Goal: Information Seeking & Learning: Learn about a topic

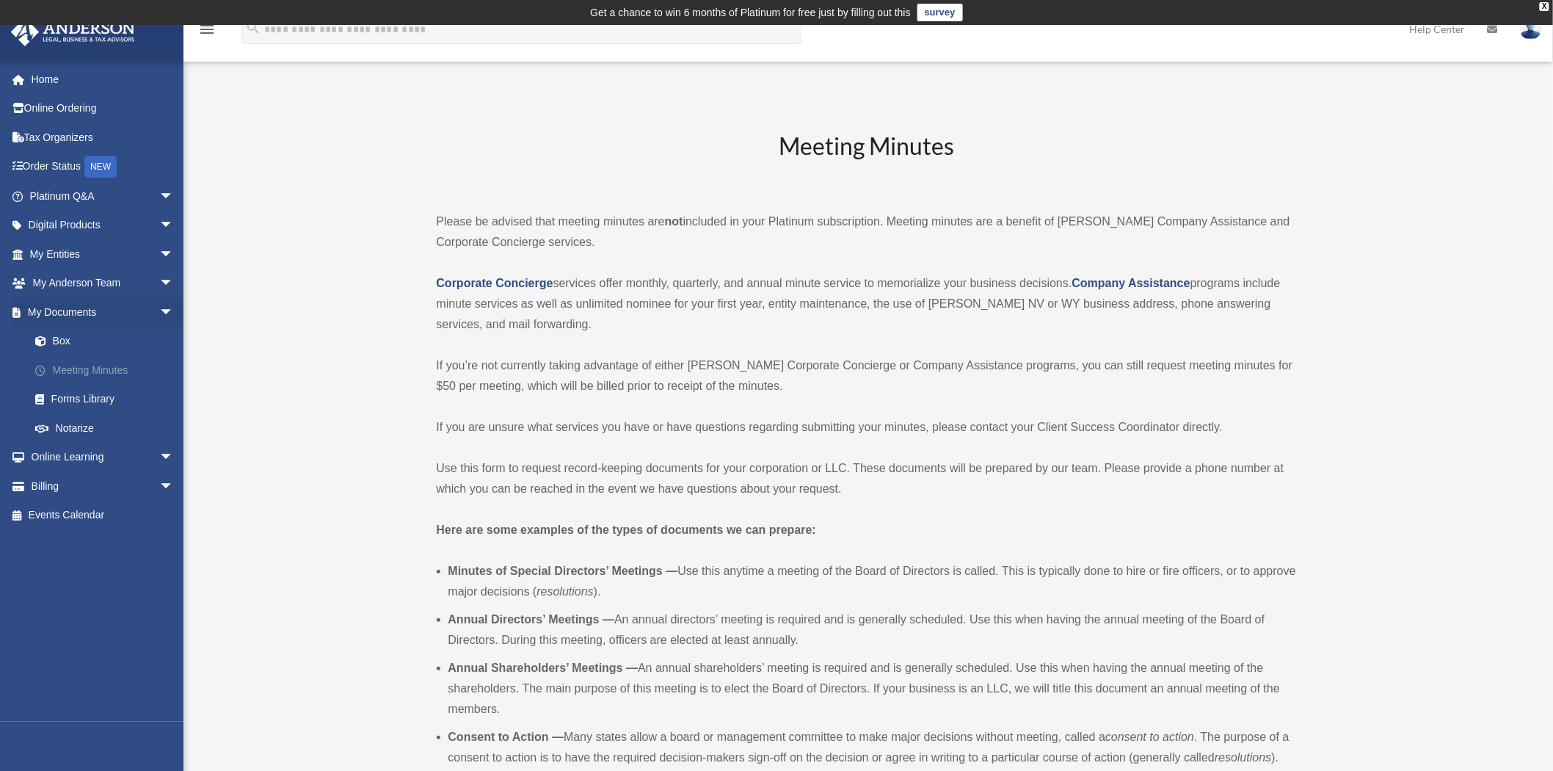
click at [69, 355] on link "Meeting Minutes" at bounding box center [108, 369] width 175 height 29
click at [61, 343] on link "Box" at bounding box center [108, 341] width 175 height 29
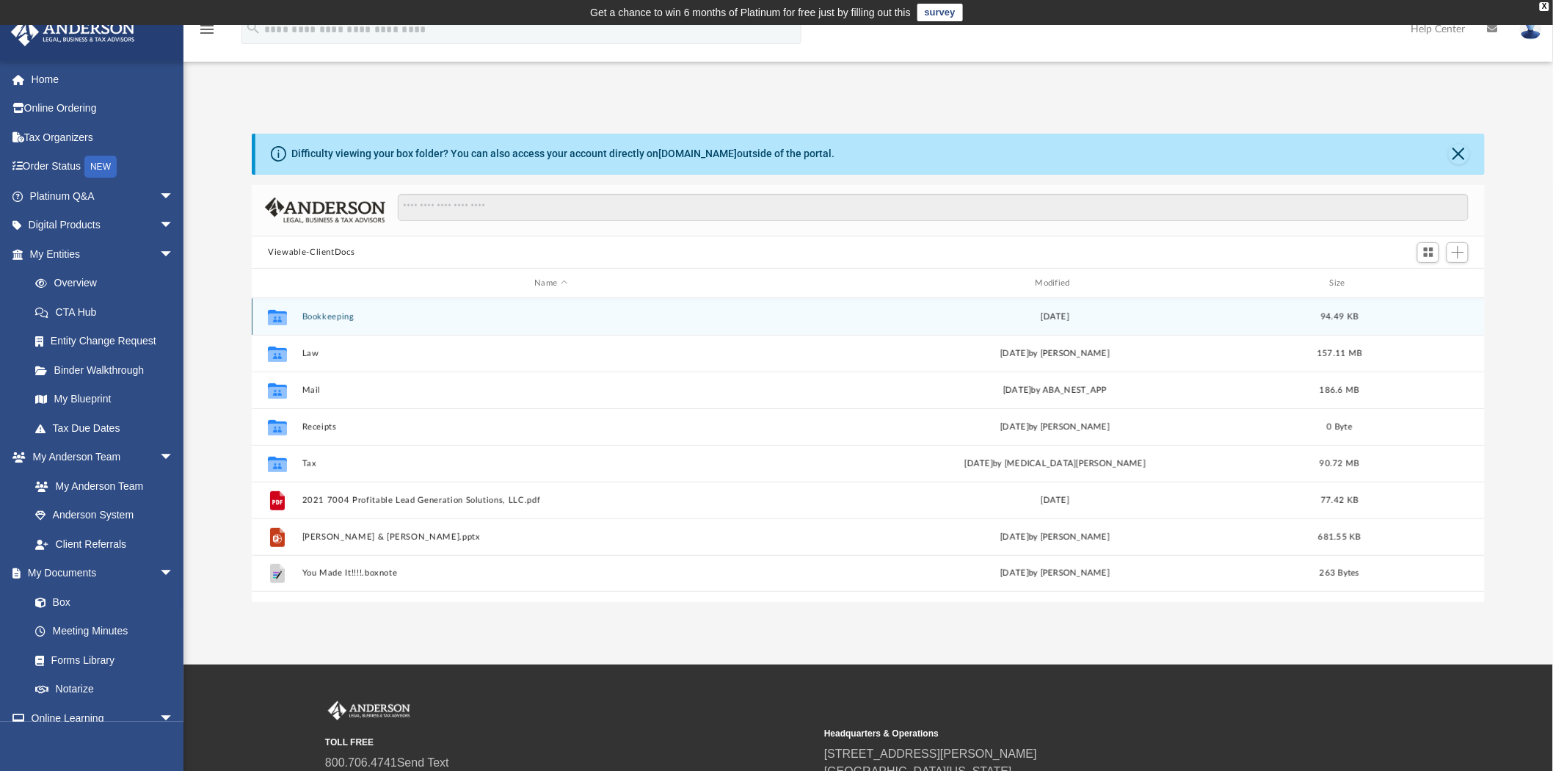
scroll to position [320, 1221]
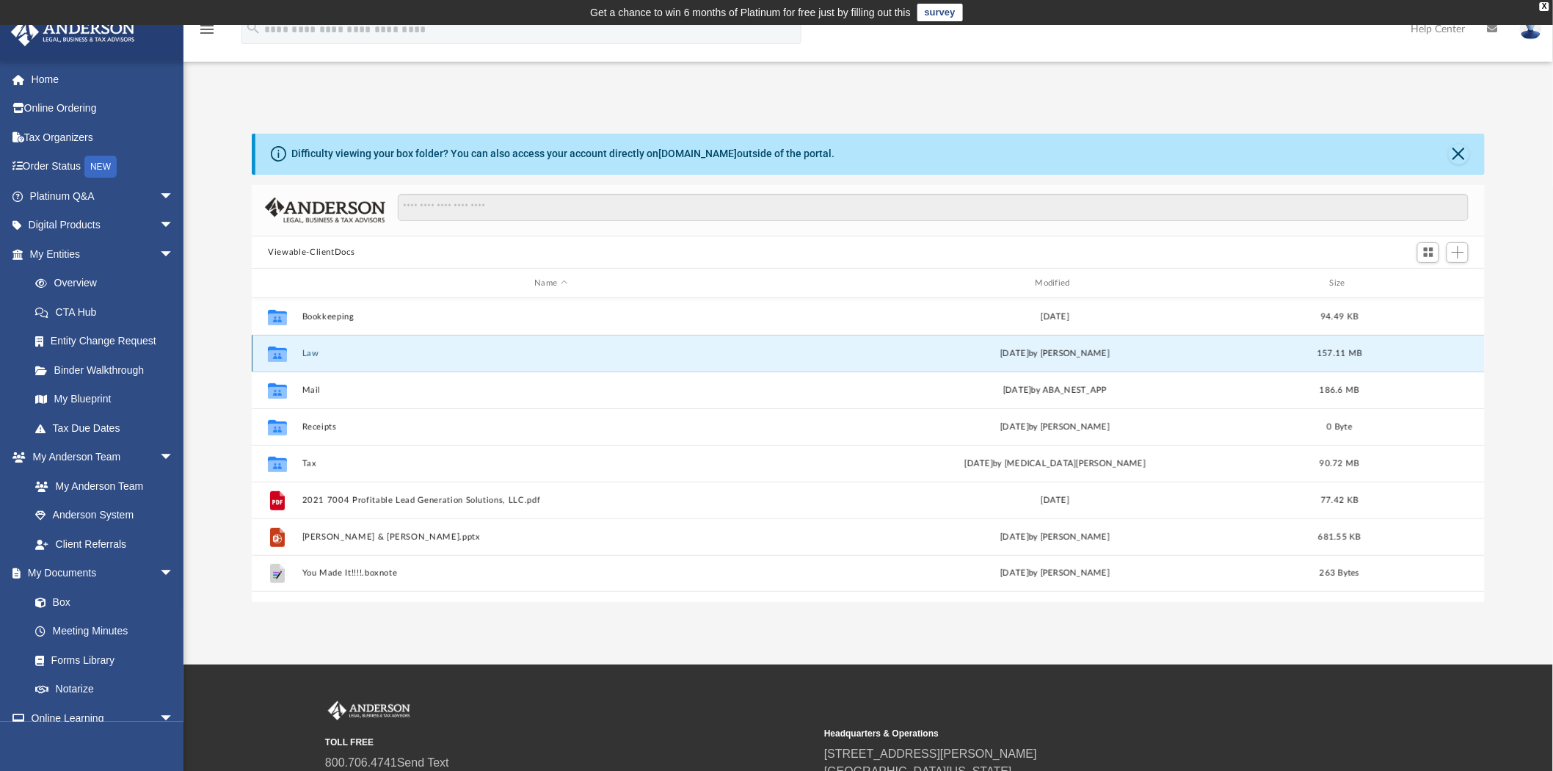
click at [321, 355] on button "Law" at bounding box center [551, 354] width 498 height 10
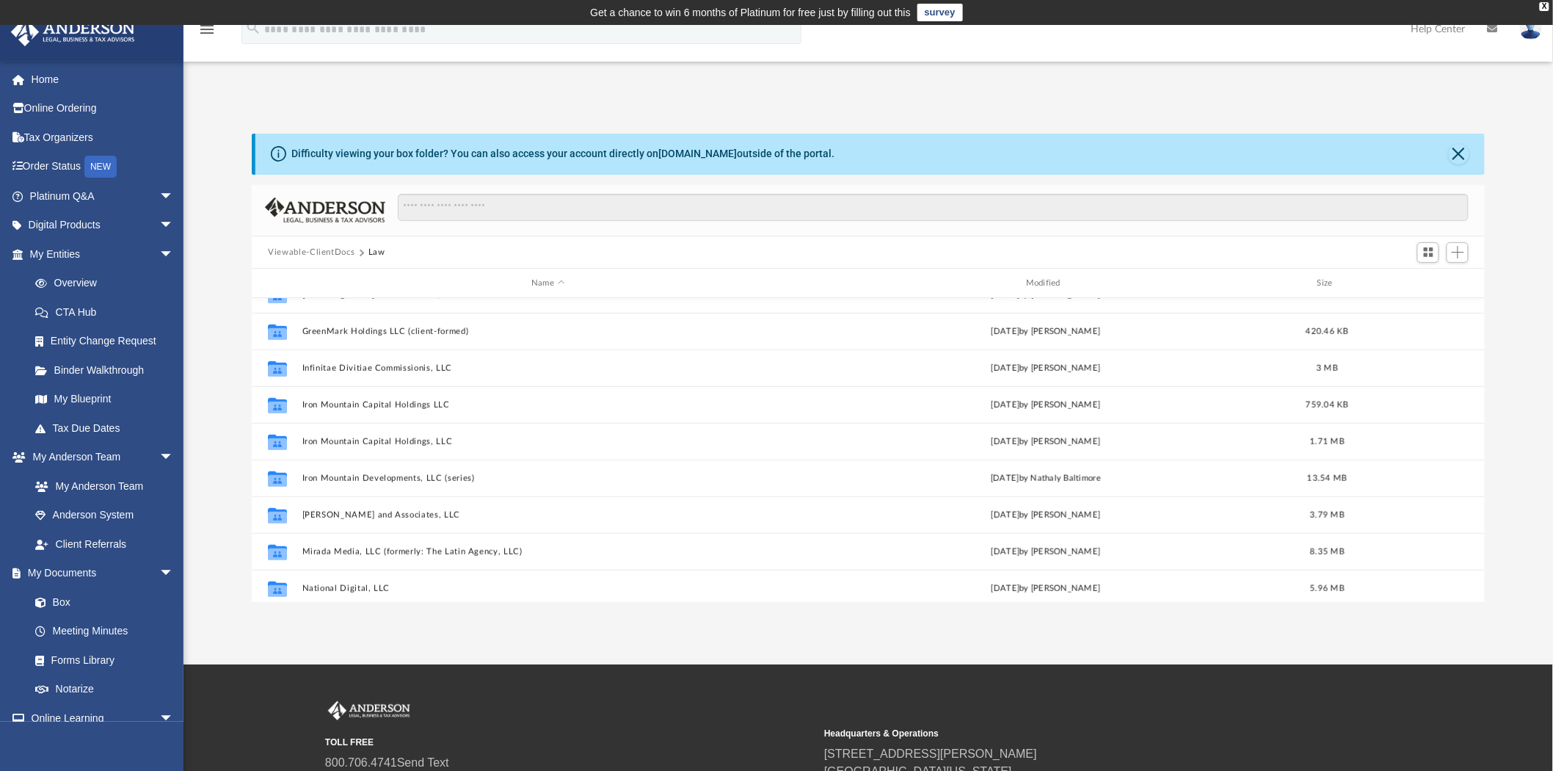
scroll to position [343, 0]
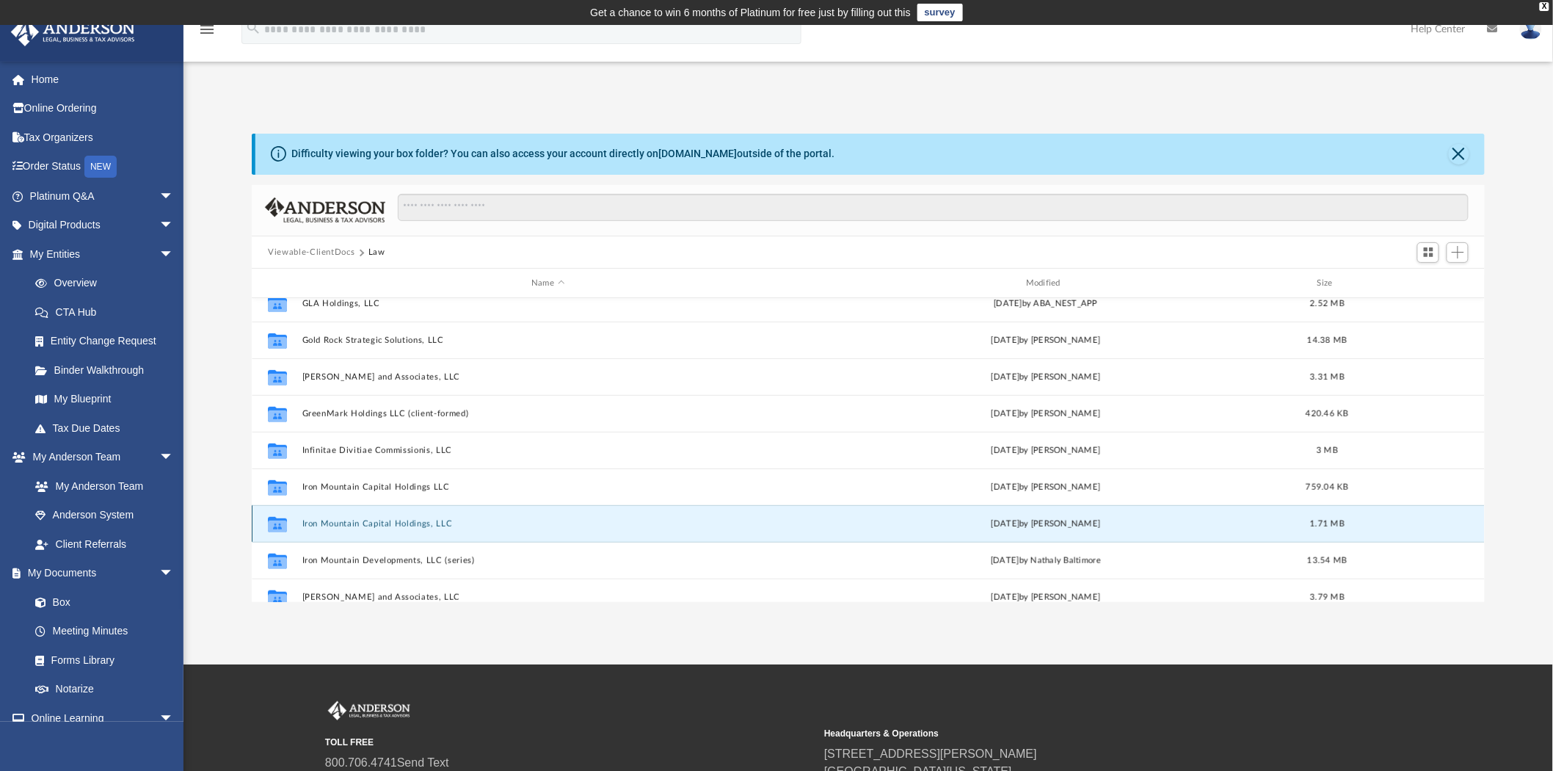
click at [430, 527] on button "Iron Mountain Capital Holdings, LLC" at bounding box center [548, 524] width 492 height 10
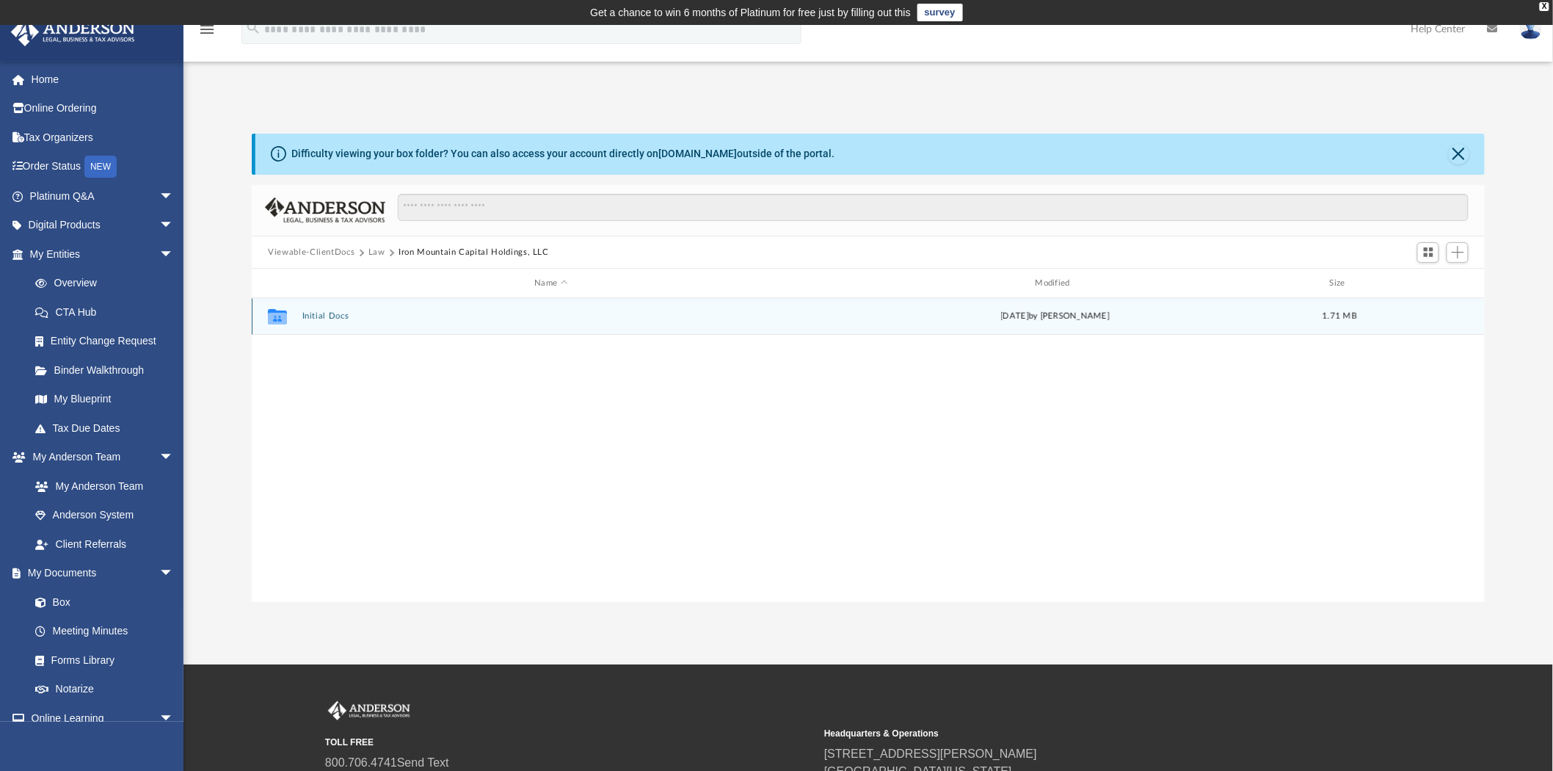
scroll to position [0, 0]
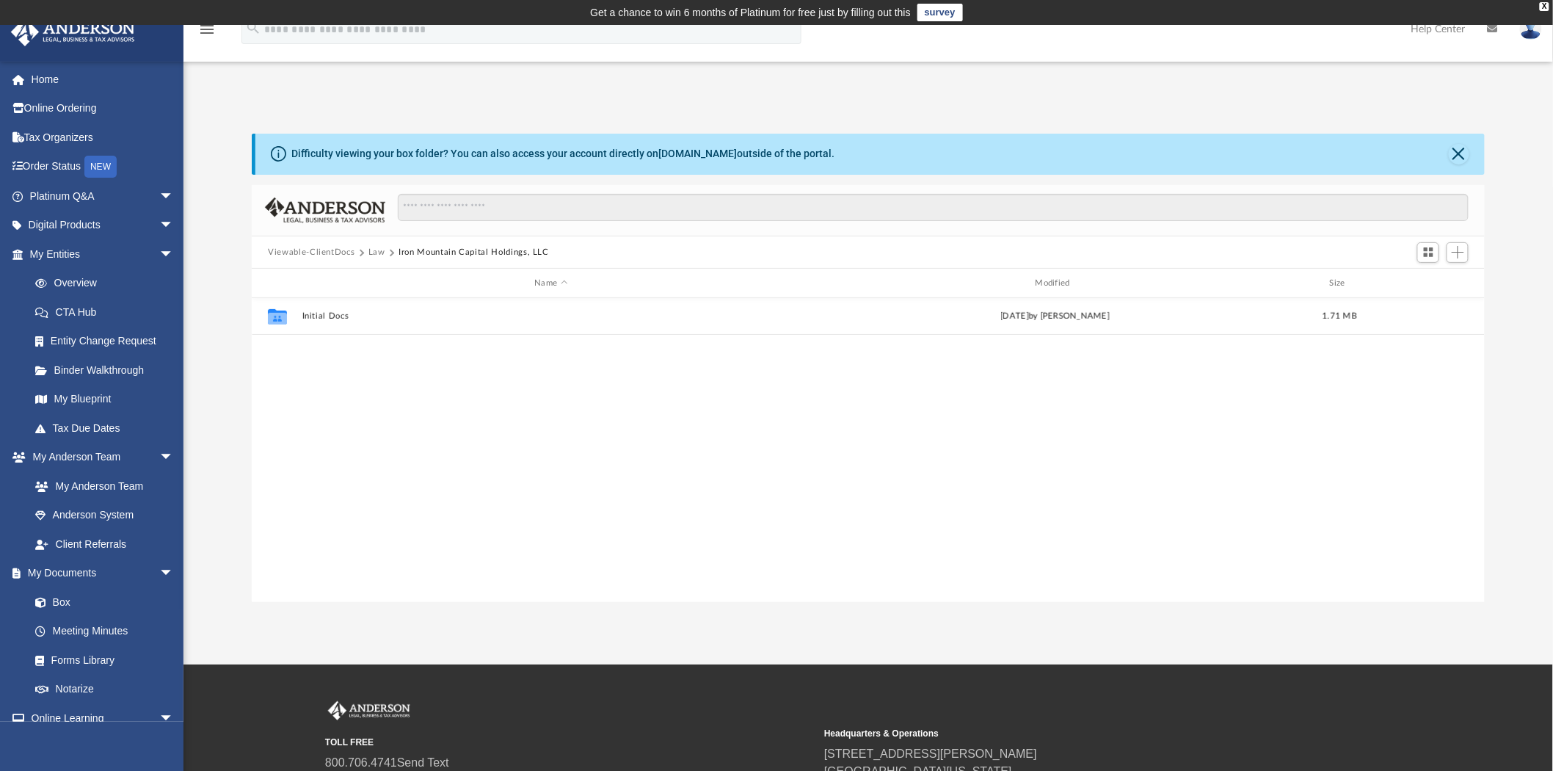
click at [379, 258] on button "Law" at bounding box center [376, 252] width 17 height 13
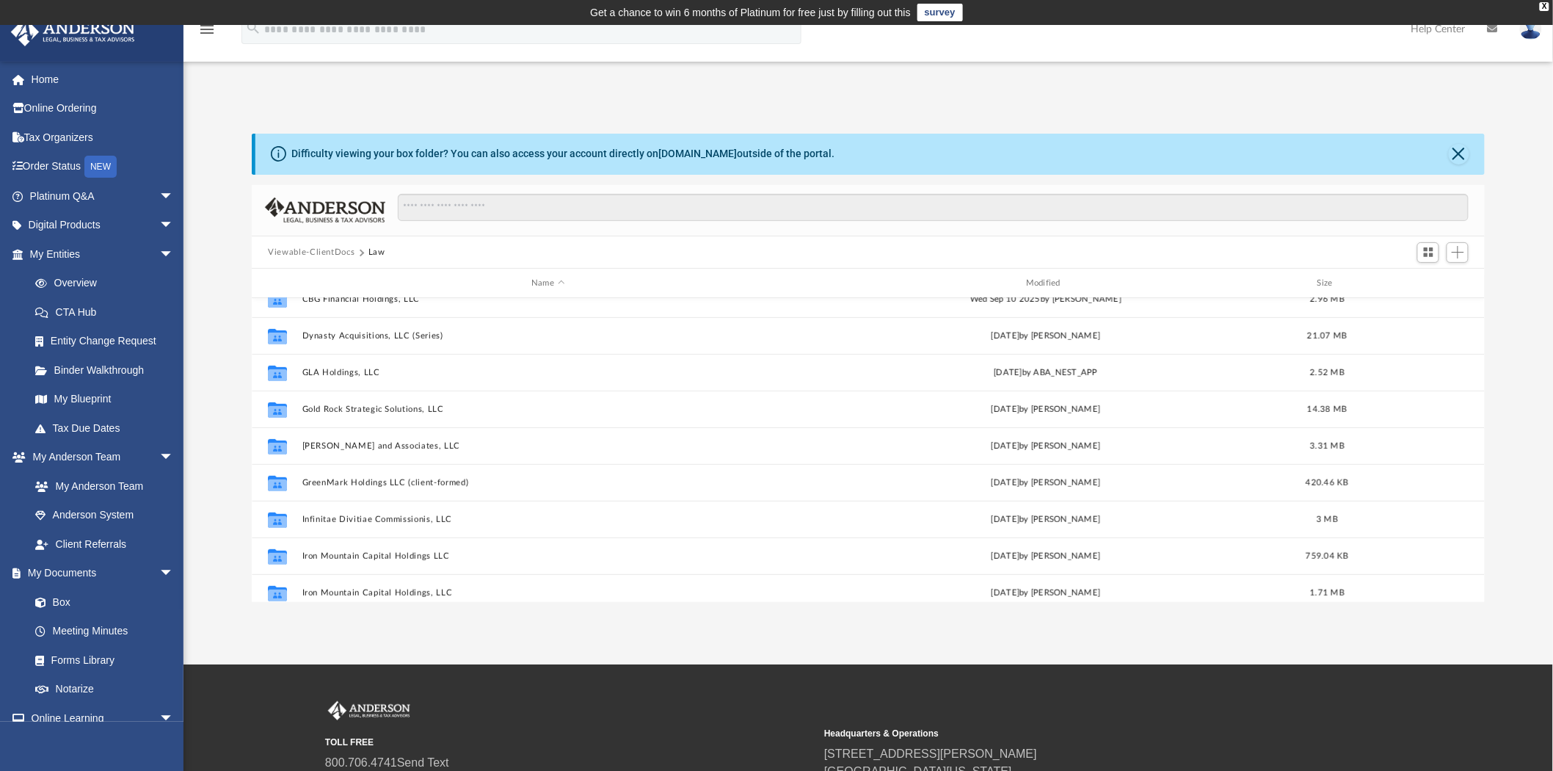
scroll to position [407, 0]
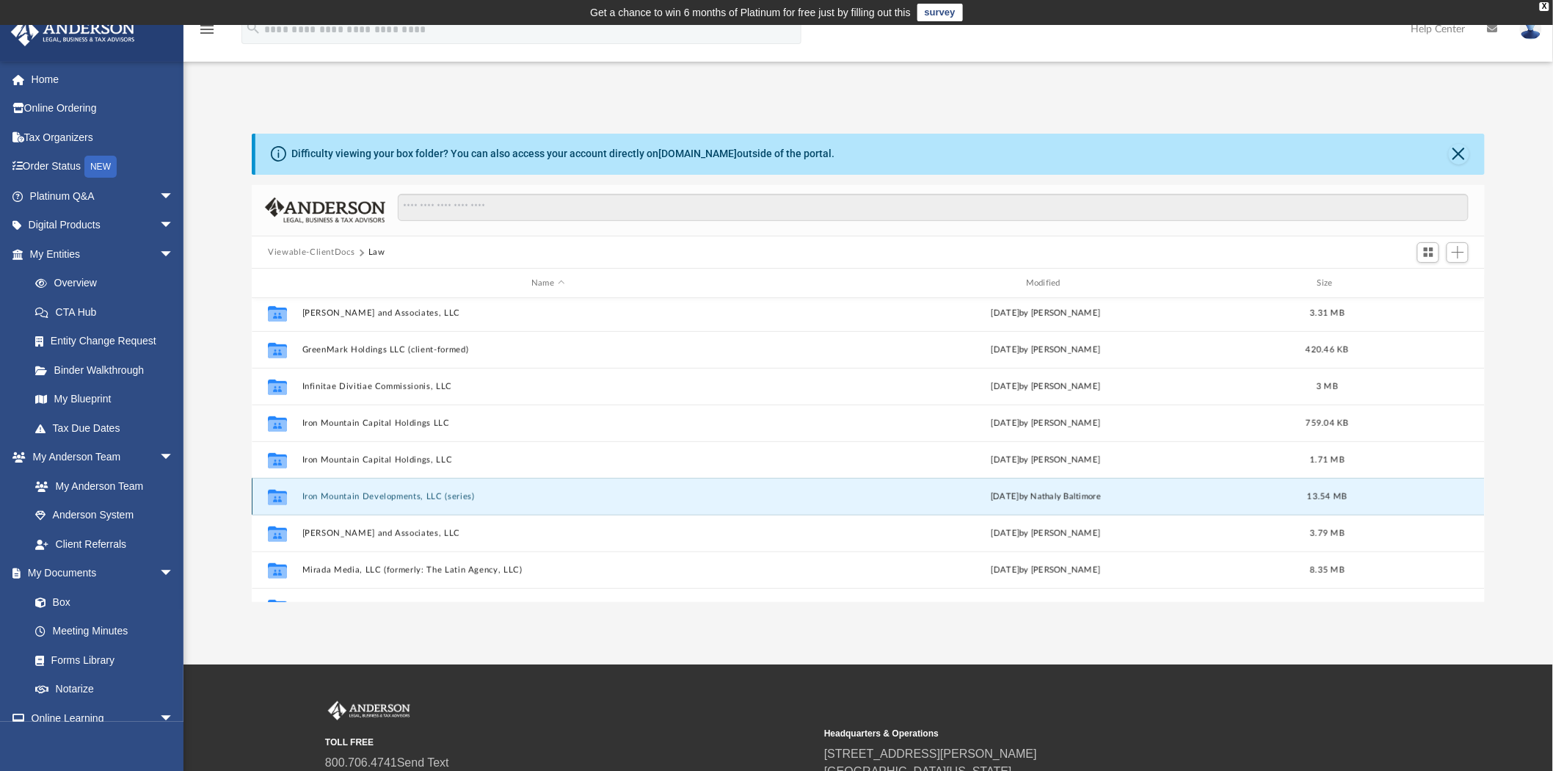
click at [416, 492] on button "Iron Mountain Developments, LLC (series)" at bounding box center [548, 497] width 492 height 10
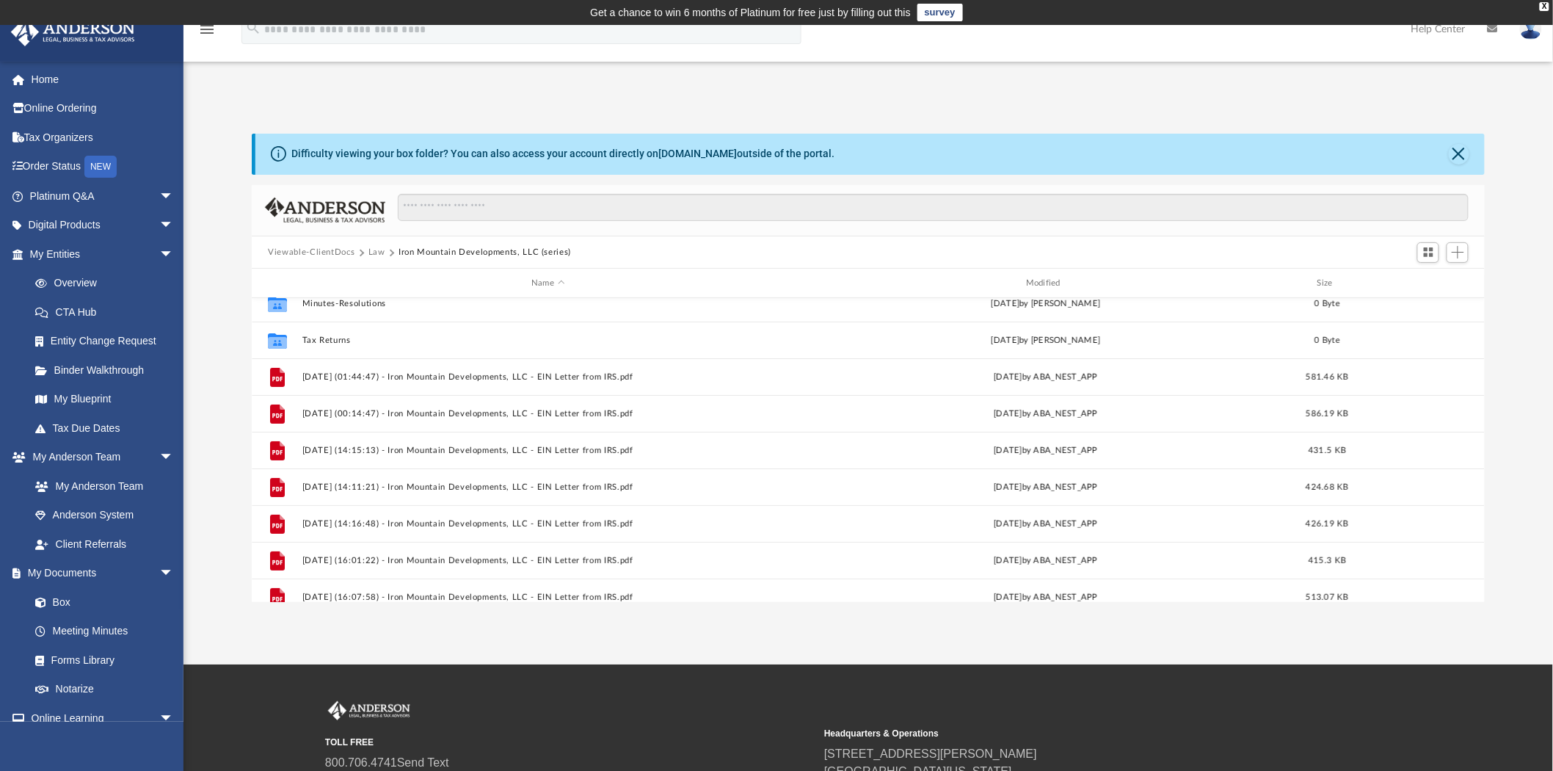
scroll to position [0, 0]
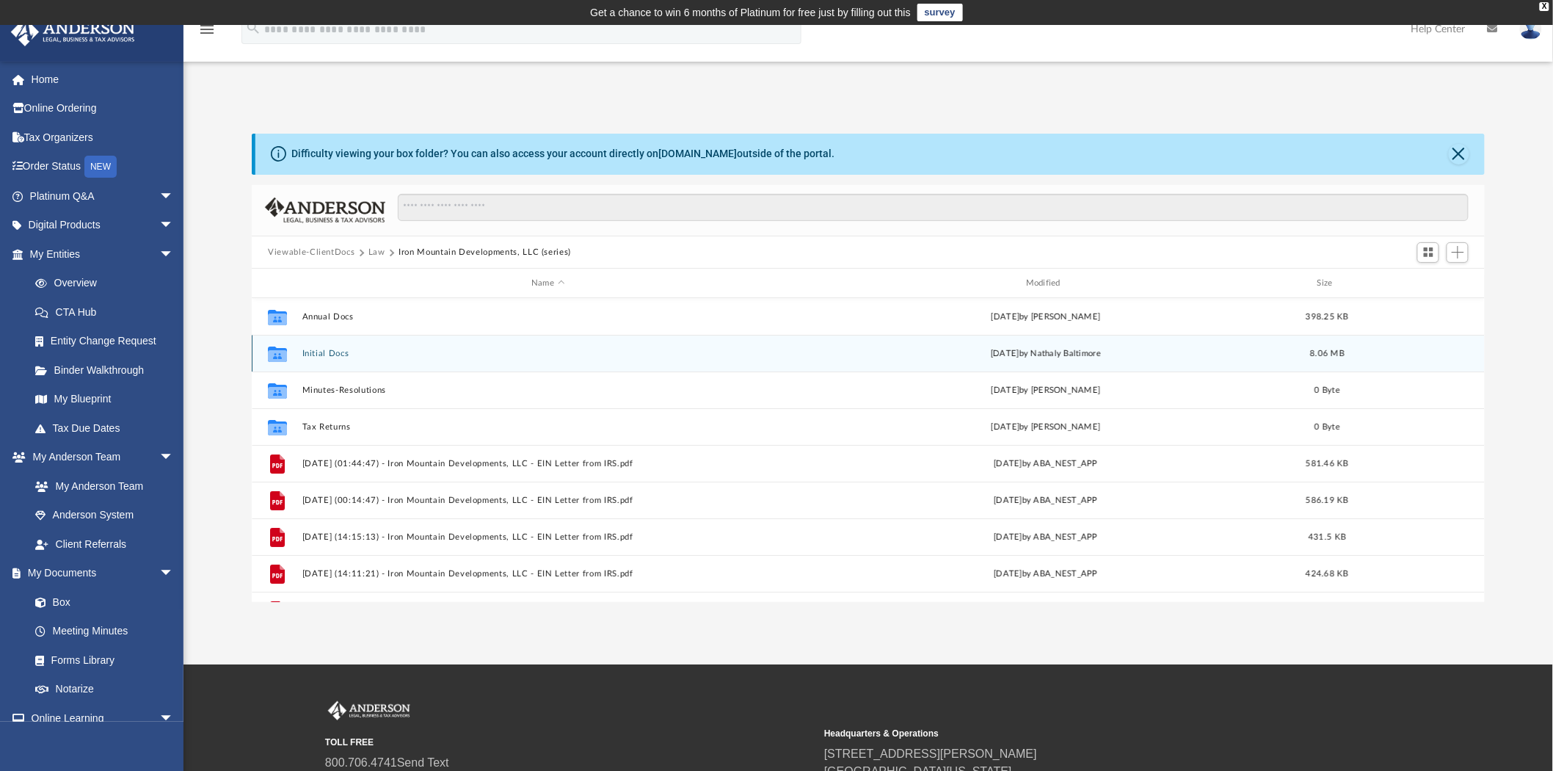
click at [330, 353] on button "Initial Docs" at bounding box center [548, 354] width 492 height 10
click at [396, 355] on button "S Revocaiton Letter & Form 8832" at bounding box center [548, 354] width 492 height 10
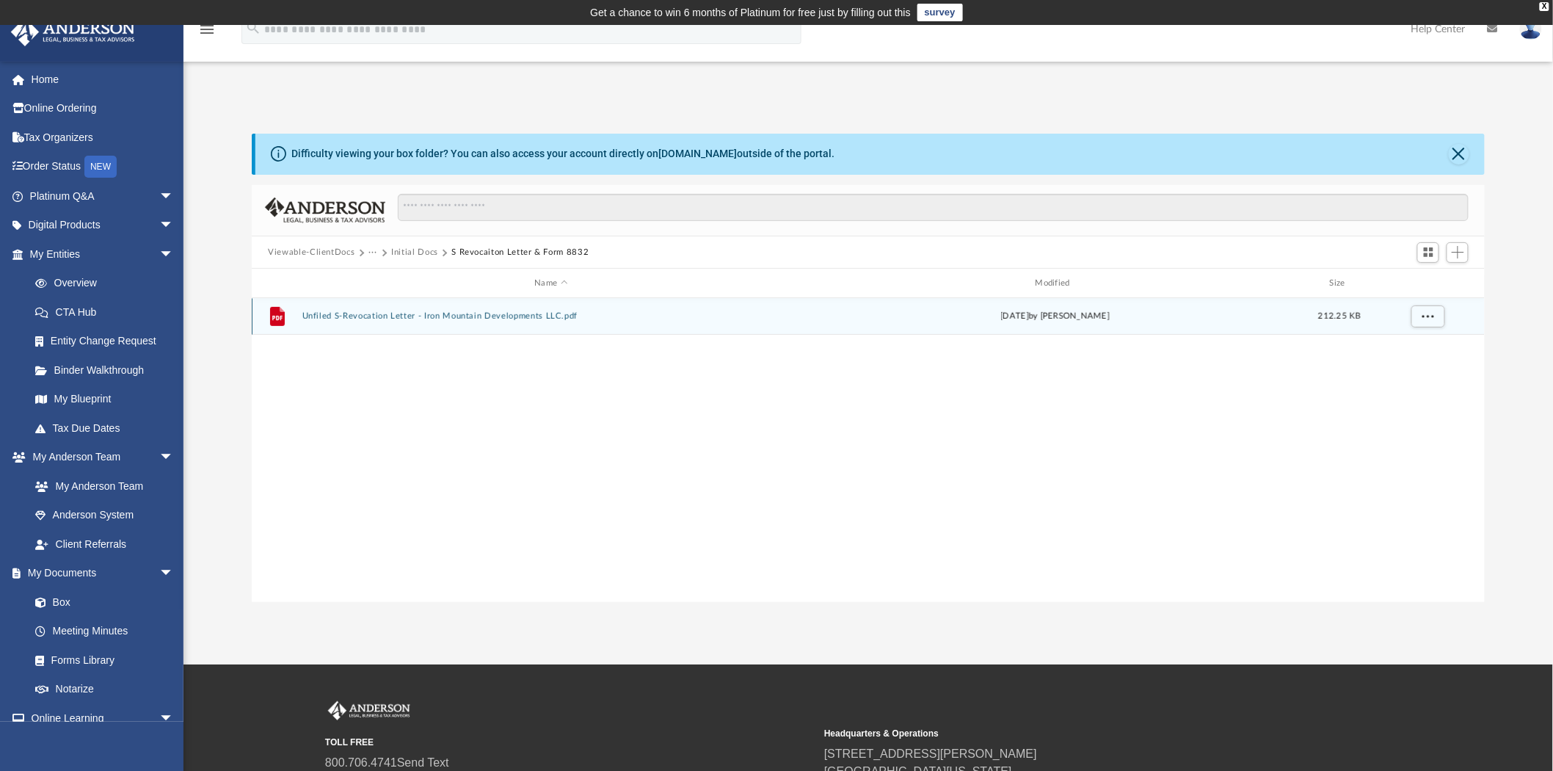
click at [427, 319] on button "Unfiled S-Revocation Letter - Iron Mountain Developments LLC.pdf" at bounding box center [551, 317] width 498 height 10
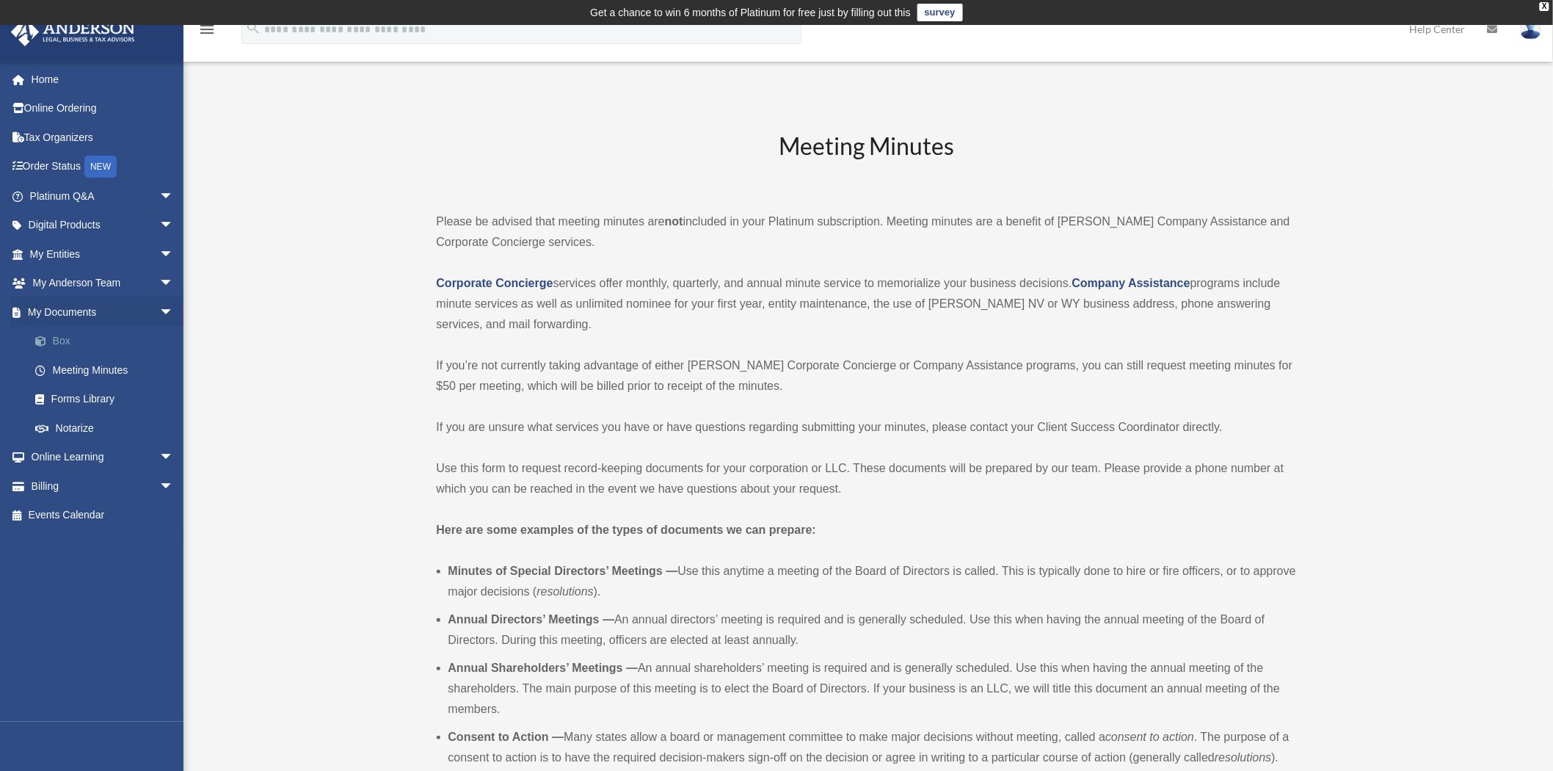
click at [67, 349] on link "Box" at bounding box center [108, 341] width 175 height 29
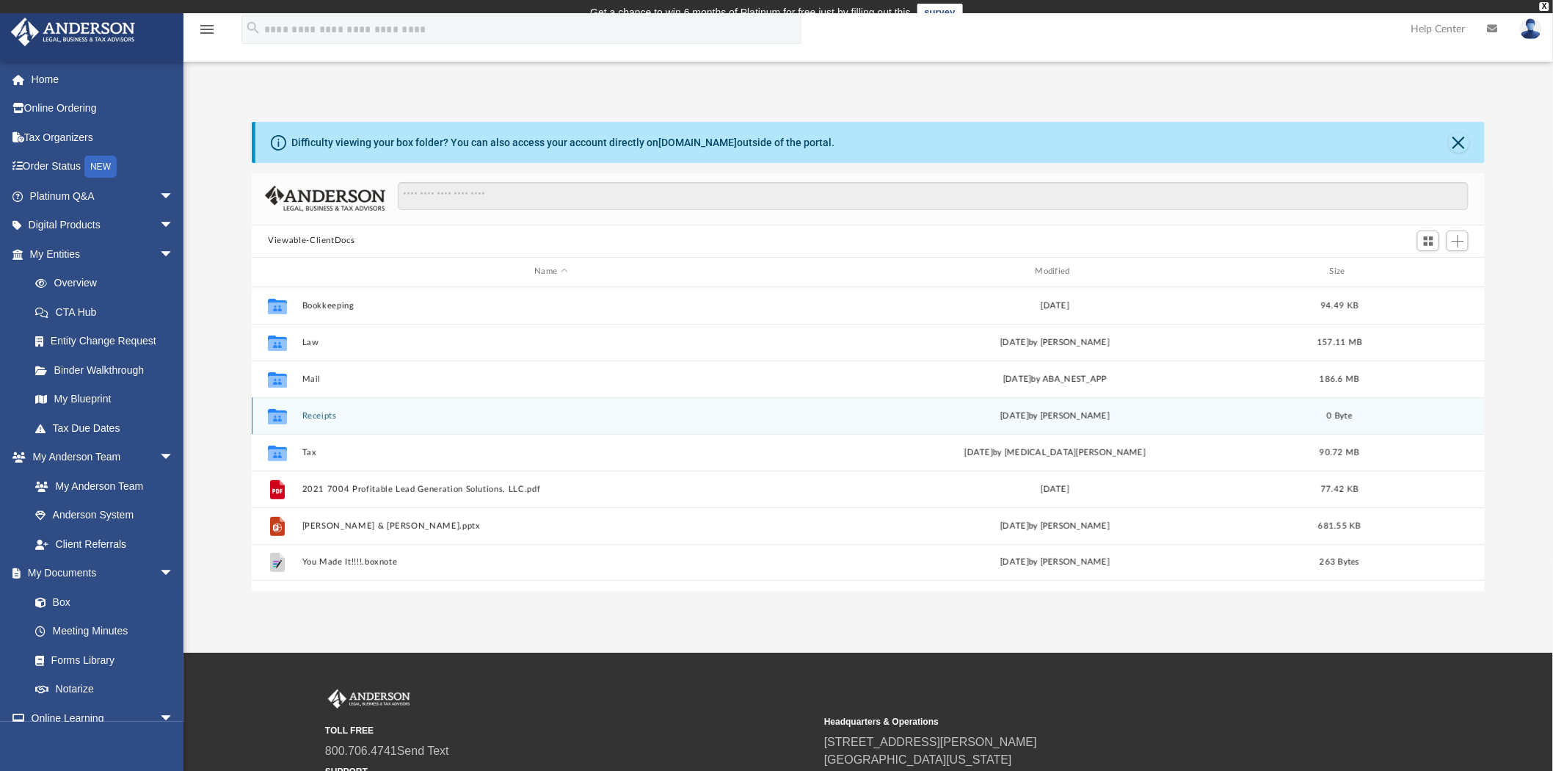
scroll to position [320, 1221]
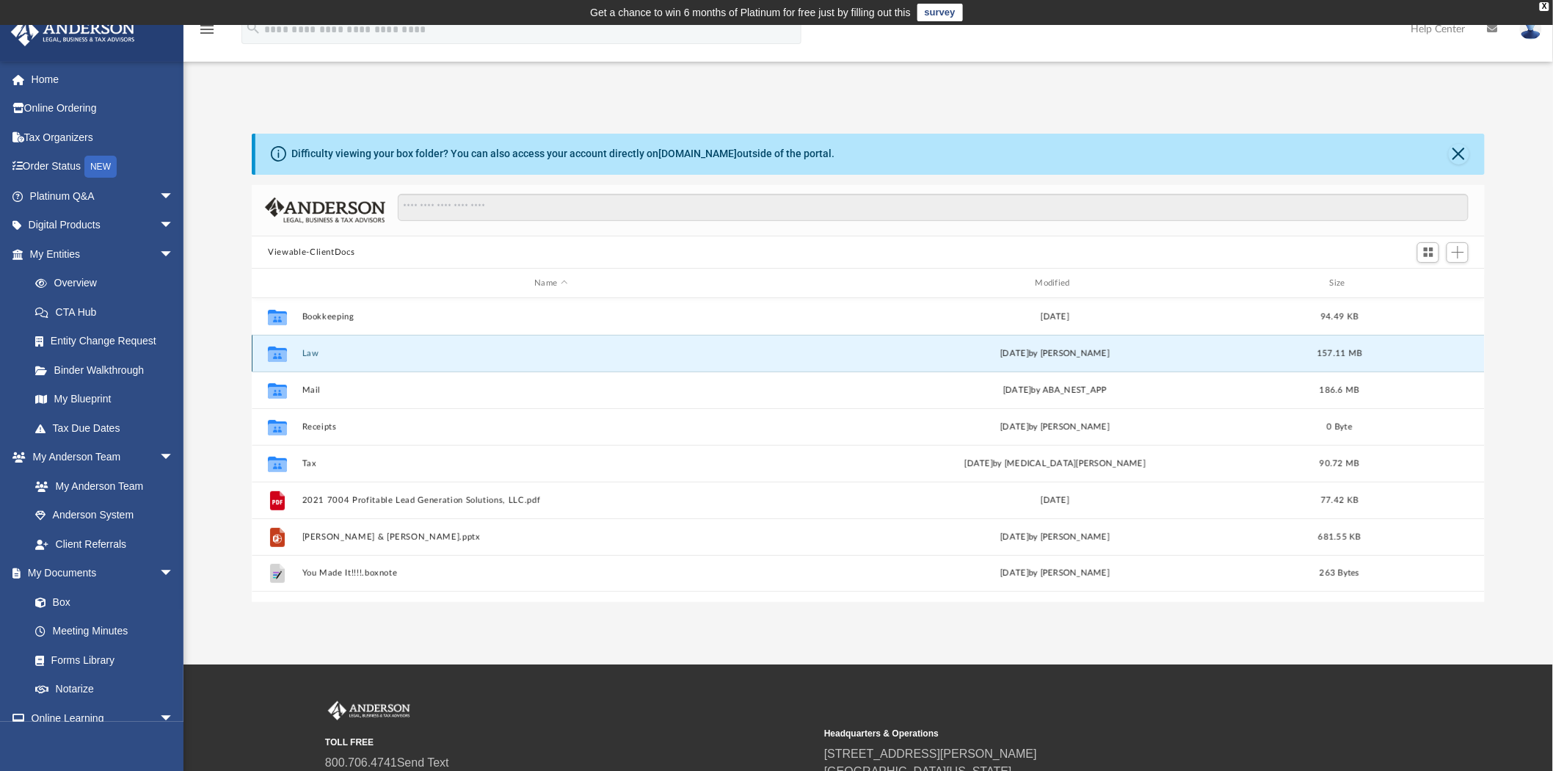
click at [324, 357] on button "Law" at bounding box center [551, 354] width 498 height 10
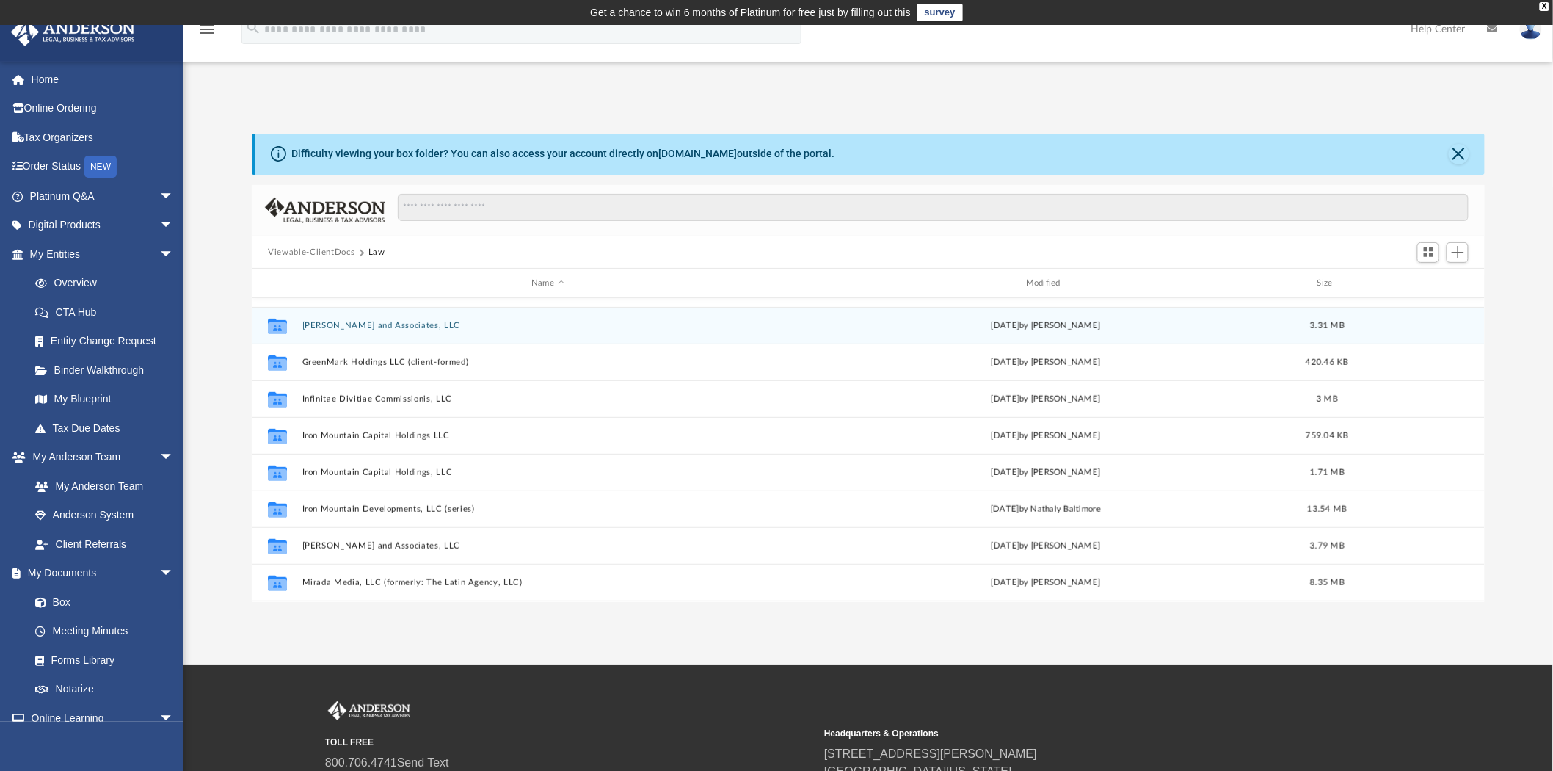
scroll to position [407, 0]
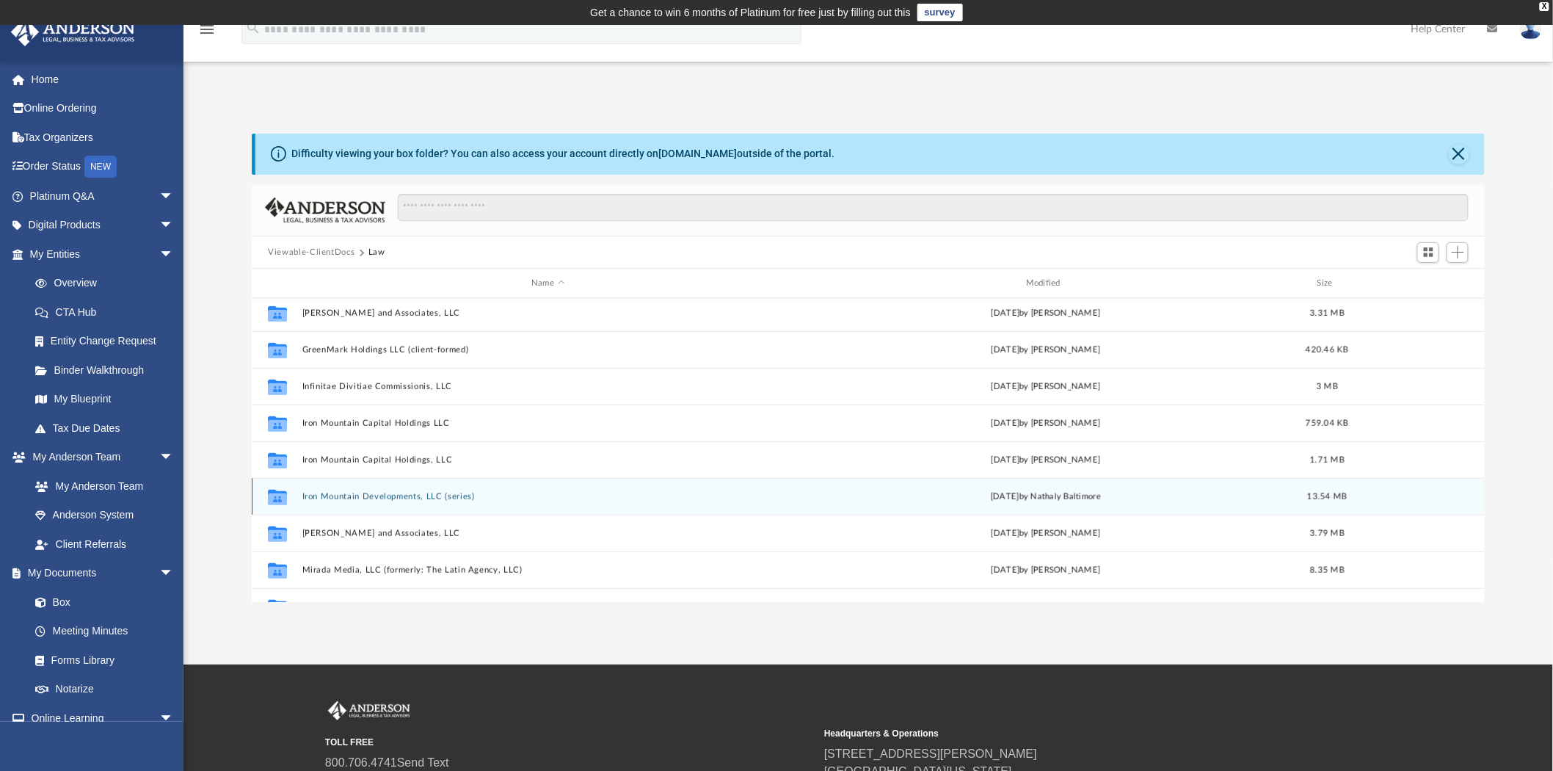
click at [407, 494] on button "Iron Mountain Developments, LLC (series)" at bounding box center [548, 497] width 492 height 10
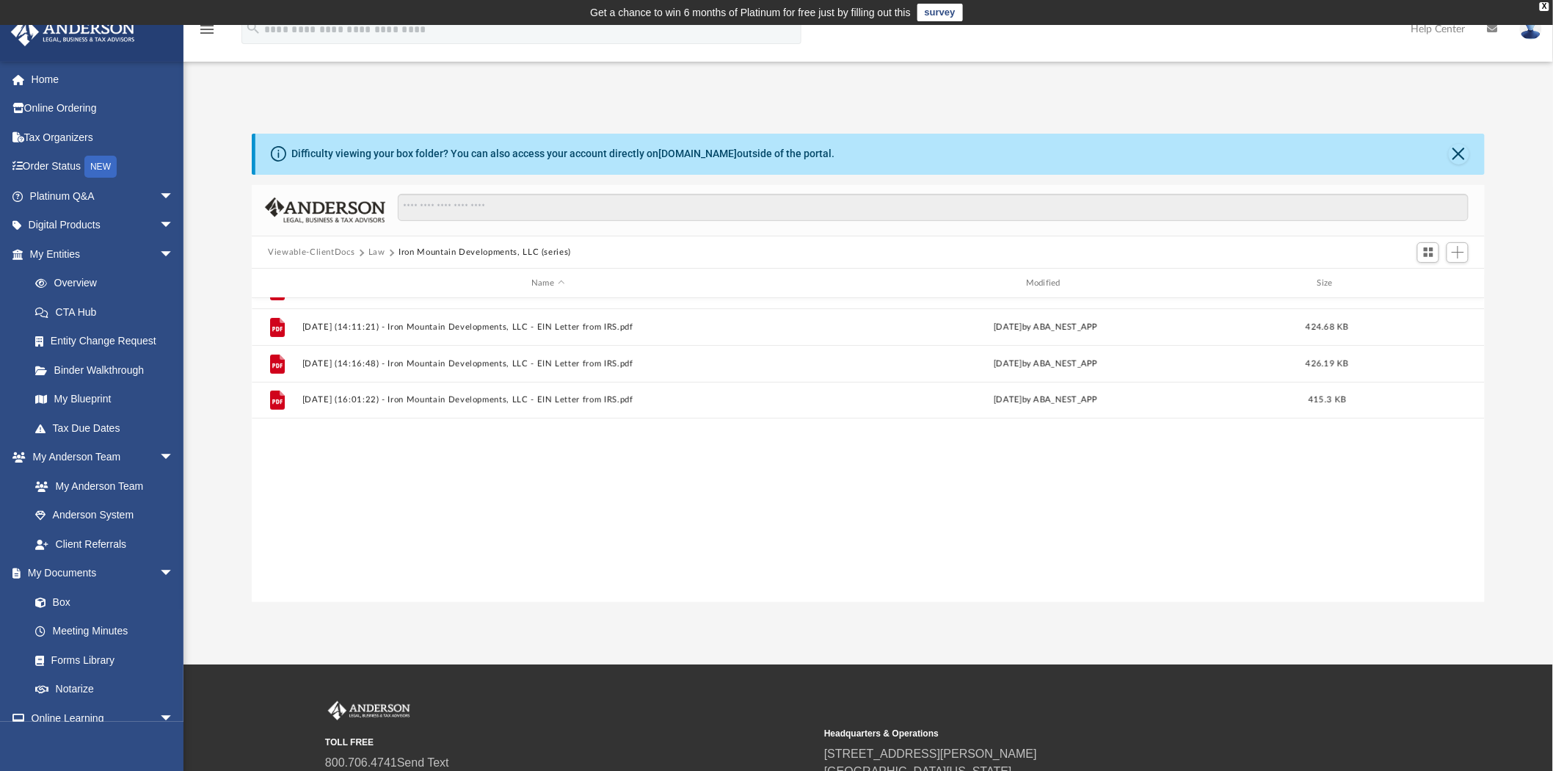
scroll to position [0, 0]
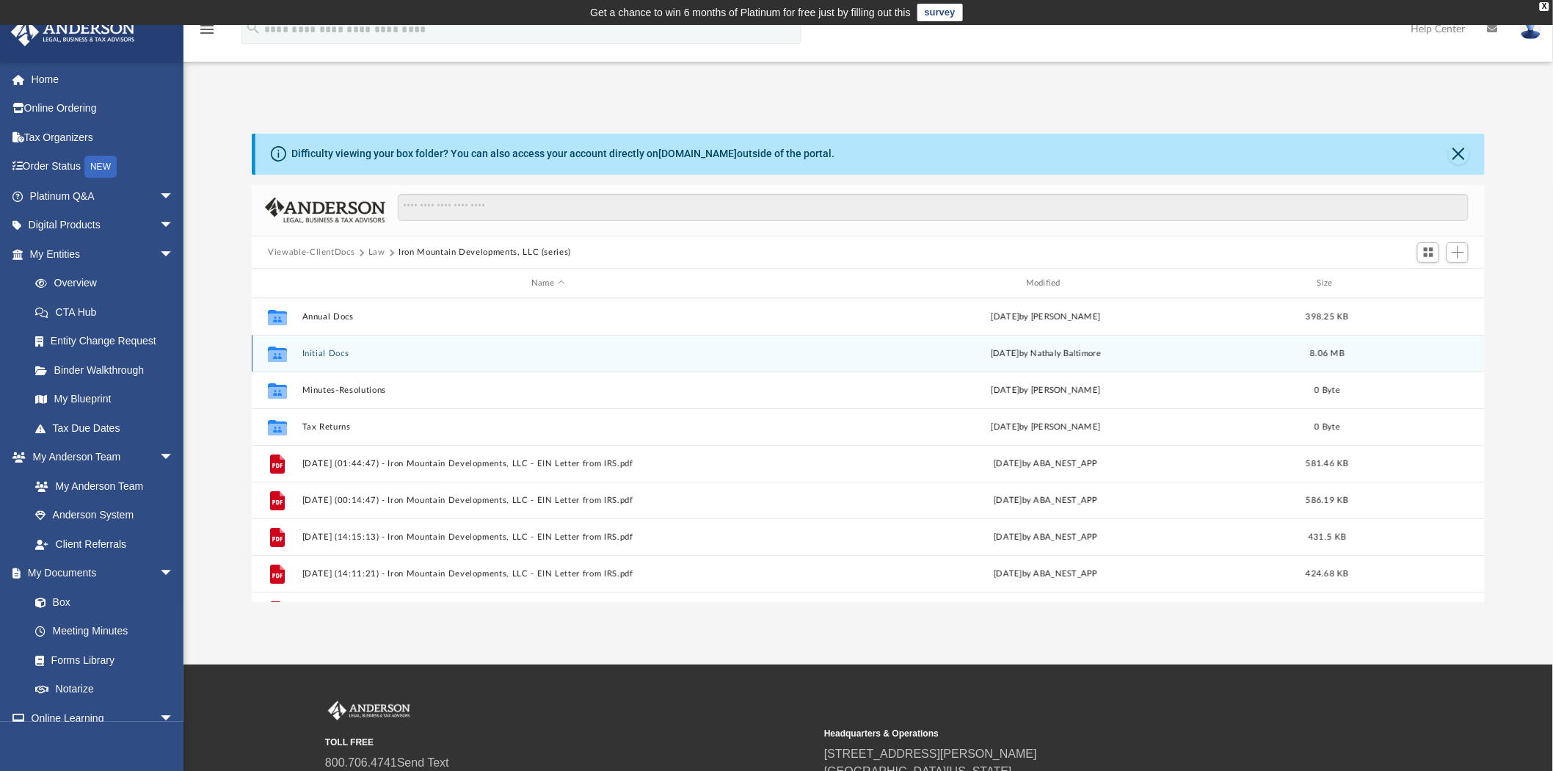
click at [343, 350] on button "Initial Docs" at bounding box center [548, 354] width 492 height 10
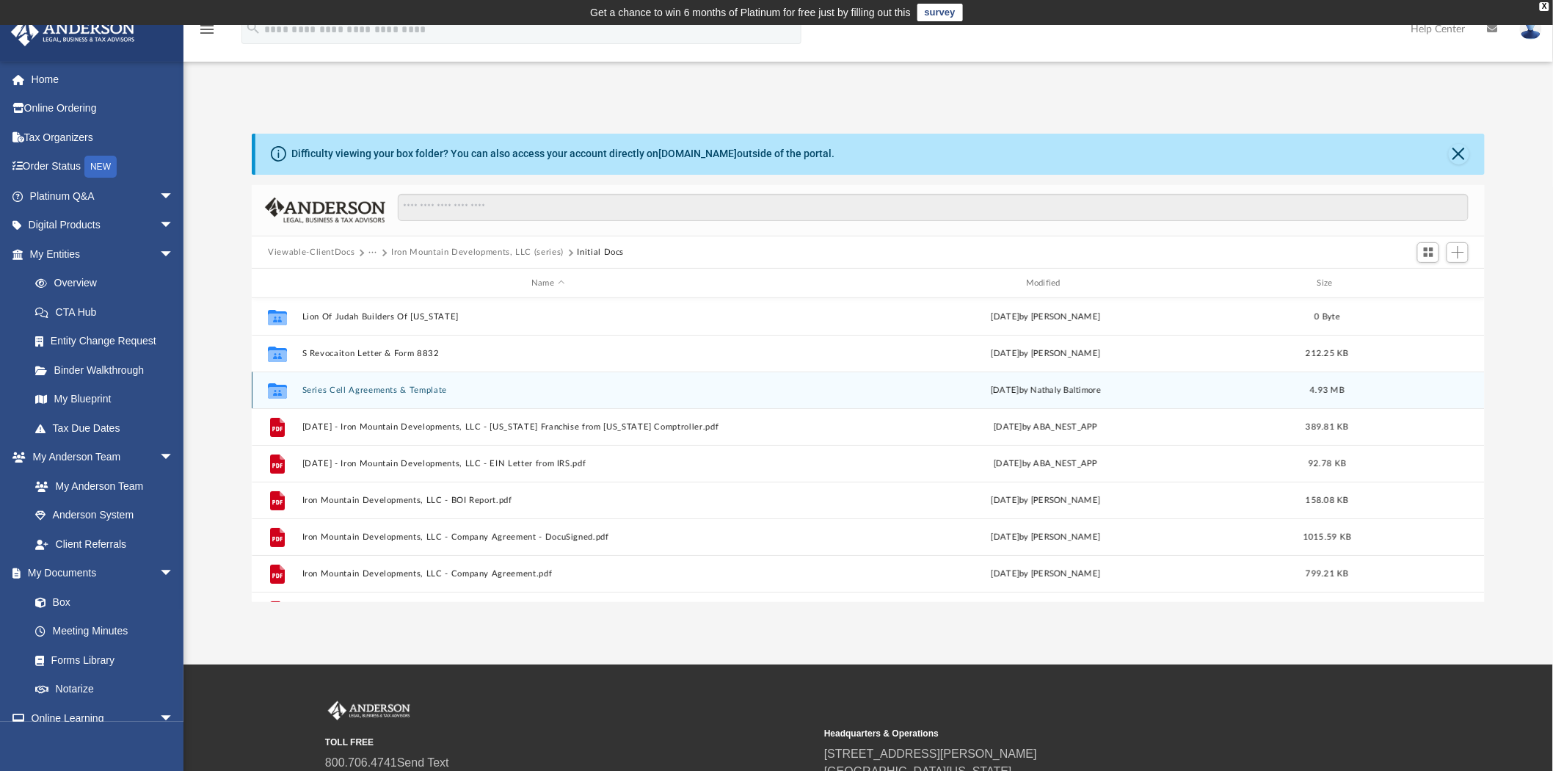
click at [399, 391] on button "Series Cell Agreements & Template" at bounding box center [548, 390] width 492 height 10
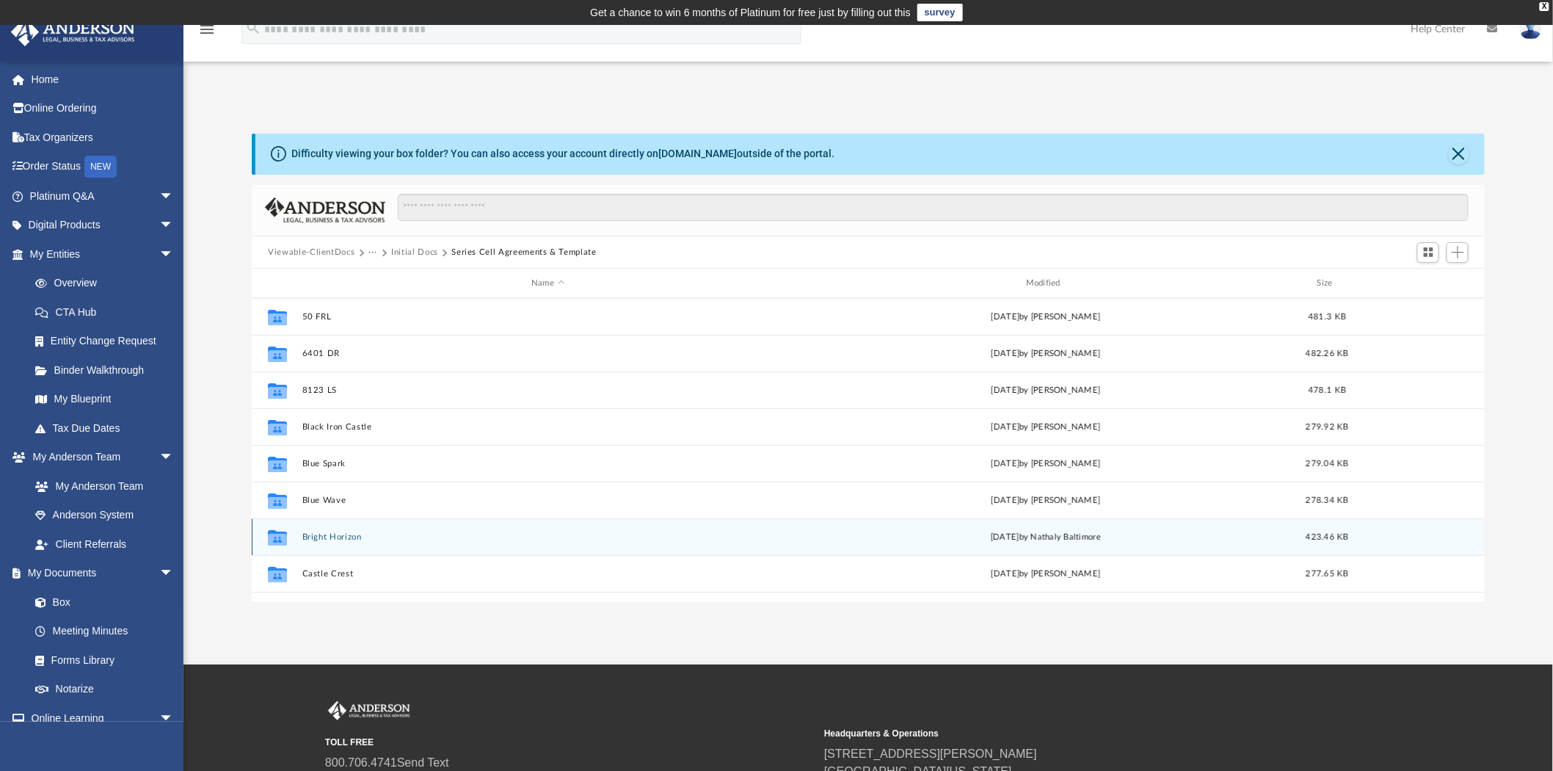
click at [361, 537] on button "Bright Horizon" at bounding box center [548, 537] width 492 height 10
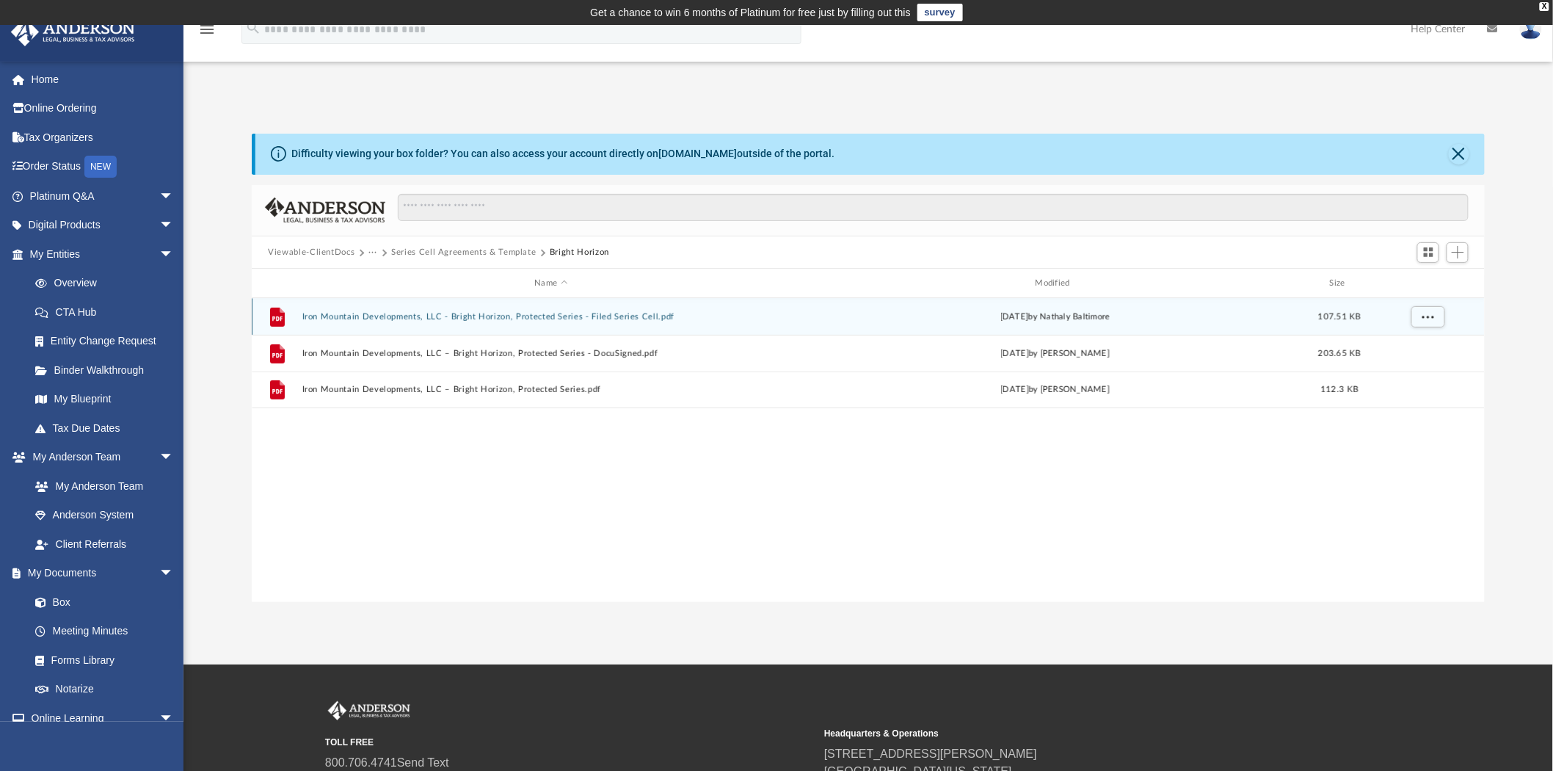
click at [452, 320] on button "Iron Mountain Developments, LLC - Bright Horizon, Protected Series - Filed Seri…" at bounding box center [551, 317] width 498 height 10
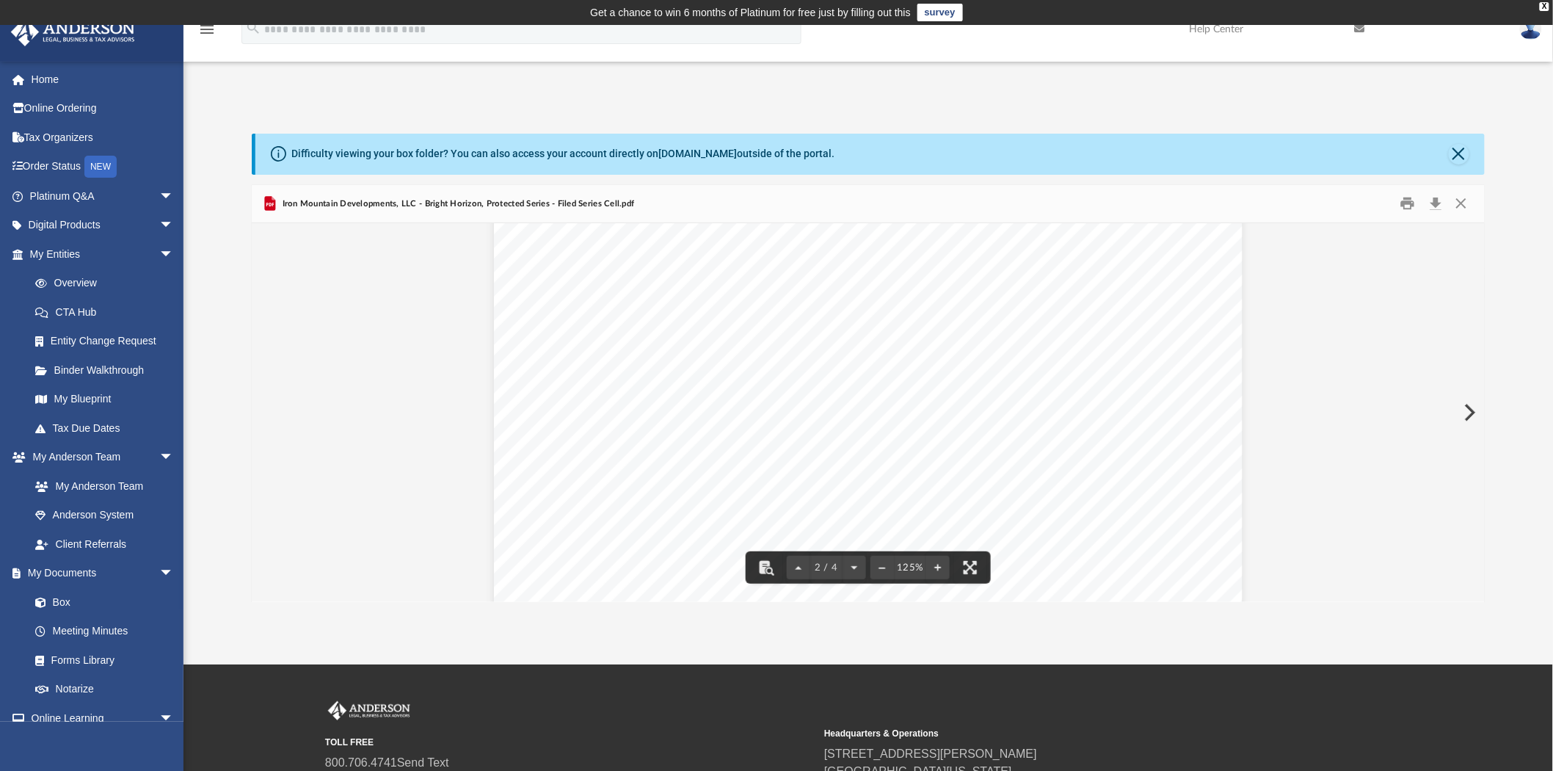
scroll to position [1060, 0]
click at [1464, 166] on div "Difficulty viewing your box folder? You can also access your account directly o…" at bounding box center [869, 154] width 1229 height 41
click at [1463, 153] on button "Close" at bounding box center [1459, 154] width 21 height 21
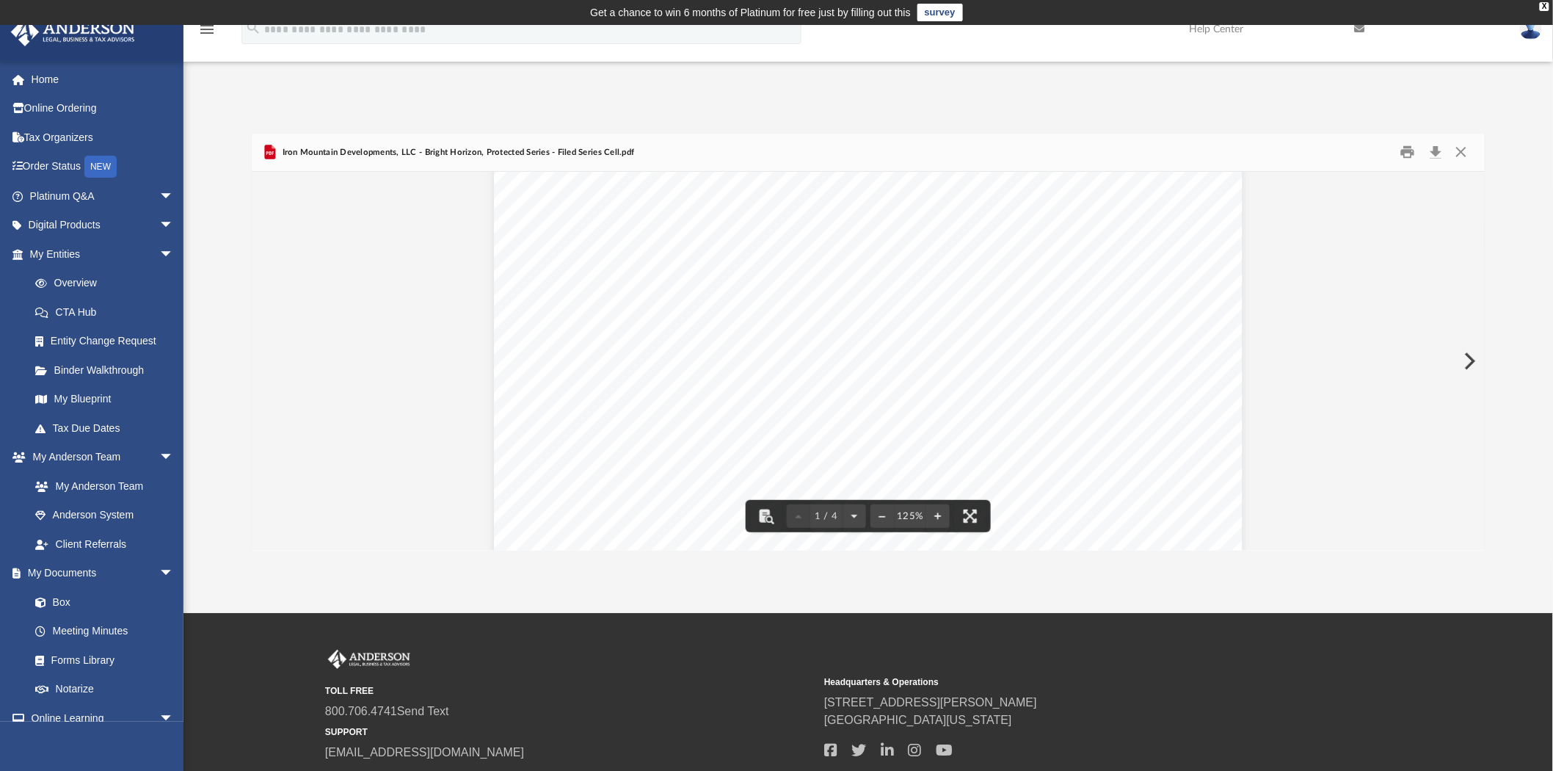
scroll to position [0, 0]
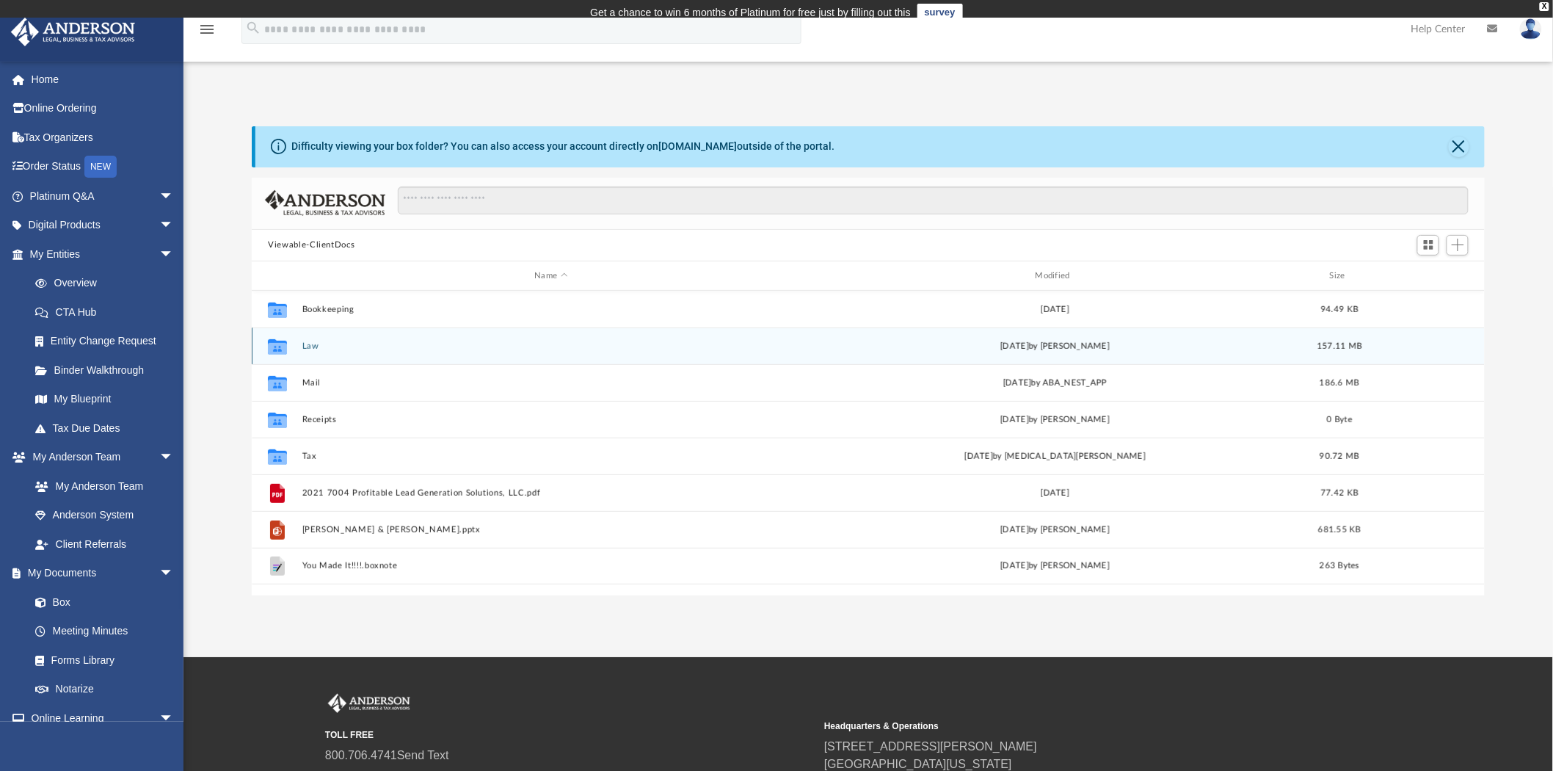
scroll to position [320, 1221]
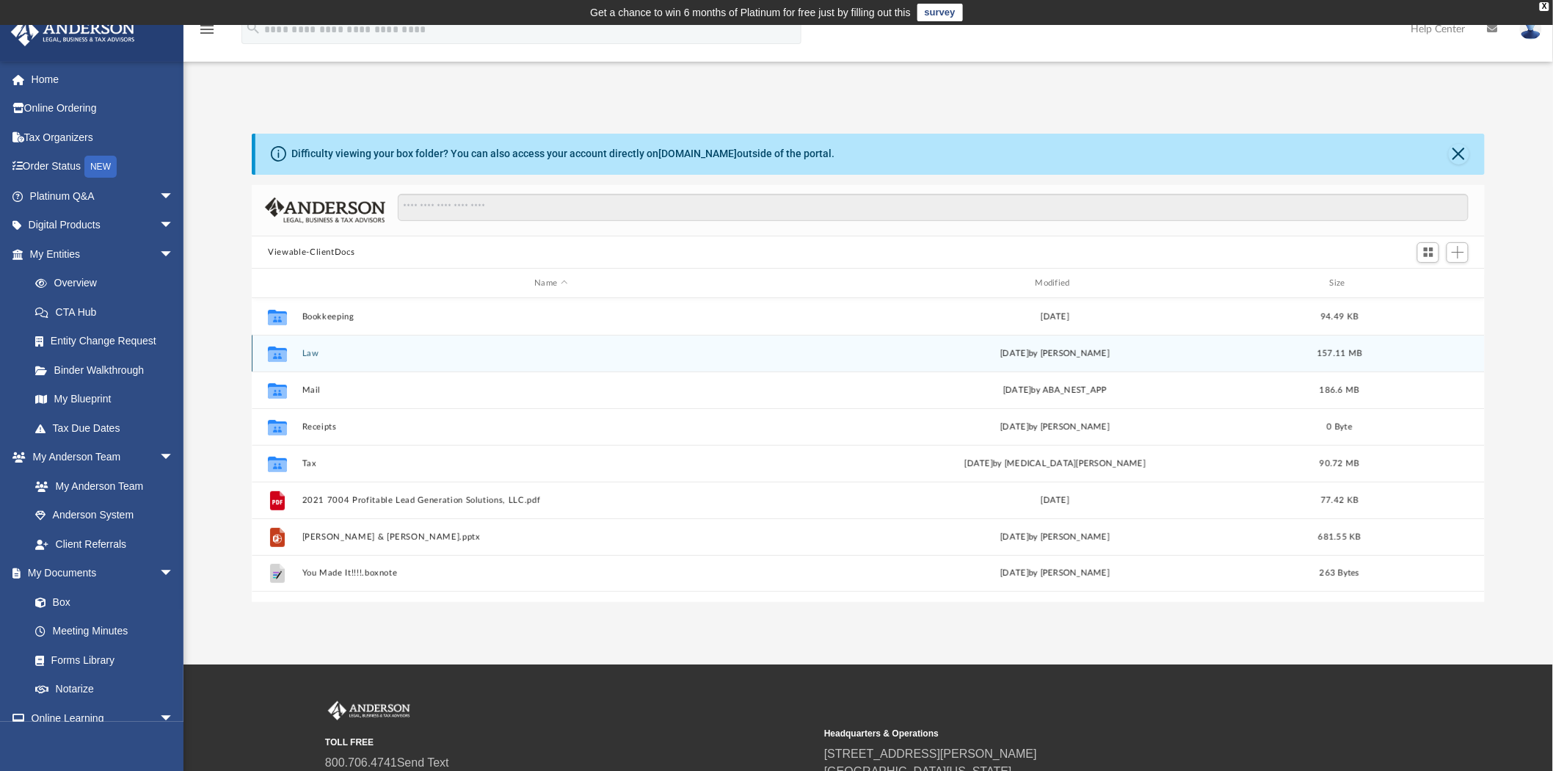
click at [305, 351] on button "Law" at bounding box center [551, 354] width 498 height 10
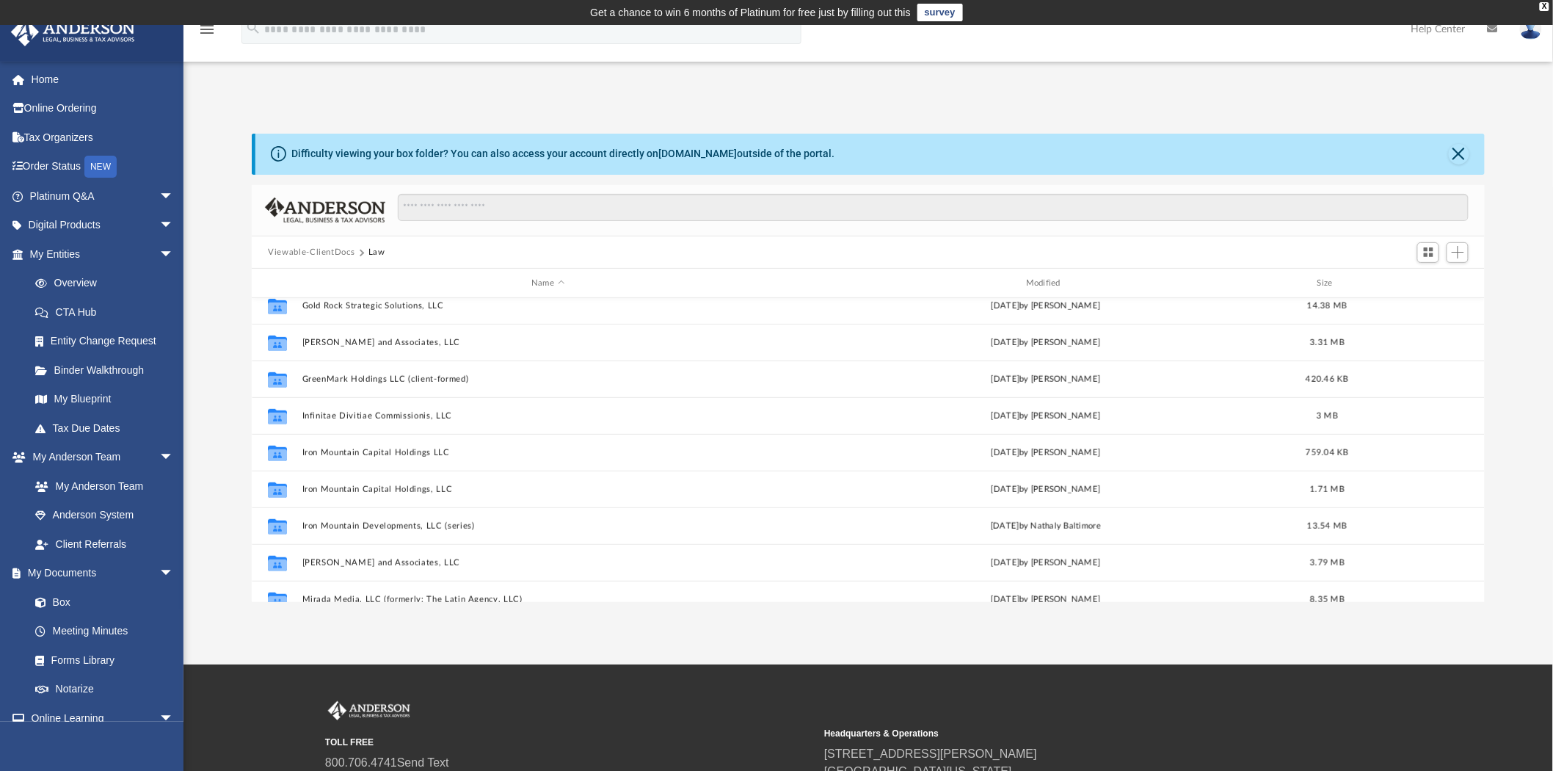
scroll to position [407, 0]
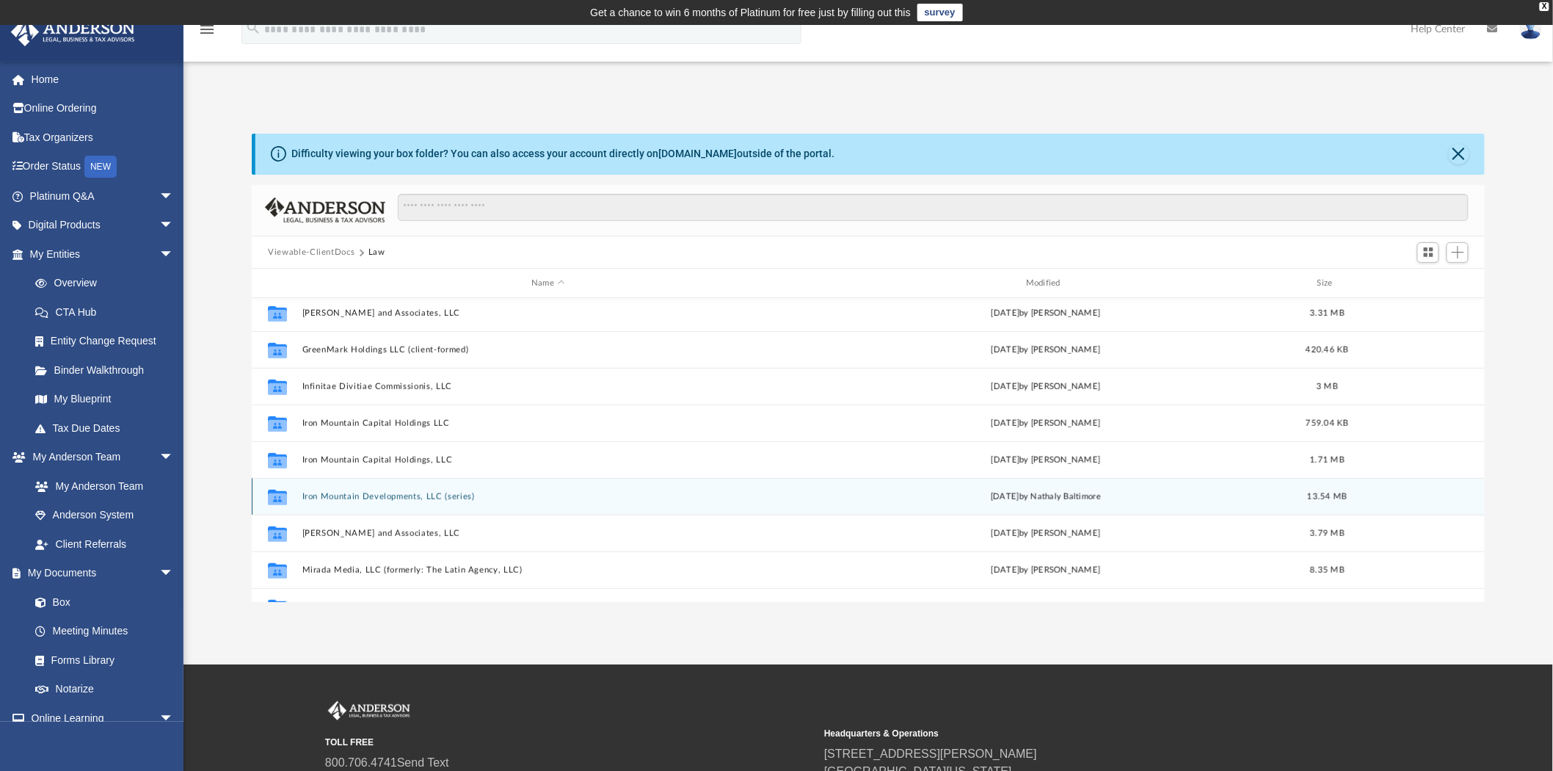
click at [397, 495] on button "Iron Mountain Developments, LLC (series)" at bounding box center [548, 497] width 492 height 10
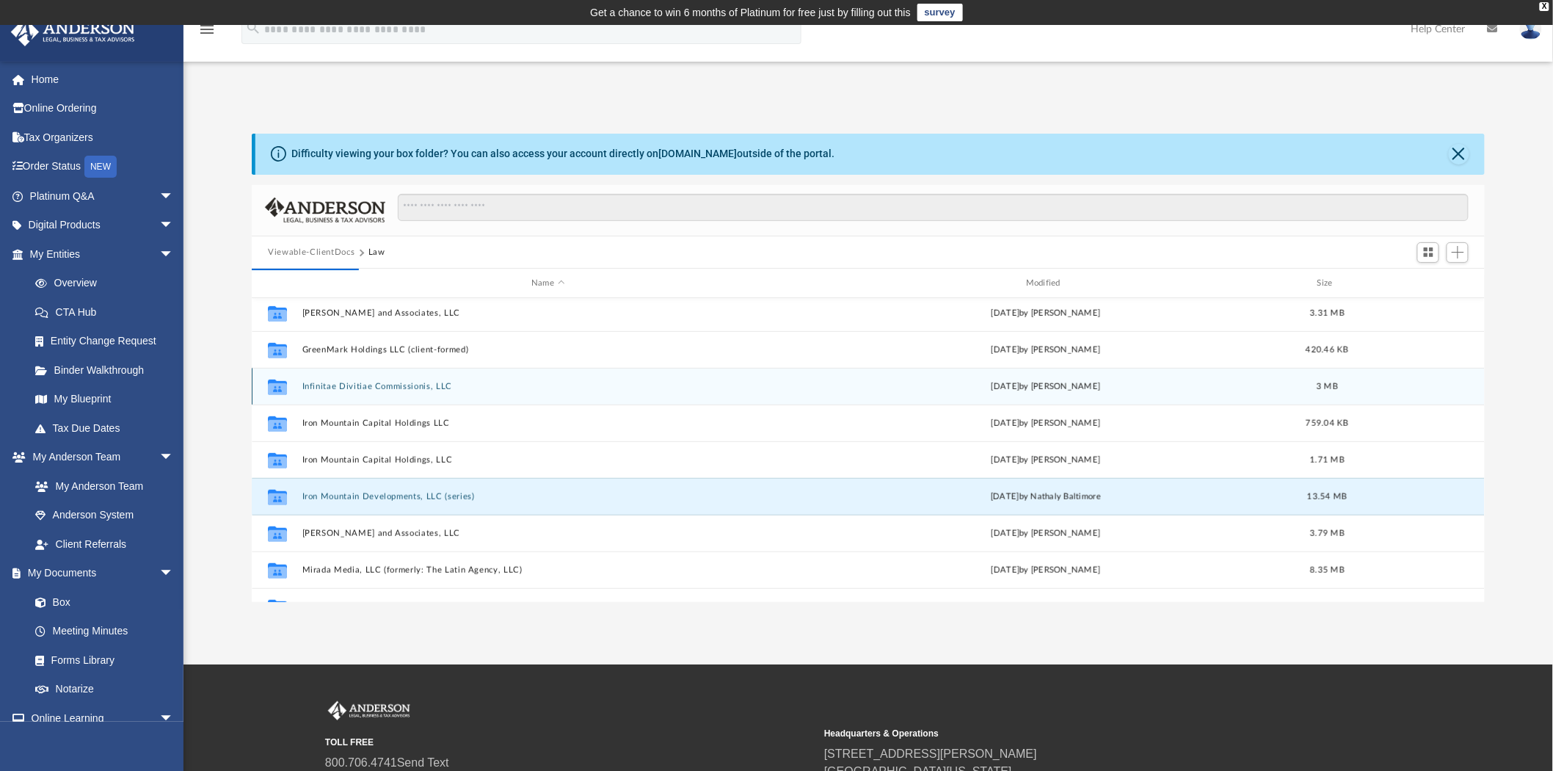
scroll to position [0, 0]
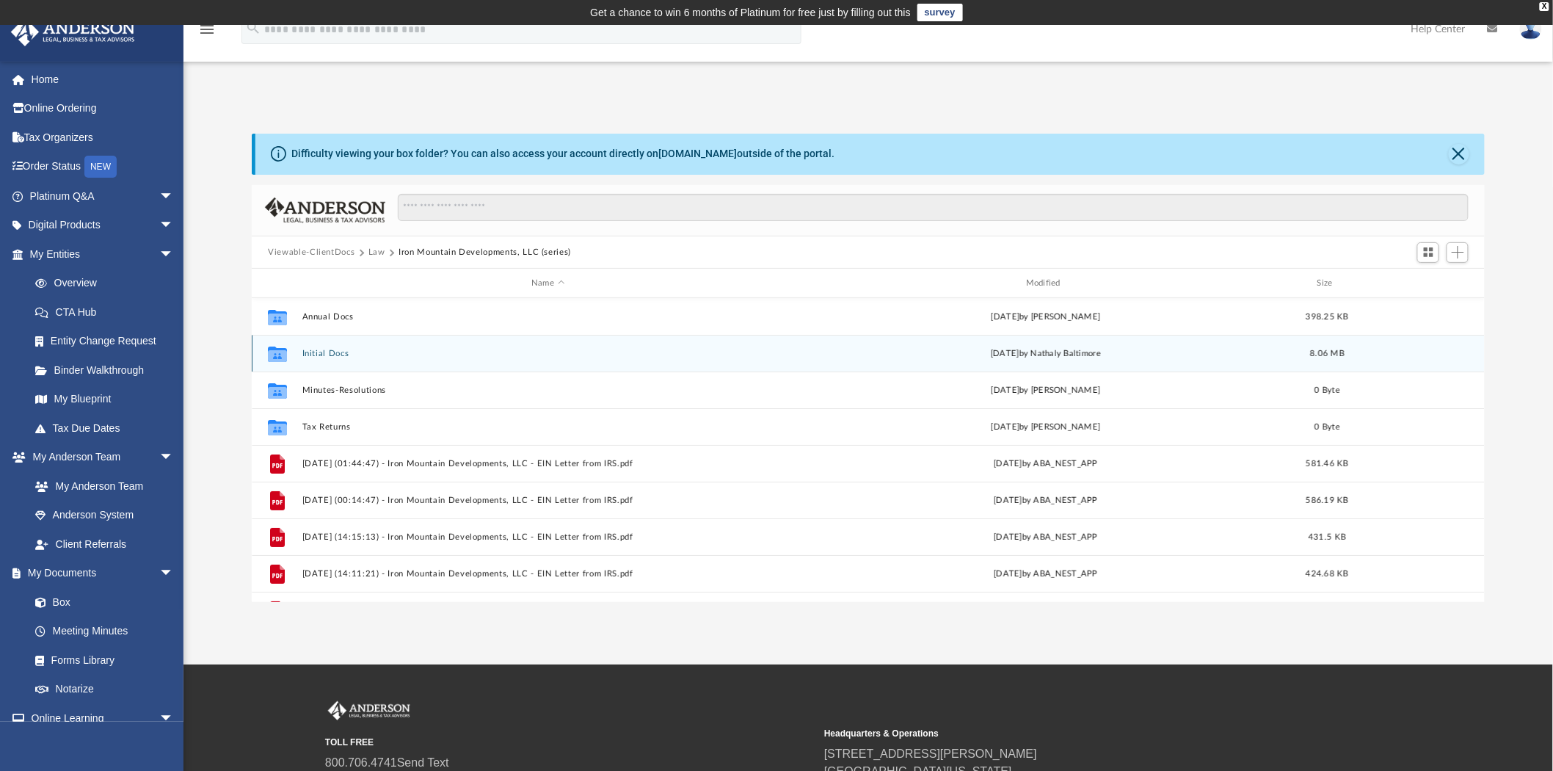
click at [327, 353] on button "Initial Docs" at bounding box center [548, 354] width 492 height 10
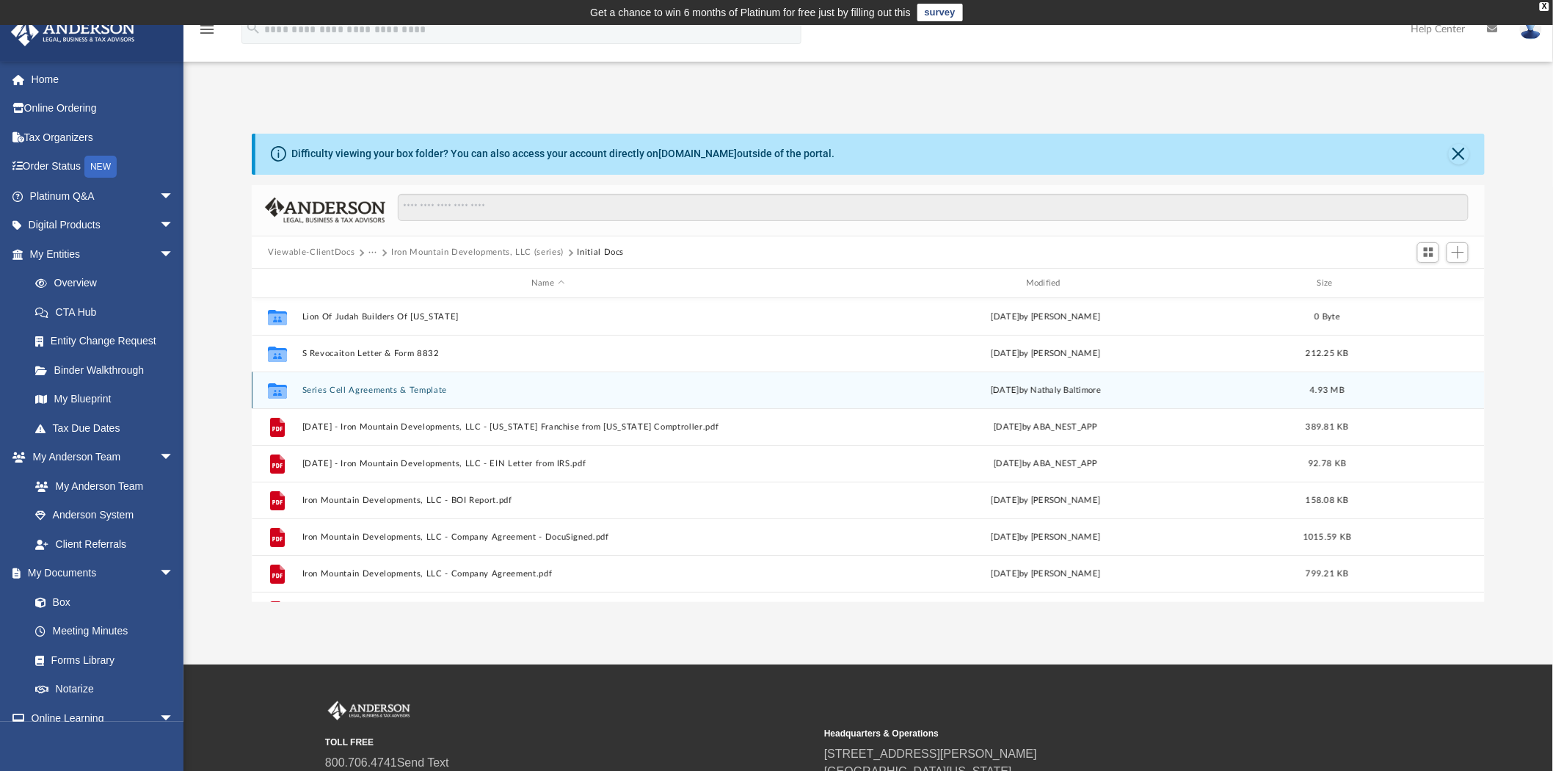
click at [392, 391] on button "Series Cell Agreements & Template" at bounding box center [548, 390] width 492 height 10
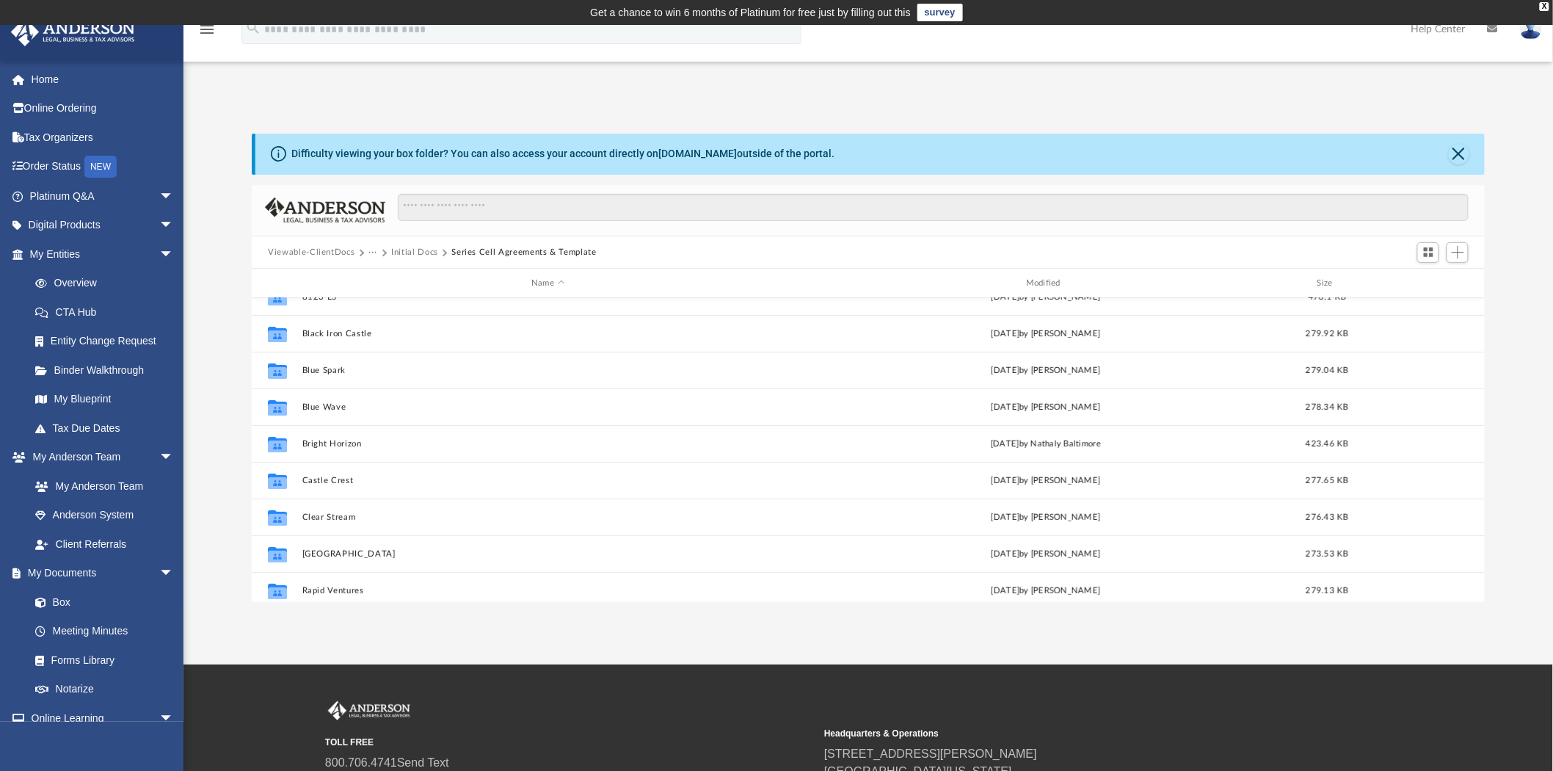
scroll to position [75, 0]
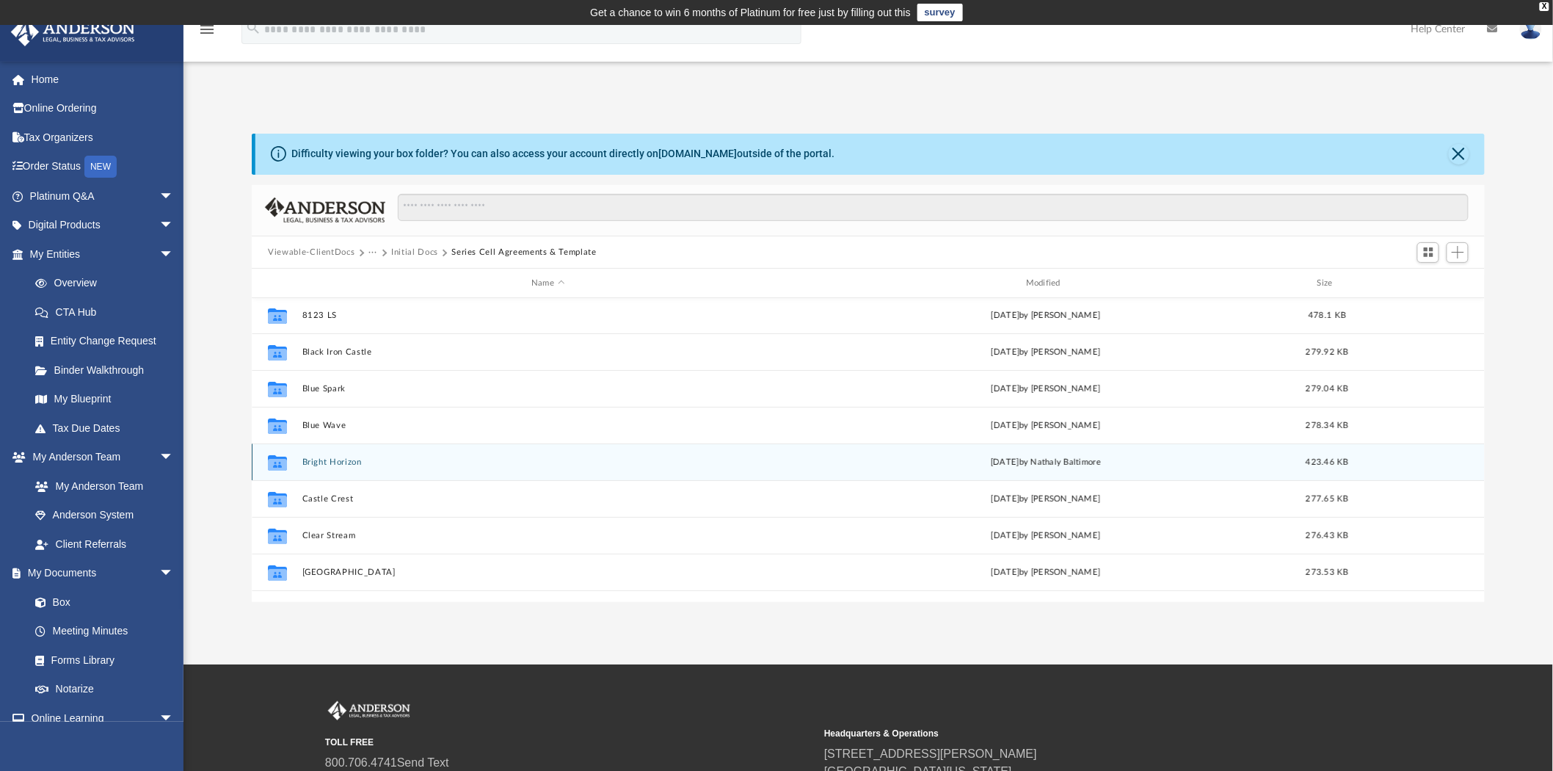
click at [314, 459] on button "Bright Horizon" at bounding box center [548, 462] width 492 height 10
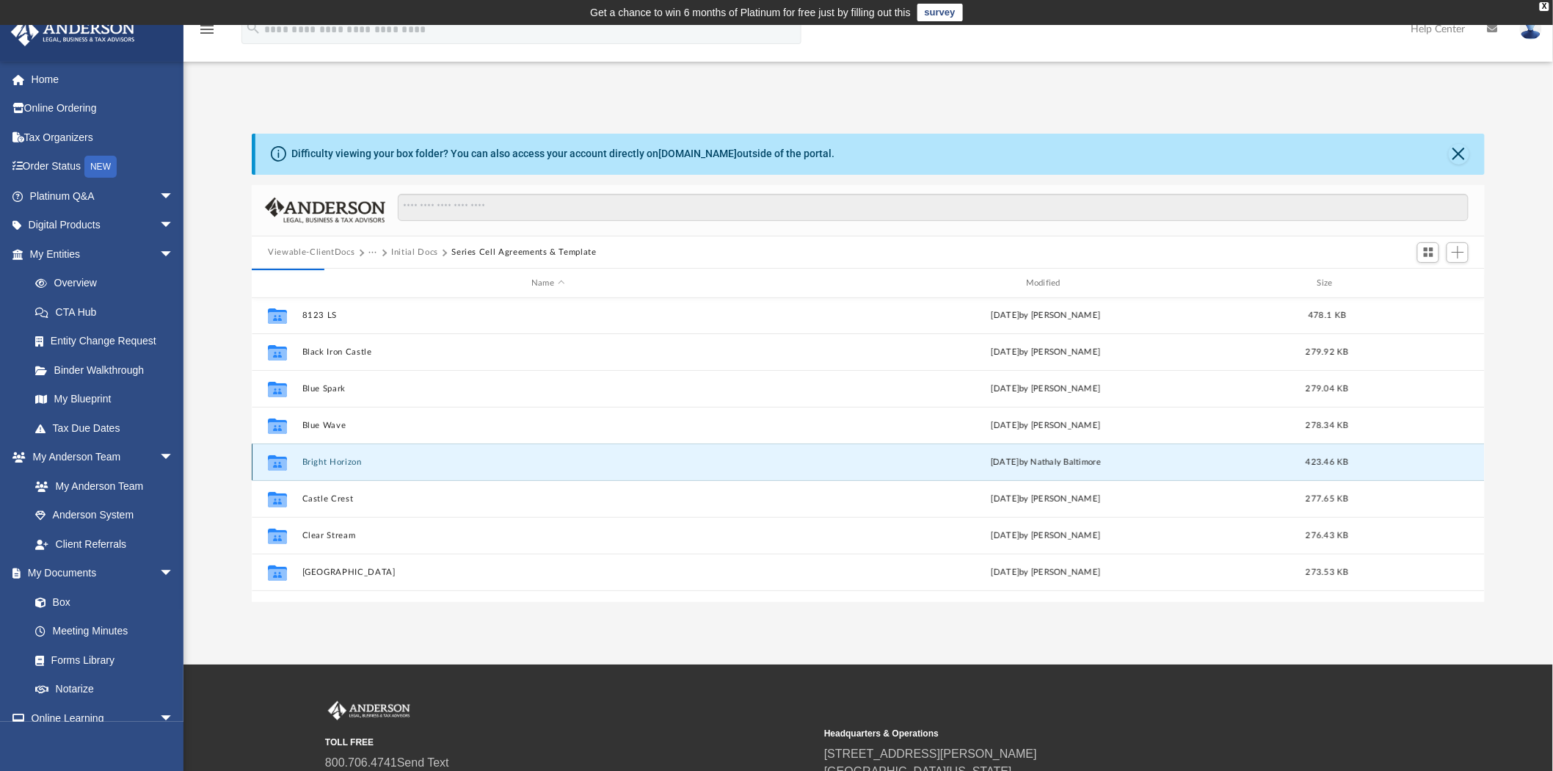
scroll to position [0, 0]
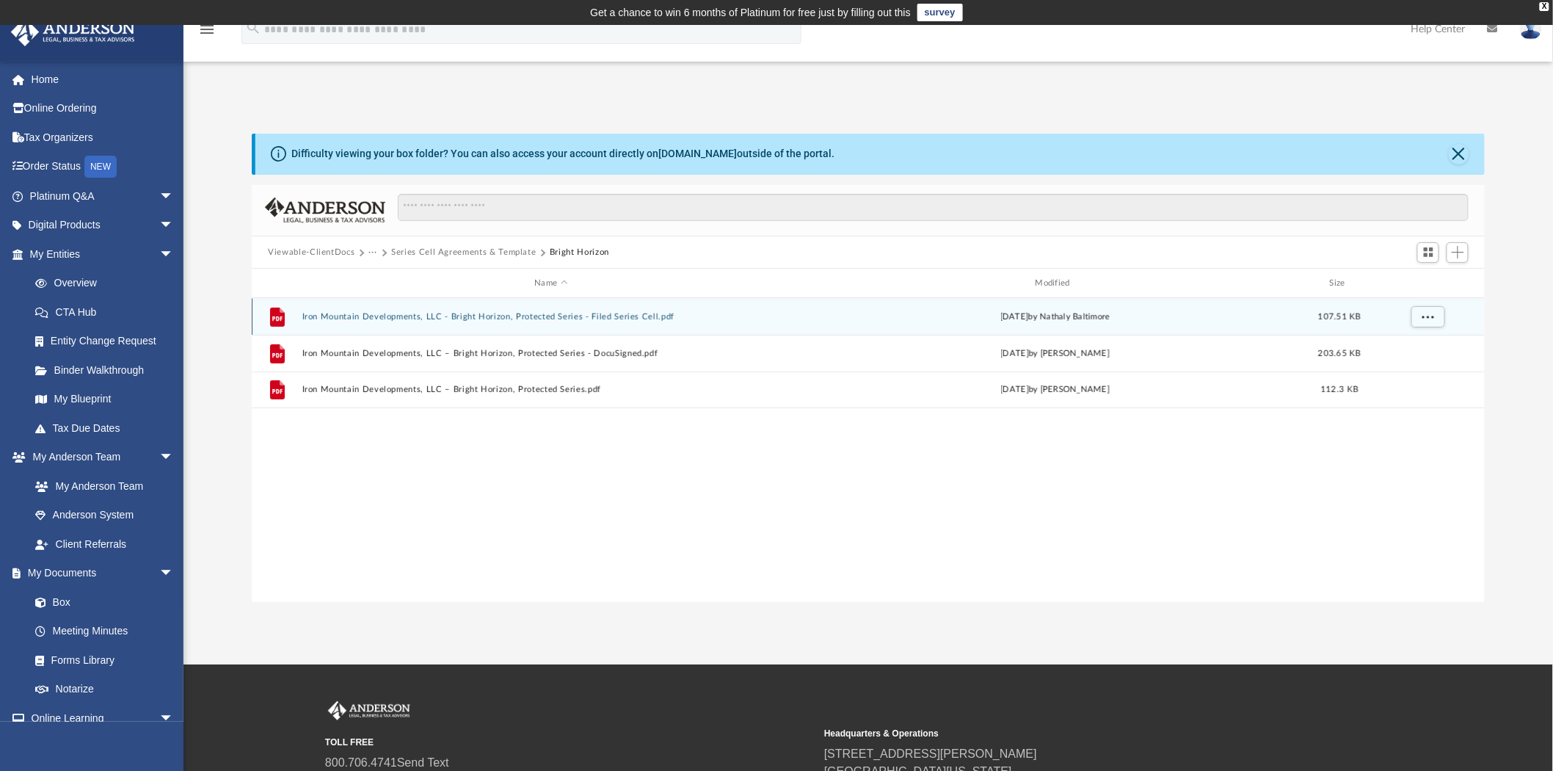
click at [519, 316] on button "Iron Mountain Developments, LLC - Bright Horizon, Protected Series - Filed Seri…" at bounding box center [551, 317] width 498 height 10
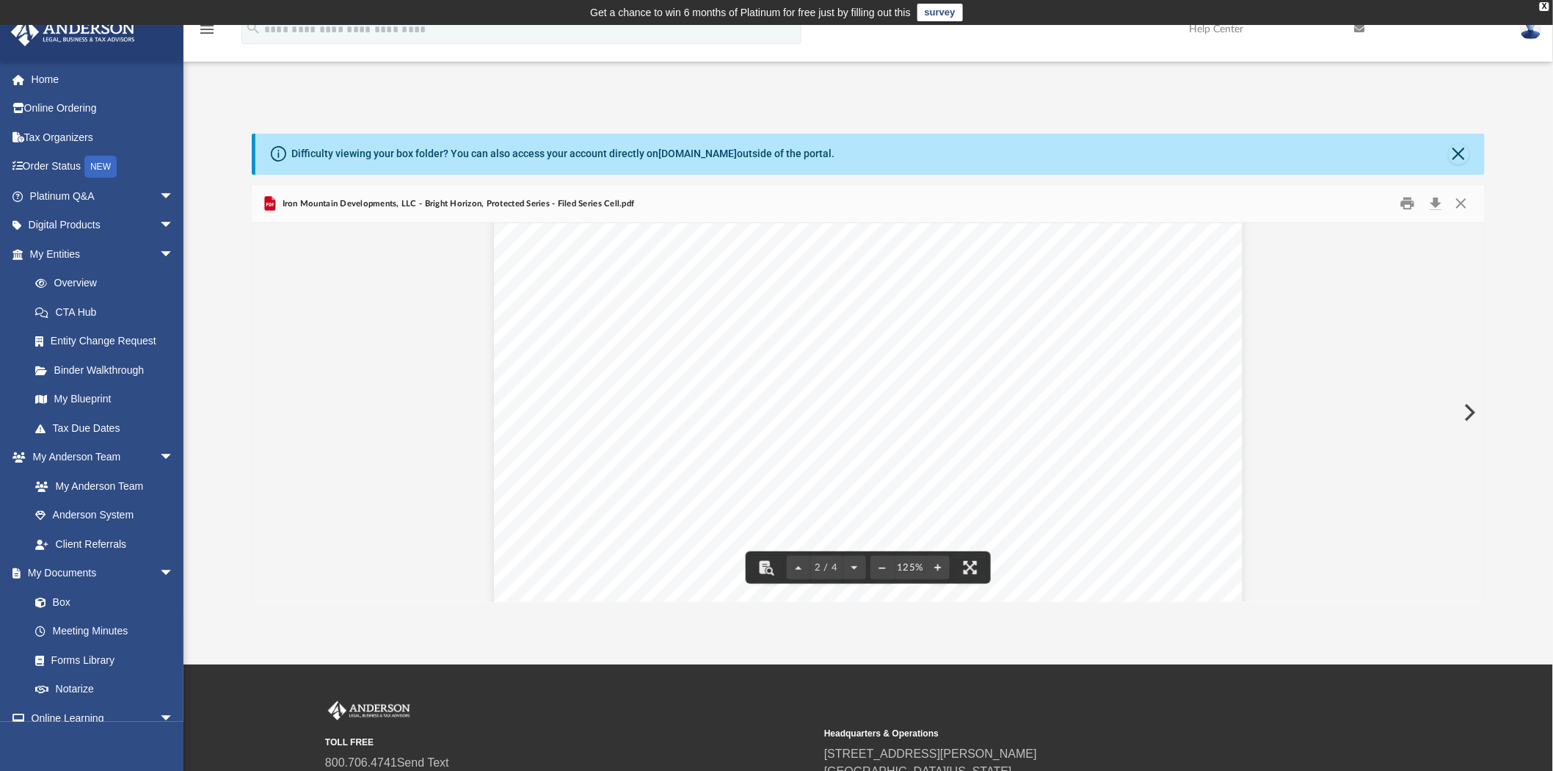
scroll to position [1304, 0]
click at [1465, 201] on button "Close" at bounding box center [1461, 203] width 26 height 23
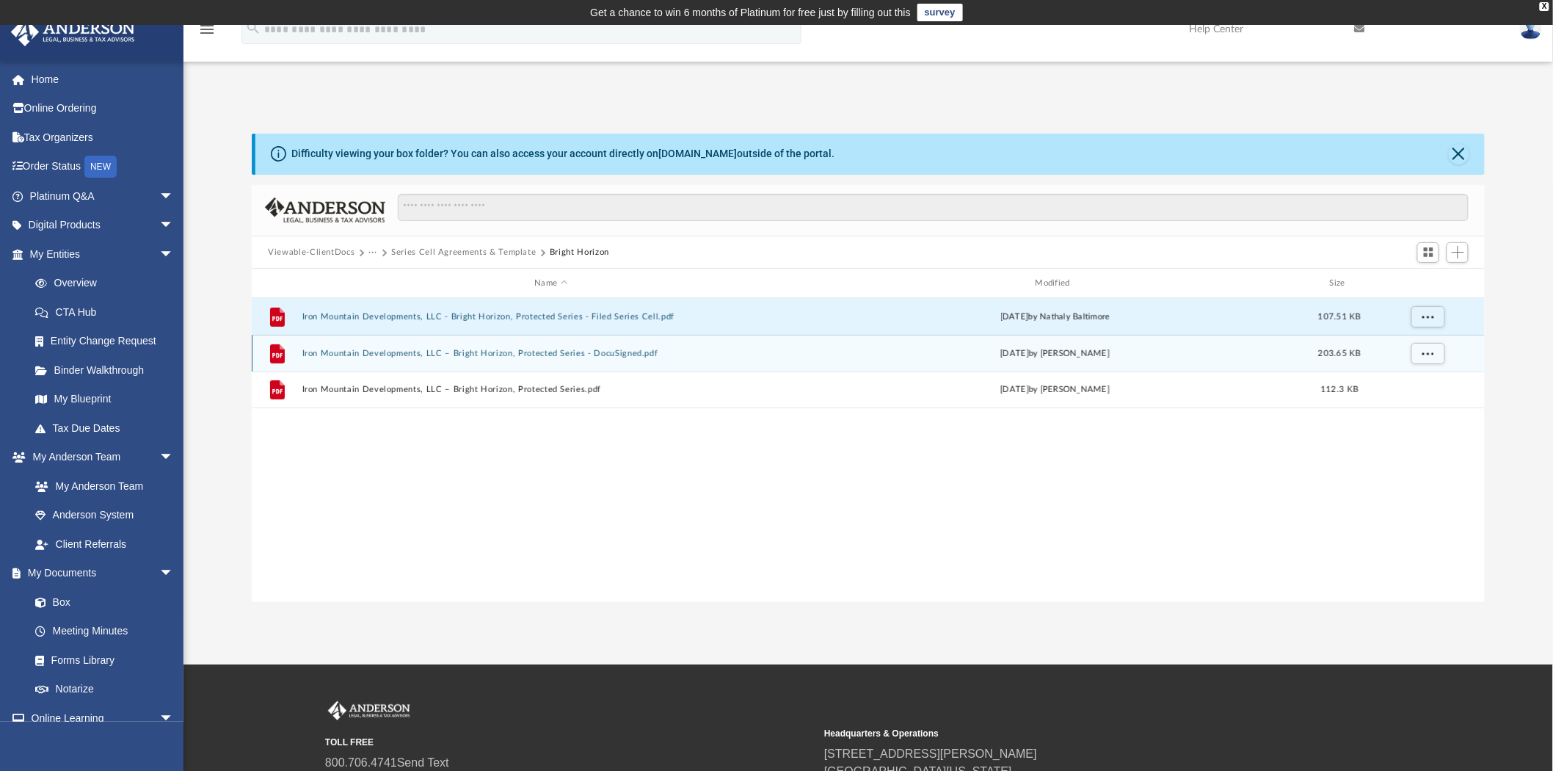
click at [587, 343] on div "File Iron Mountain Developments, LLC – Bright Horizon, Protected Series - DocuS…" at bounding box center [868, 353] width 1233 height 37
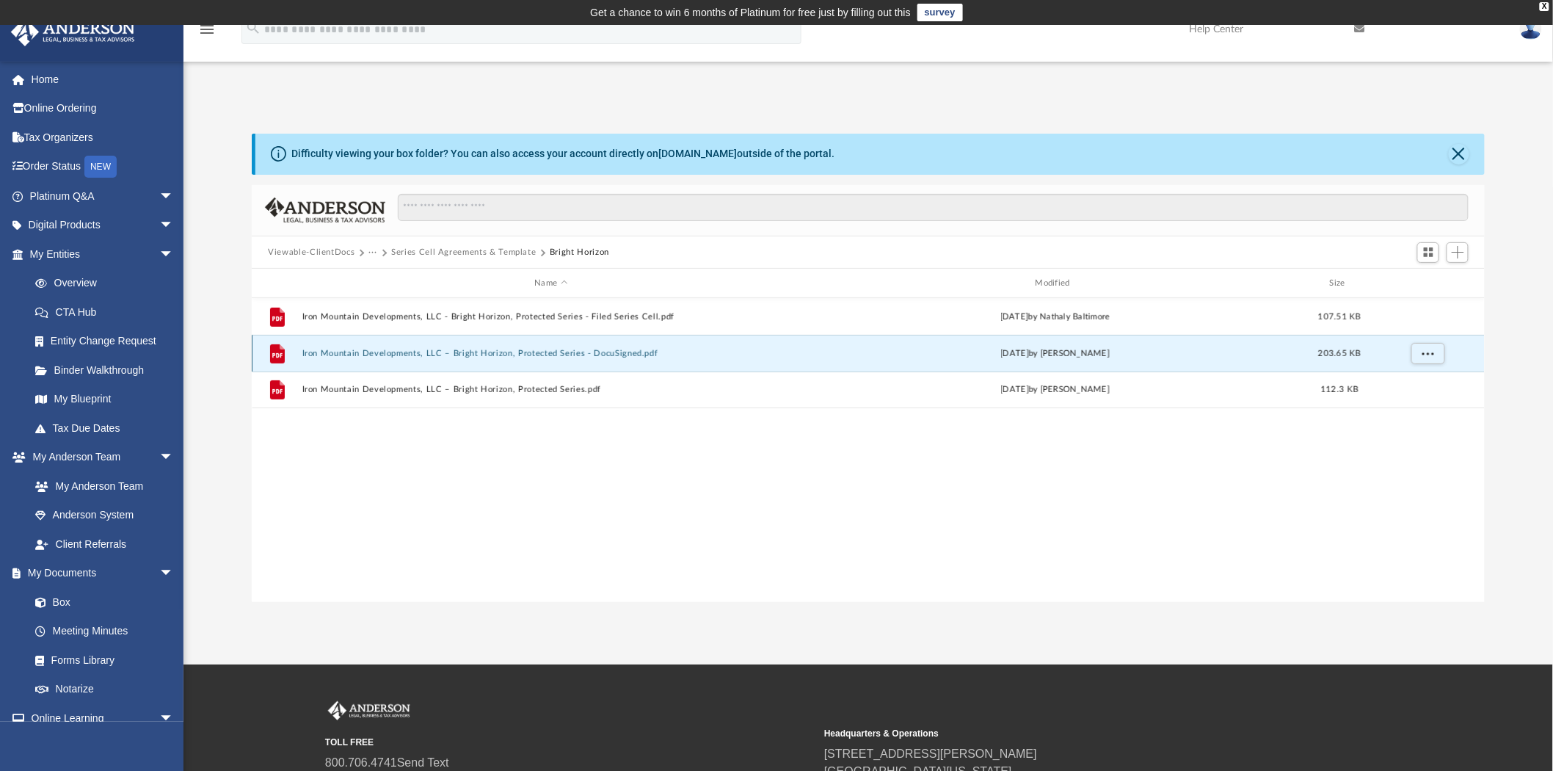
click at [578, 349] on button "Iron Mountain Developments, LLC – Bright Horizon, Protected Series - DocuSigned…" at bounding box center [551, 354] width 498 height 10
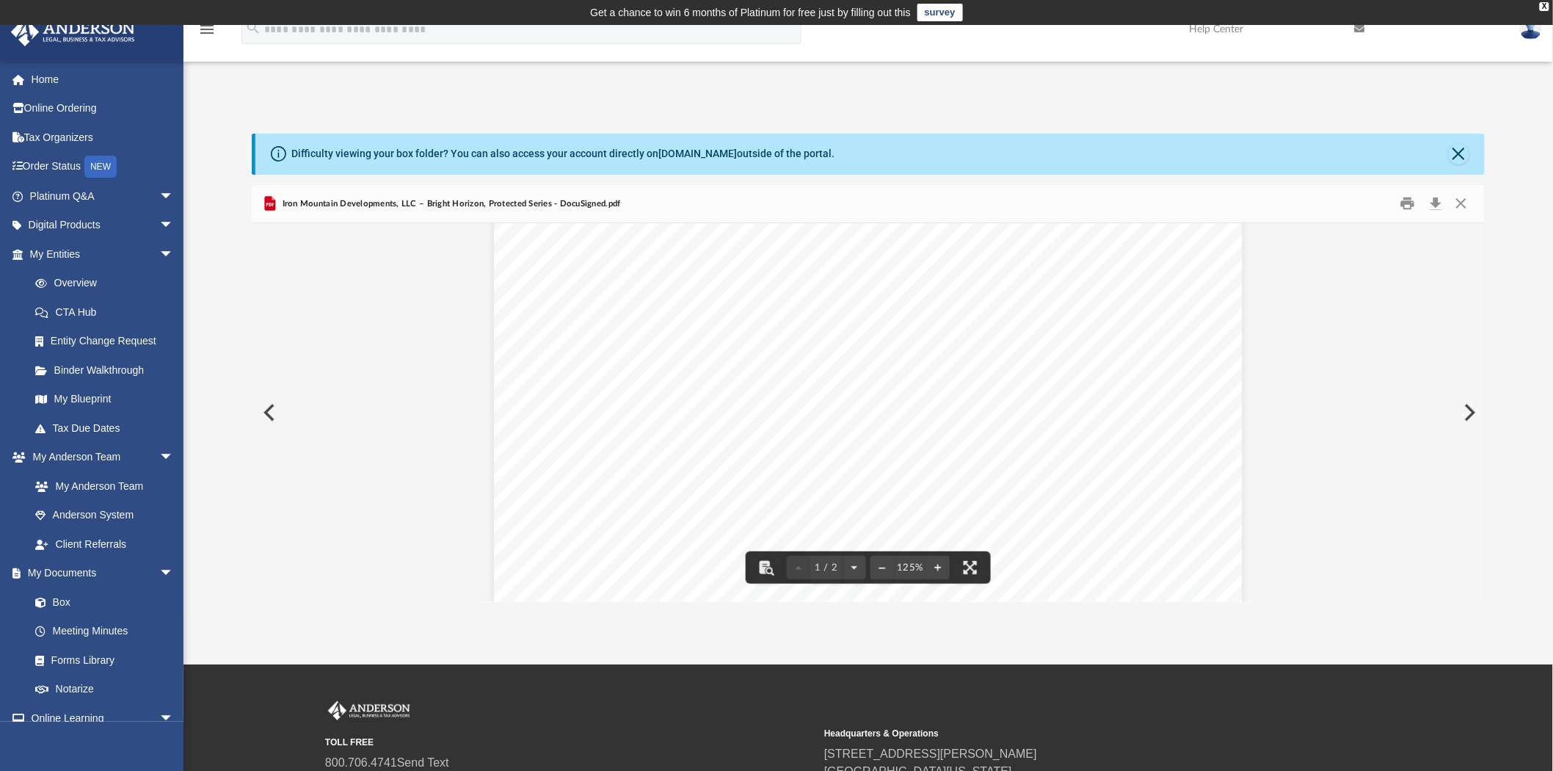
scroll to position [81, 0]
click at [1455, 201] on button "Close" at bounding box center [1461, 203] width 26 height 23
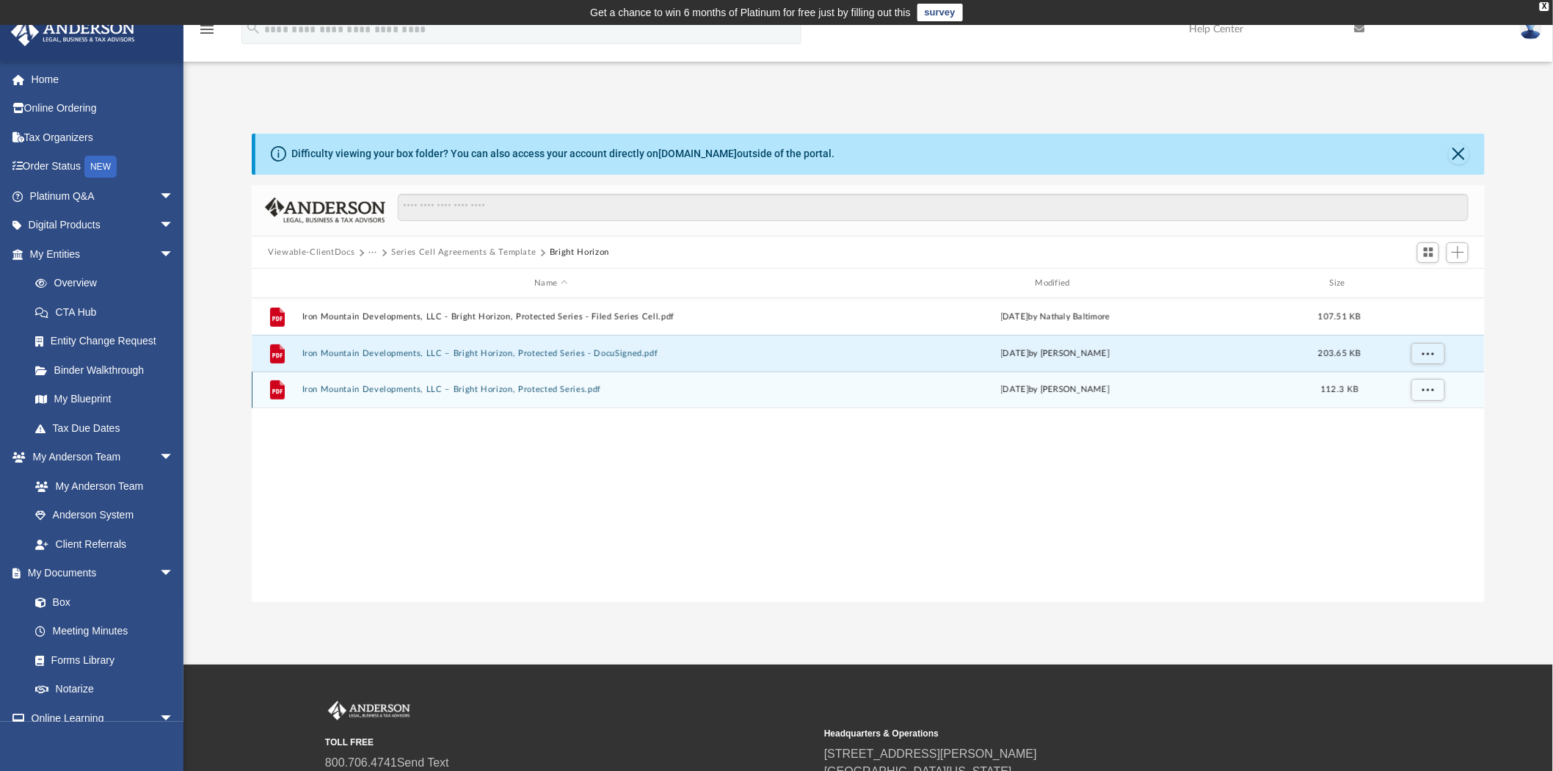
click at [504, 388] on button "Iron Mountain Developments, LLC – Bright Horizon, Protected Series.pdf" at bounding box center [551, 390] width 498 height 10
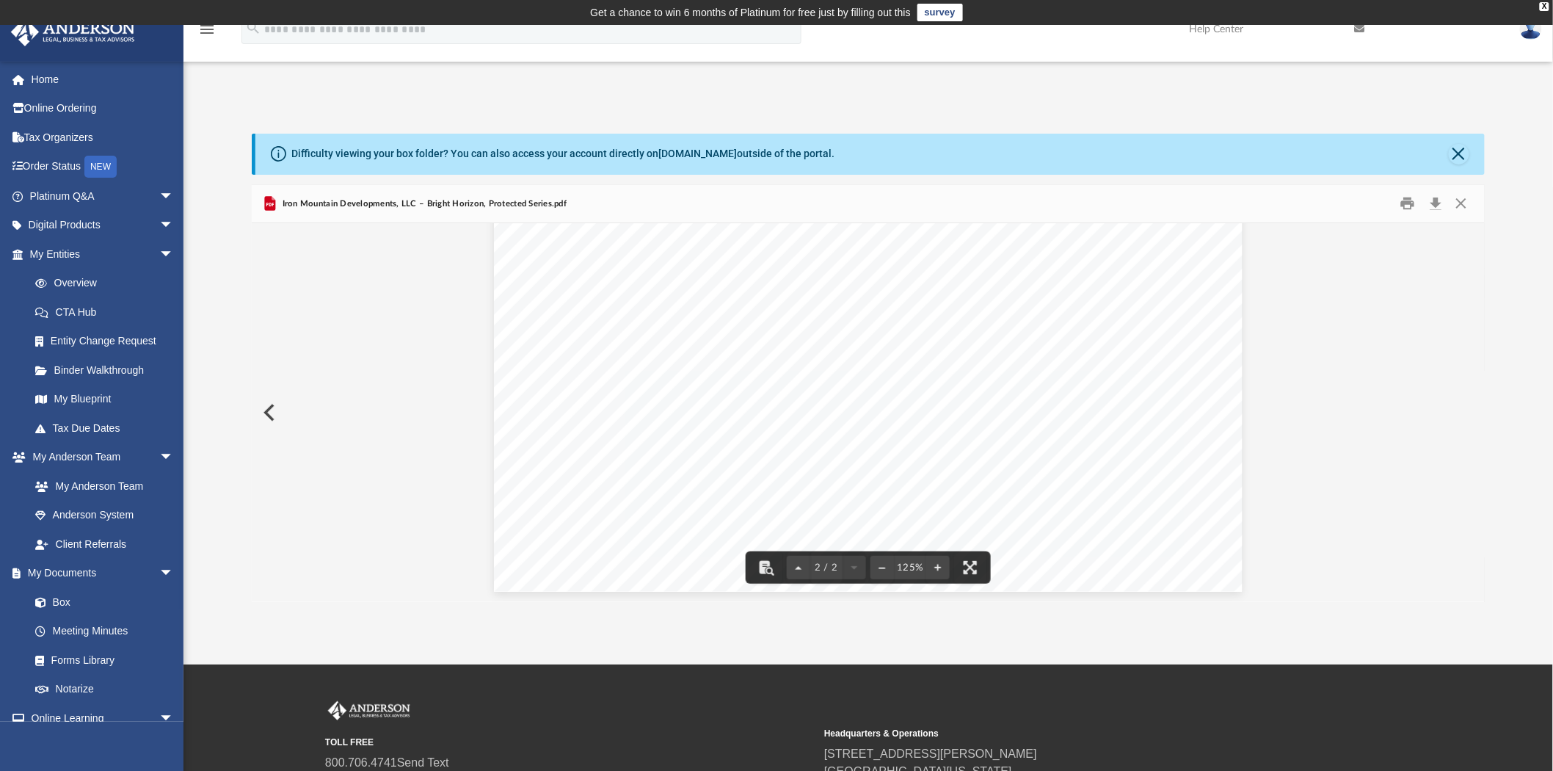
scroll to position [1276, 0]
click at [1466, 196] on button "Close" at bounding box center [1461, 203] width 26 height 23
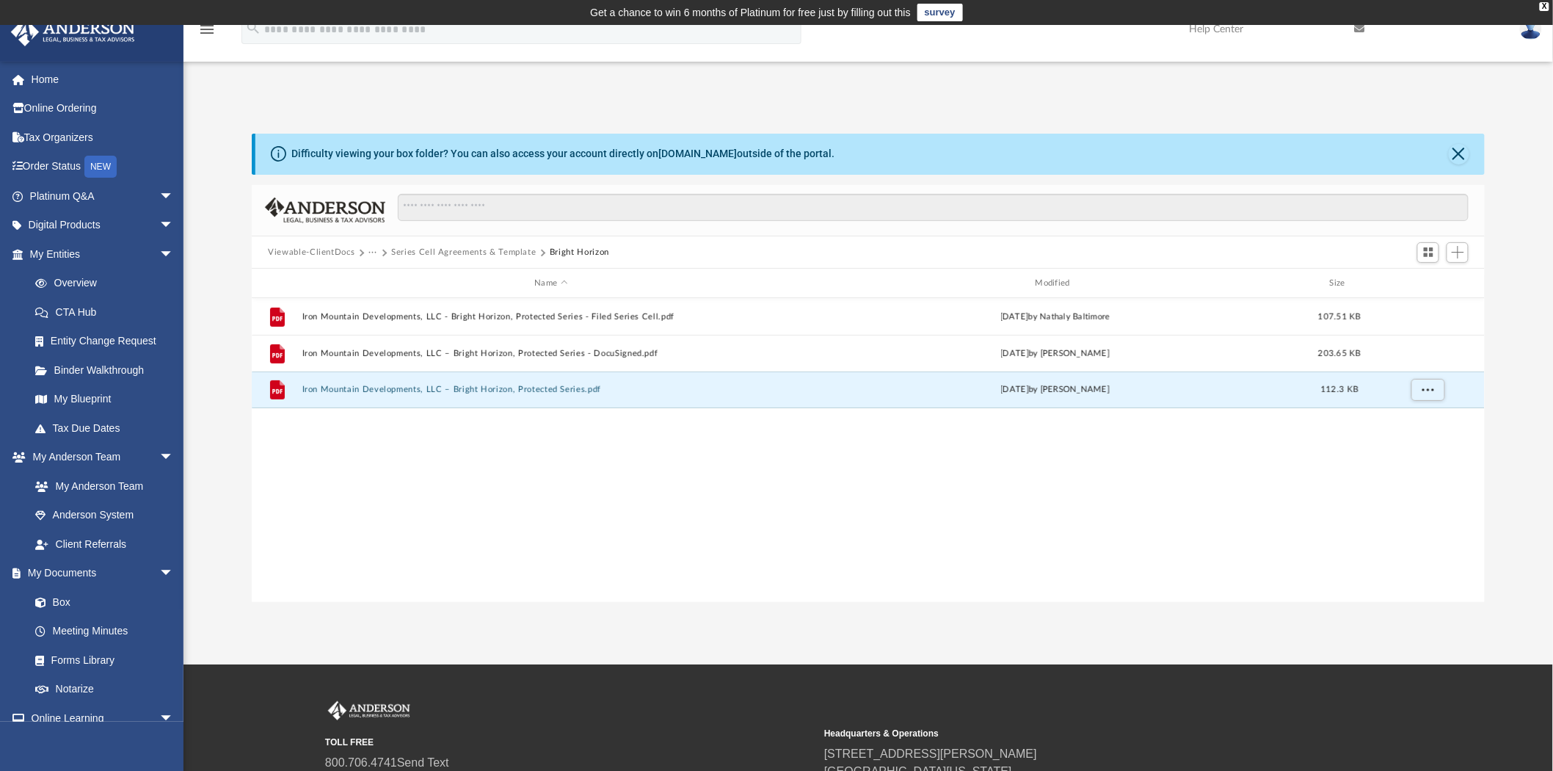
click at [477, 250] on button "Series Cell Agreements & Template" at bounding box center [463, 252] width 145 height 13
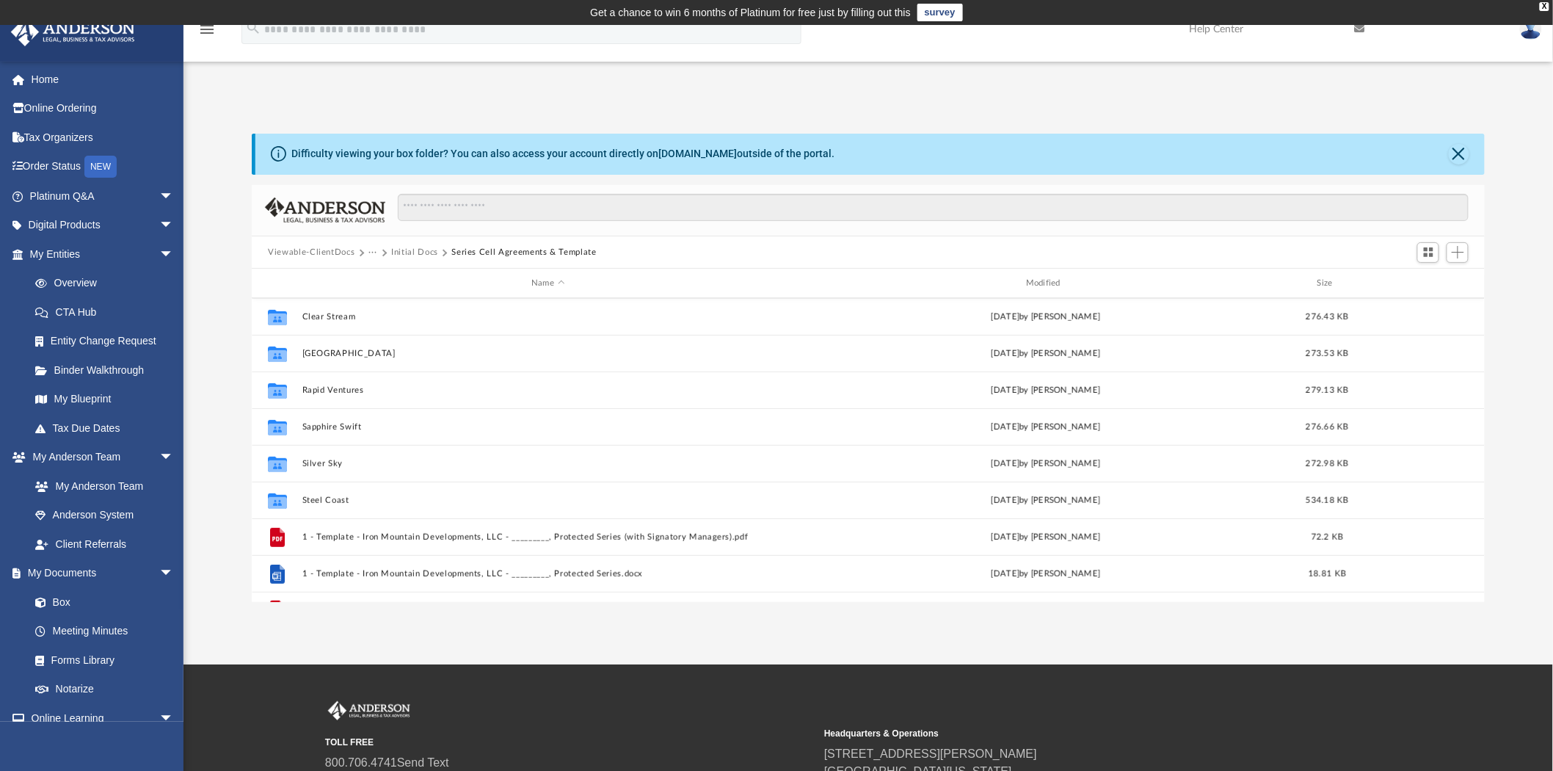
scroll to position [319, 0]
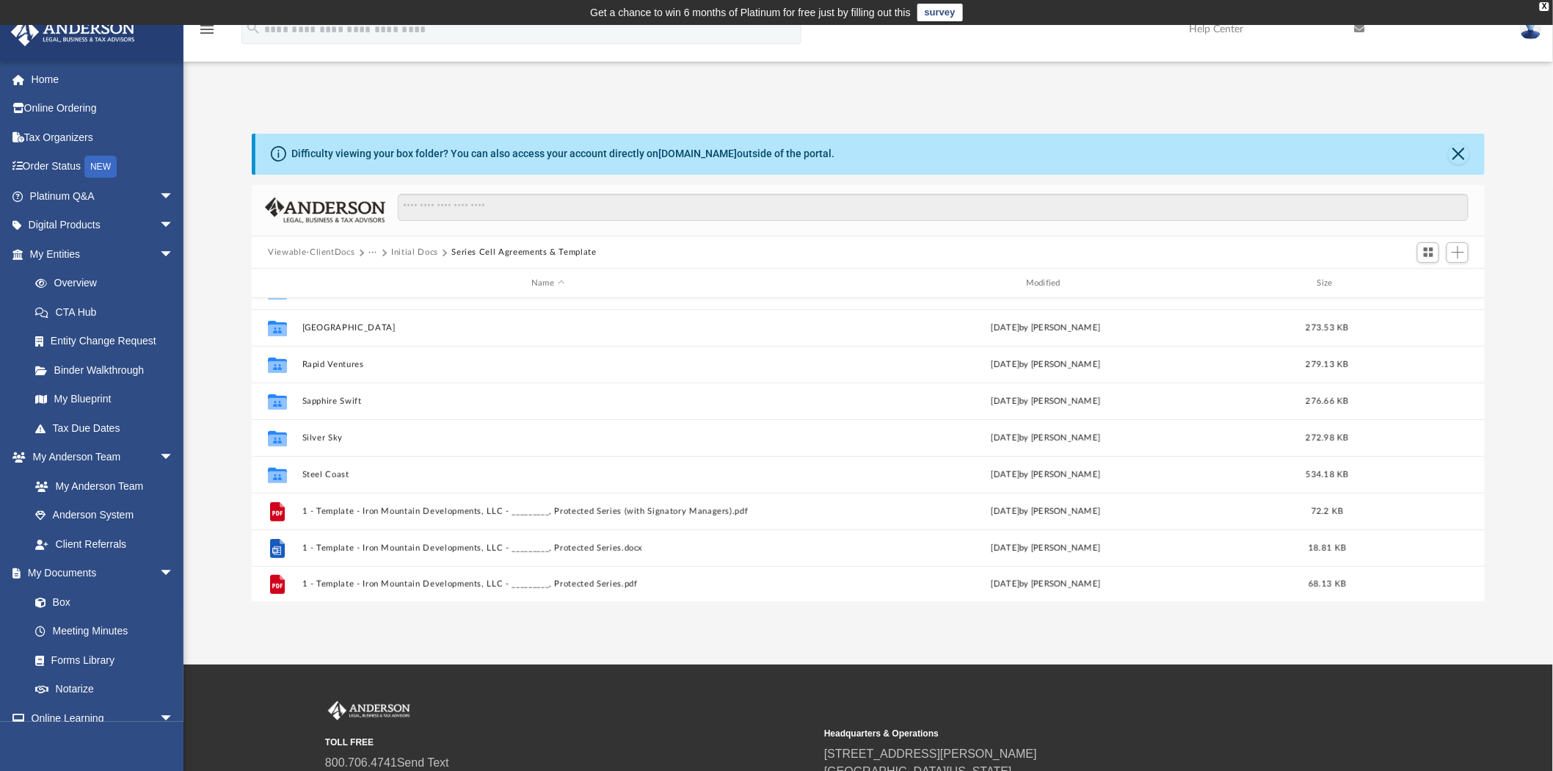
click at [423, 251] on button "Initial Docs" at bounding box center [414, 252] width 47 height 13
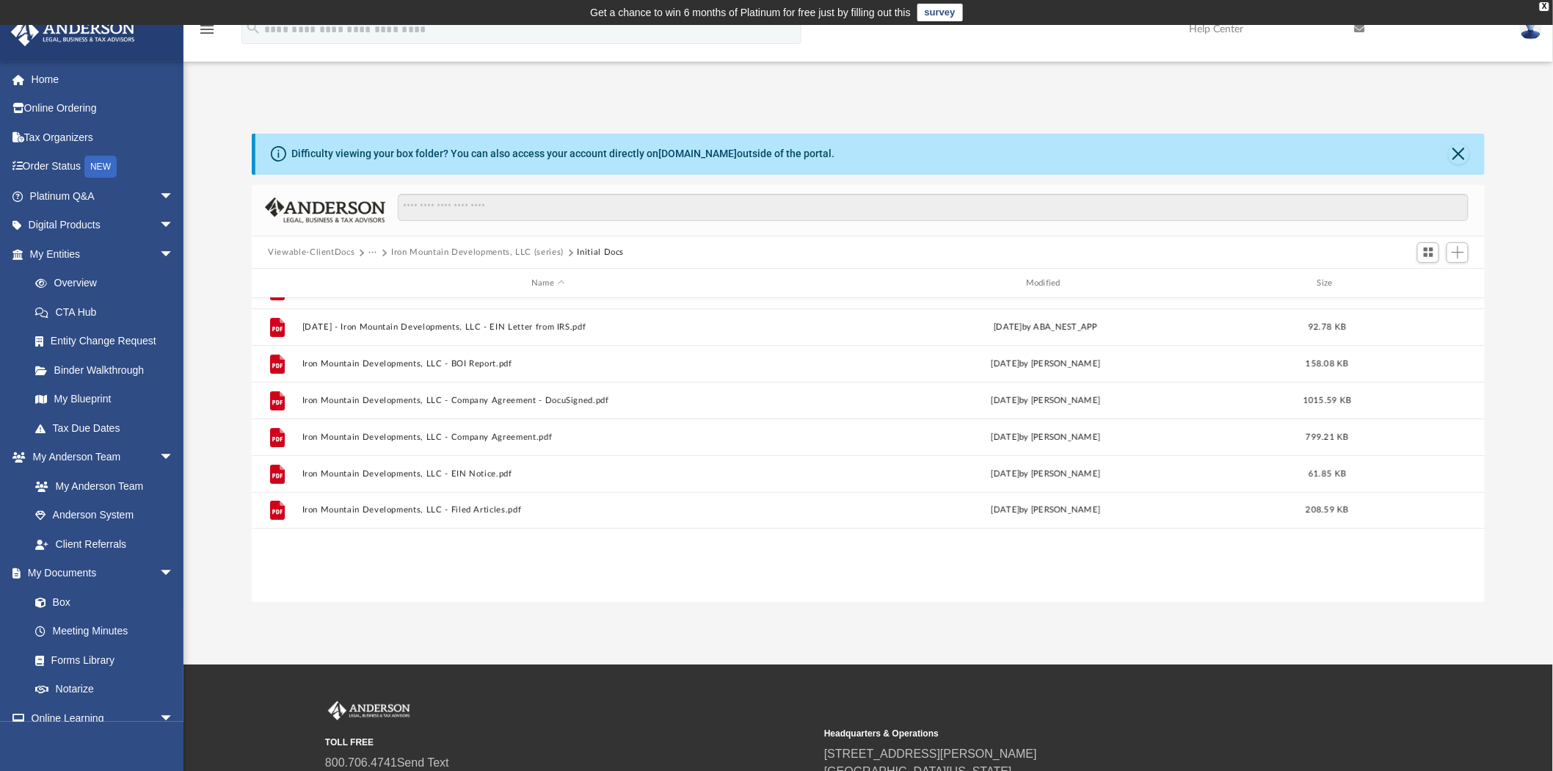
scroll to position [0, 0]
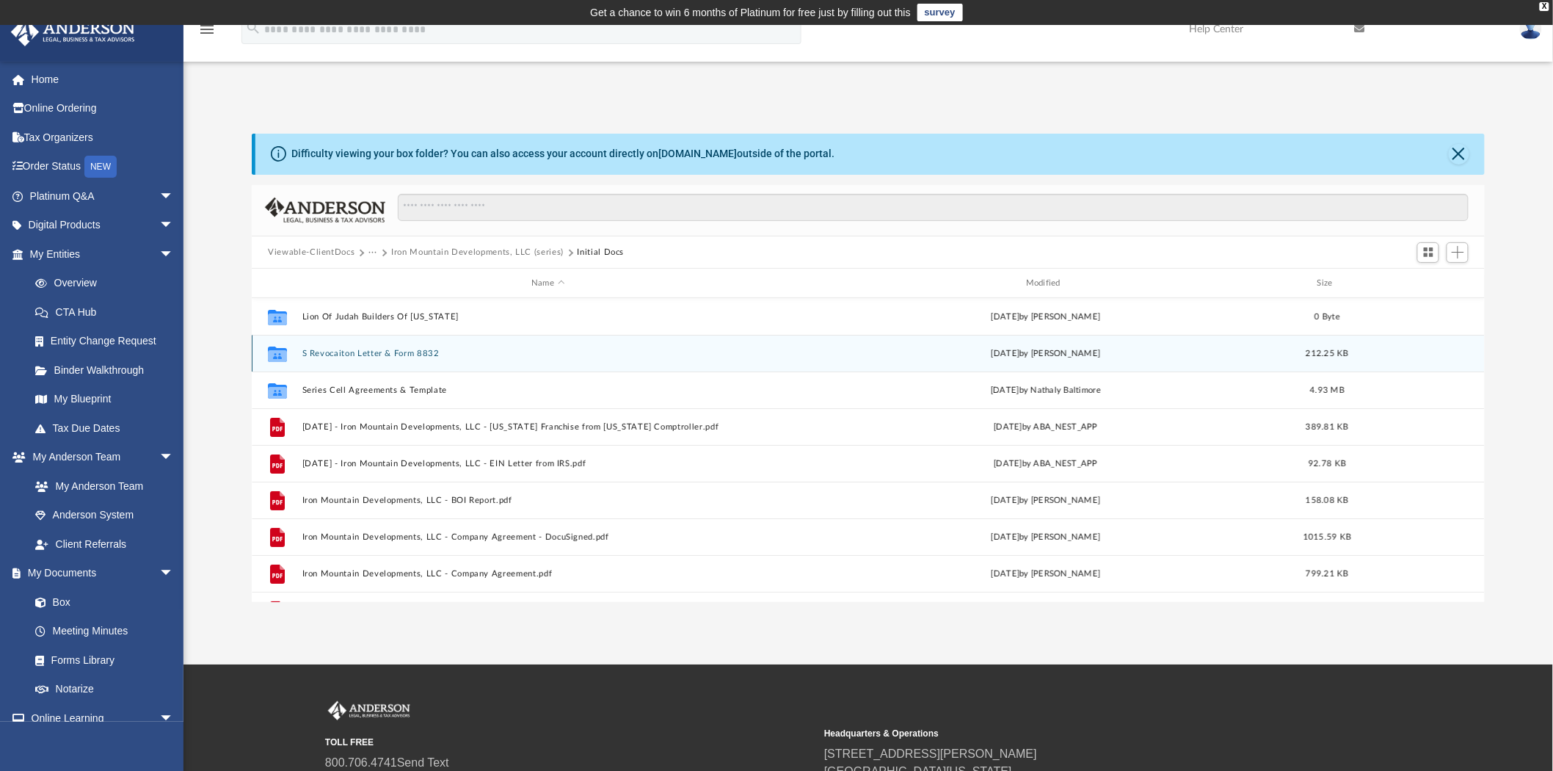
click at [367, 355] on button "S Revocaiton Letter & Form 8832" at bounding box center [548, 354] width 492 height 10
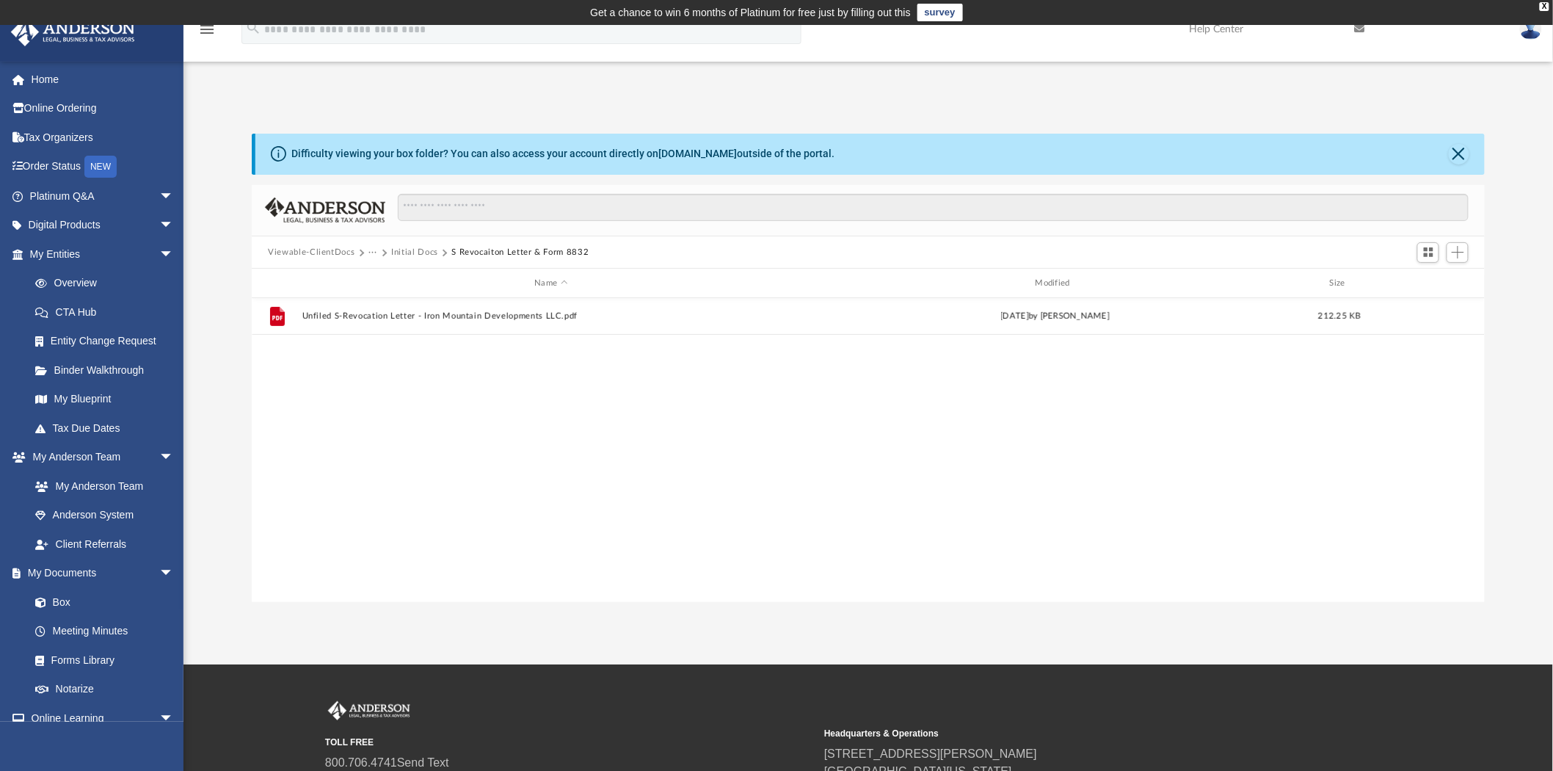
click at [404, 248] on button "Initial Docs" at bounding box center [414, 252] width 47 height 13
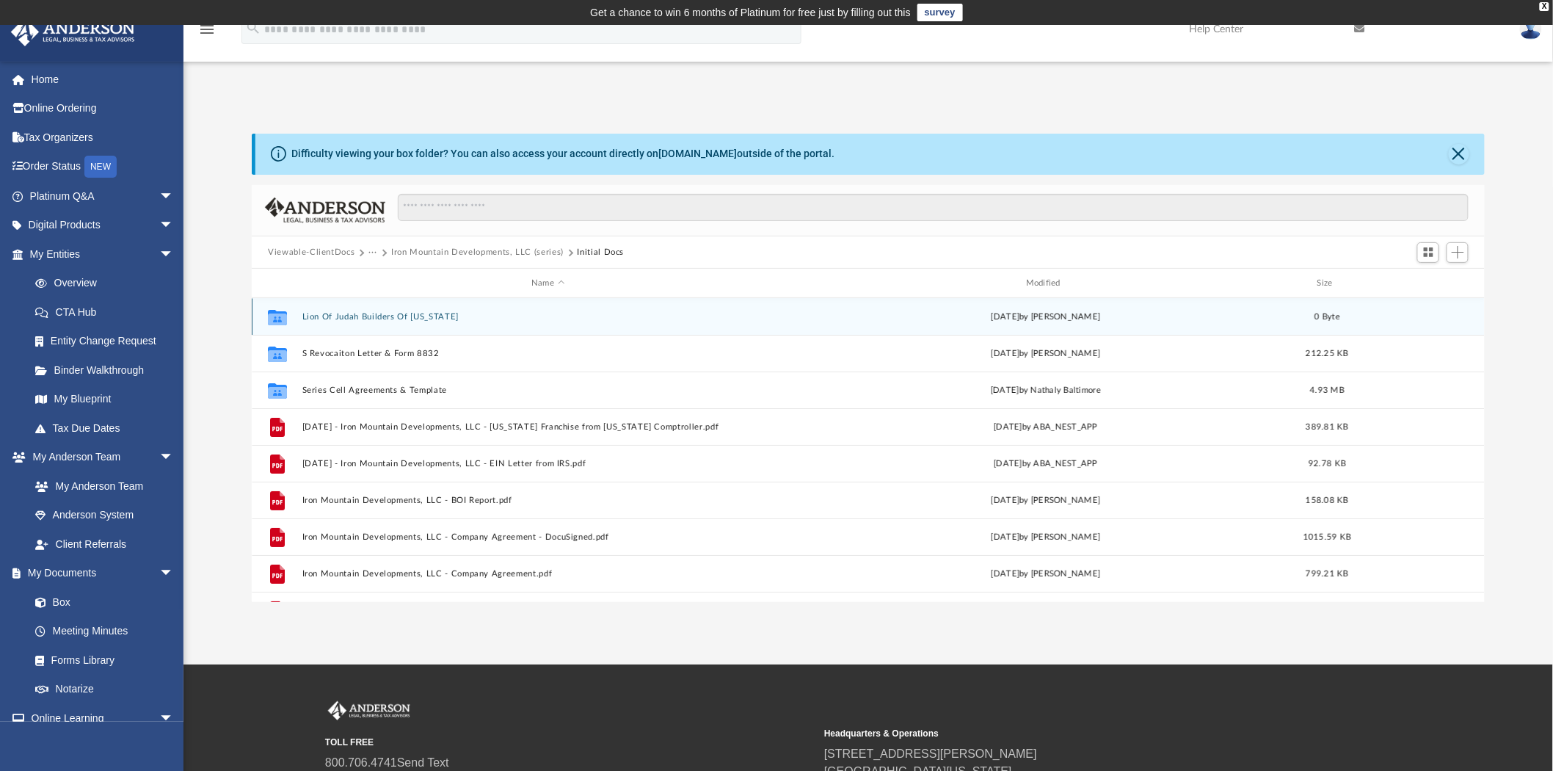
click at [412, 317] on button "Lion Of Judah Builders Of Texas" at bounding box center [548, 317] width 492 height 10
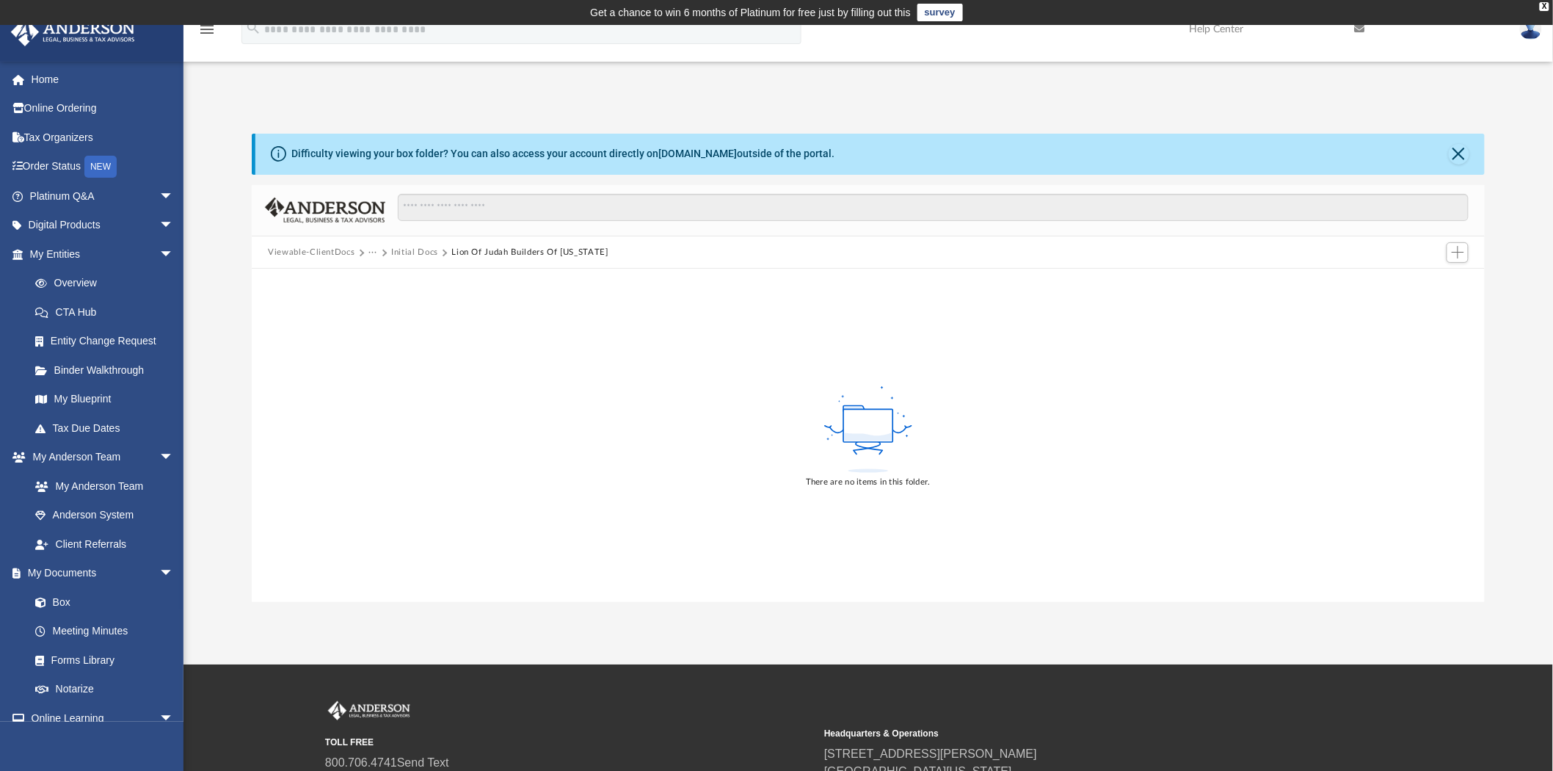
click at [417, 246] on button "Initial Docs" at bounding box center [414, 252] width 47 height 13
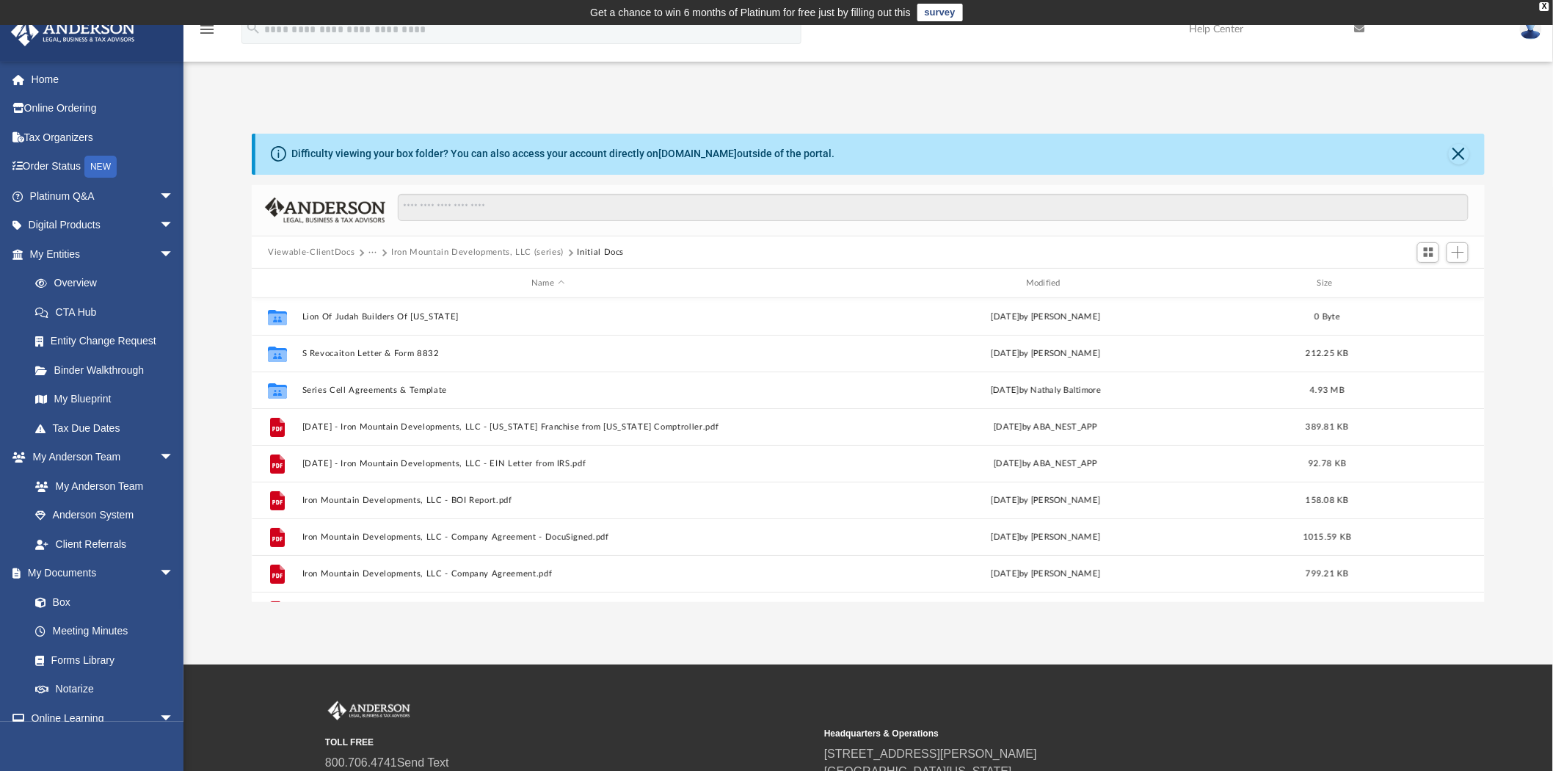
scroll to position [320, 1221]
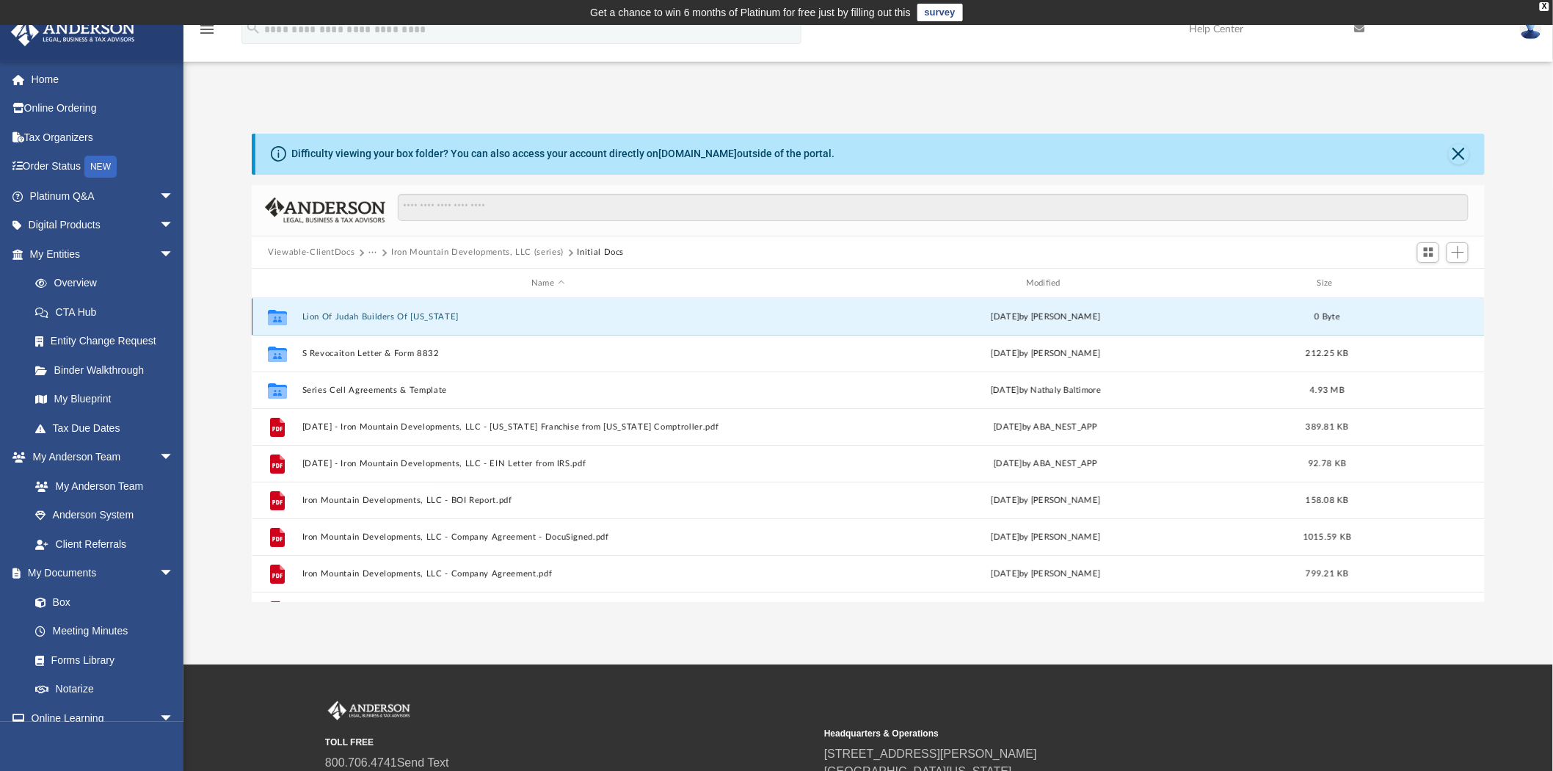
drag, startPoint x: 445, startPoint y: 317, endPoint x: 297, endPoint y: 319, distance: 147.5
click at [297, 319] on div "Collaborated Folder Lion Of Judah Builders Of Texas Thu Sep 4 2025 by Tomas Dia…" at bounding box center [868, 316] width 1233 height 37
drag, startPoint x: 298, startPoint y: 319, endPoint x: 437, endPoint y: 318, distance: 139.5
click at [437, 318] on div "Collaborated Folder Lion Of Judah Builders Of Texas Thu Sep 4 2025 by Tomas Dia…" at bounding box center [868, 316] width 1233 height 37
drag, startPoint x: 432, startPoint y: 317, endPoint x: 423, endPoint y: 316, distance: 8.9
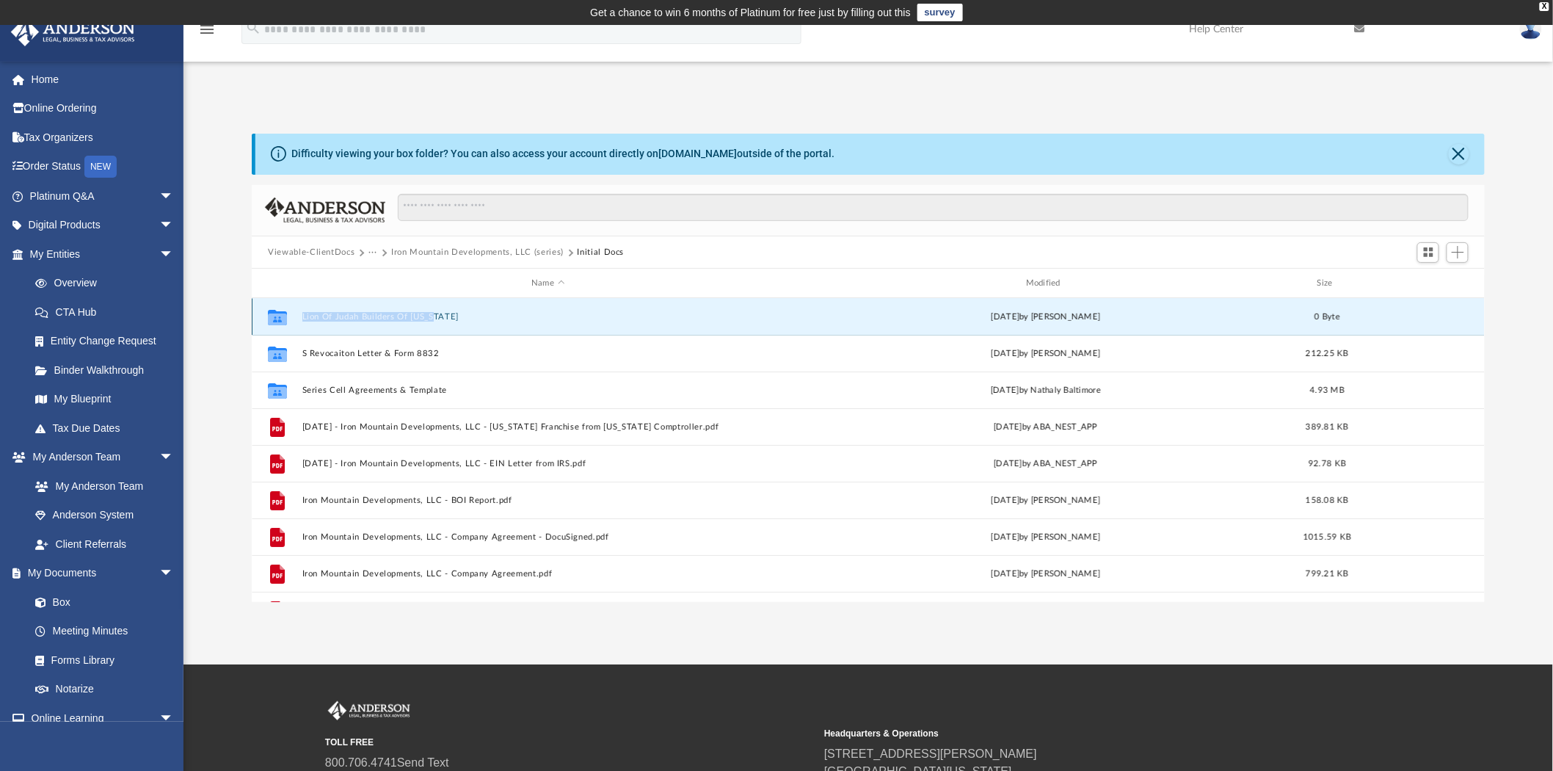
copy button "Lion Of Judah Builders Of Texas"
click at [85, 86] on link "Home" at bounding box center [103, 79] width 186 height 29
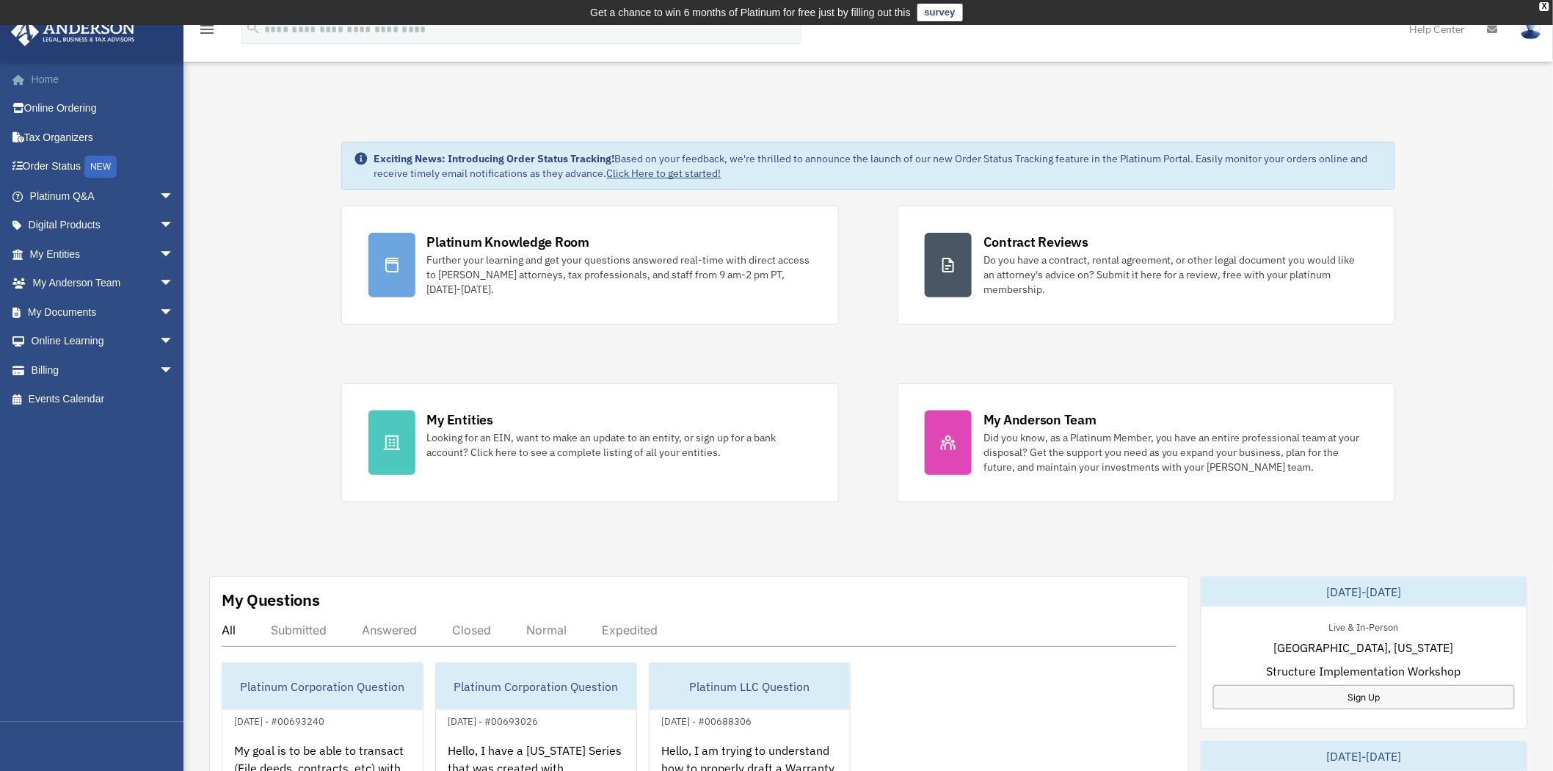
click at [71, 83] on link "Home" at bounding box center [103, 79] width 186 height 29
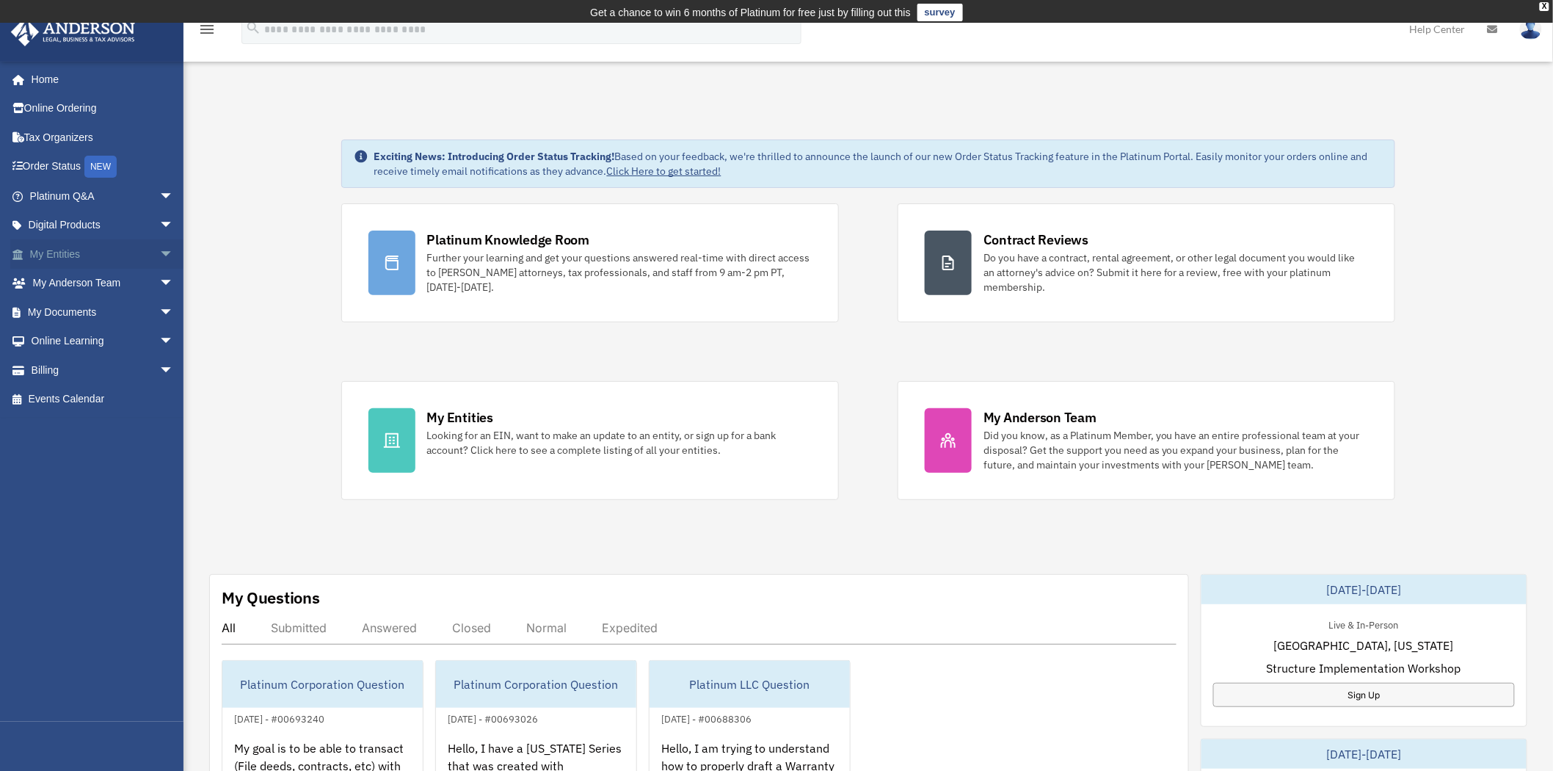
click at [88, 247] on link "My Entities arrow_drop_down" at bounding box center [103, 253] width 186 height 29
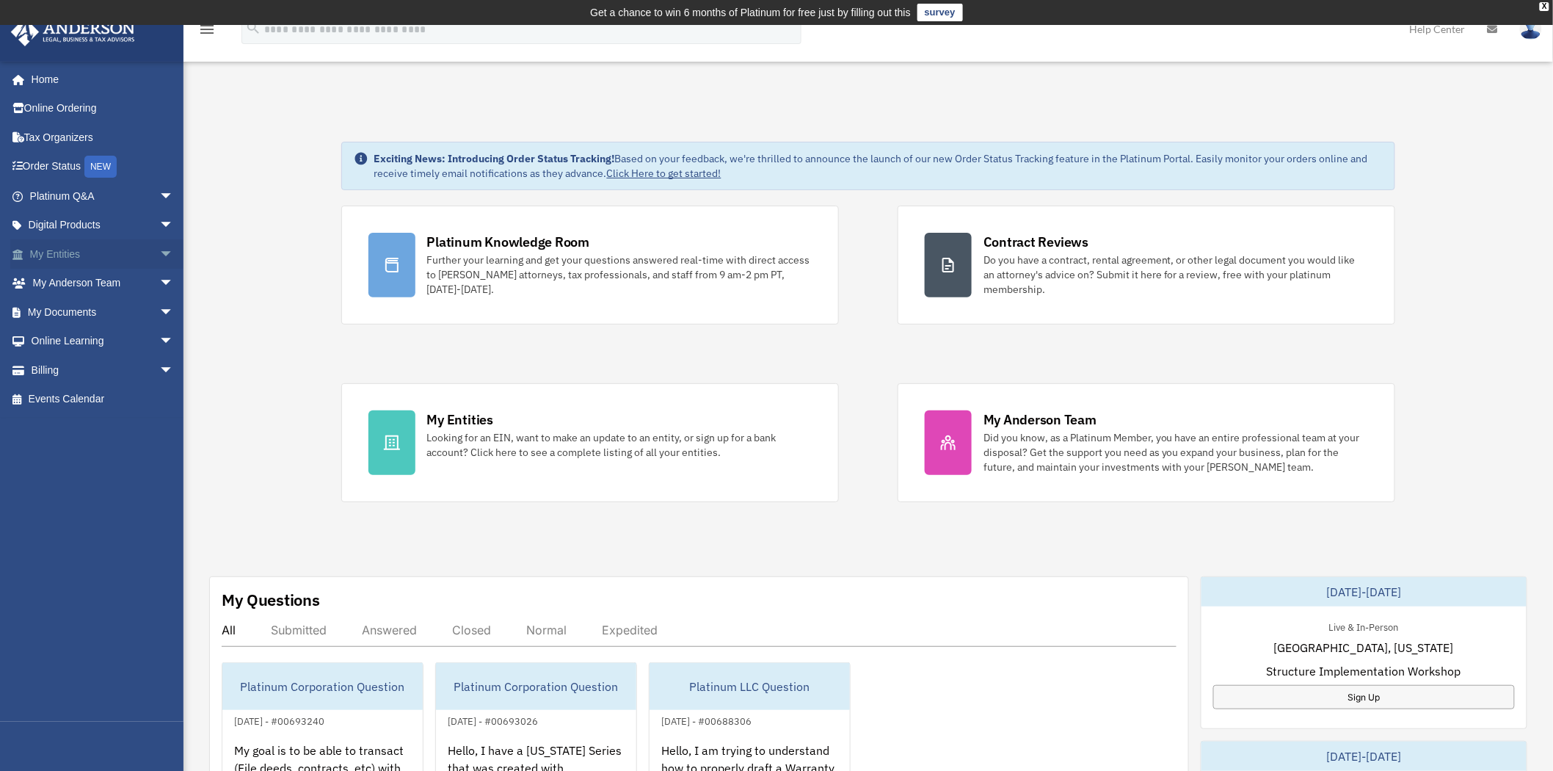
click at [137, 248] on link "My Entities arrow_drop_down" at bounding box center [103, 253] width 186 height 29
click at [159, 253] on span "arrow_drop_down" at bounding box center [173, 254] width 29 height 30
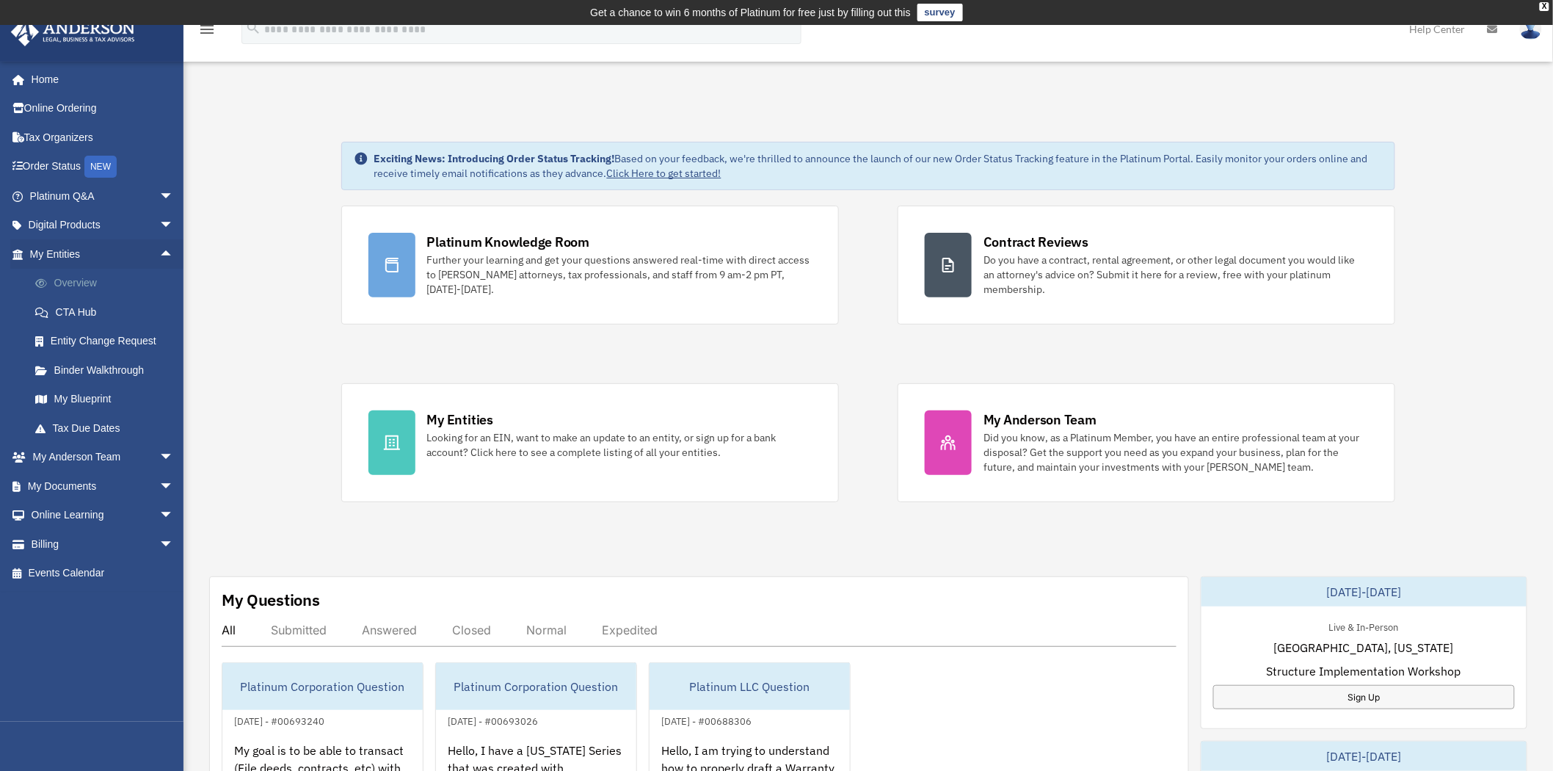
click at [68, 277] on link "Overview" at bounding box center [108, 283] width 175 height 29
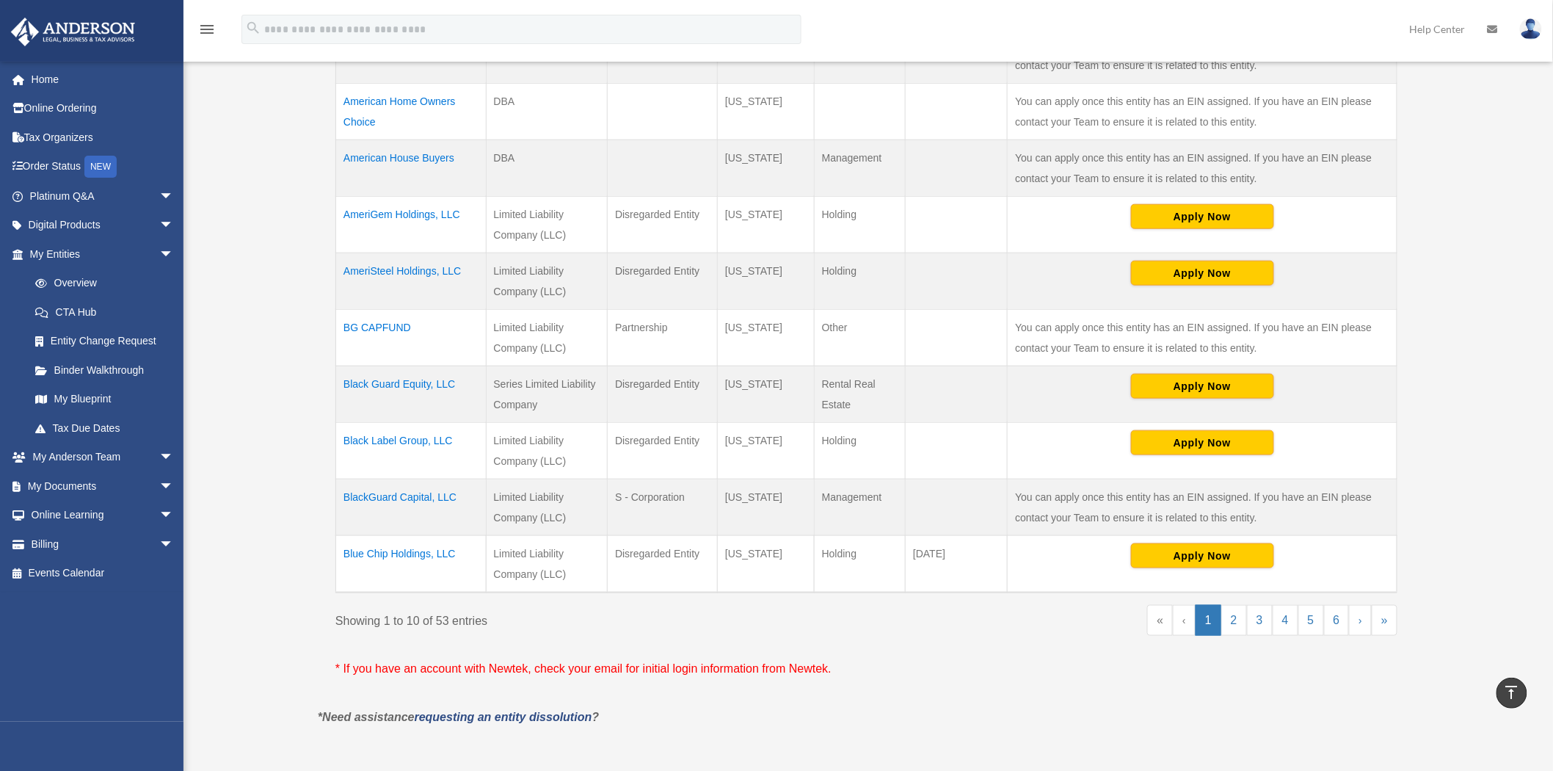
scroll to position [432, 0]
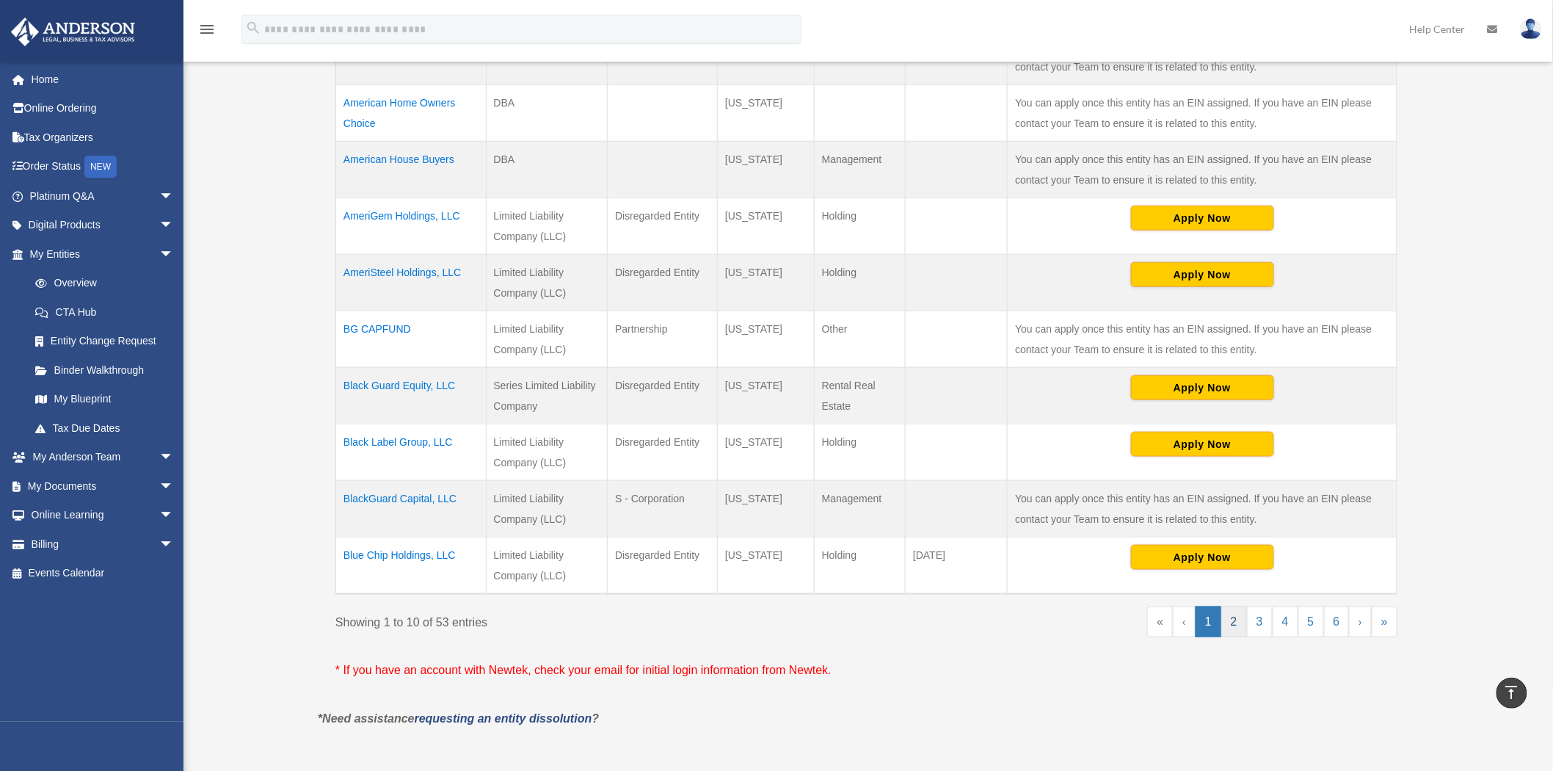
click at [1232, 632] on link "2" at bounding box center [1234, 621] width 26 height 31
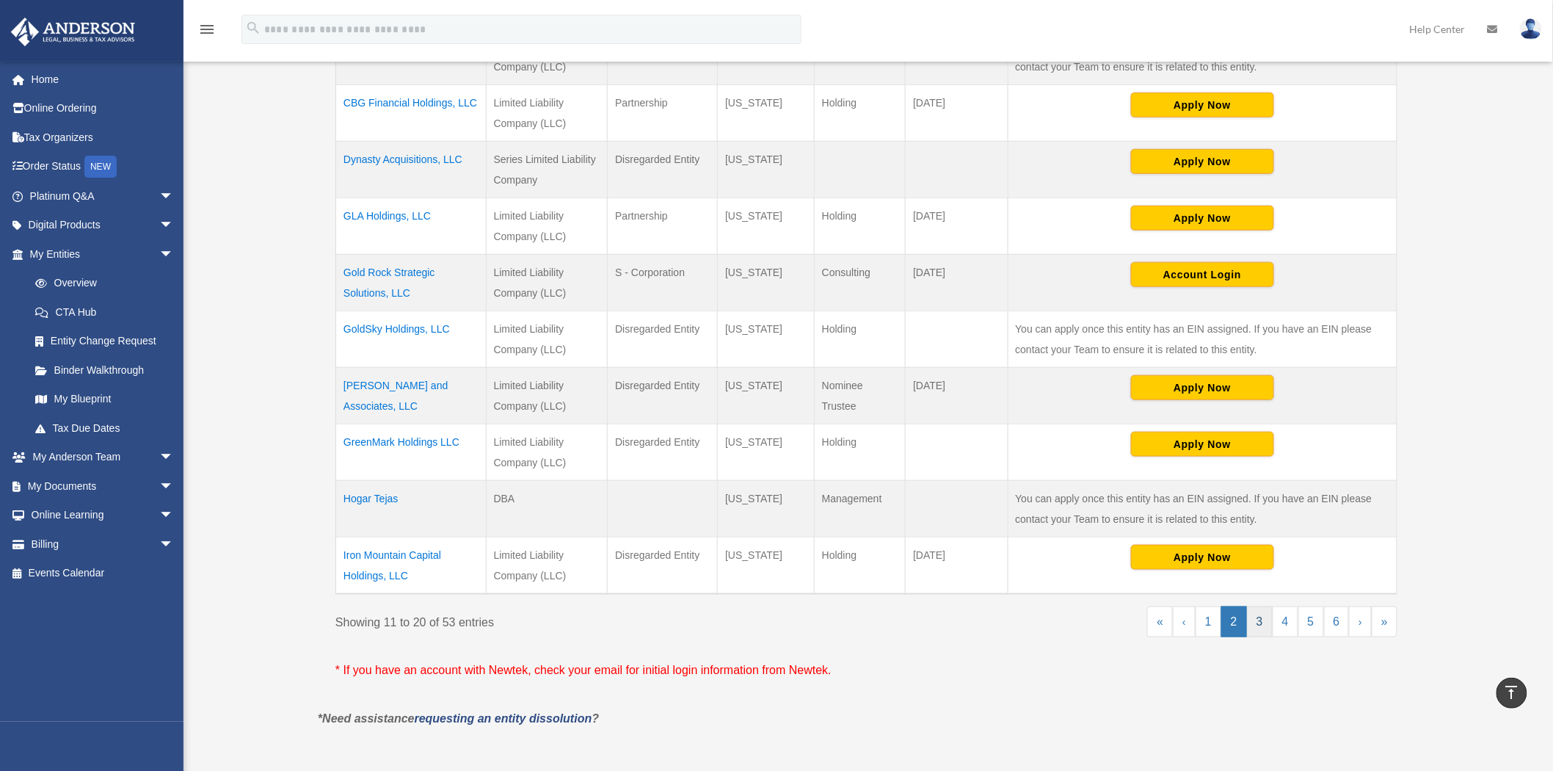
click at [1258, 624] on link "3" at bounding box center [1260, 621] width 26 height 31
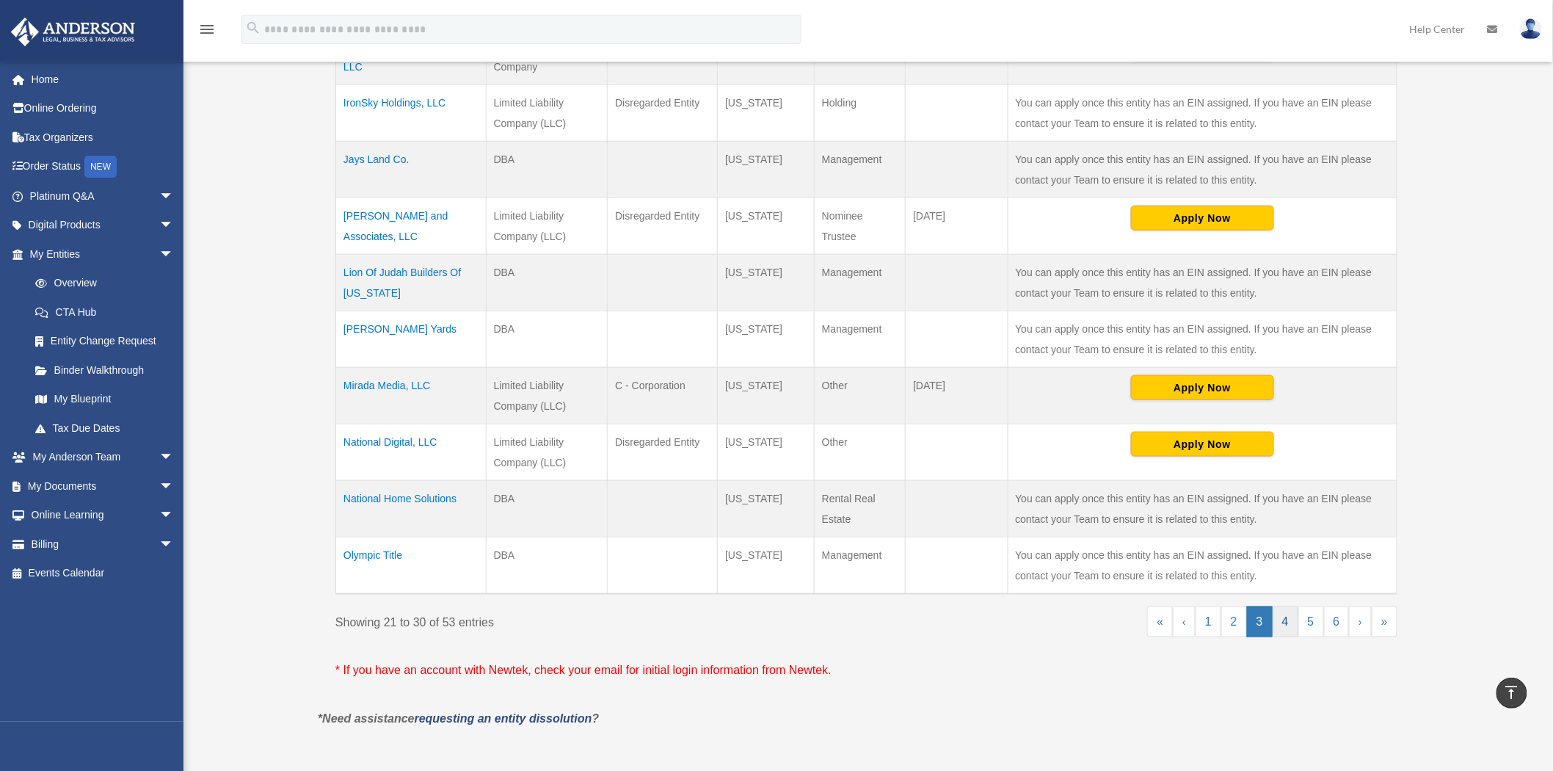
click at [1280, 620] on link "4" at bounding box center [1286, 621] width 26 height 31
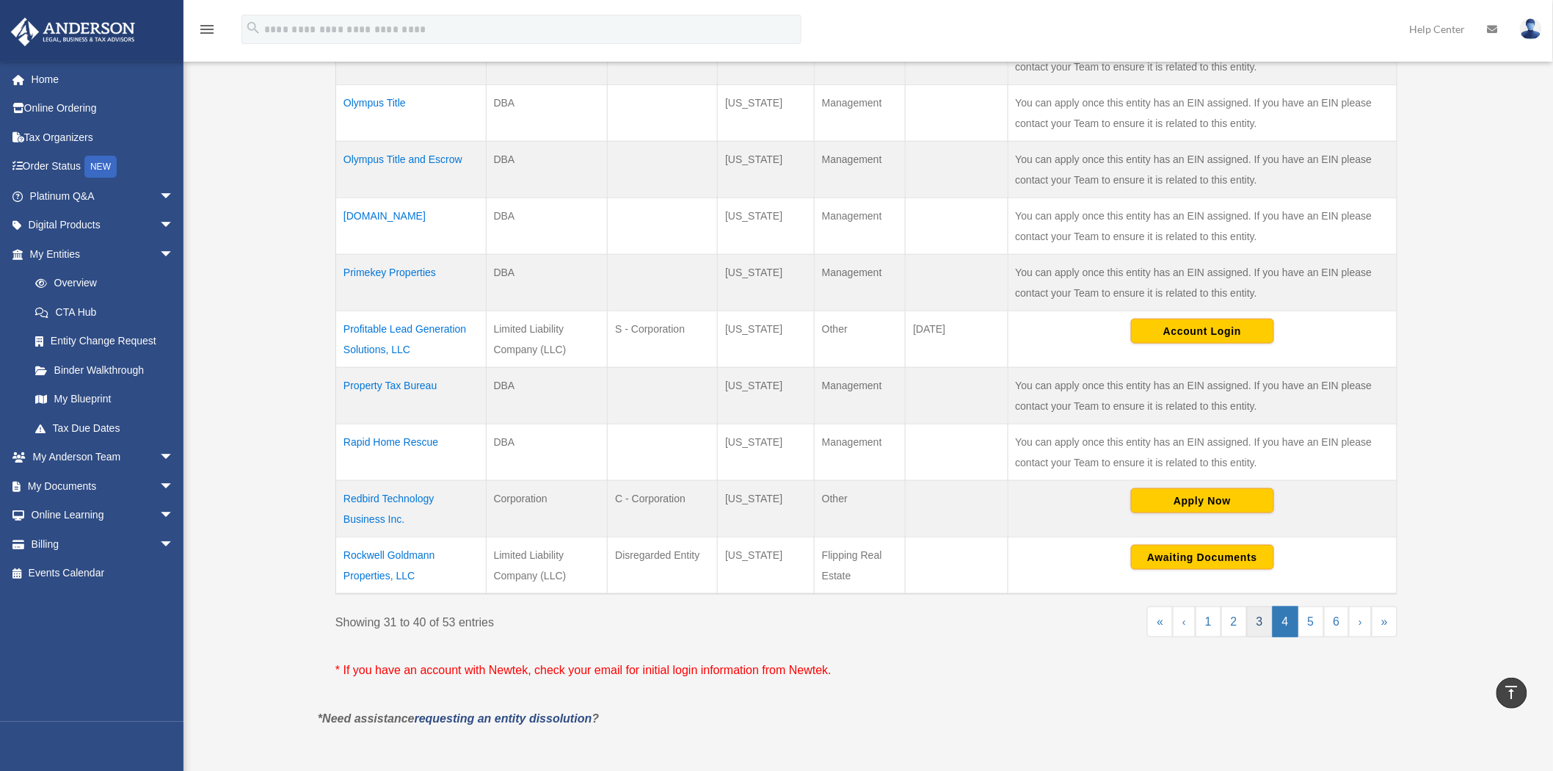
click at [1264, 621] on link "3" at bounding box center [1260, 621] width 26 height 31
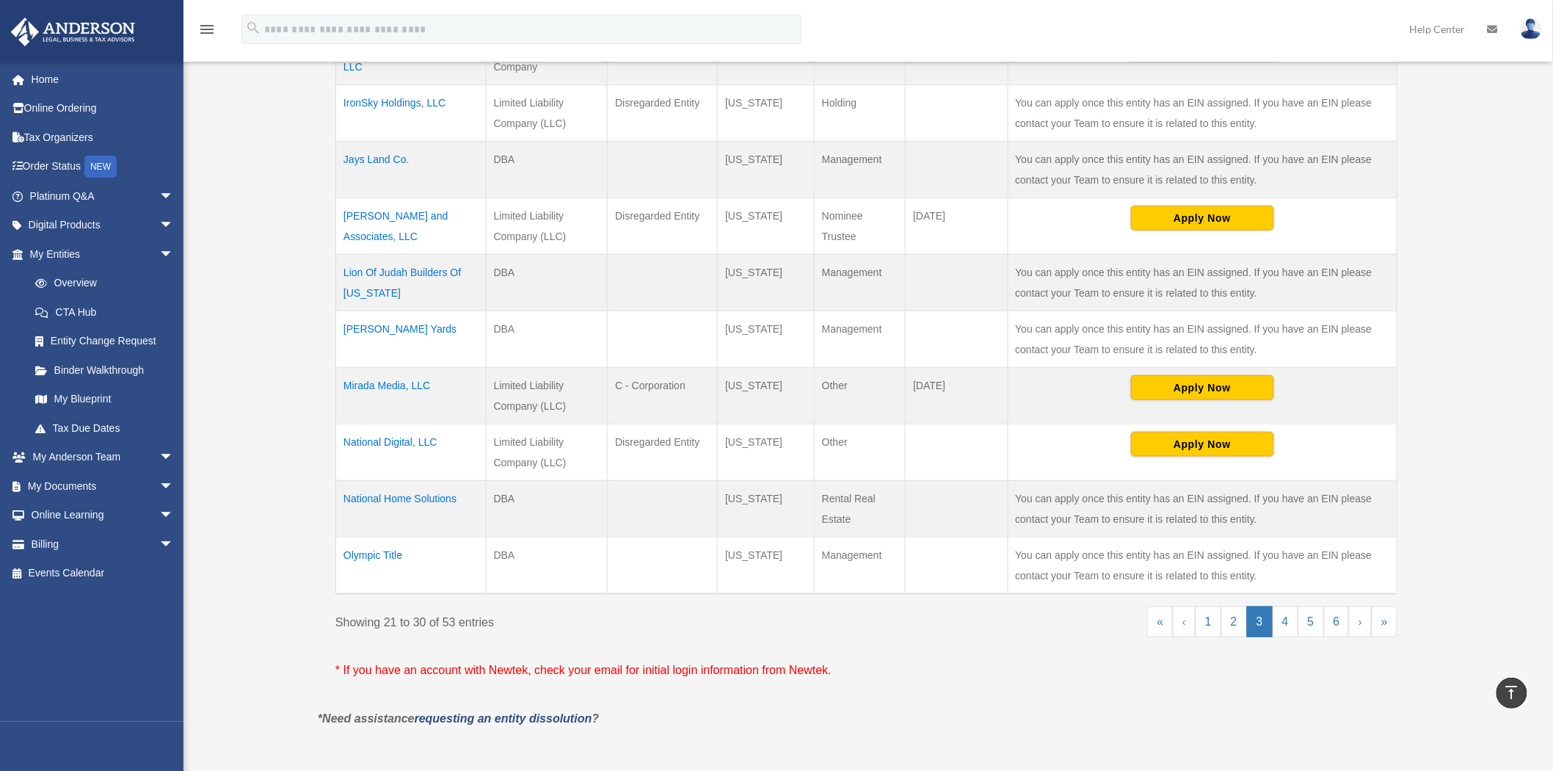
click at [386, 269] on td "Lion Of Judah Builders Of [US_STATE]" at bounding box center [411, 282] width 150 height 57
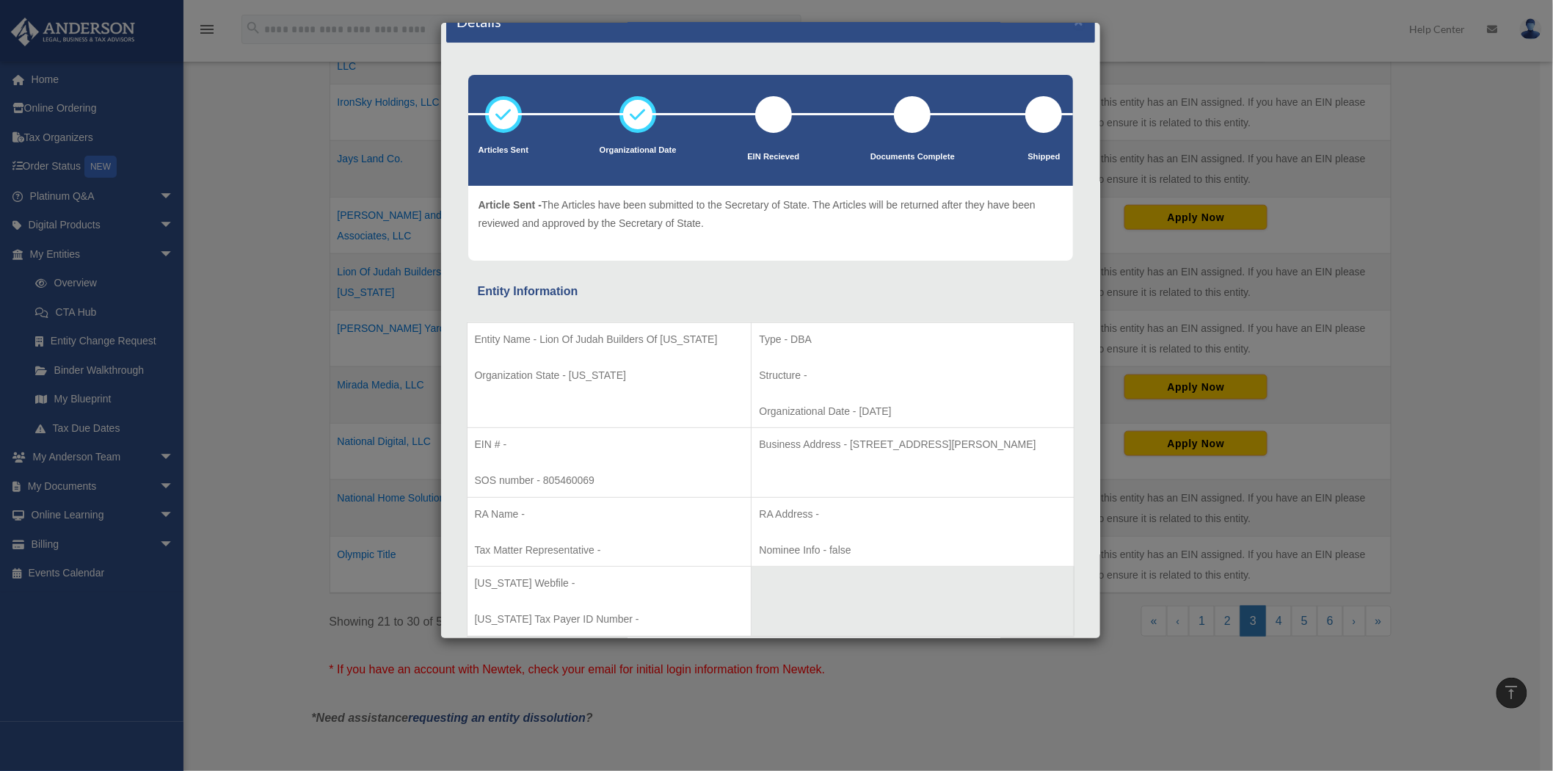
scroll to position [0, 0]
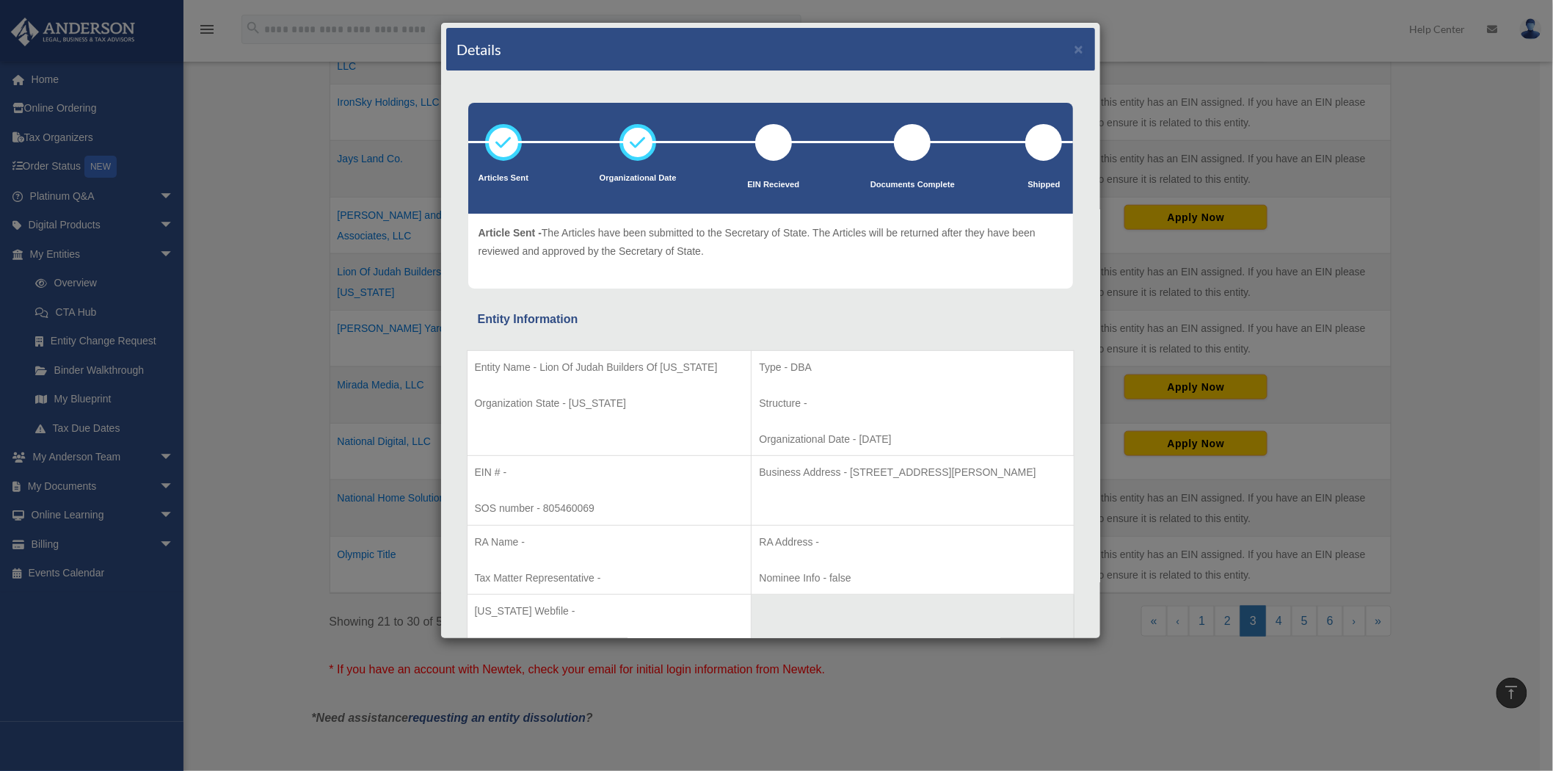
click at [652, 364] on p "Entity Name - Lion Of Judah Builders Of Texas" at bounding box center [609, 367] width 269 height 18
click at [657, 370] on p "Entity Name - Lion Of Judah Builders Of Texas" at bounding box center [609, 367] width 269 height 18
drag, startPoint x: 699, startPoint y: 364, endPoint x: 539, endPoint y: 360, distance: 160.1
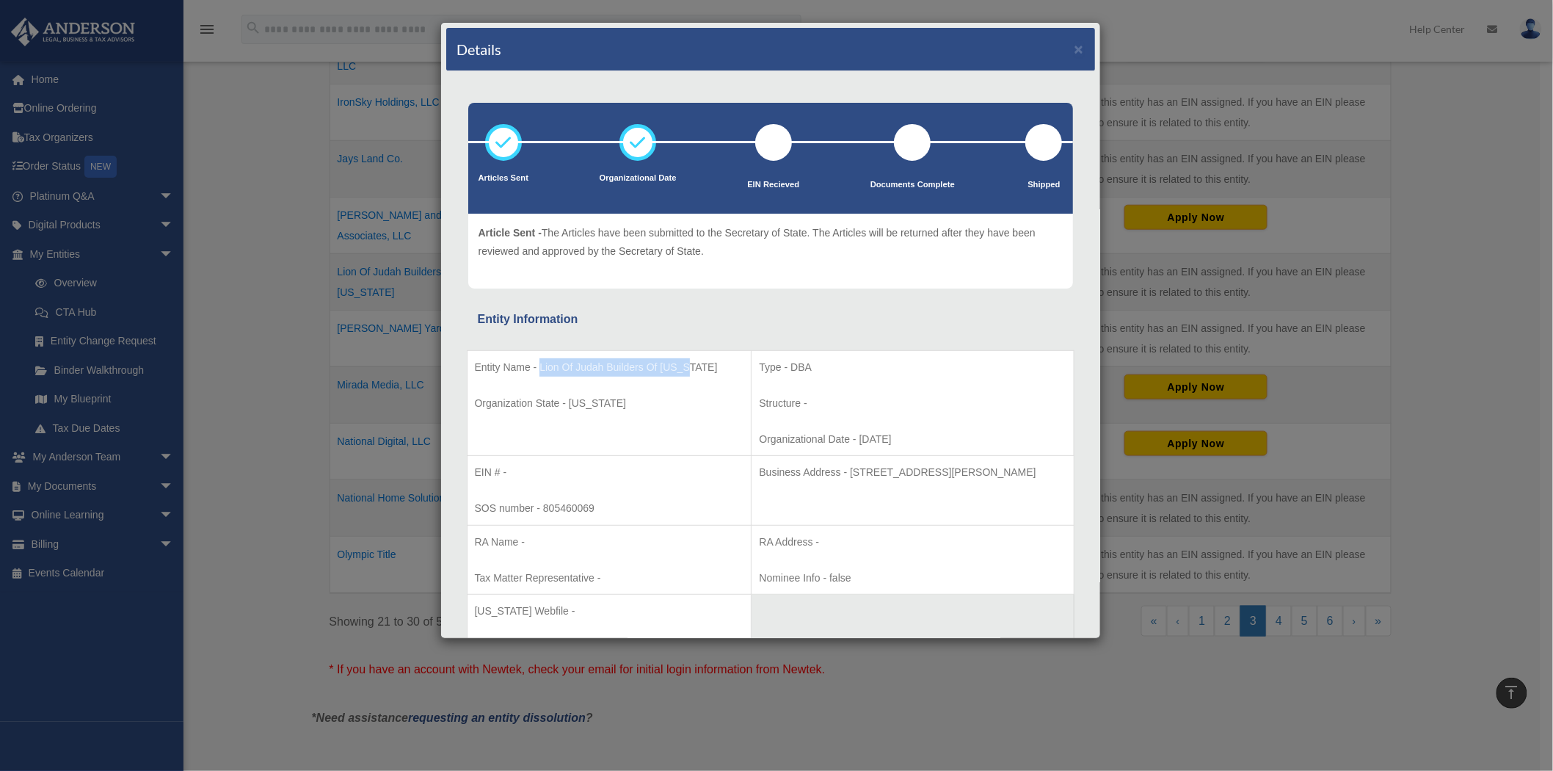
click at [539, 360] on p "Entity Name - Lion Of Judah Builders Of Texas" at bounding box center [609, 367] width 269 height 18
copy p "Lion Of Judah Builders Of [US_STATE]"
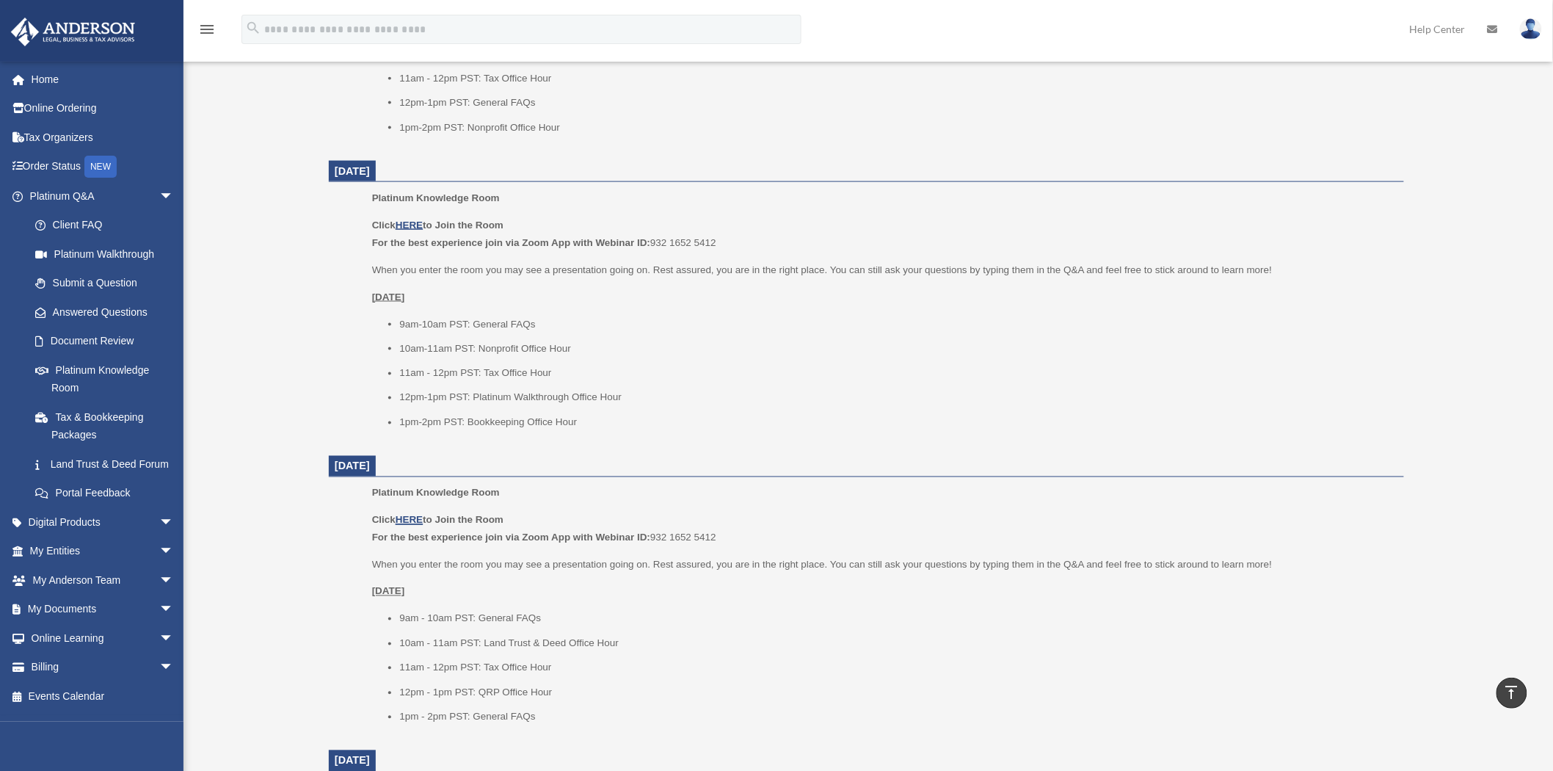
scroll to position [820, 0]
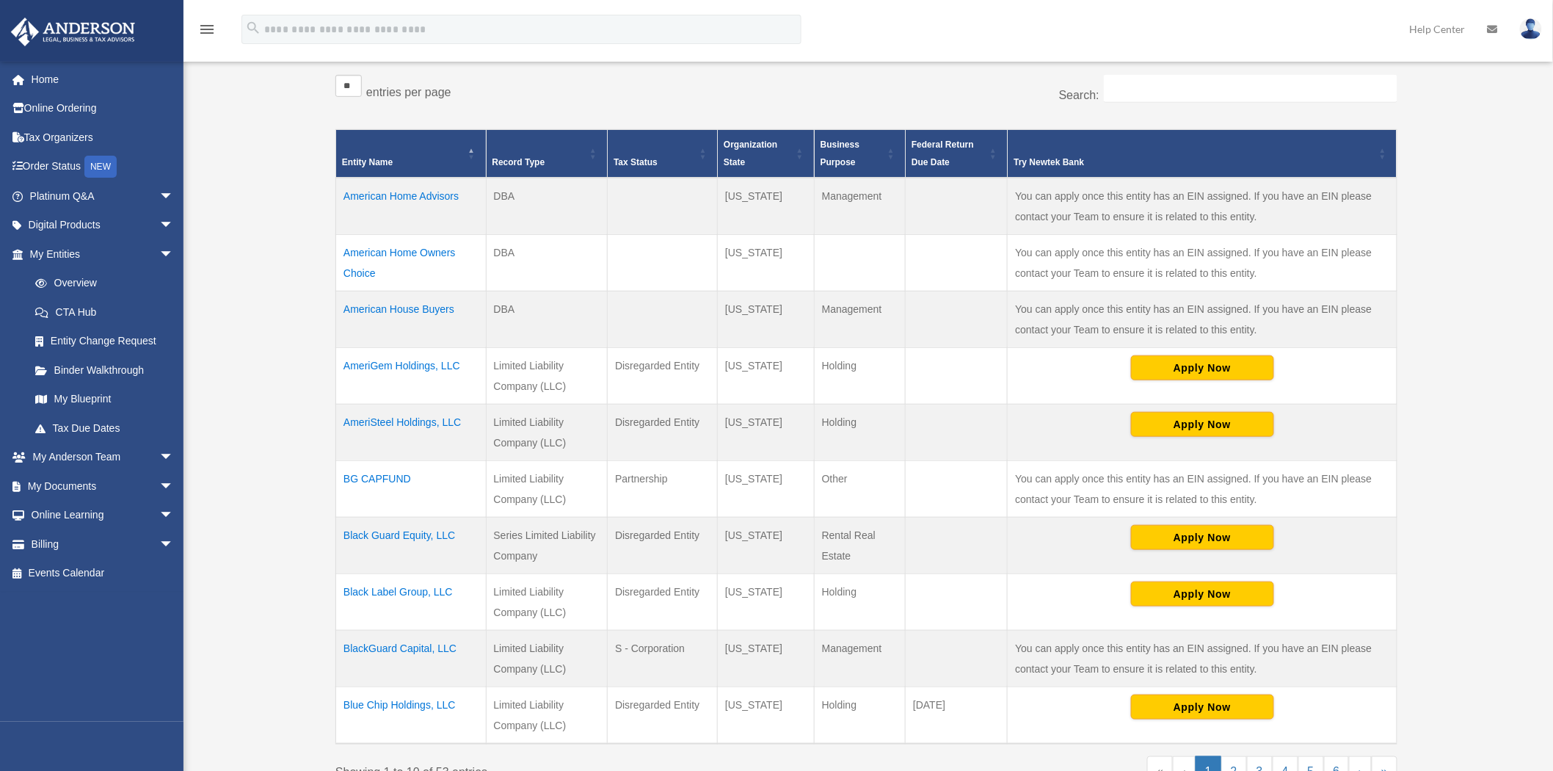
scroll to position [446, 0]
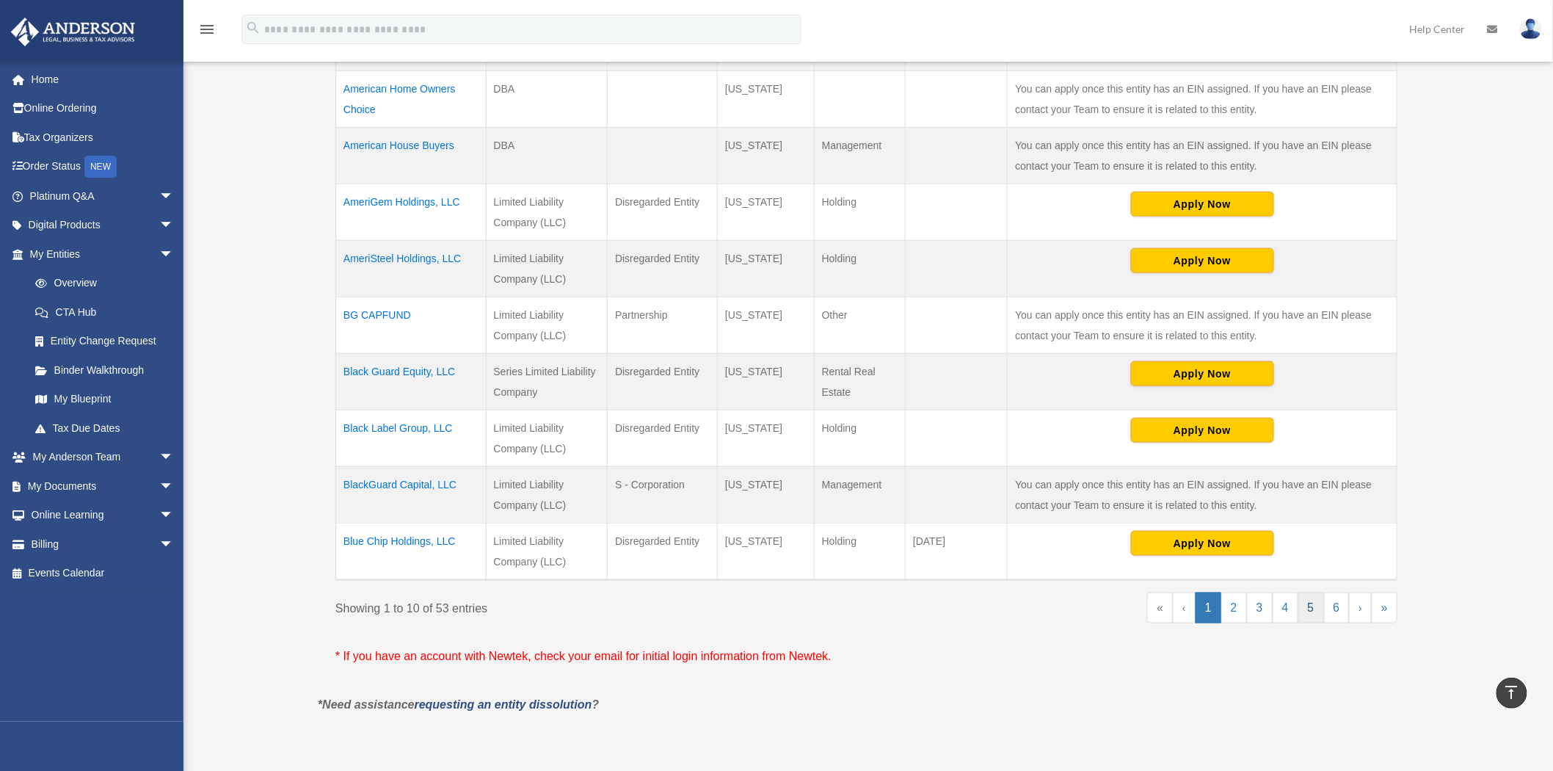
click at [1318, 613] on link "5" at bounding box center [1311, 607] width 26 height 31
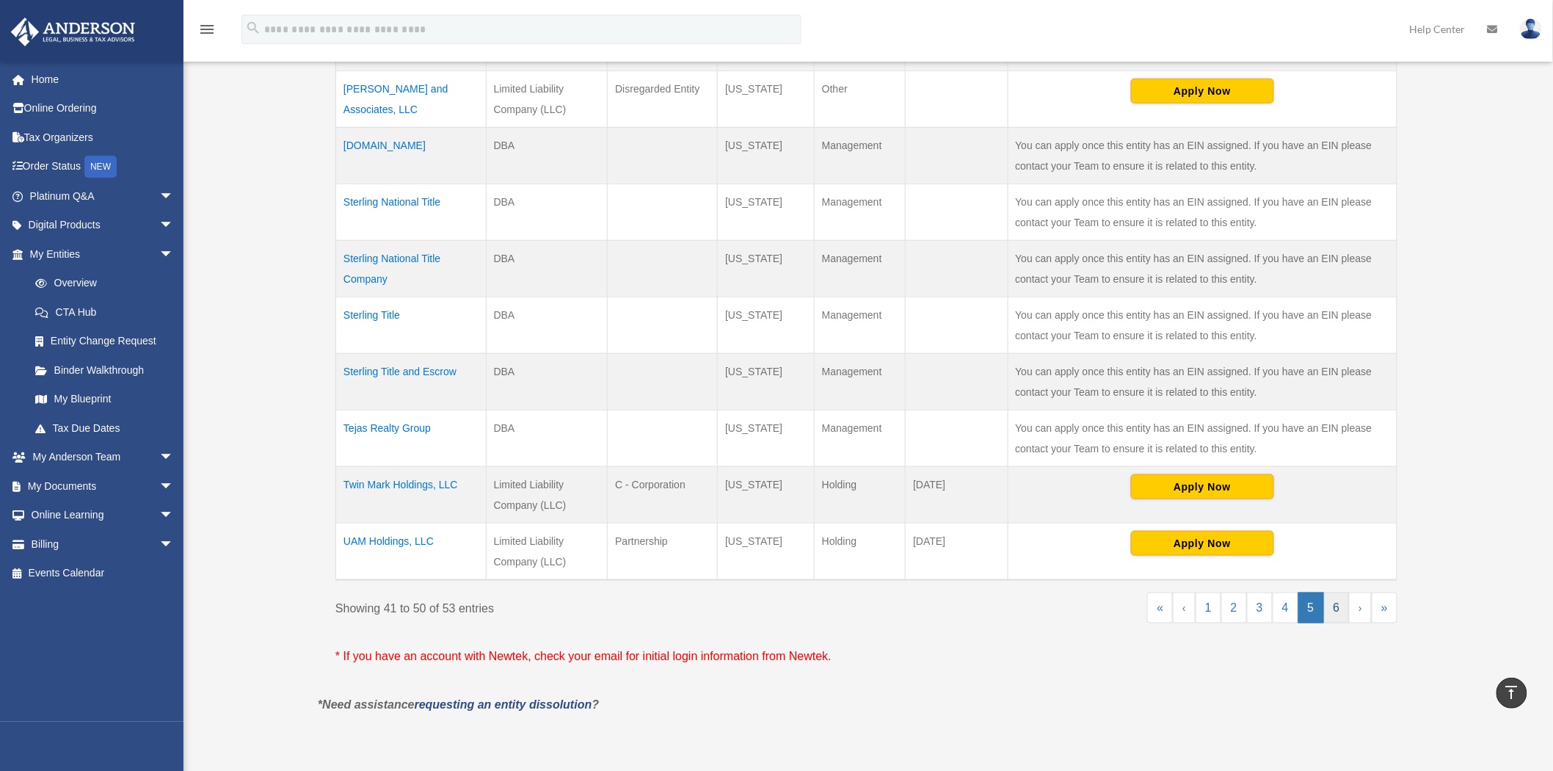
click at [1324, 597] on link "6" at bounding box center [1337, 607] width 26 height 31
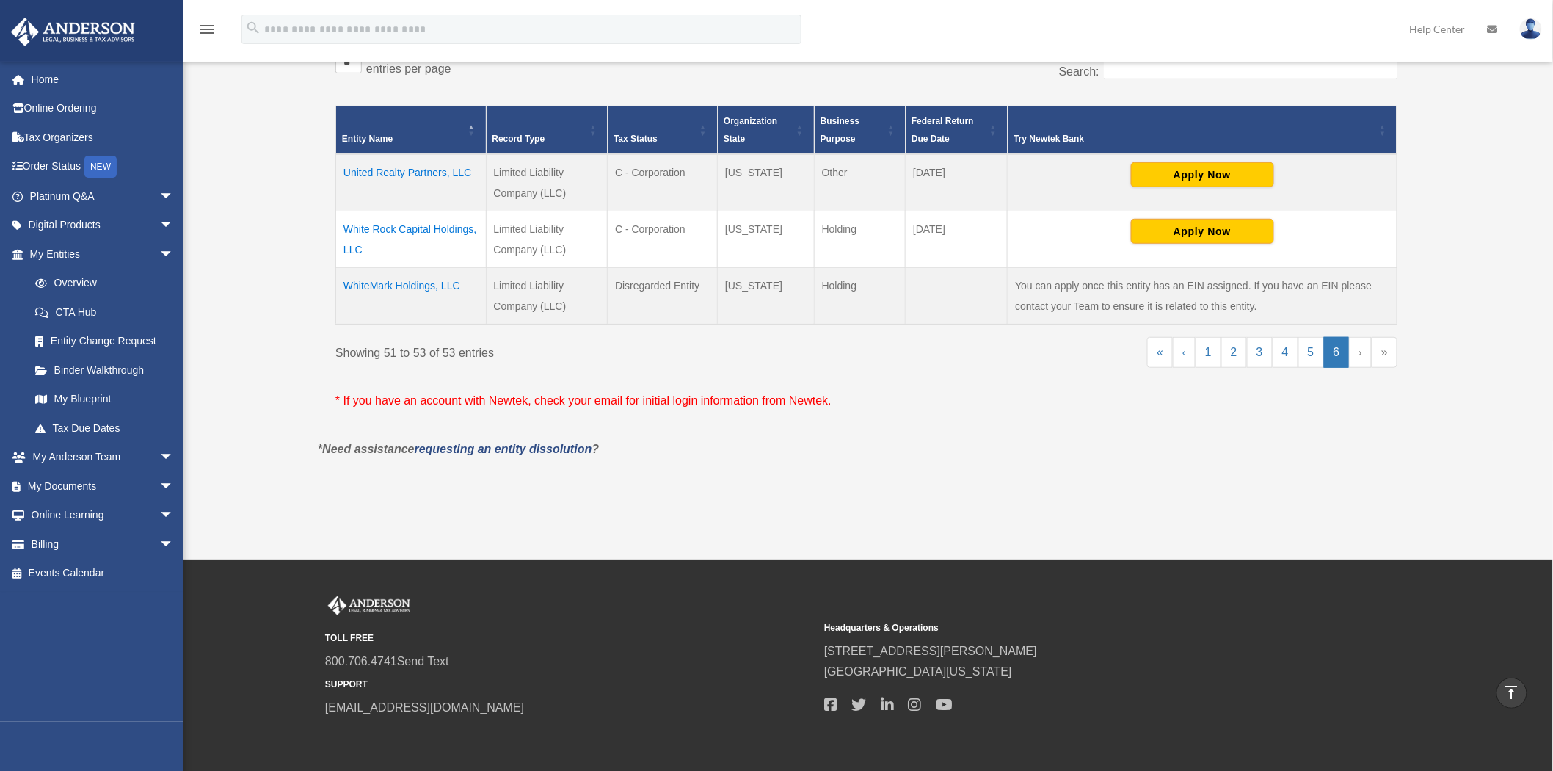
scroll to position [206, 0]
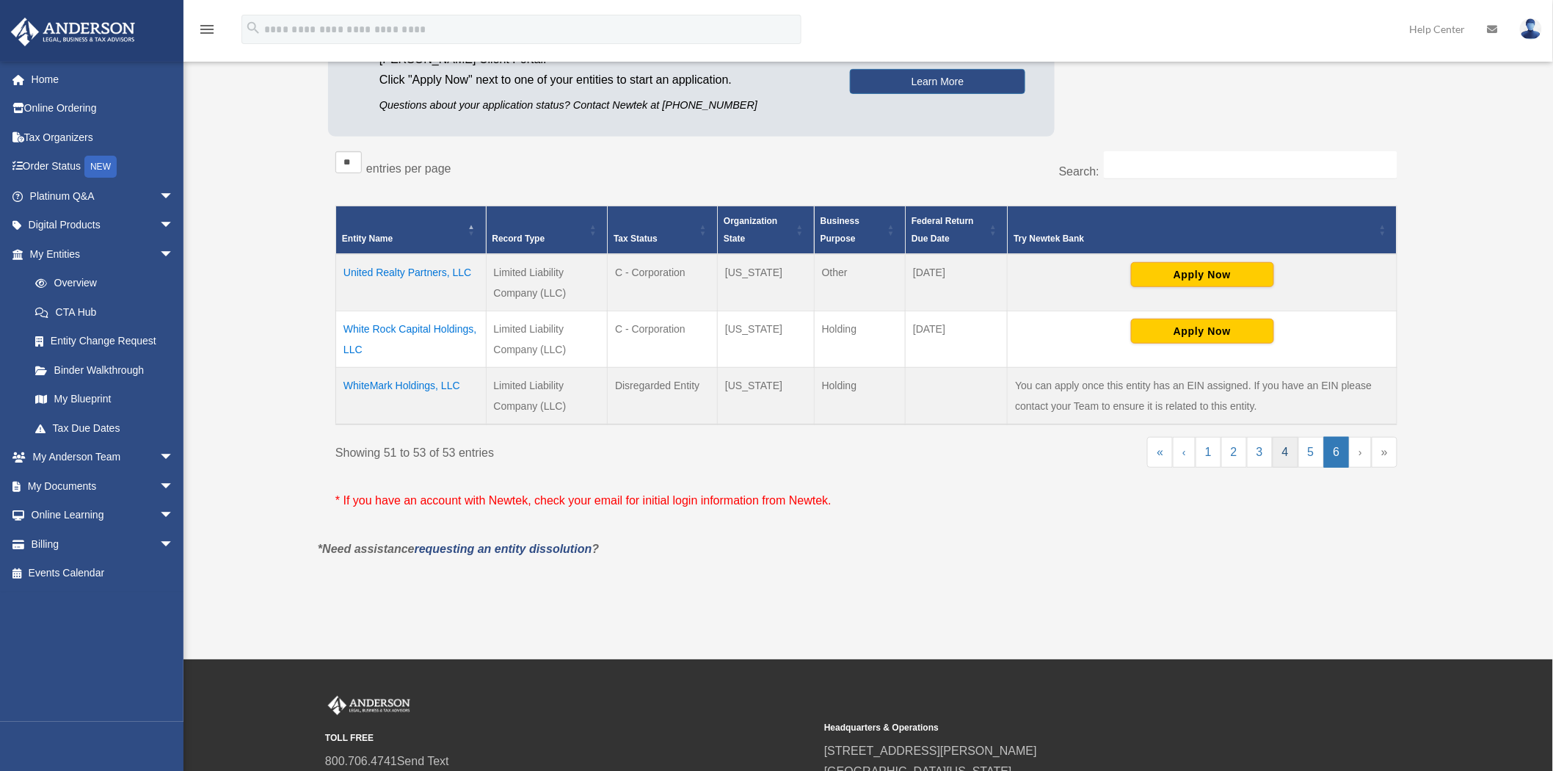
click at [1293, 441] on link "4" at bounding box center [1286, 452] width 26 height 31
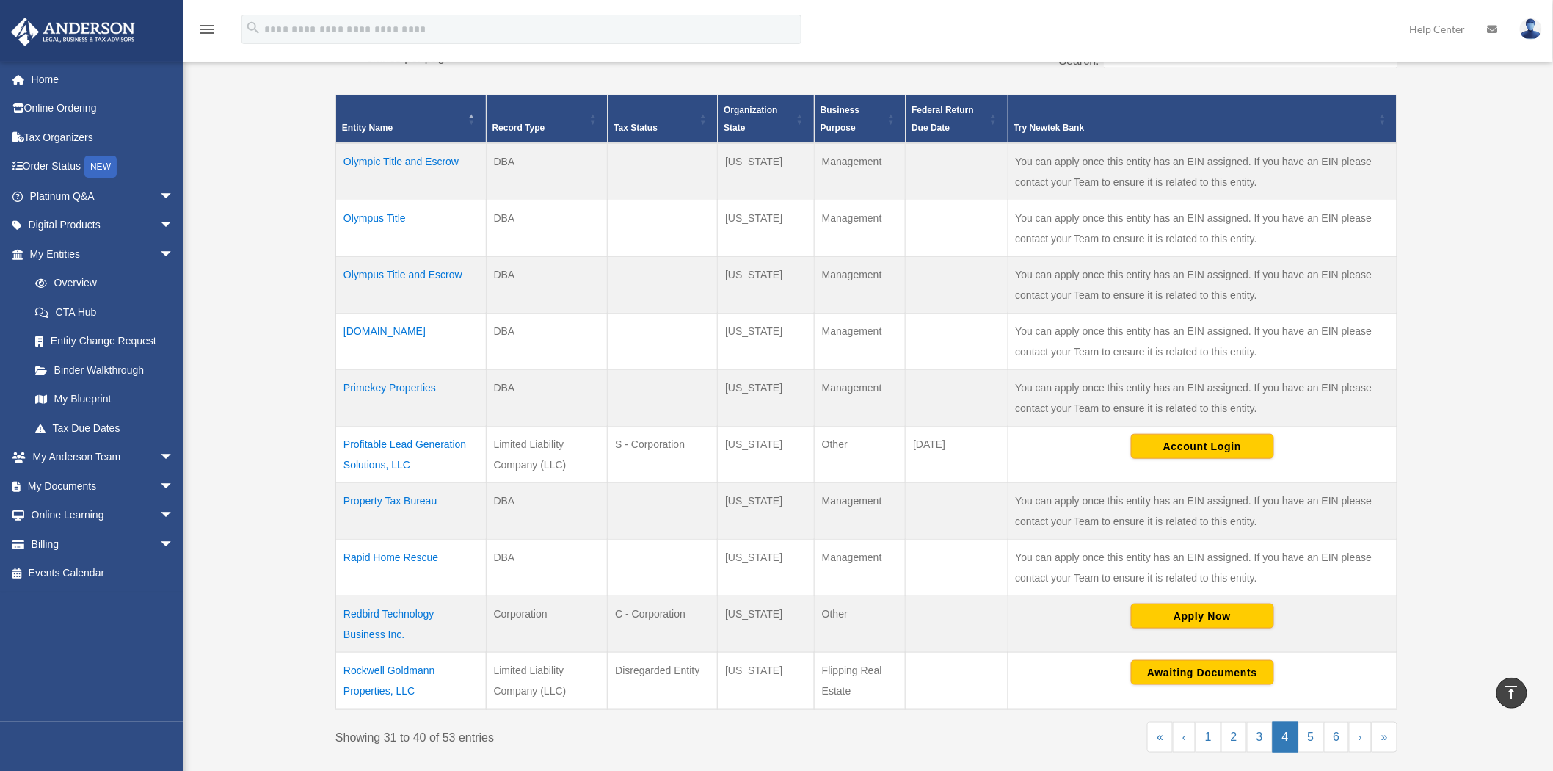
scroll to position [422, 0]
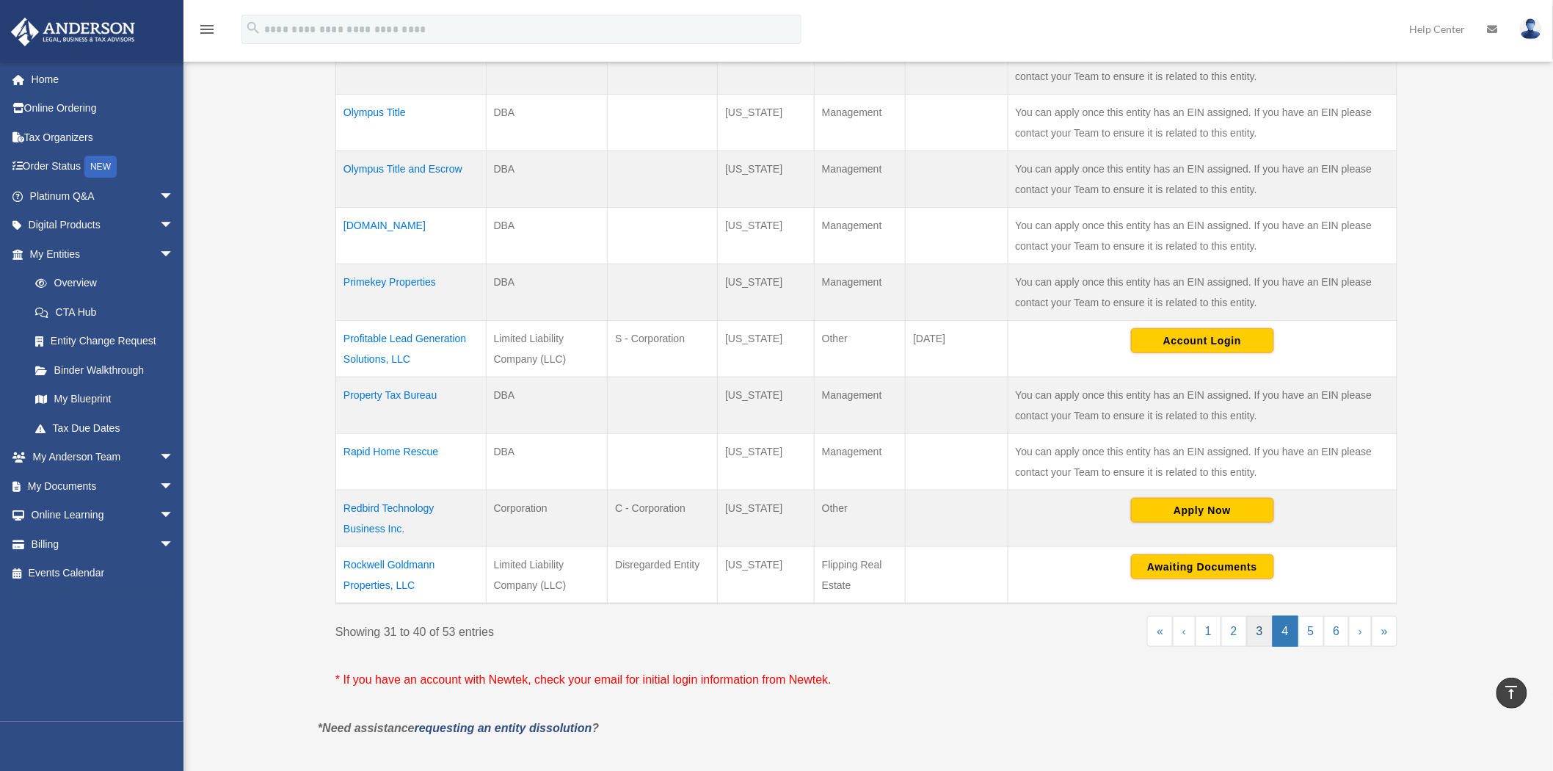
click at [1268, 641] on link "3" at bounding box center [1260, 631] width 26 height 31
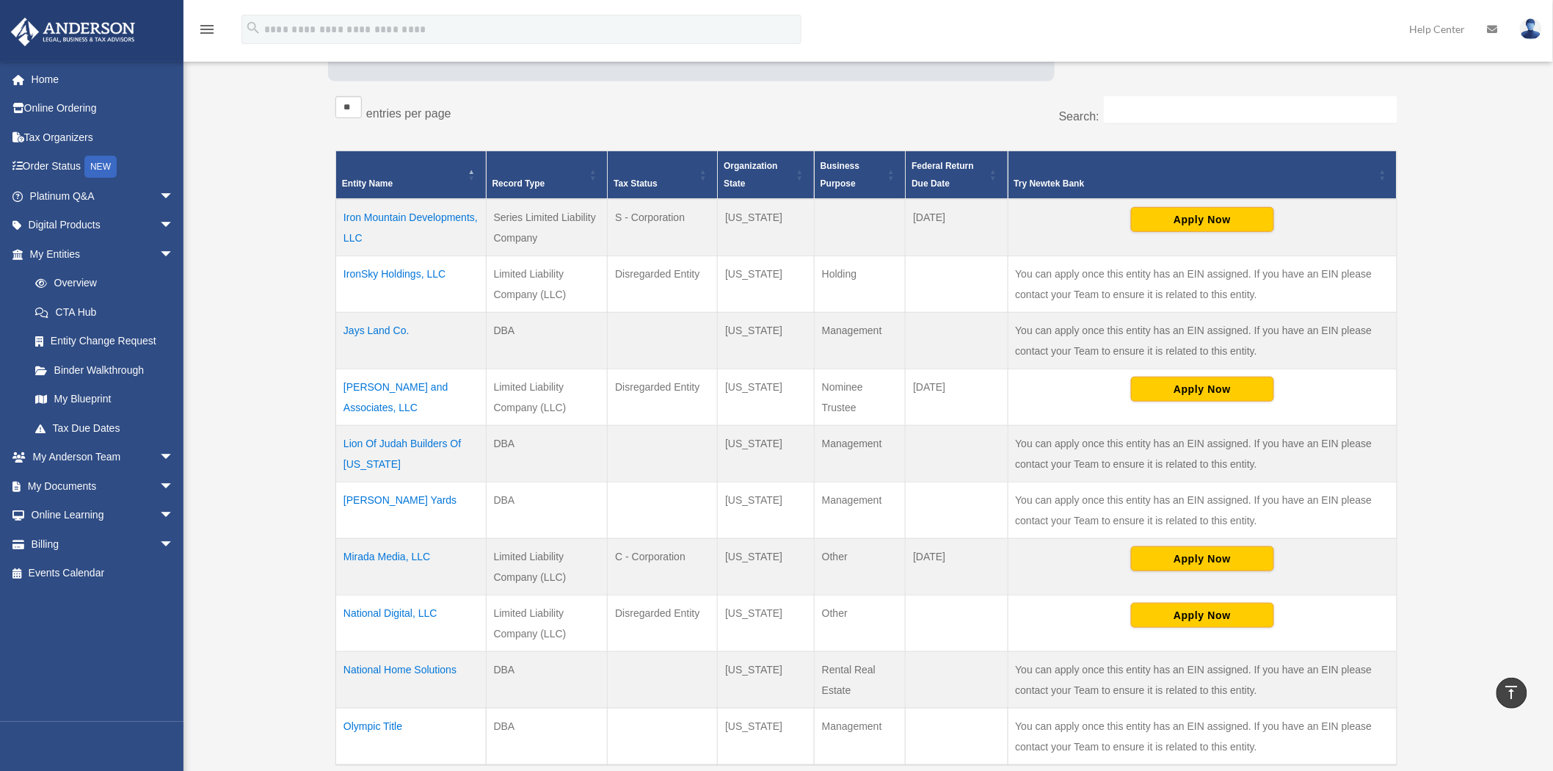
scroll to position [259, 0]
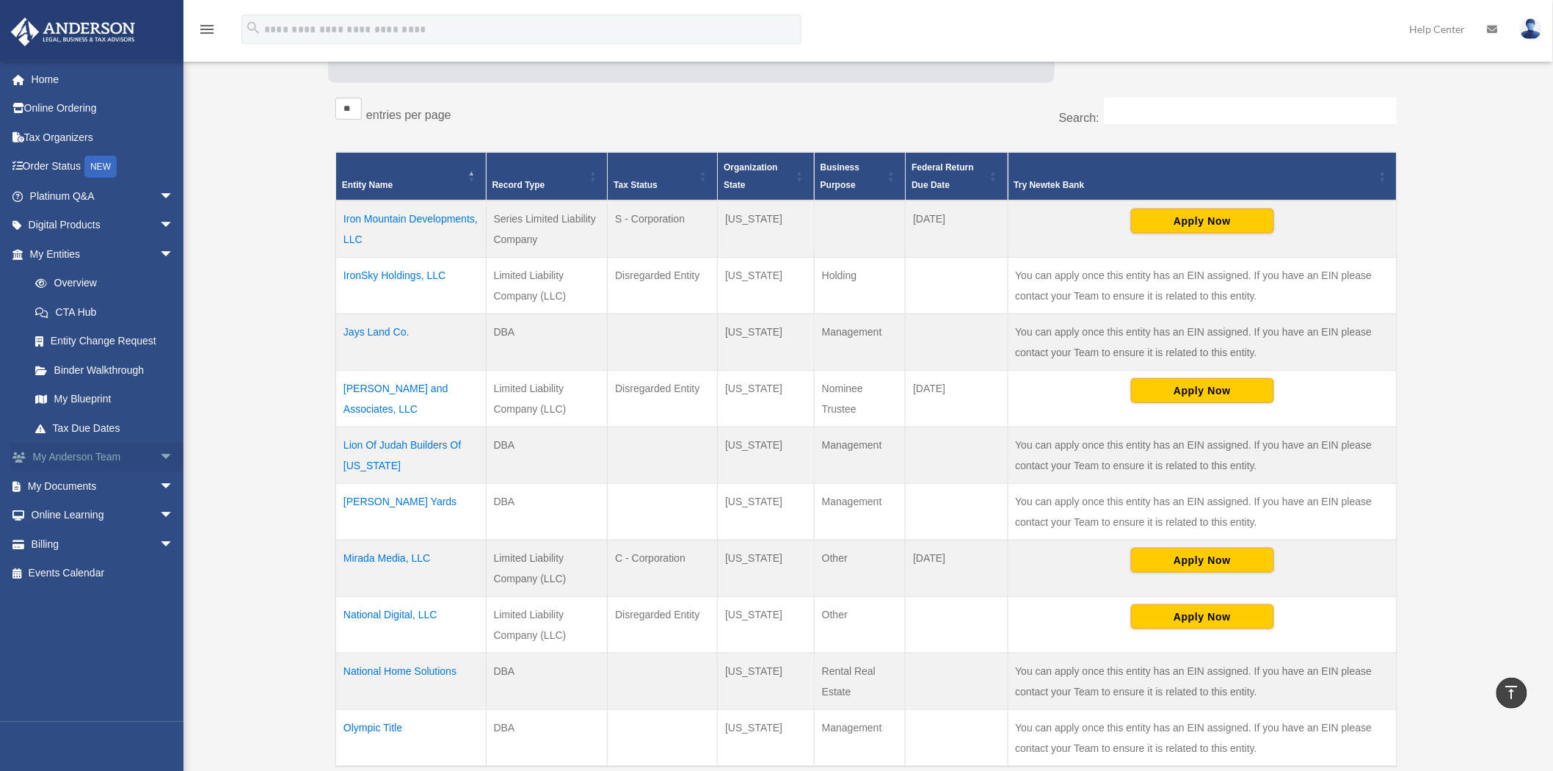
click at [113, 454] on link "My Anderson Team arrow_drop_down" at bounding box center [103, 457] width 186 height 29
click at [159, 457] on span "arrow_drop_down" at bounding box center [173, 458] width 29 height 30
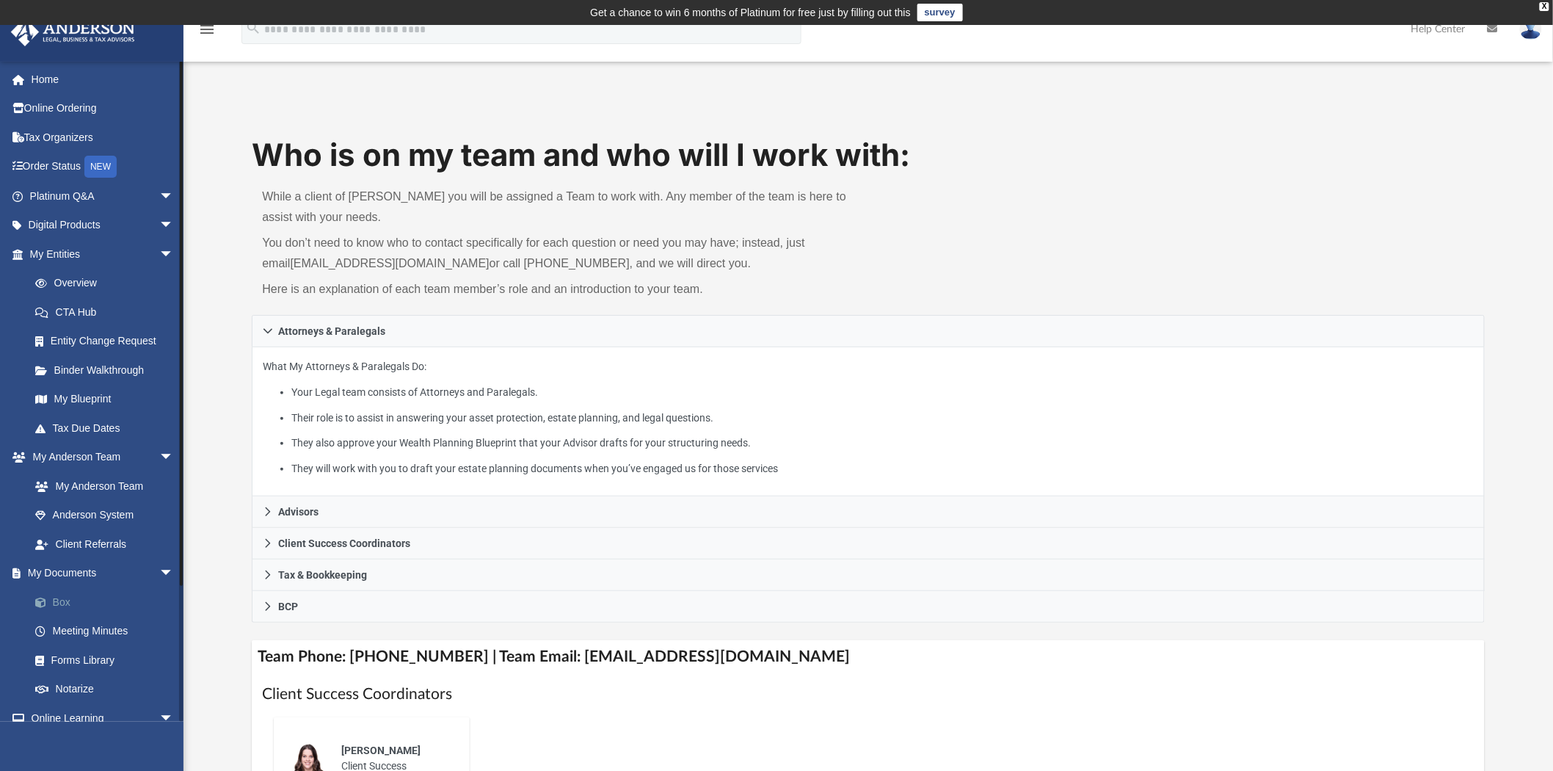
click at [73, 590] on link "Box" at bounding box center [108, 601] width 175 height 29
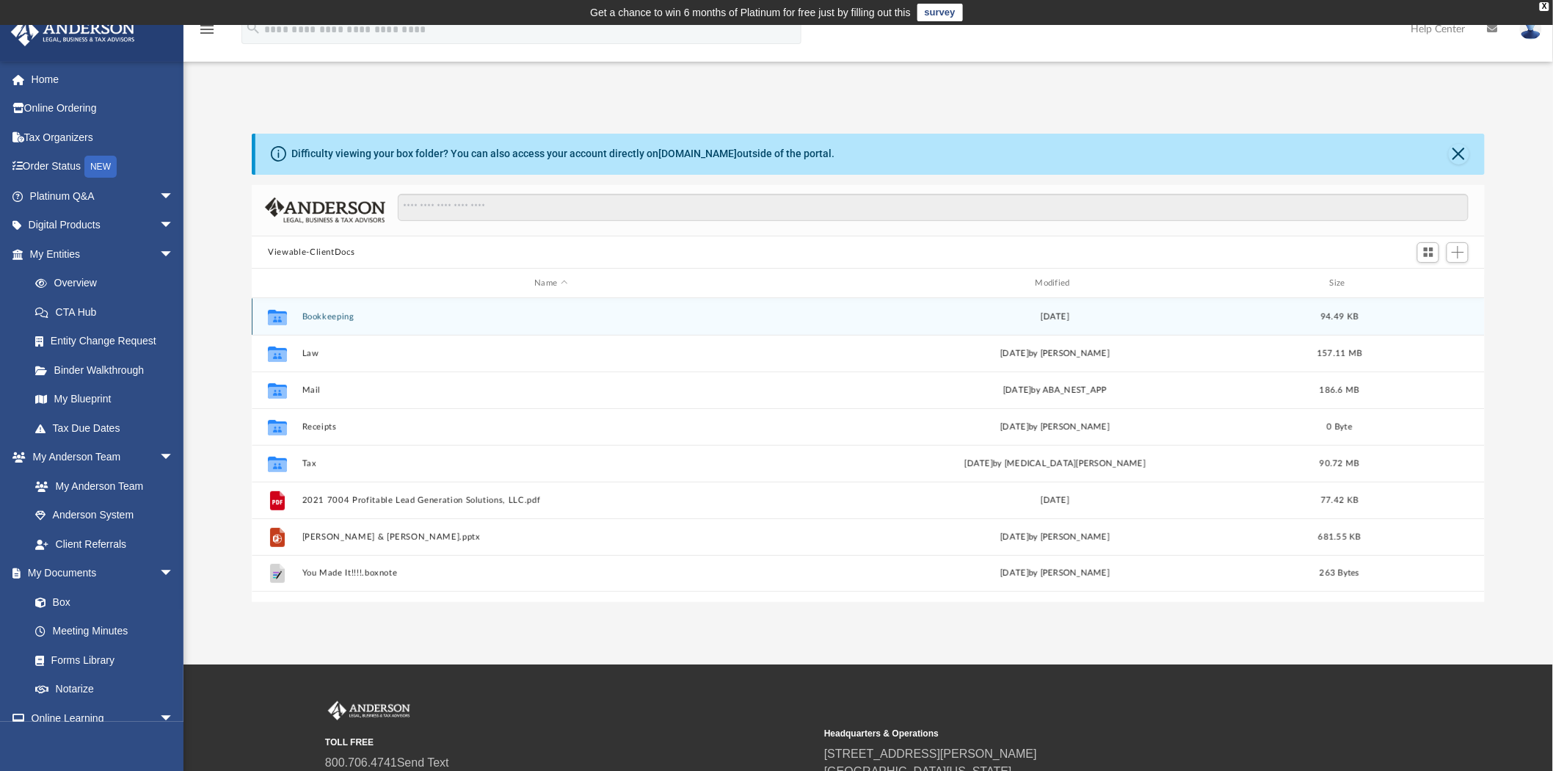
scroll to position [320, 1221]
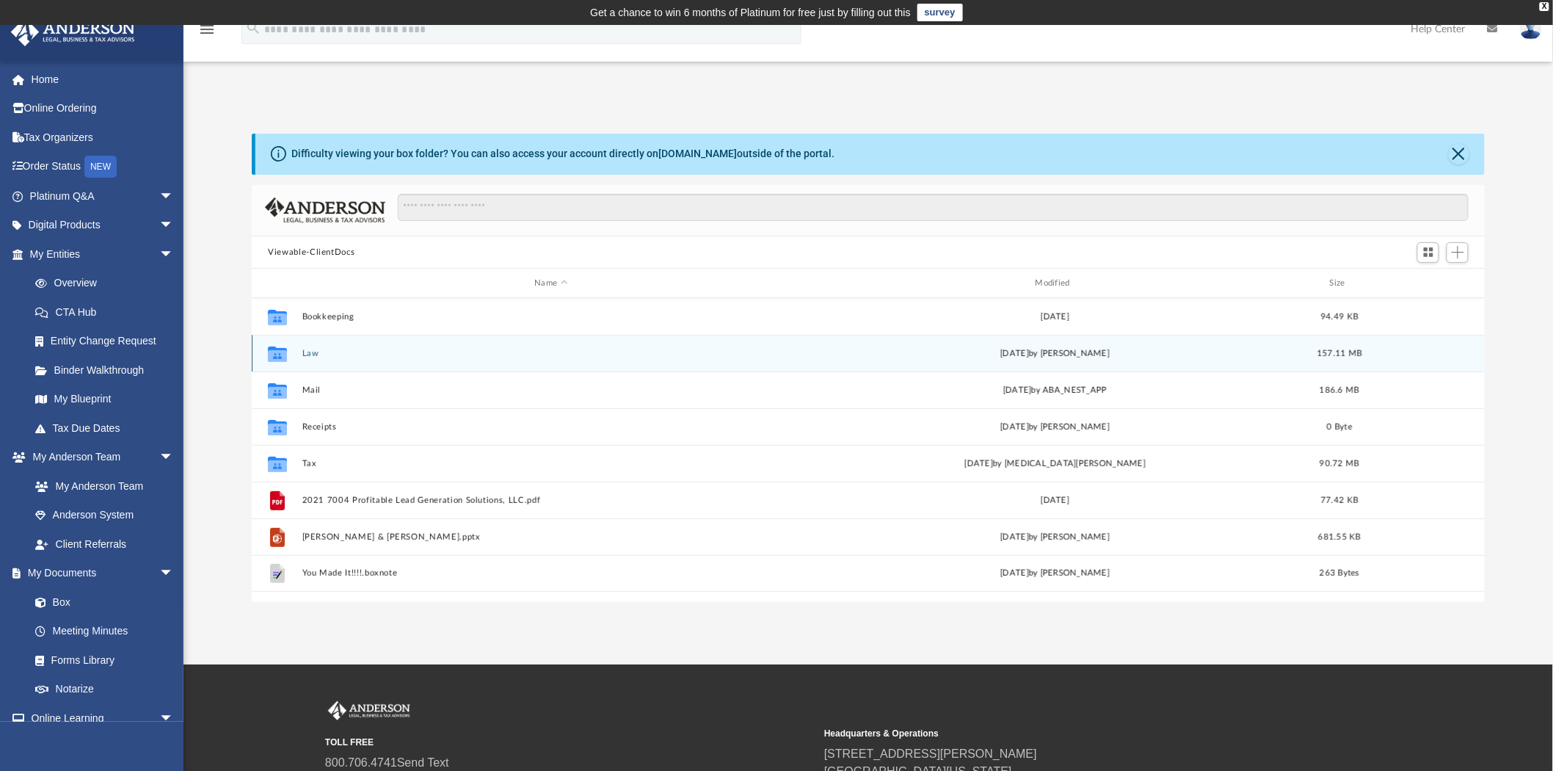
click at [307, 351] on button "Law" at bounding box center [551, 354] width 498 height 10
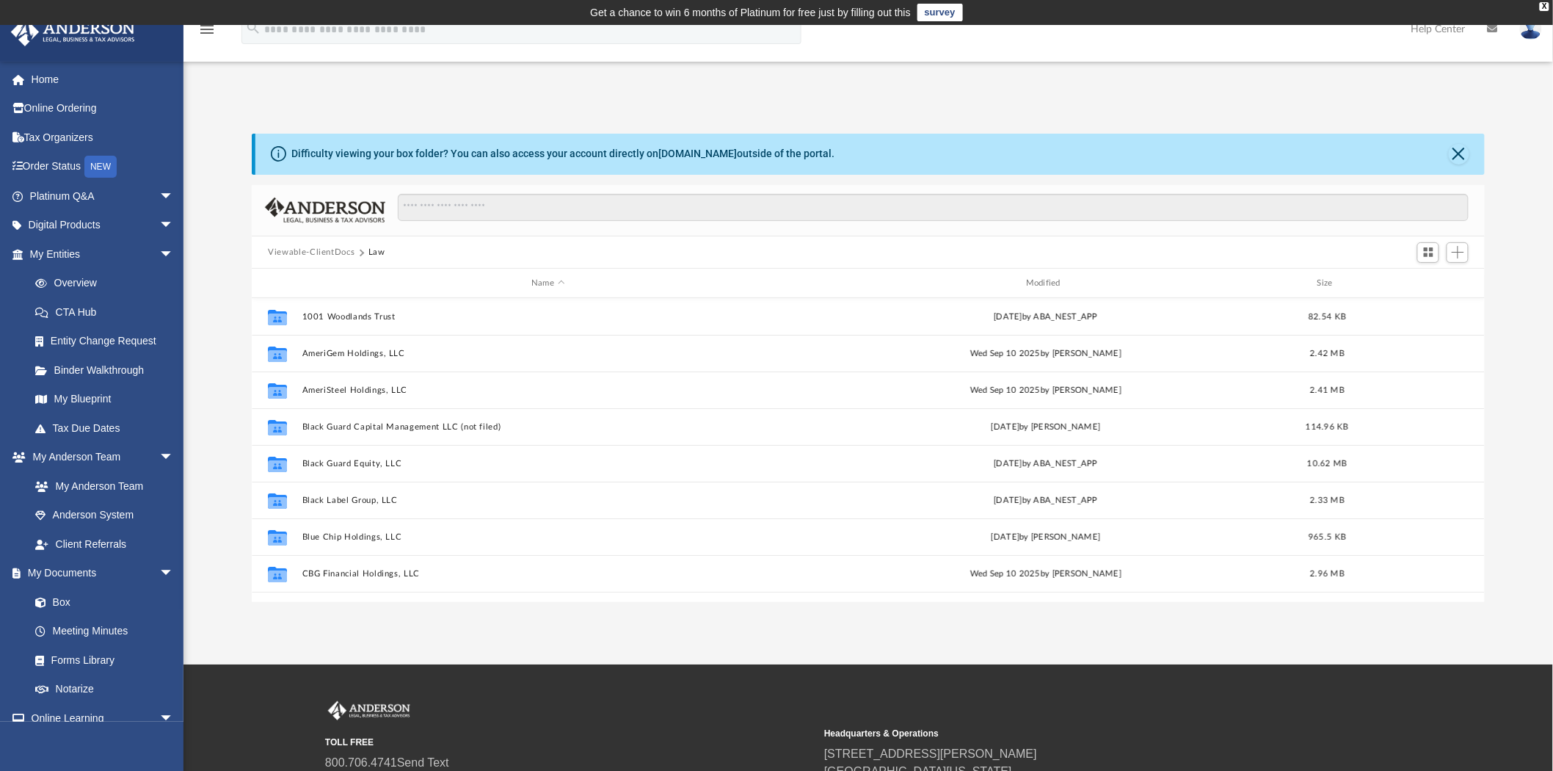
click at [338, 250] on button "Viewable-ClientDocs" at bounding box center [311, 252] width 87 height 13
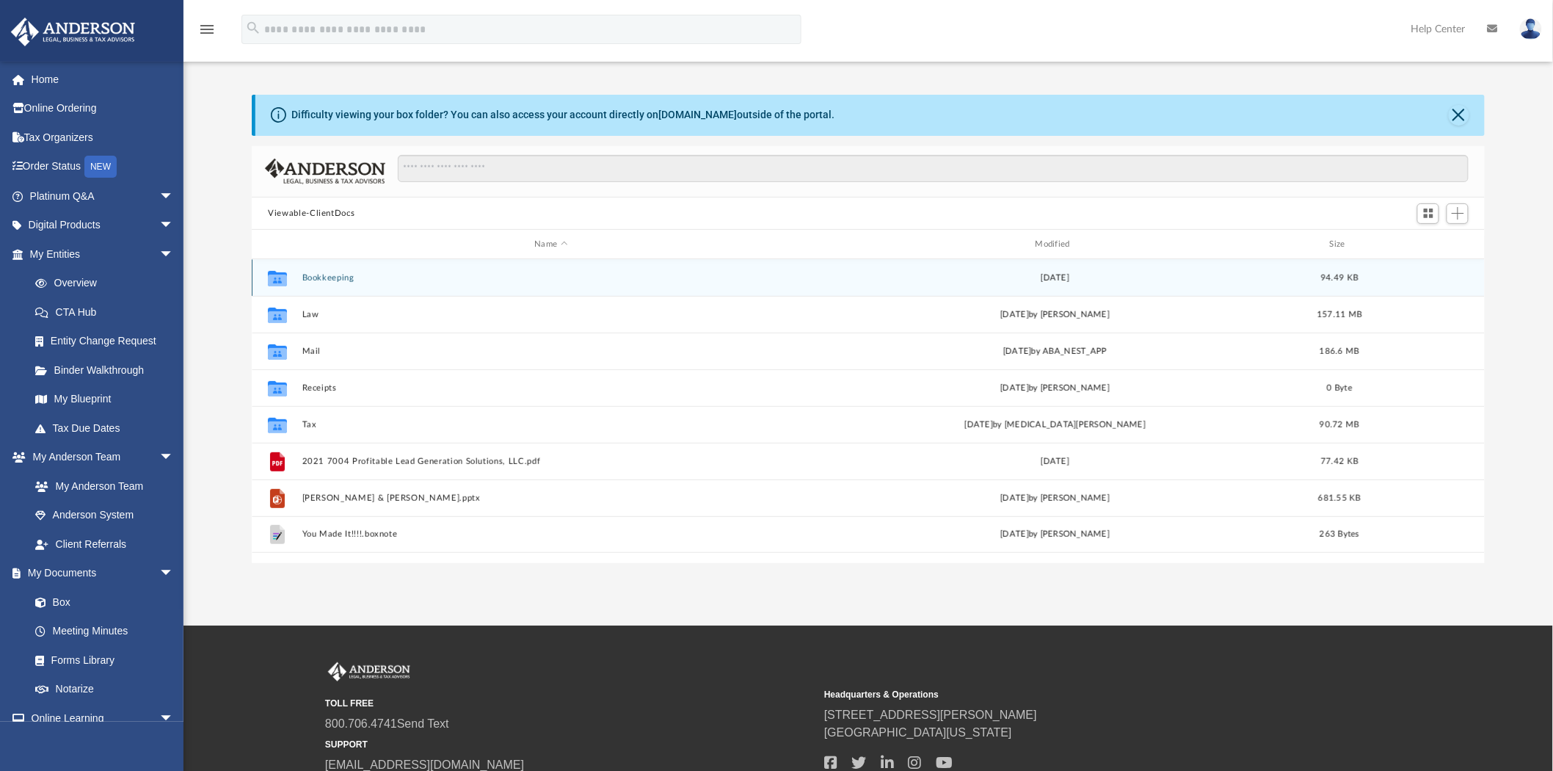
scroll to position [0, 0]
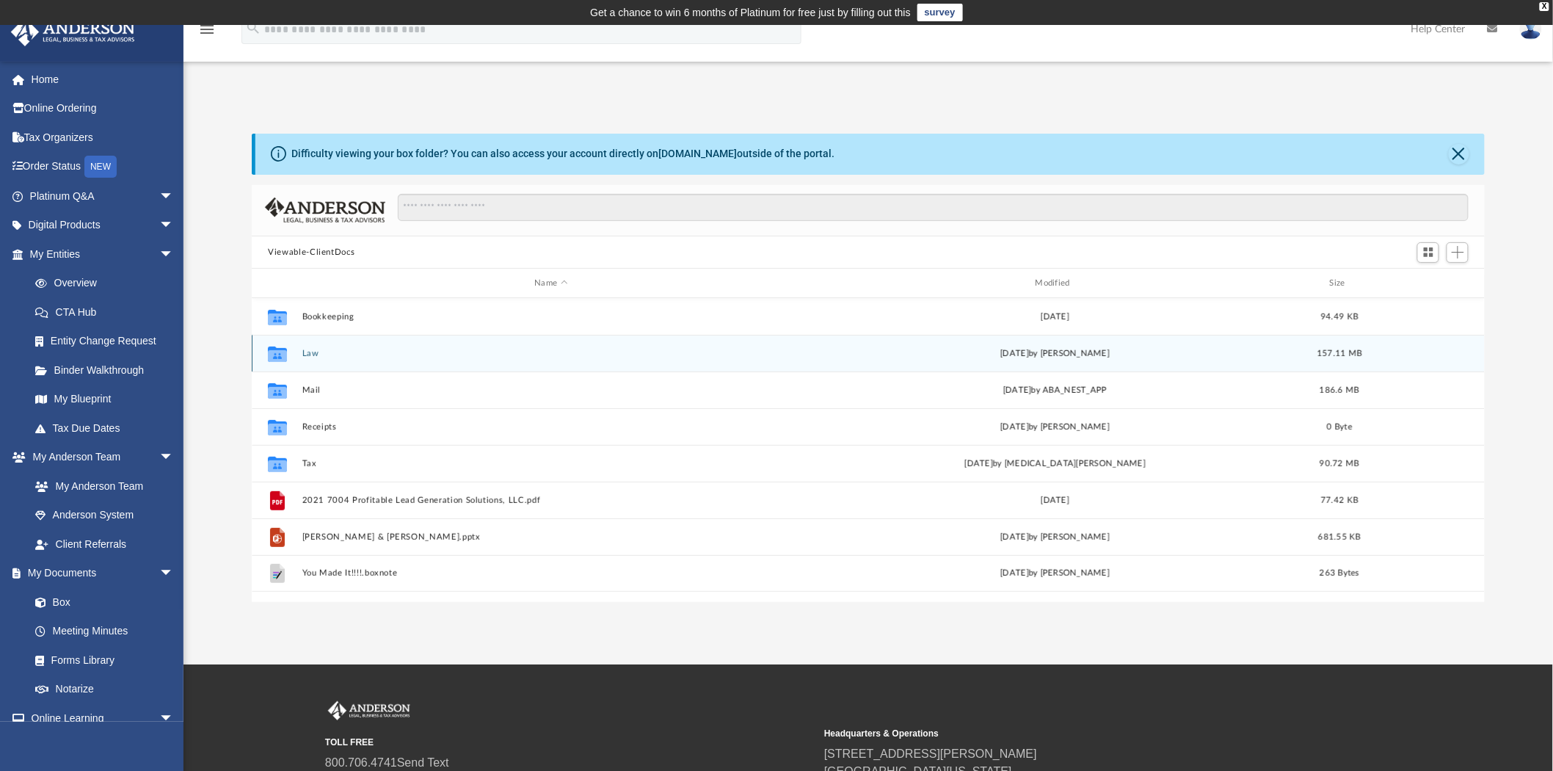
click at [307, 343] on div "Collaborated Folder Law yesterday by Jacob Susalla 157.11 MB" at bounding box center [868, 353] width 1233 height 37
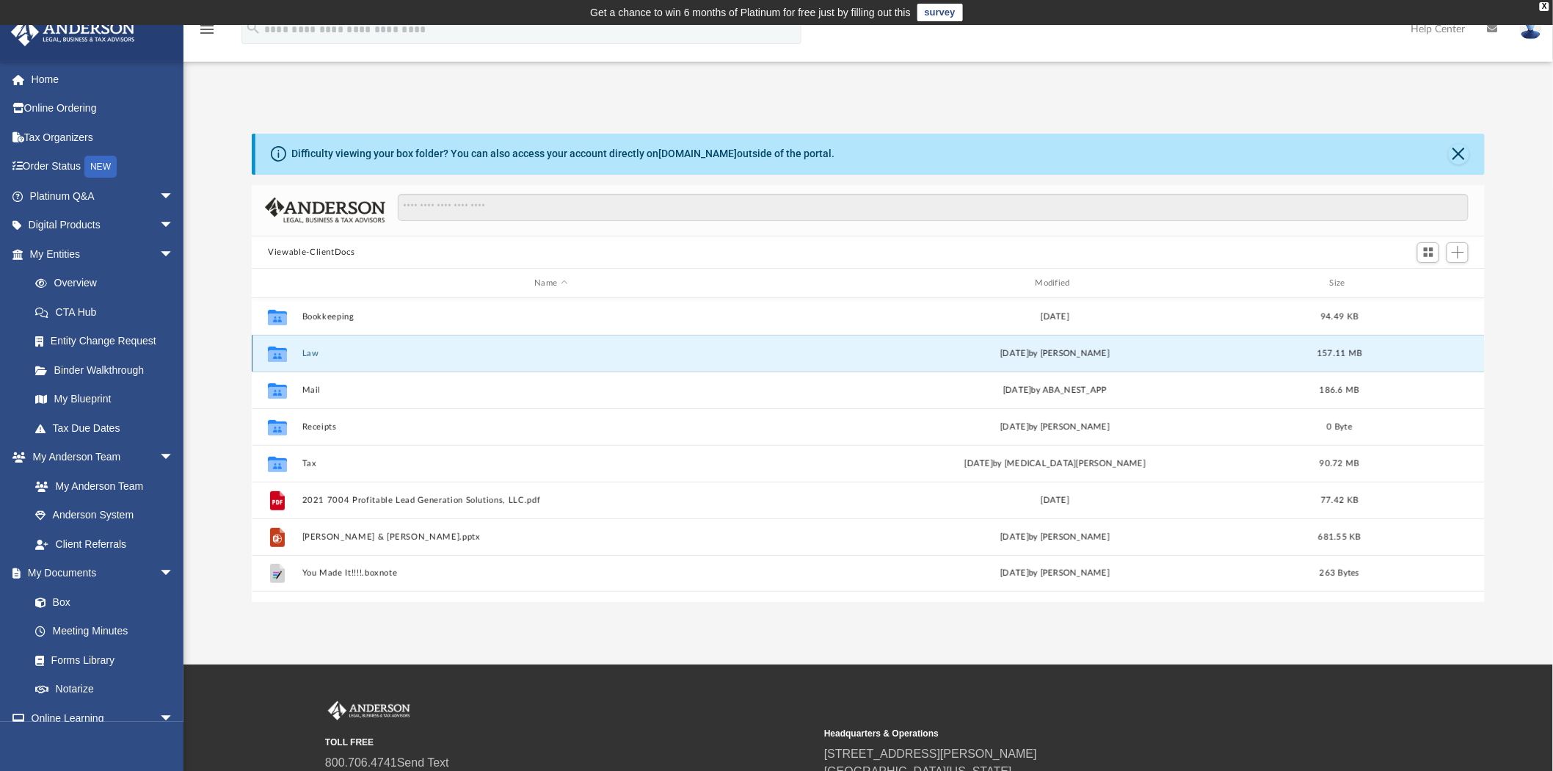
click at [311, 354] on button "Law" at bounding box center [551, 354] width 498 height 10
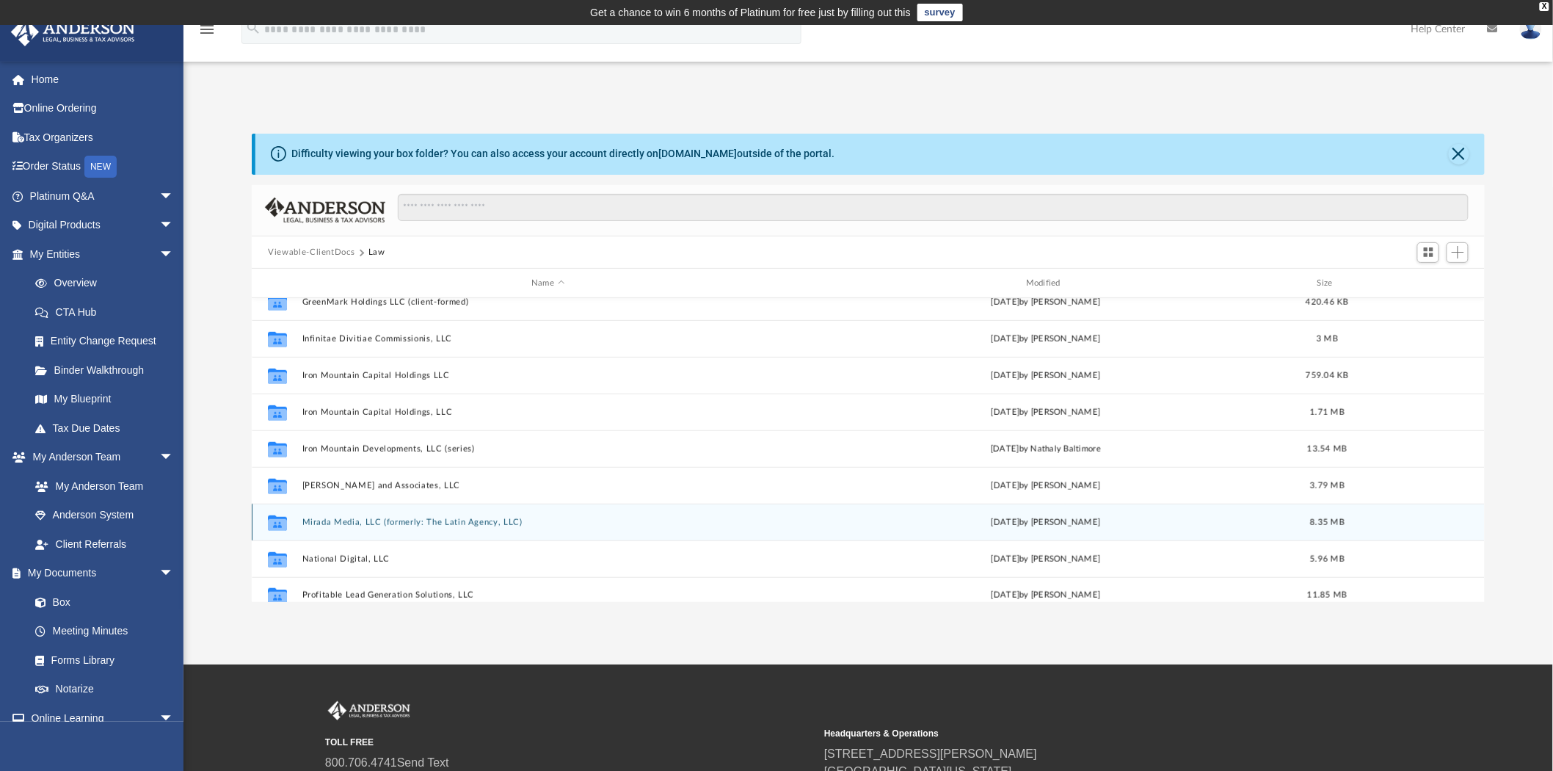
scroll to position [426, 0]
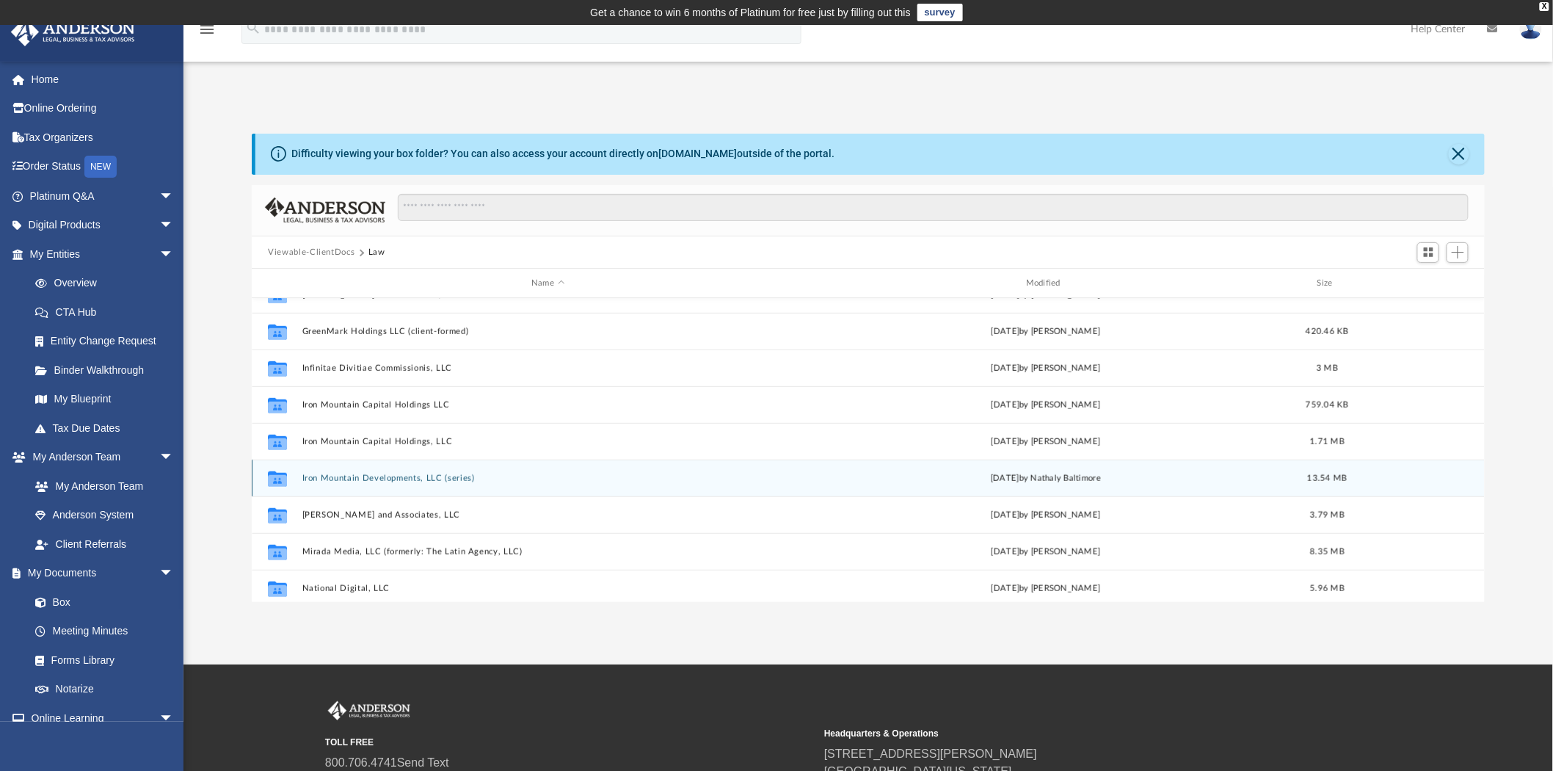
click at [366, 473] on div "Collaborated Folder Iron Mountain Developments, LLC (series) Mon Sep 22 2025 by…" at bounding box center [868, 477] width 1233 height 37
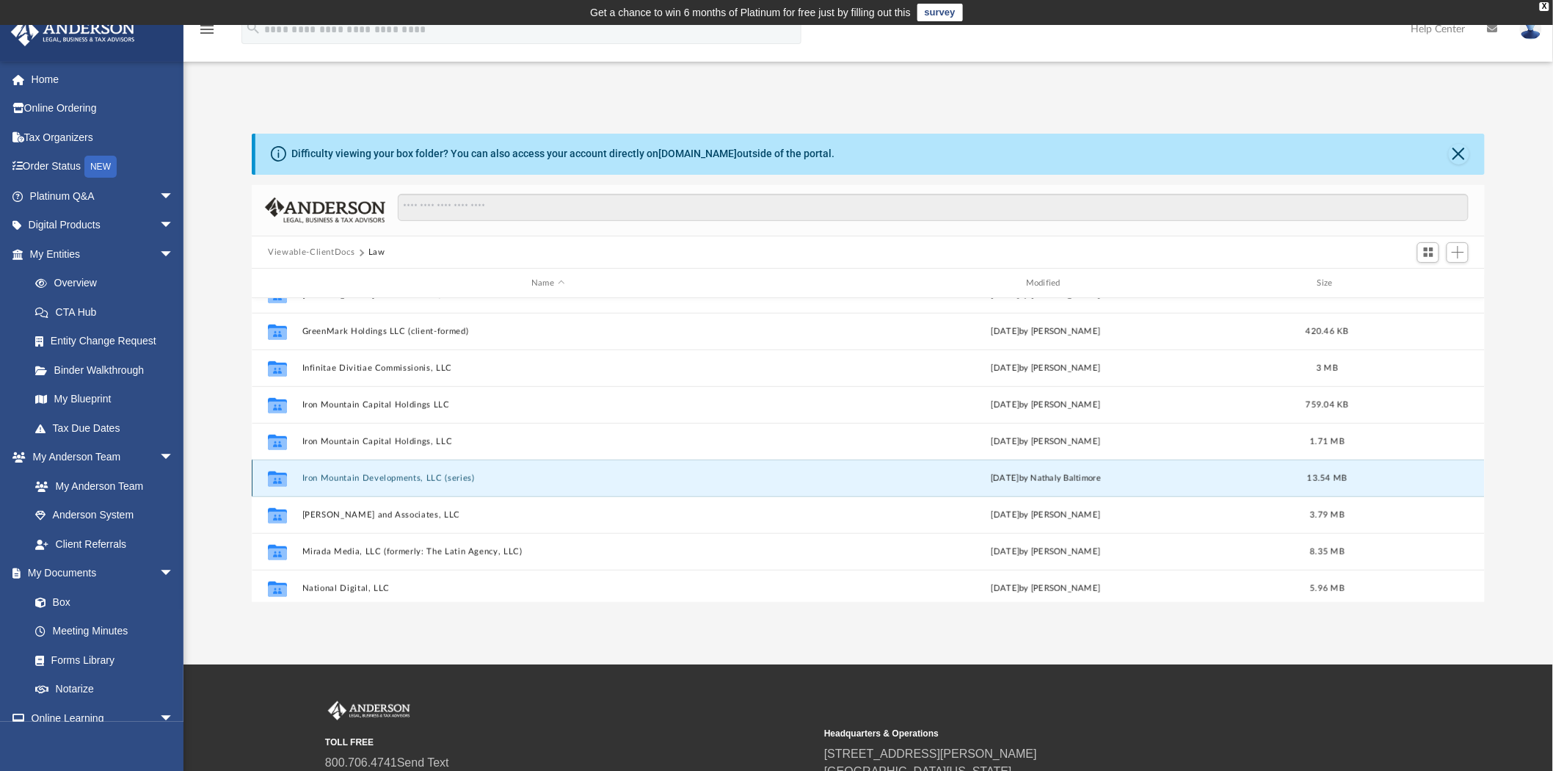
click at [361, 475] on button "Iron Mountain Developments, LLC (series)" at bounding box center [548, 478] width 492 height 10
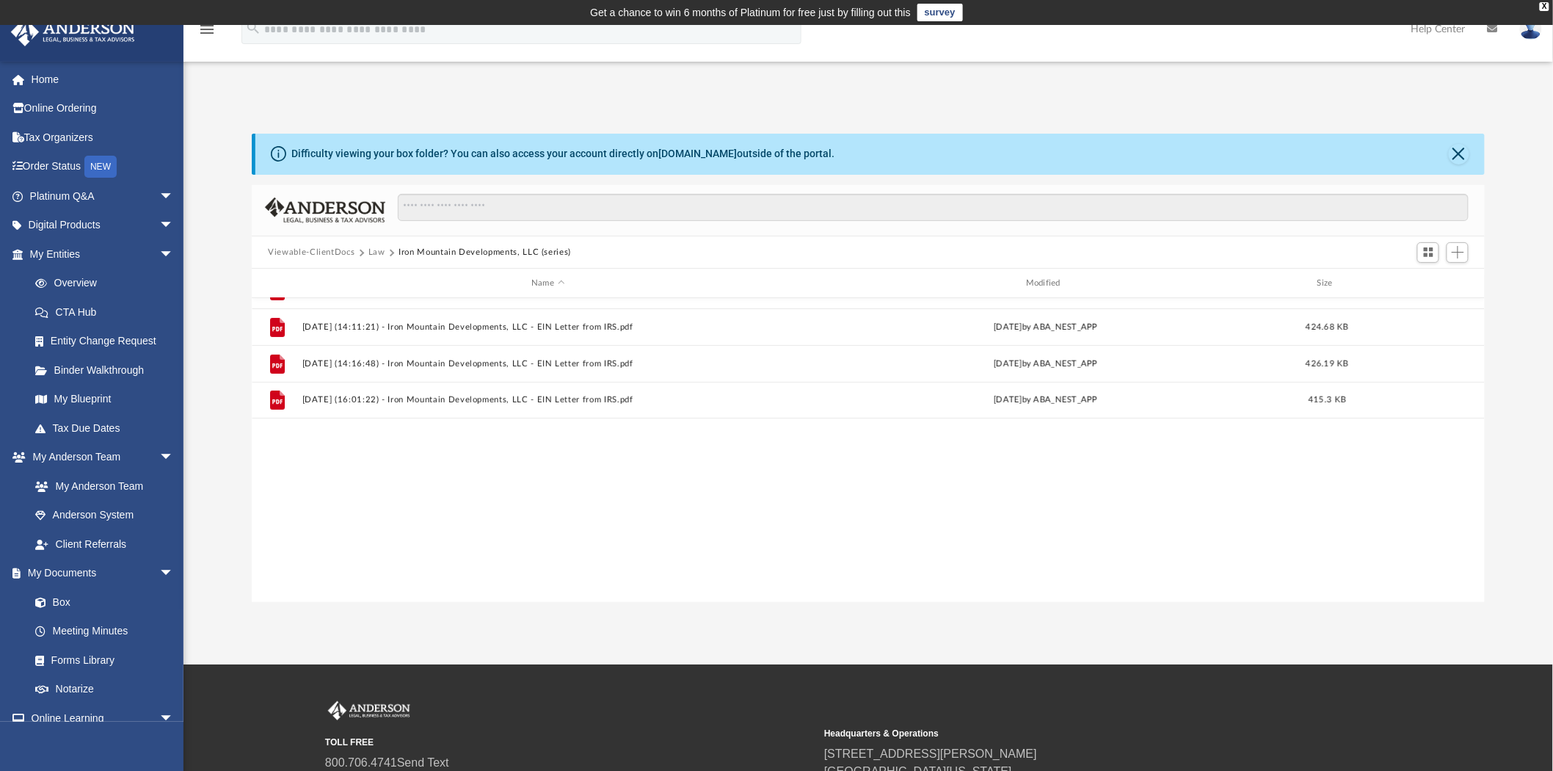
scroll to position [0, 0]
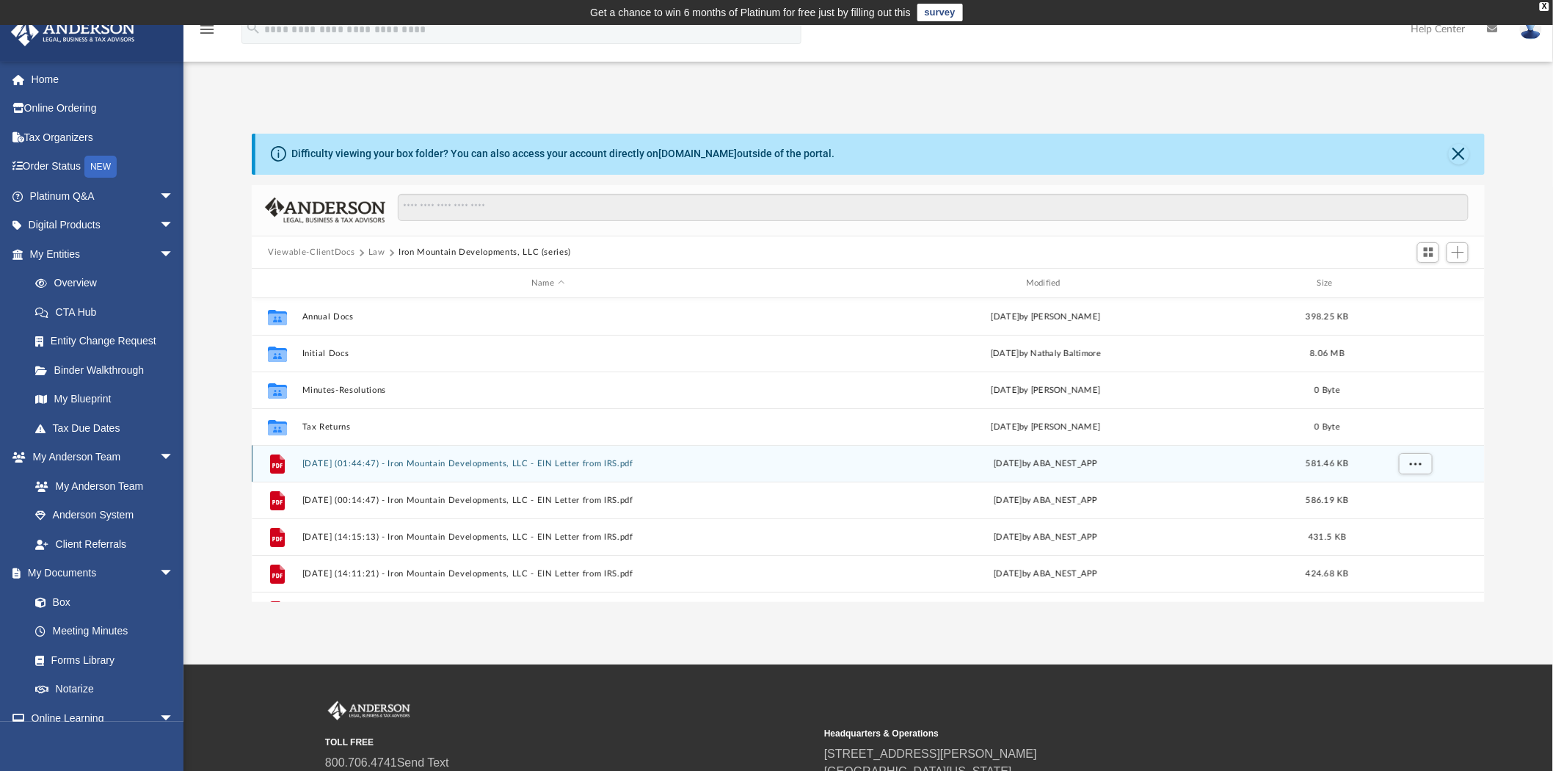
click at [361, 476] on div "File 2024.06.14 (01:44:47) - Iron Mountain Developments, LLC - EIN Letter from …" at bounding box center [868, 463] width 1233 height 37
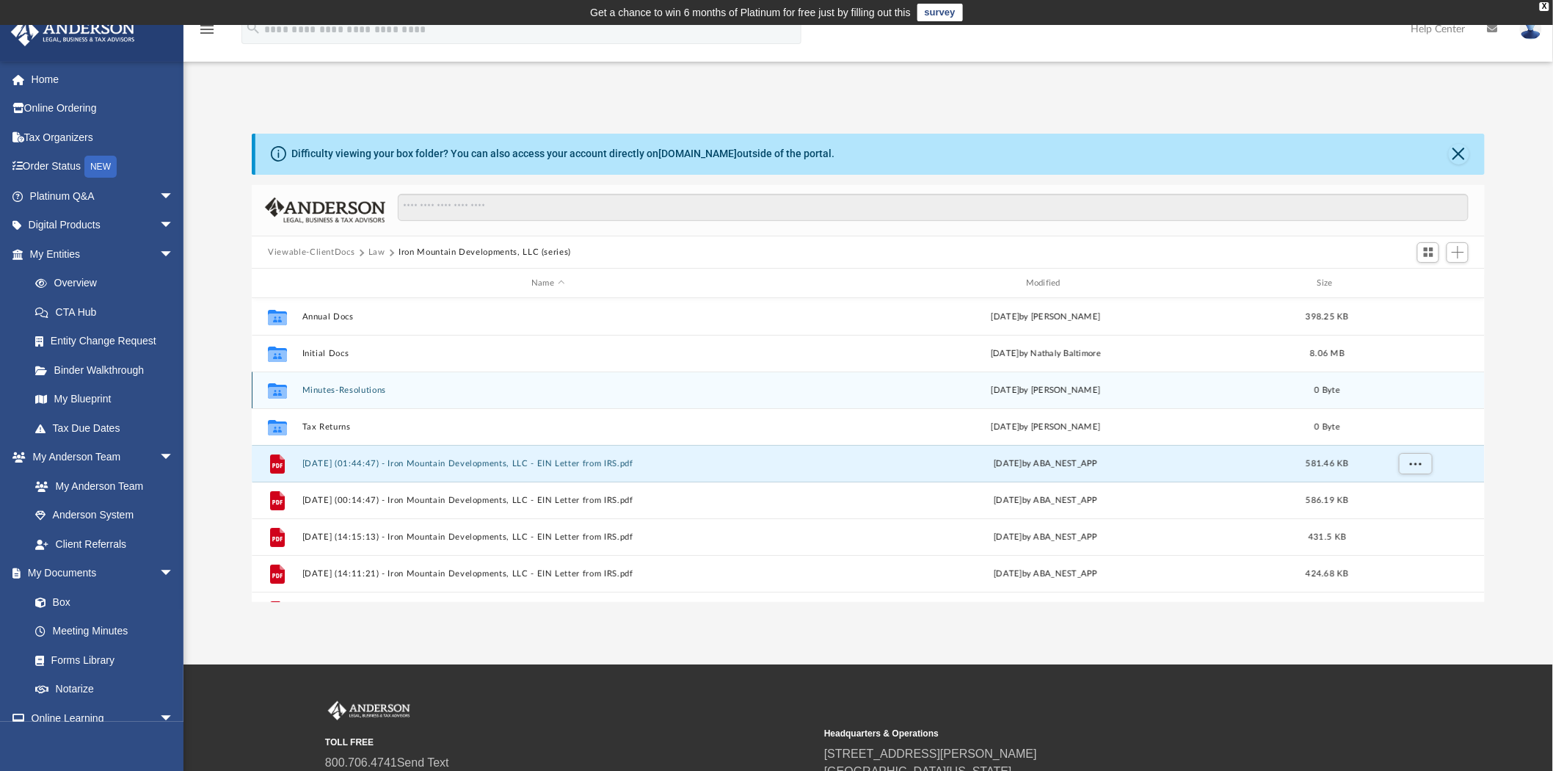
click at [332, 393] on button "Minutes-Resolutions" at bounding box center [548, 390] width 492 height 10
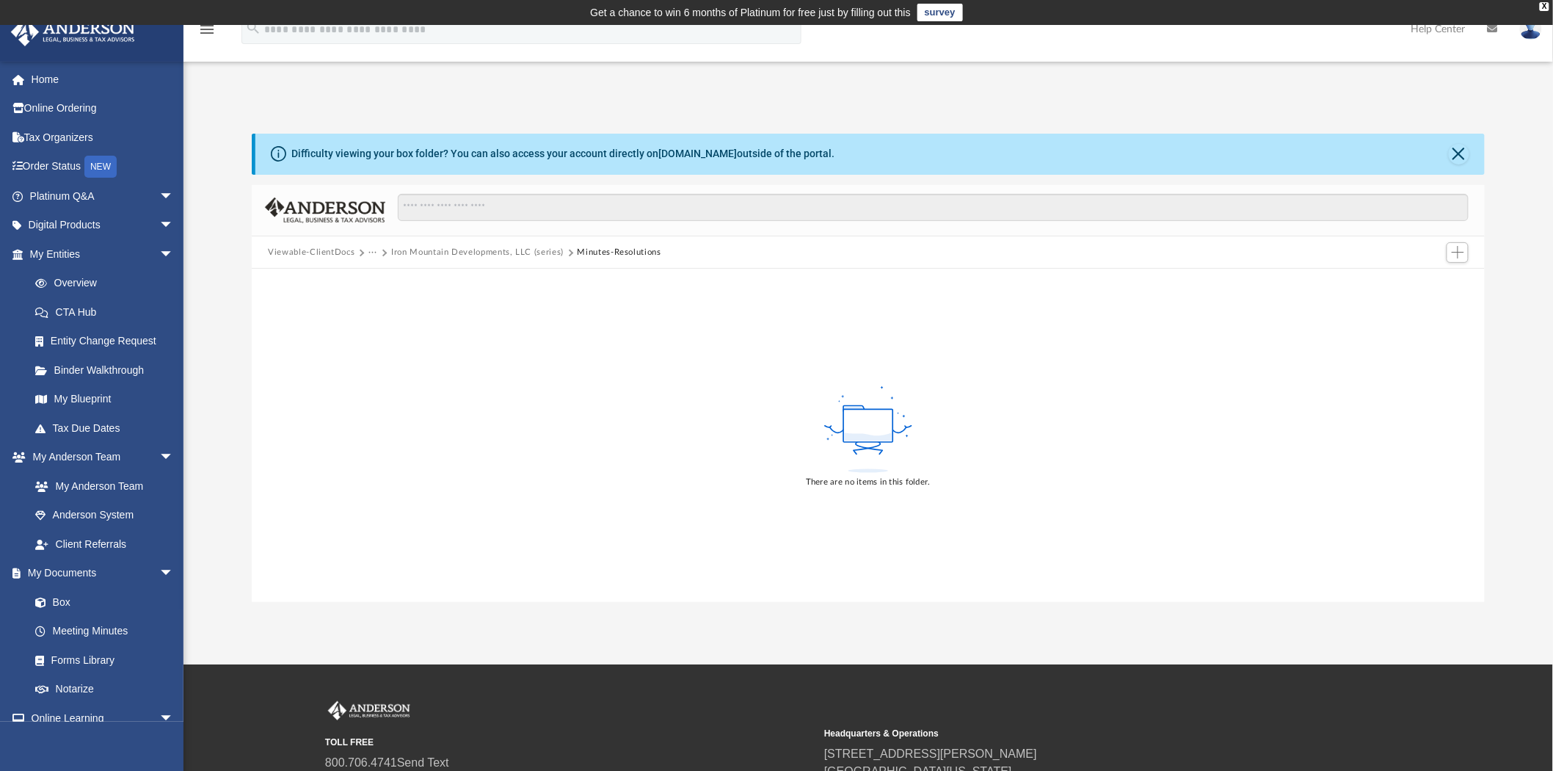
click at [463, 252] on button "Iron Mountain Developments, LLC (series)" at bounding box center [477, 252] width 172 height 13
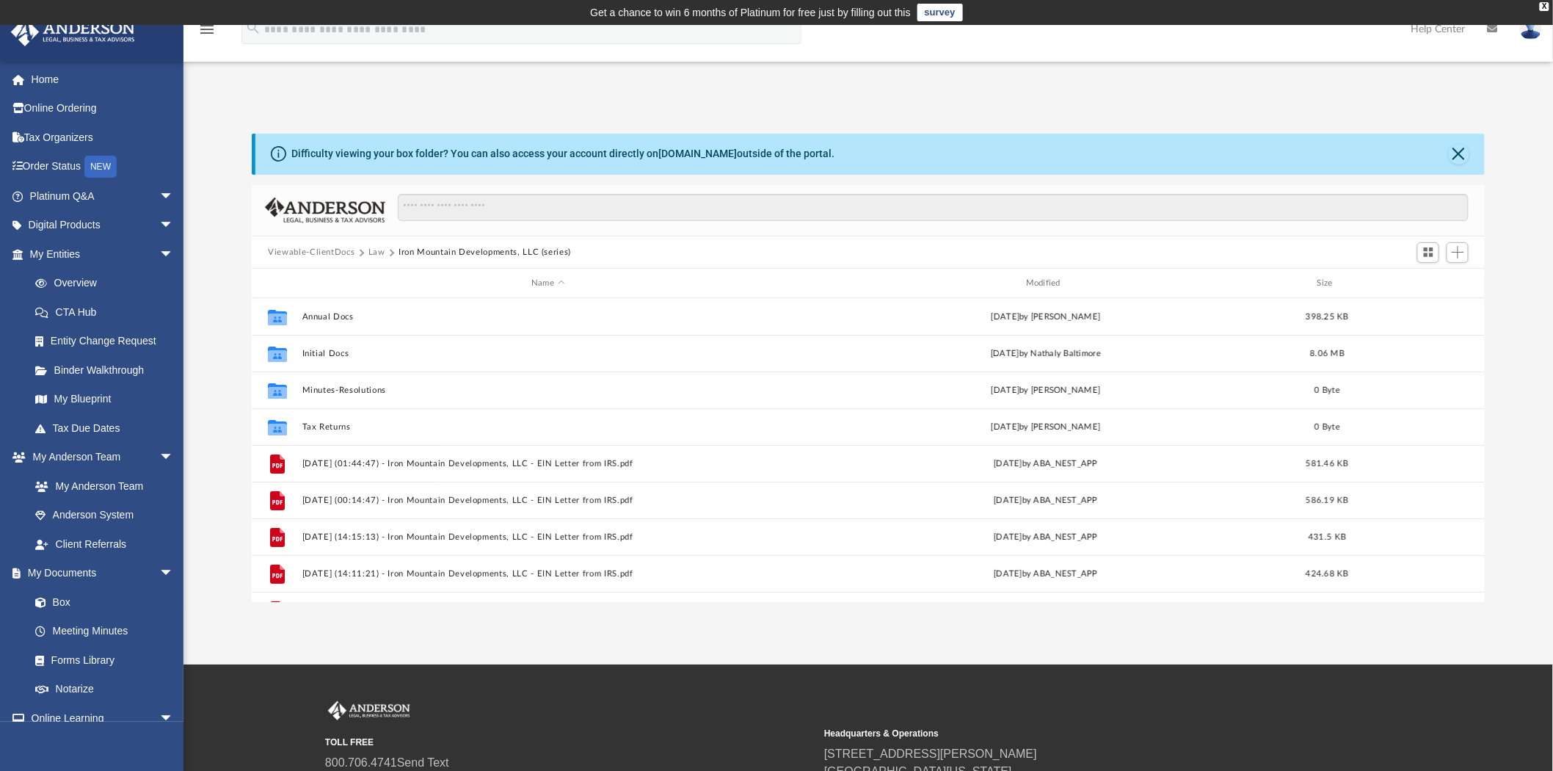
scroll to position [320, 1221]
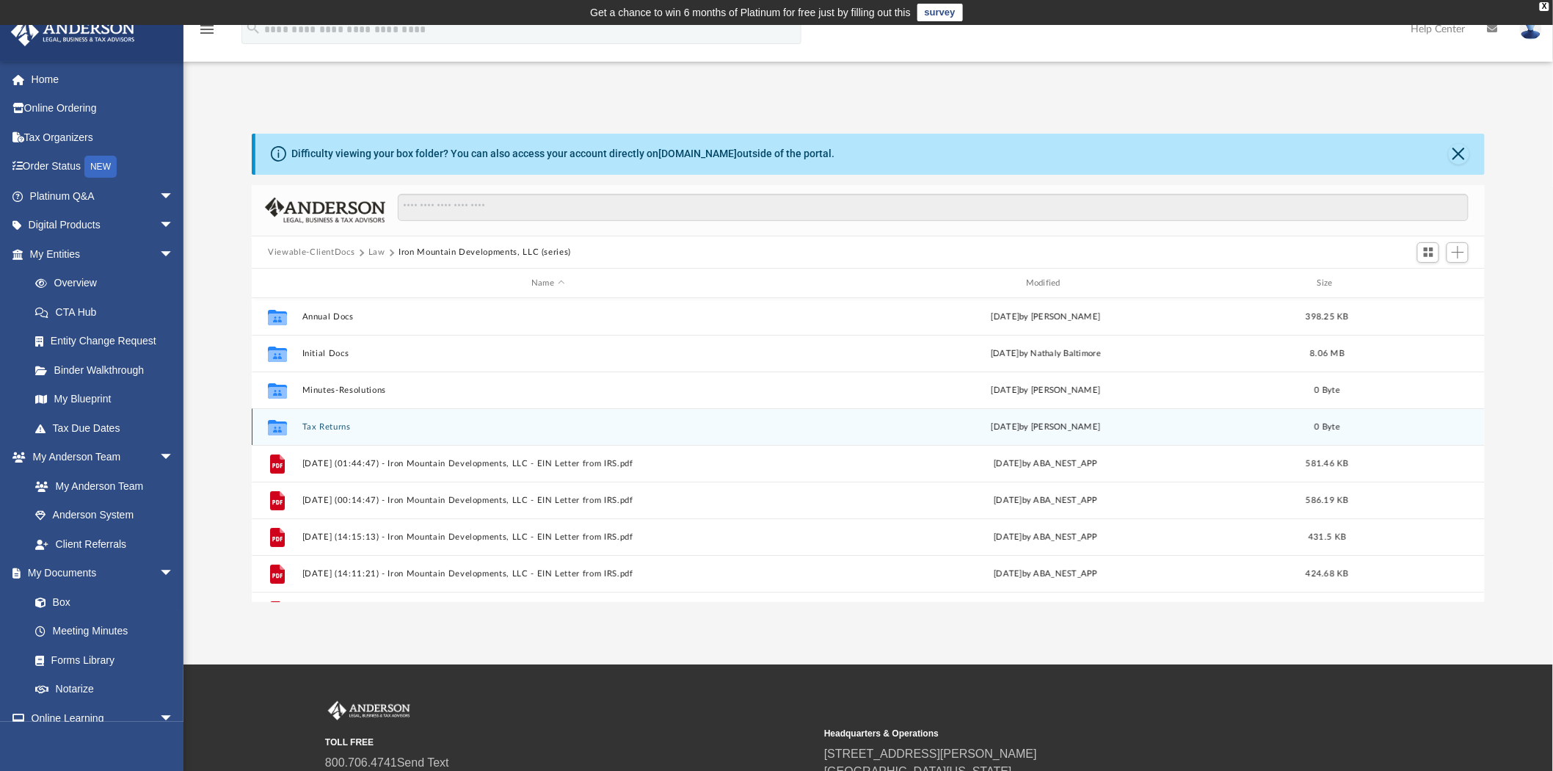
click at [346, 427] on button "Tax Returns" at bounding box center [548, 427] width 492 height 10
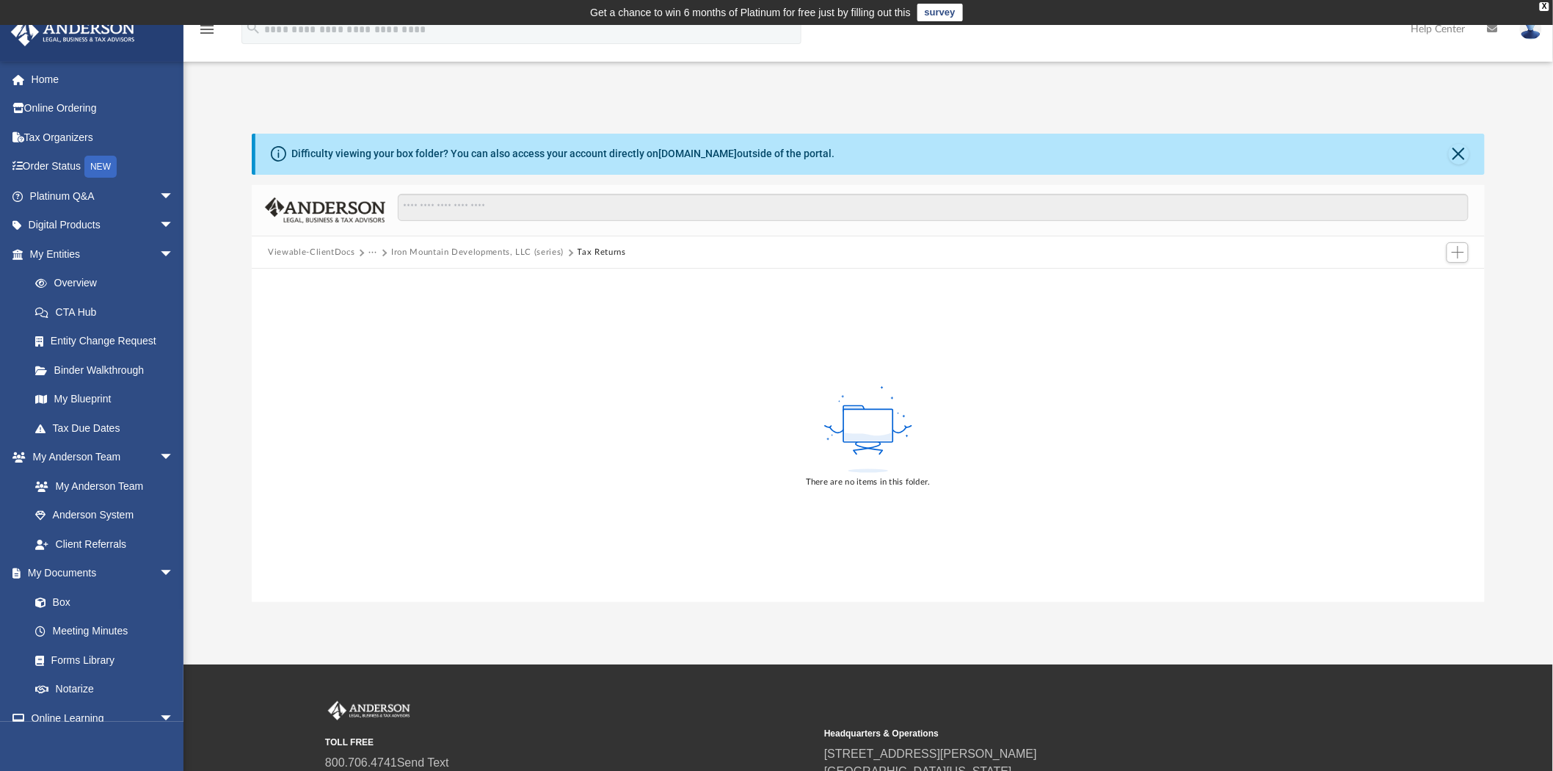
click at [528, 246] on button "Iron Mountain Developments, LLC (series)" at bounding box center [477, 252] width 172 height 13
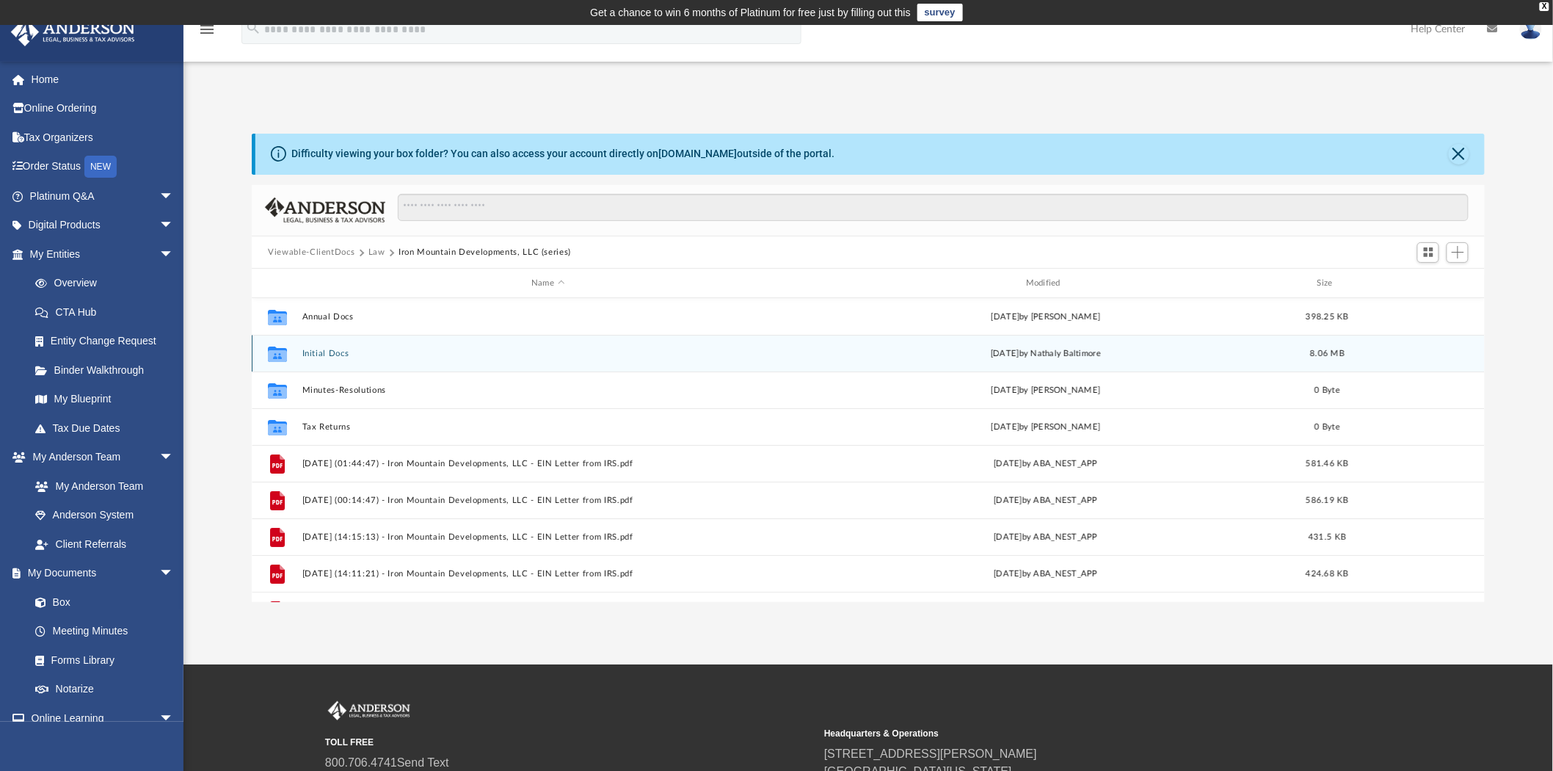
click at [351, 357] on button "Initial Docs" at bounding box center [548, 354] width 492 height 10
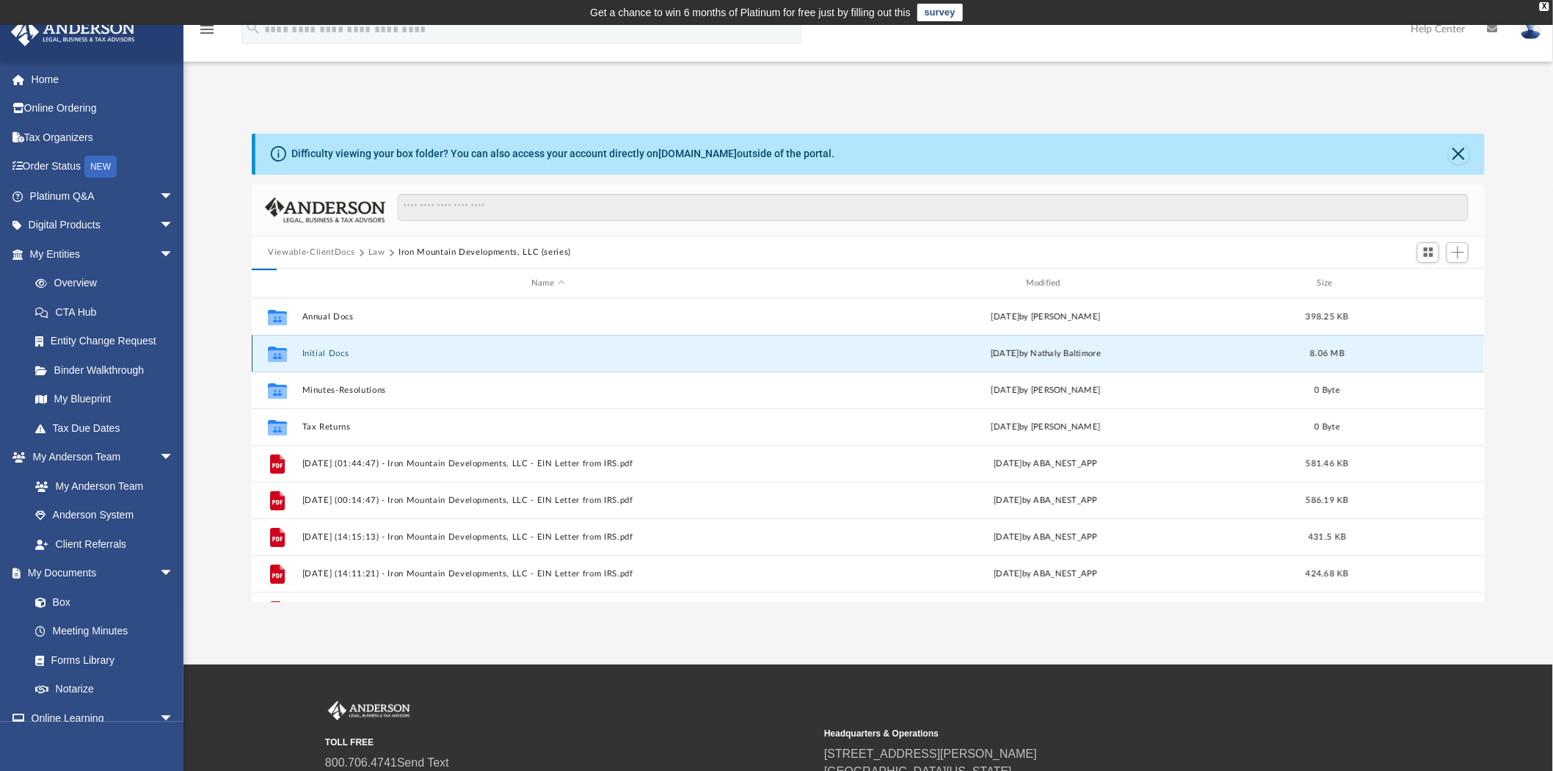
click at [351, 357] on button "Initial Docs" at bounding box center [548, 354] width 492 height 10
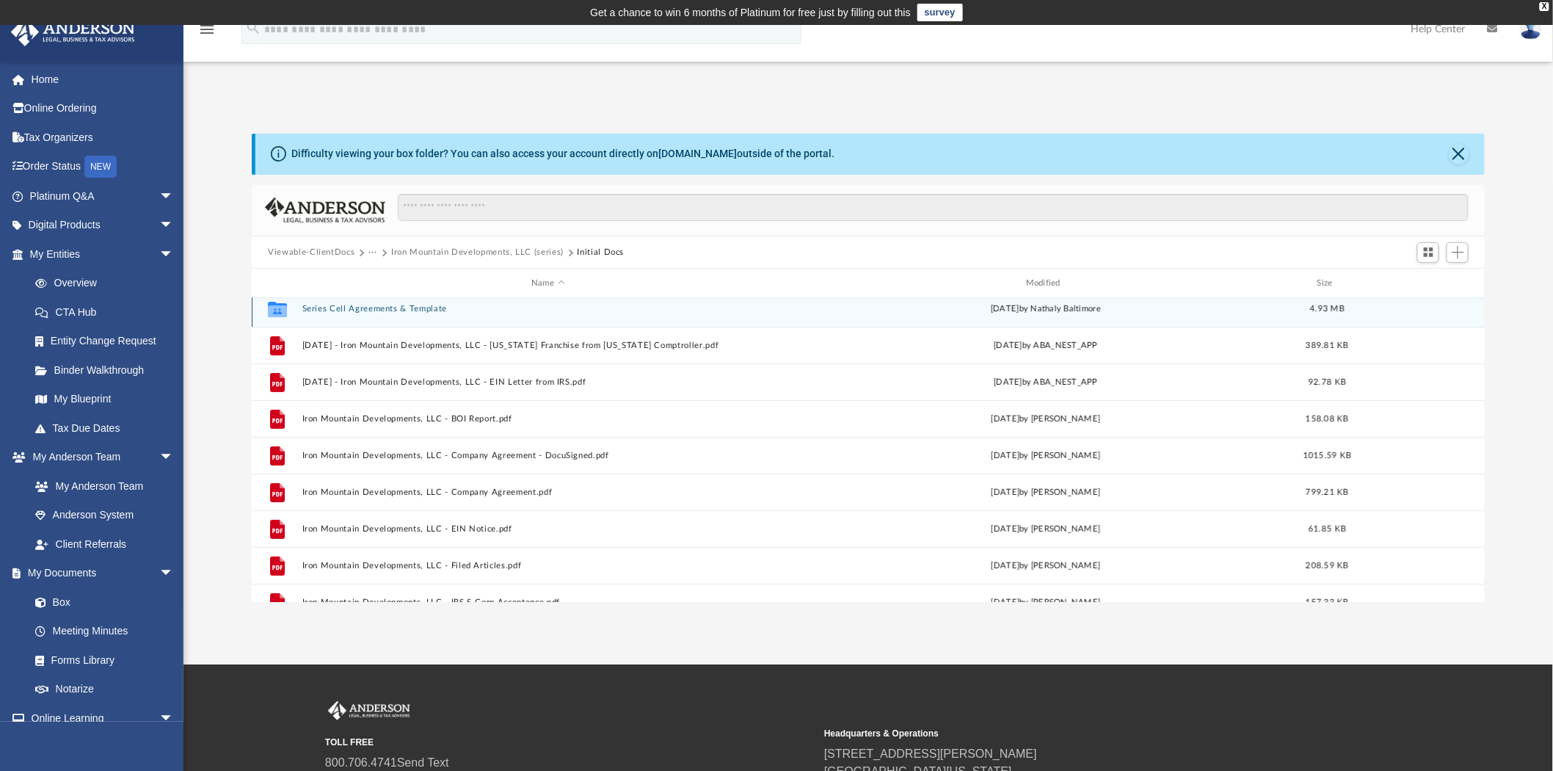
scroll to position [136, 0]
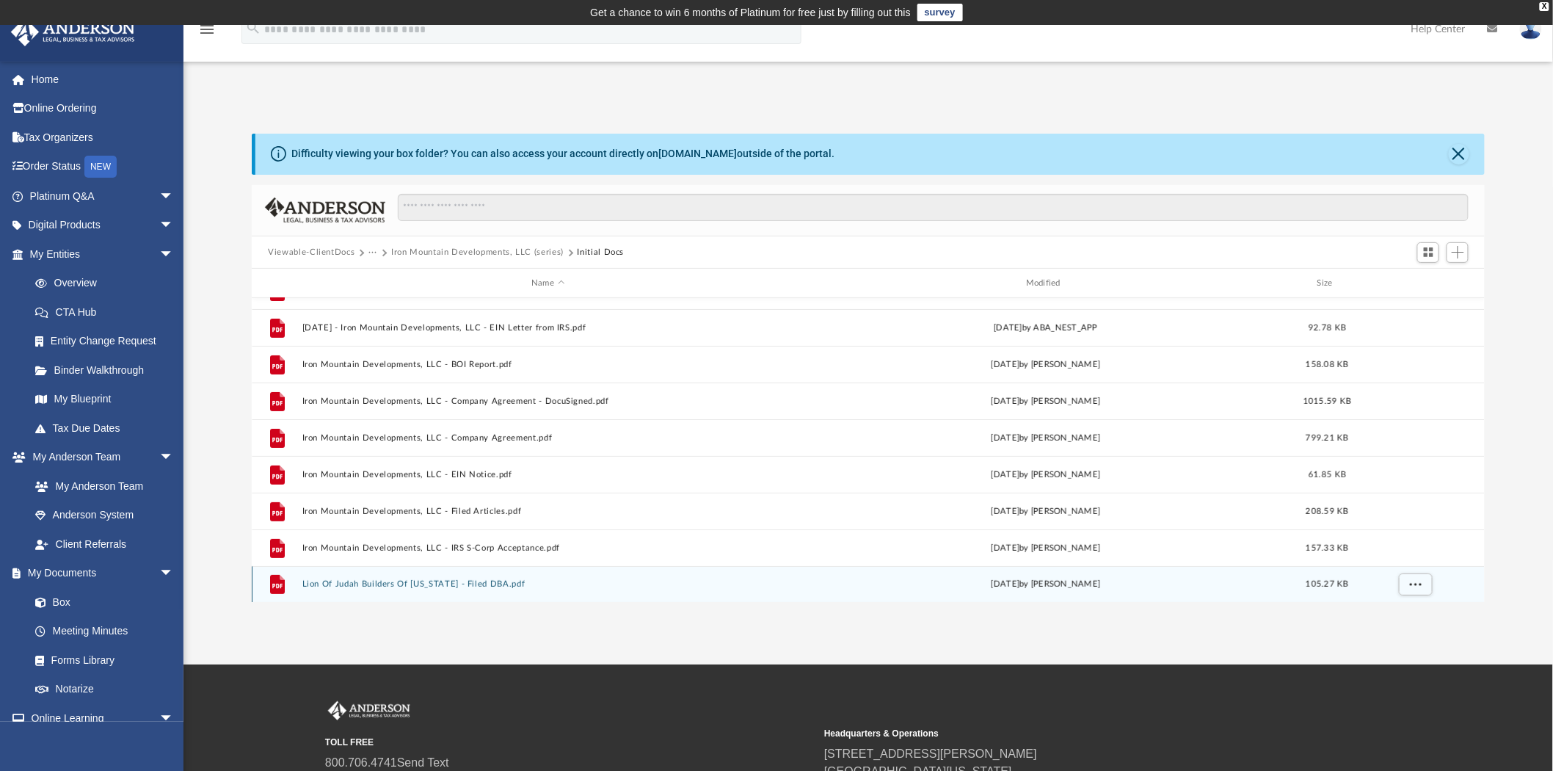
click at [480, 583] on button "Lion Of Judah Builders Of Texas - Filed DBA.pdf" at bounding box center [548, 585] width 492 height 10
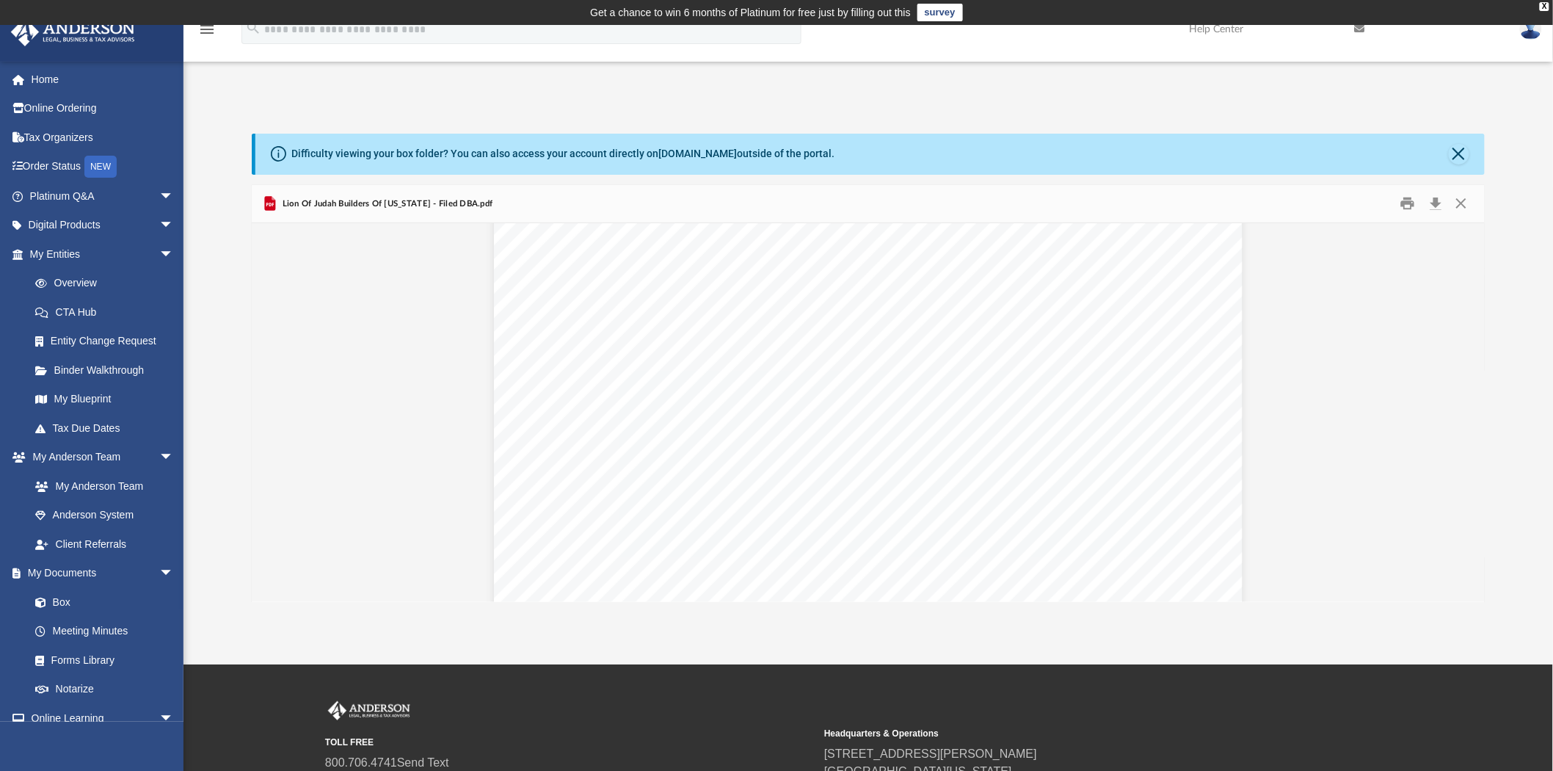
scroll to position [2772, 0]
click at [1455, 200] on button "Close" at bounding box center [1461, 203] width 26 height 23
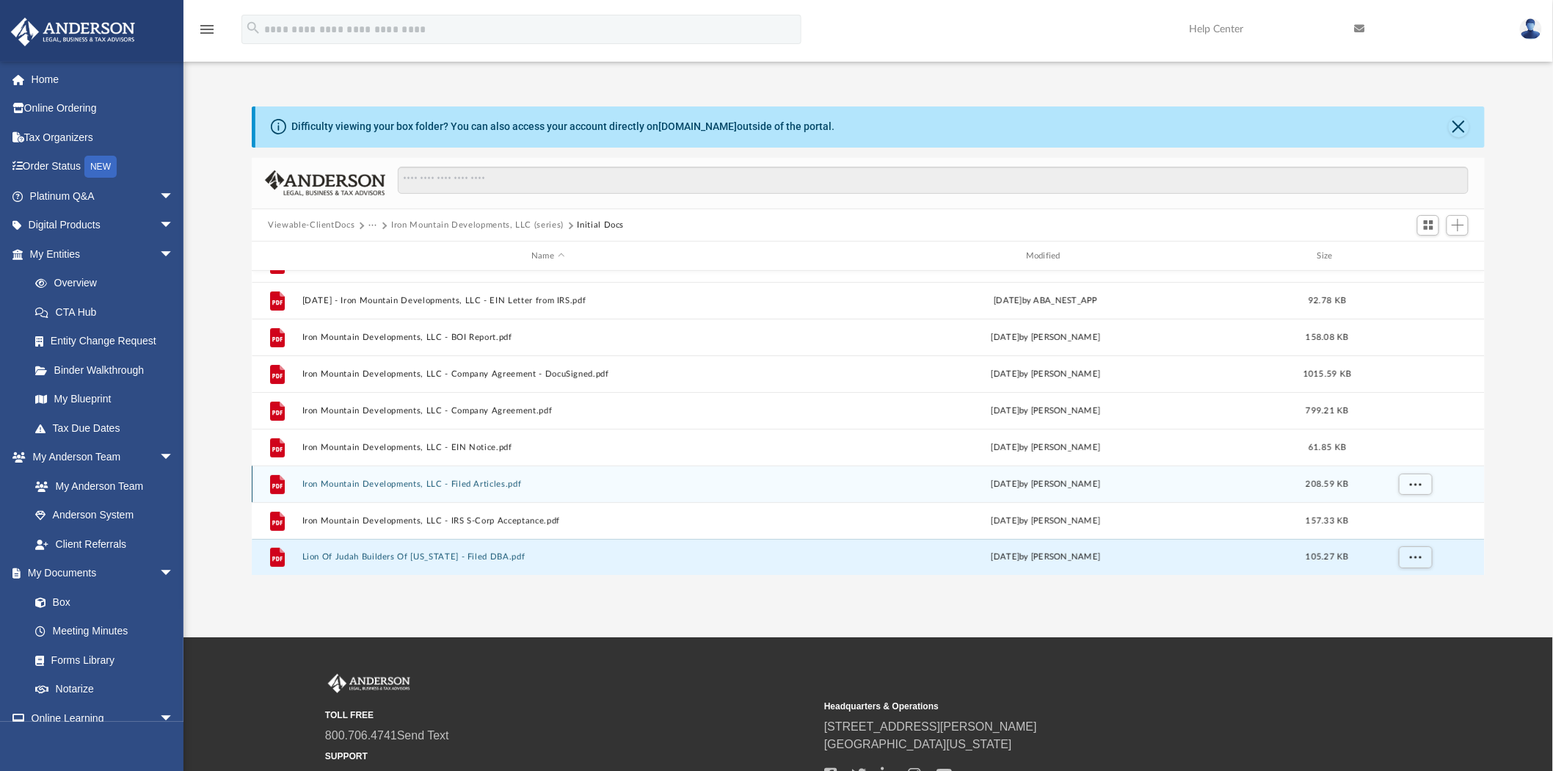
scroll to position [0, 0]
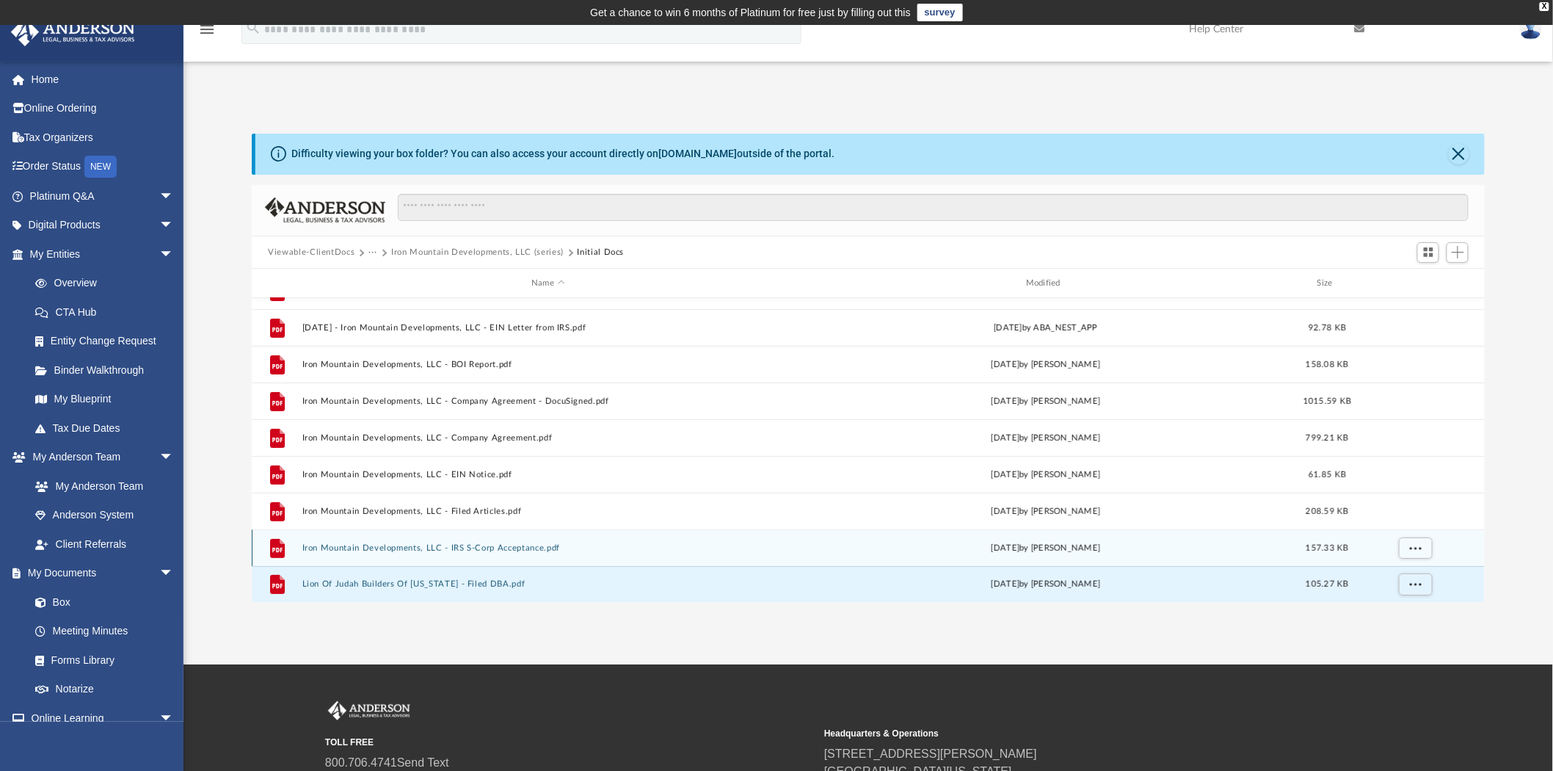
click at [468, 547] on button "Iron Mountain Developments, LLC - IRS S-Corp Acceptance.pdf" at bounding box center [548, 548] width 492 height 10
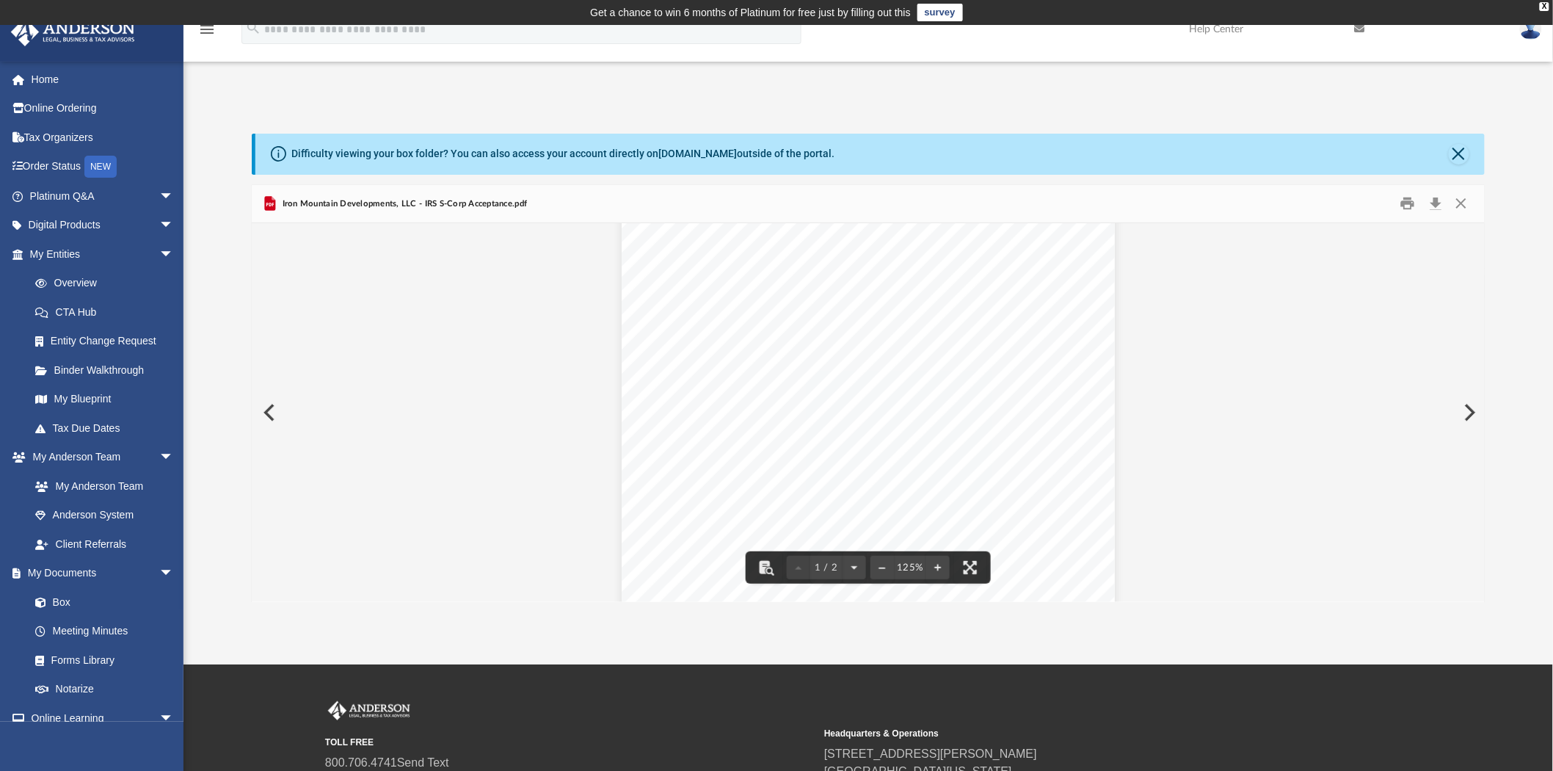
scroll to position [81, 0]
click at [1457, 203] on button "Close" at bounding box center [1461, 203] width 26 height 23
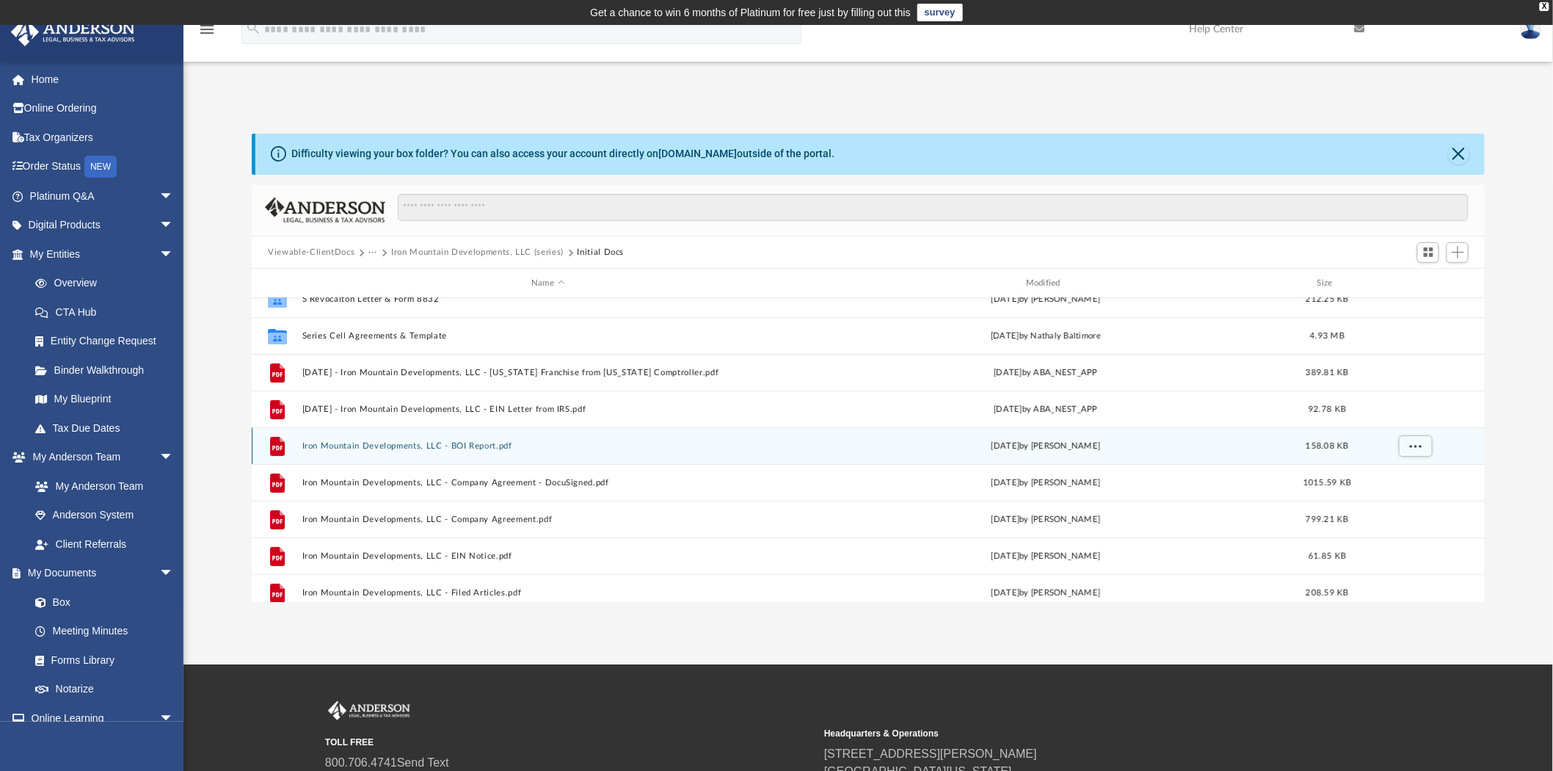
scroll to position [0, 0]
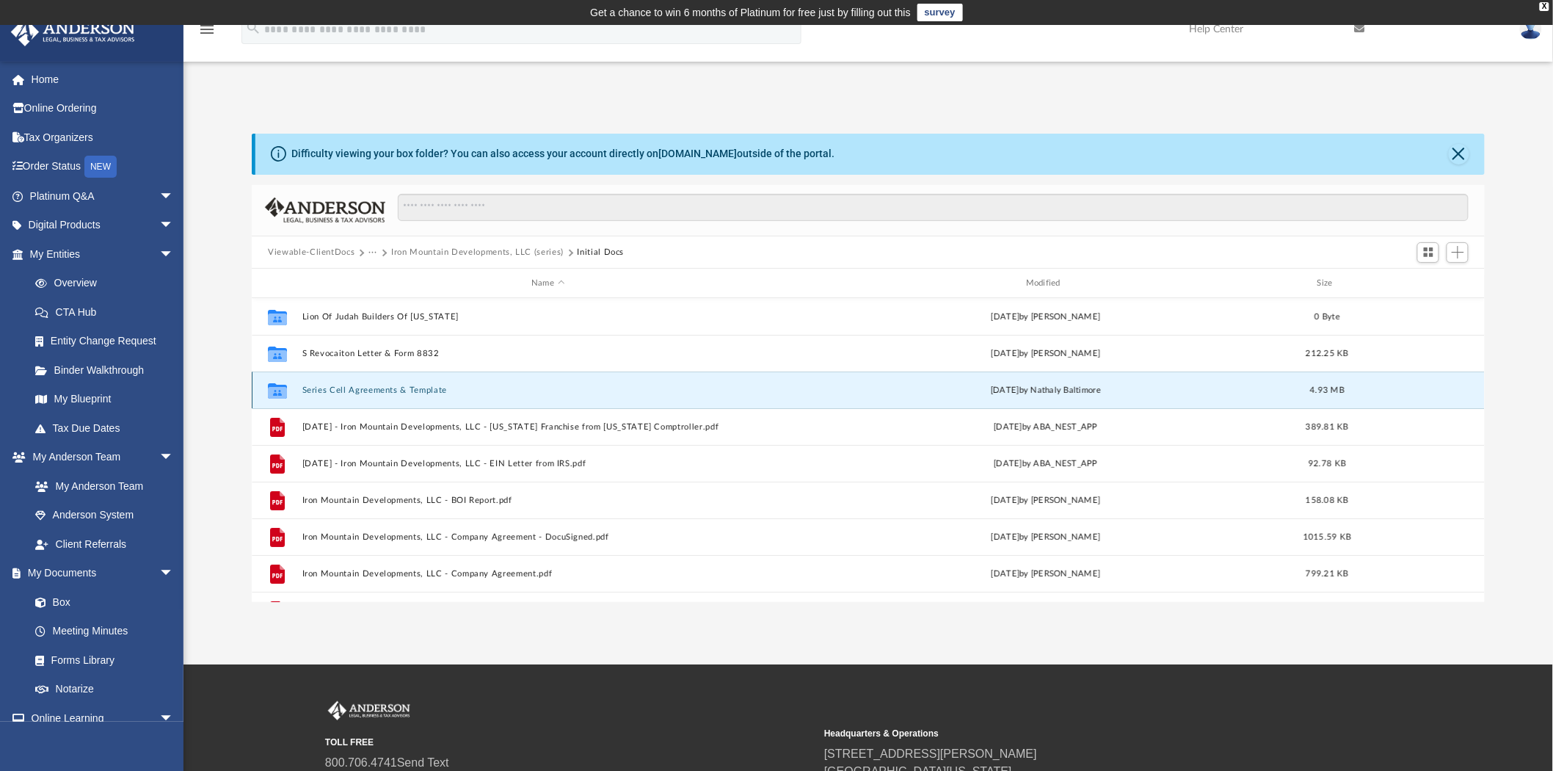
click at [416, 390] on button "Series Cell Agreements & Template" at bounding box center [548, 390] width 492 height 10
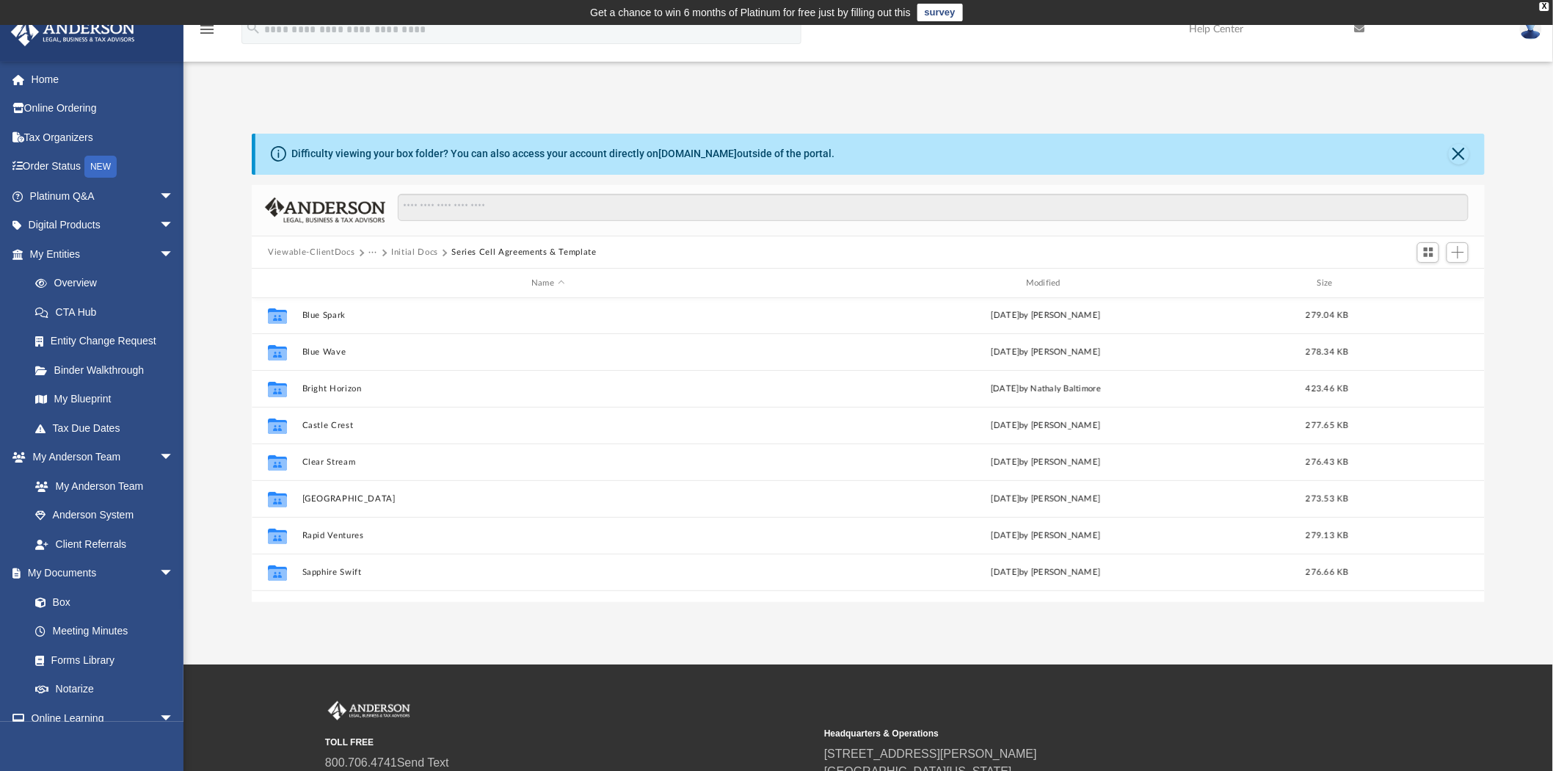
scroll to position [319, 0]
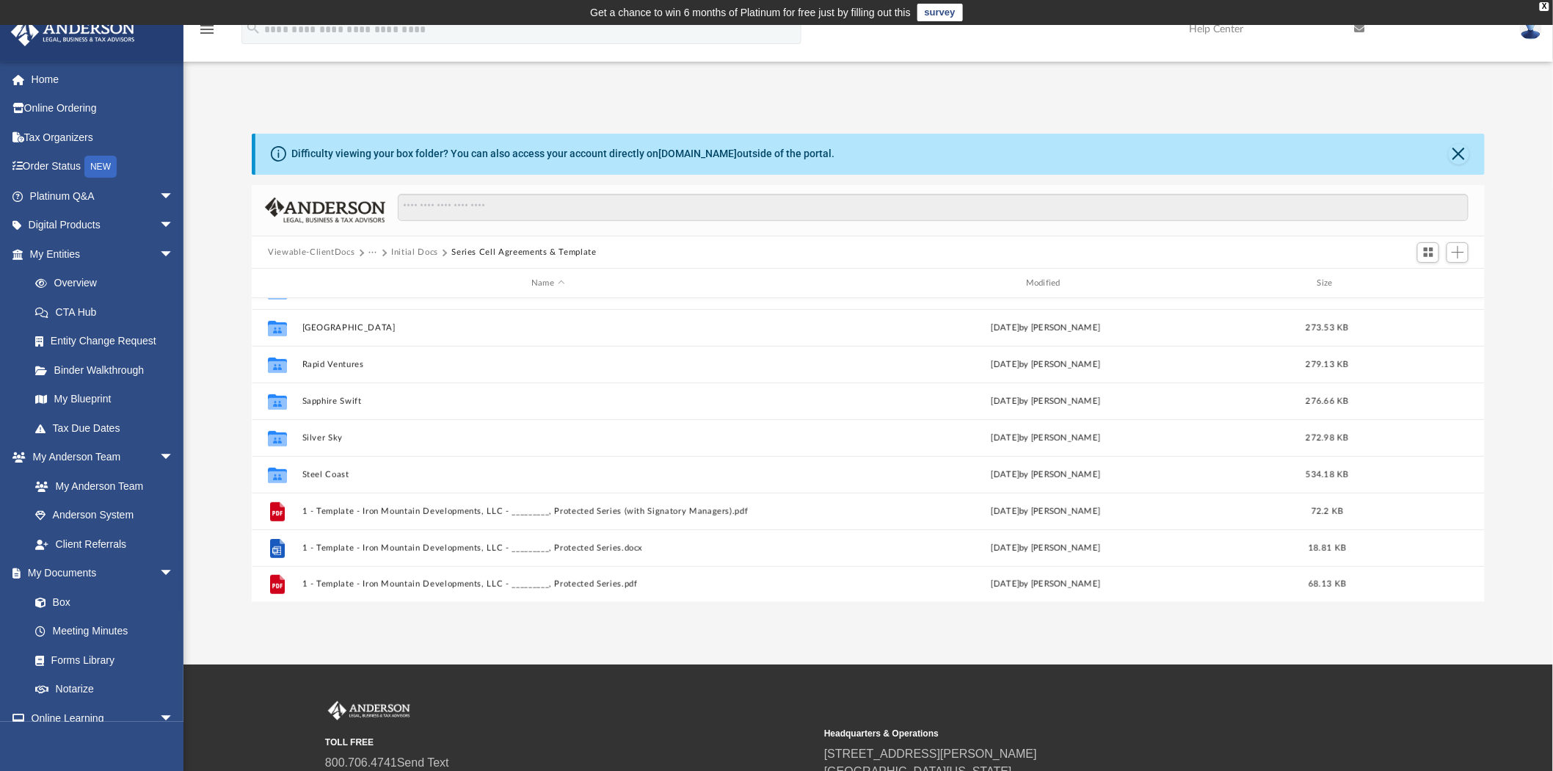
click at [411, 247] on button "Initial Docs" at bounding box center [414, 252] width 47 height 13
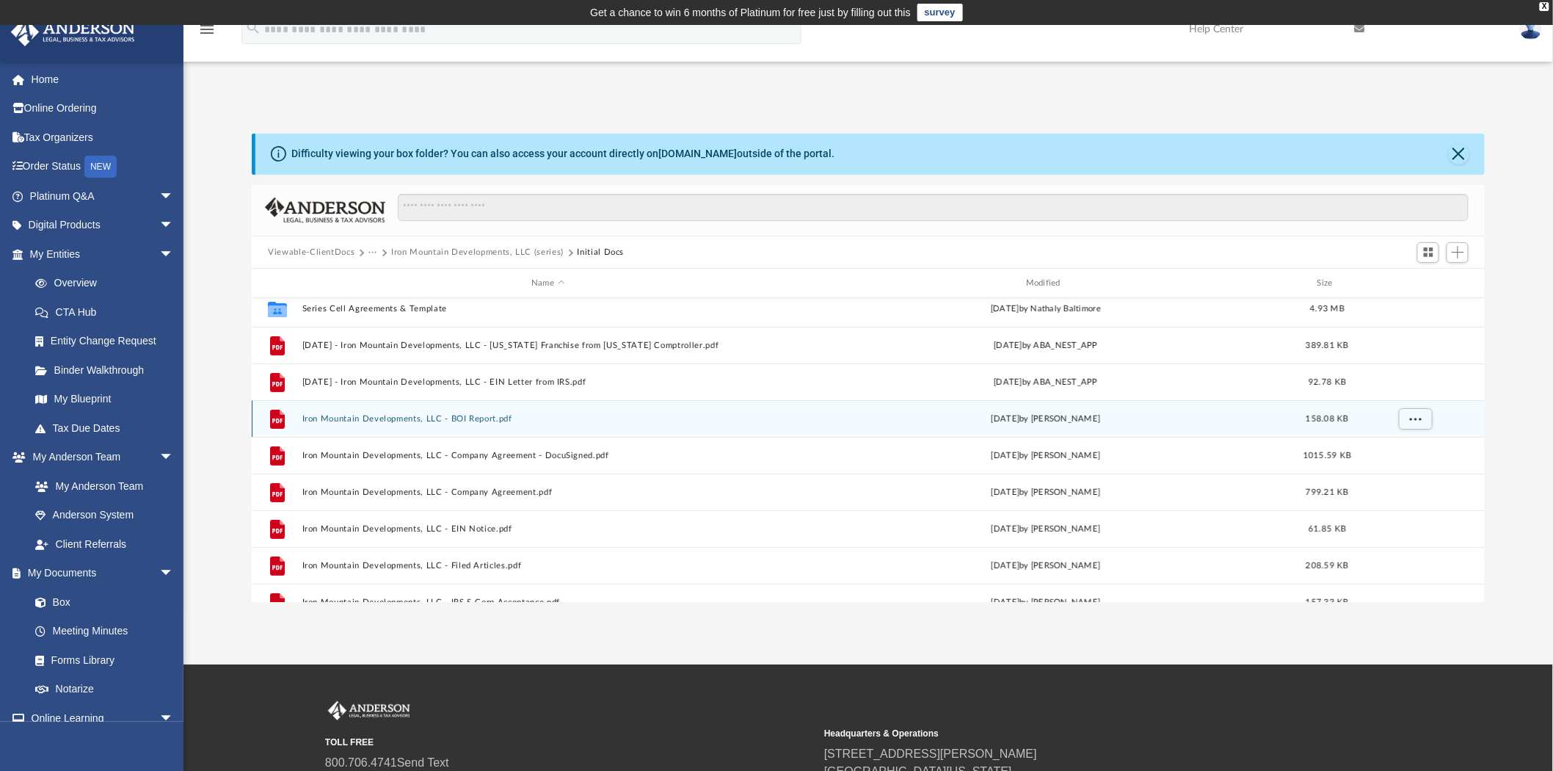
scroll to position [136, 0]
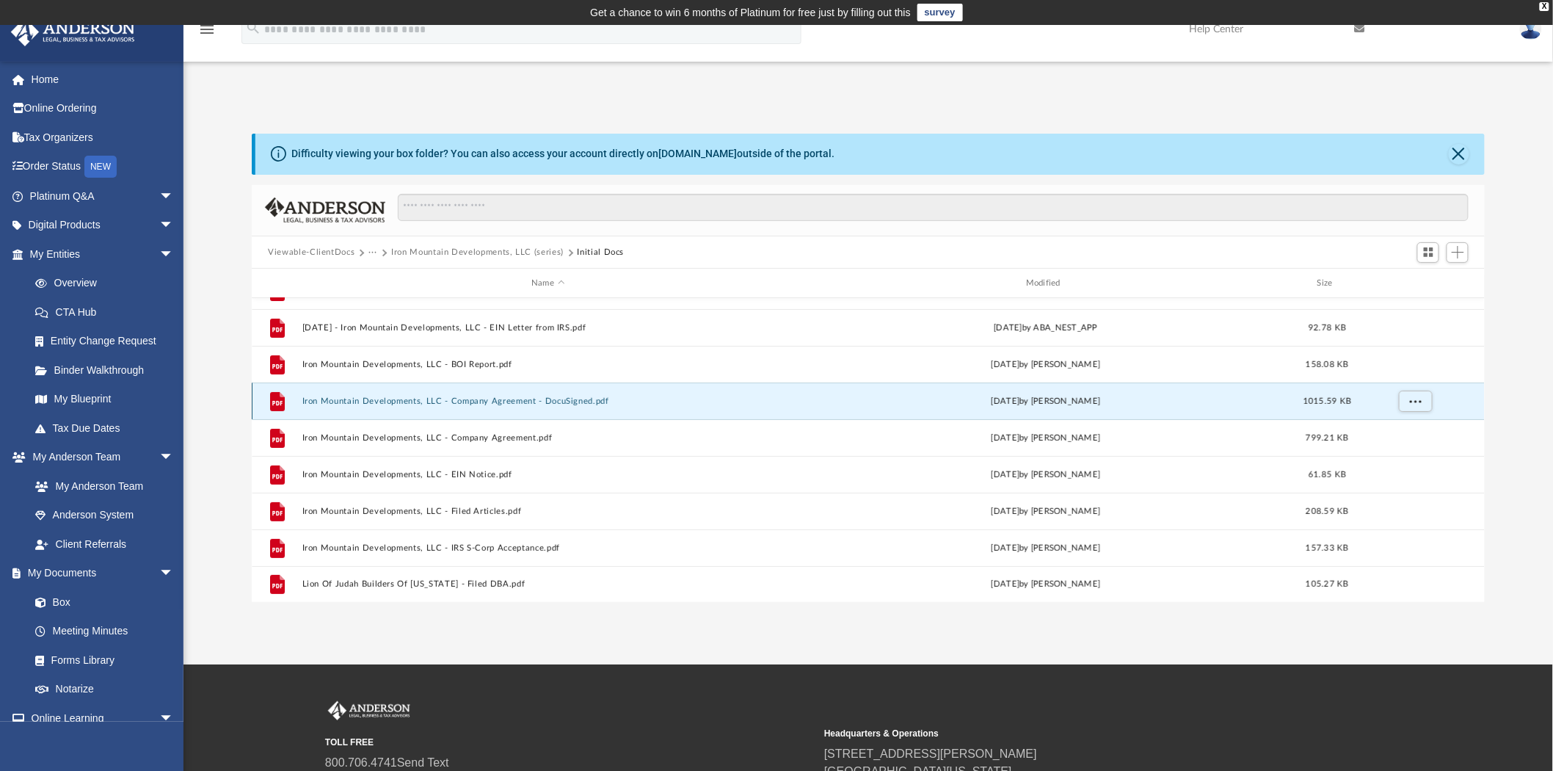
click at [555, 400] on button "Iron Mountain Developments, LLC - Company Agreement - DocuSigned.pdf" at bounding box center [548, 401] width 492 height 10
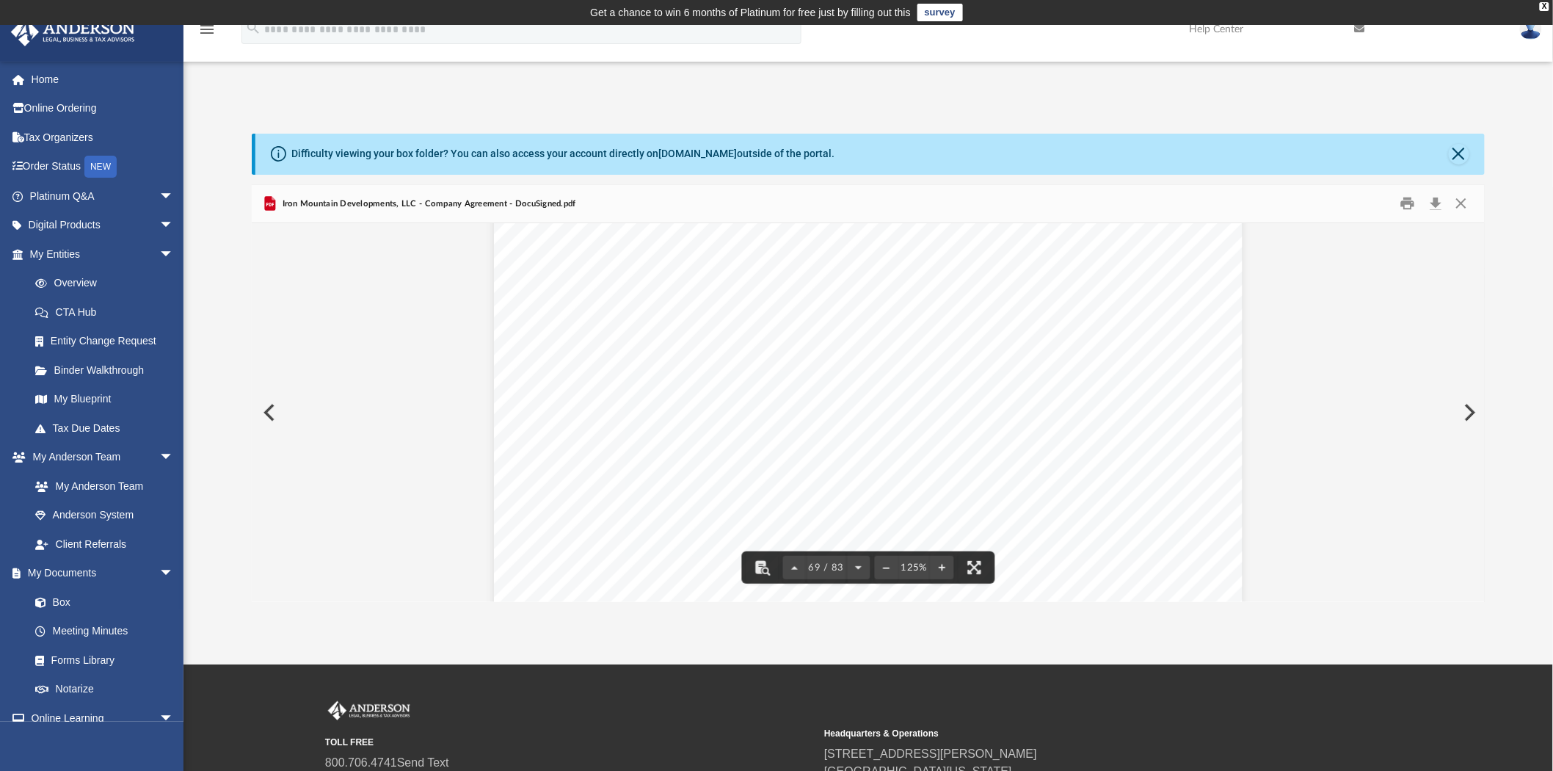
scroll to position [67842, 0]
click at [1461, 211] on button "Close" at bounding box center [1461, 203] width 26 height 23
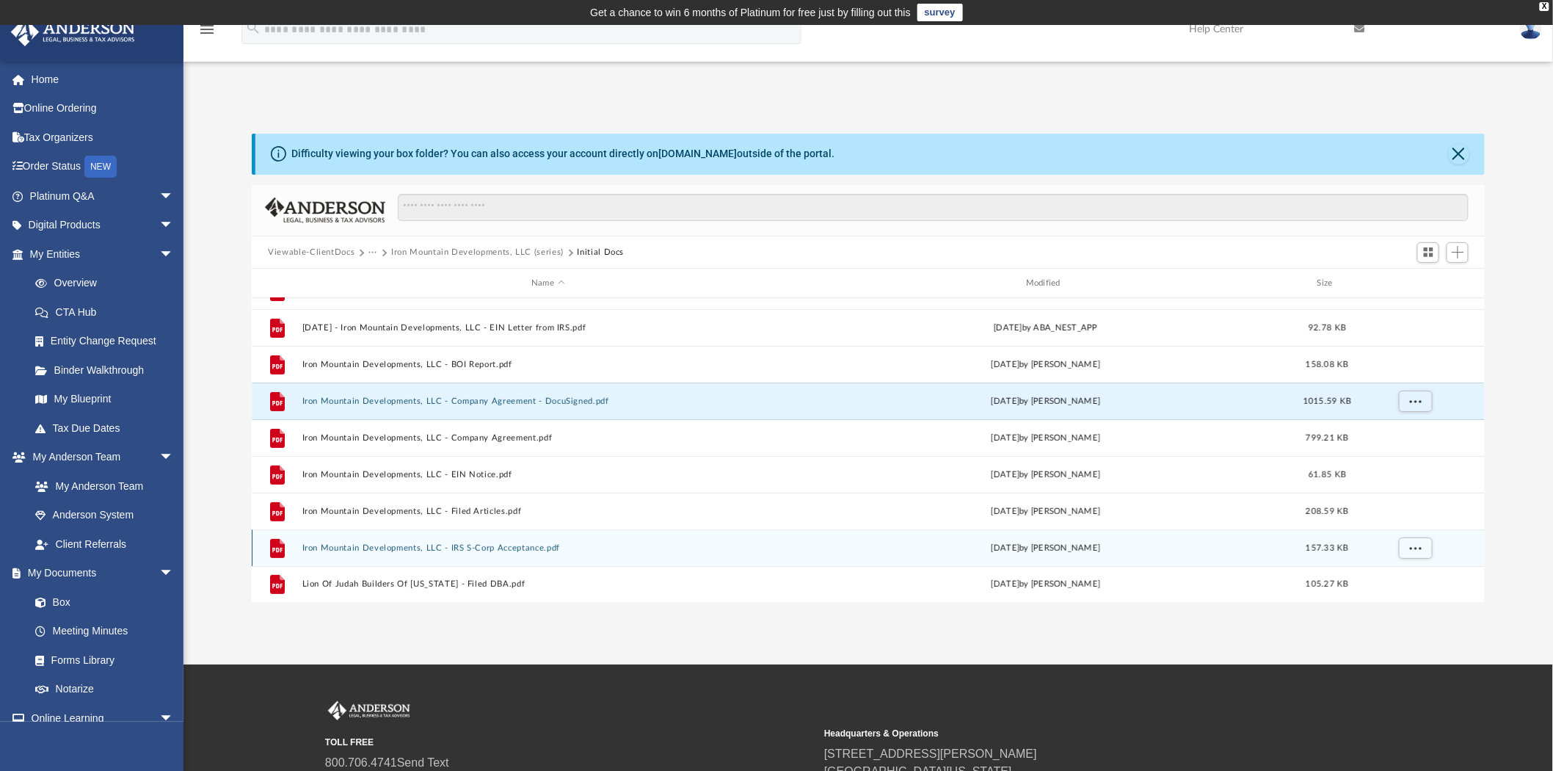
scroll to position [0, 0]
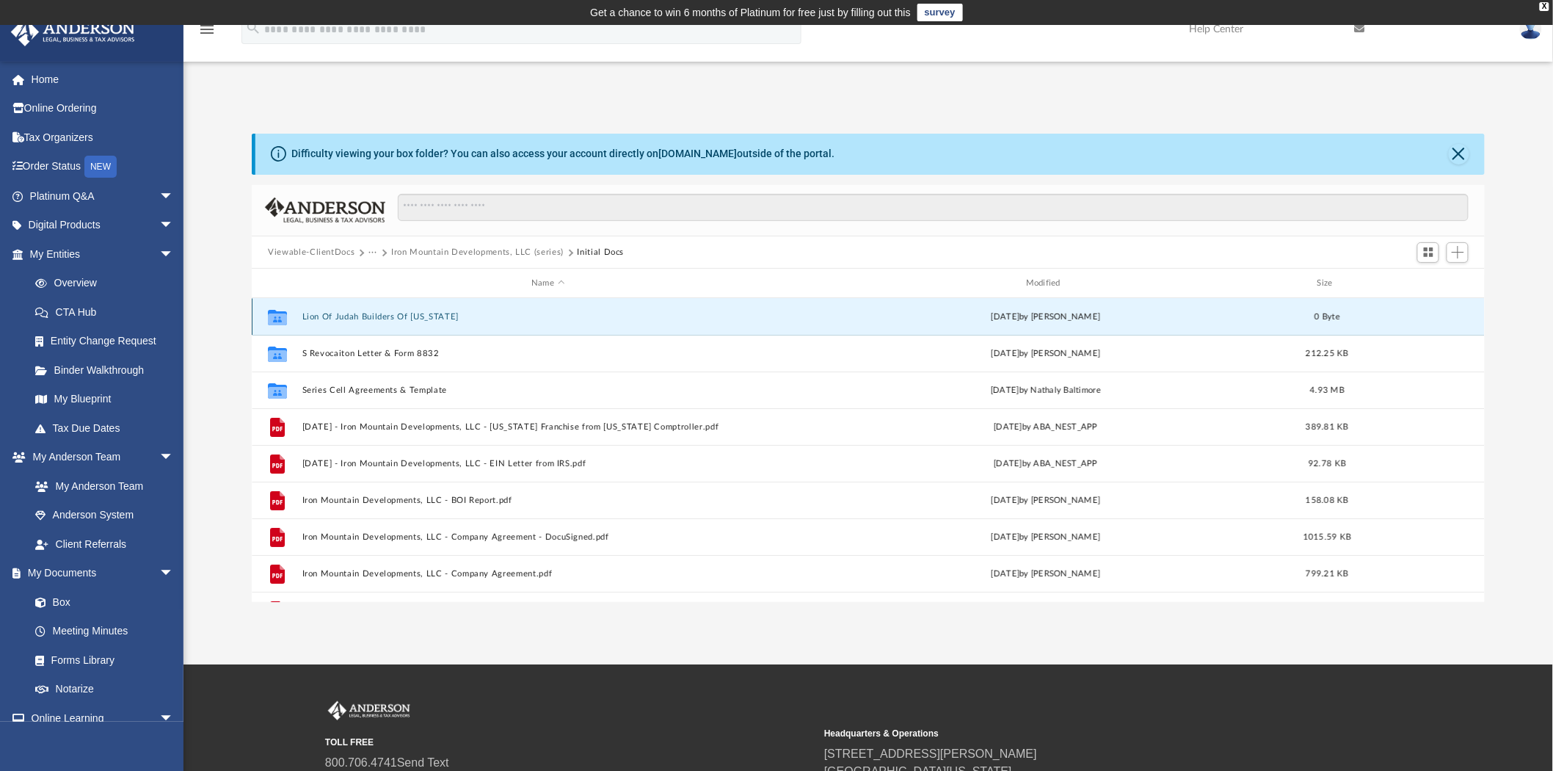
click at [393, 312] on button "Lion Of Judah Builders Of Texas" at bounding box center [548, 317] width 492 height 10
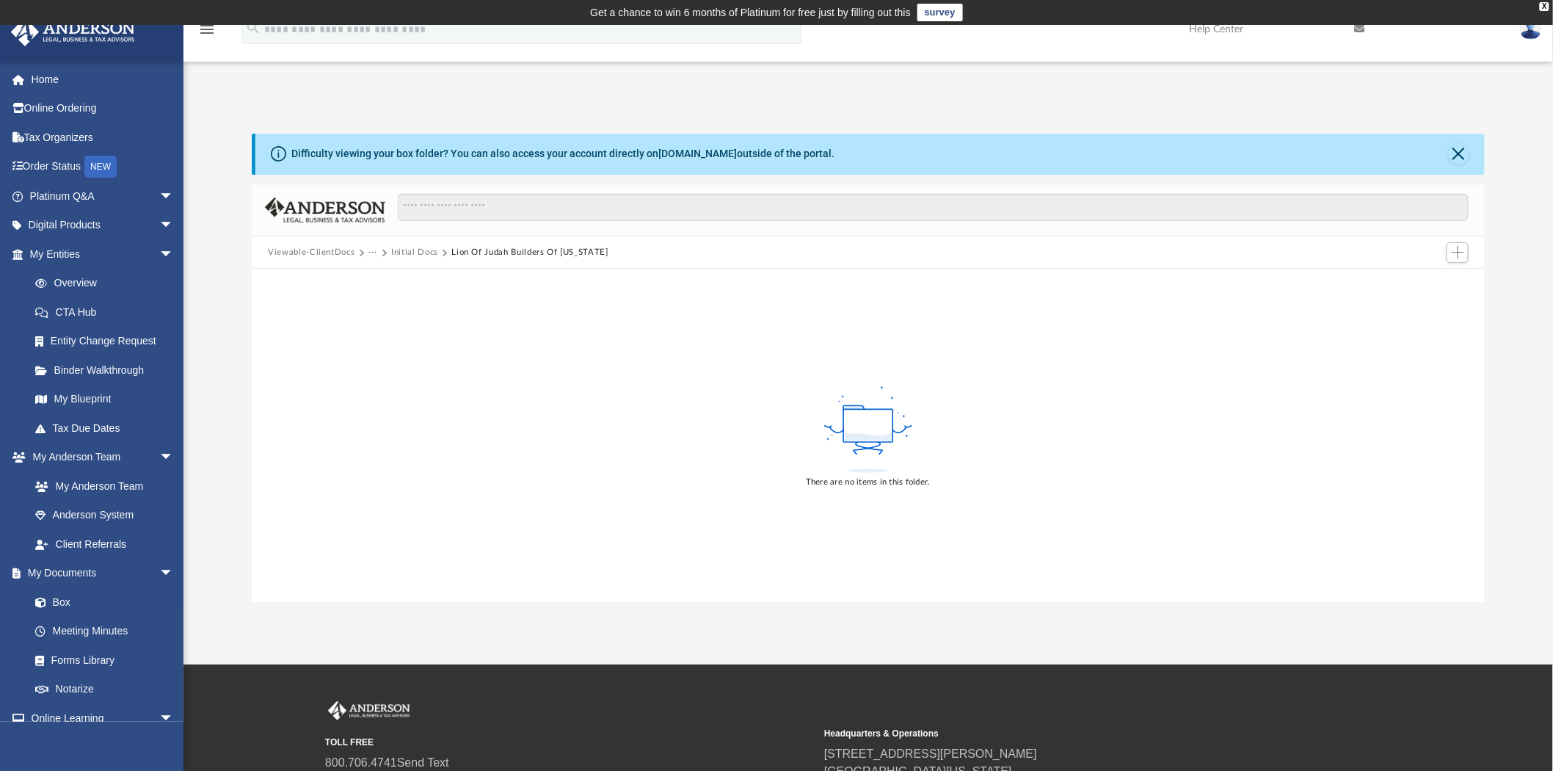
click at [415, 250] on button "Initial Docs" at bounding box center [414, 252] width 47 height 13
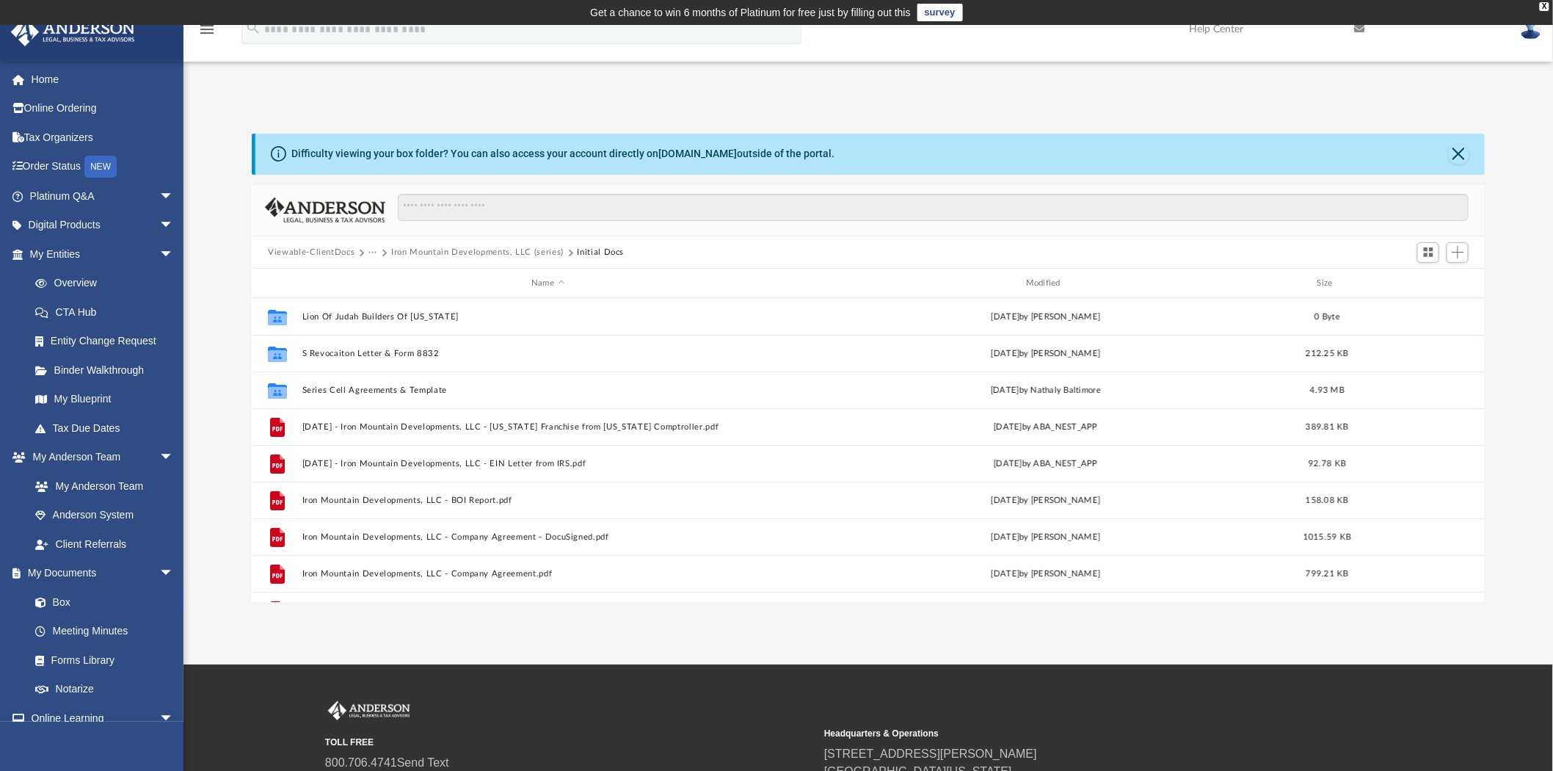
scroll to position [320, 1221]
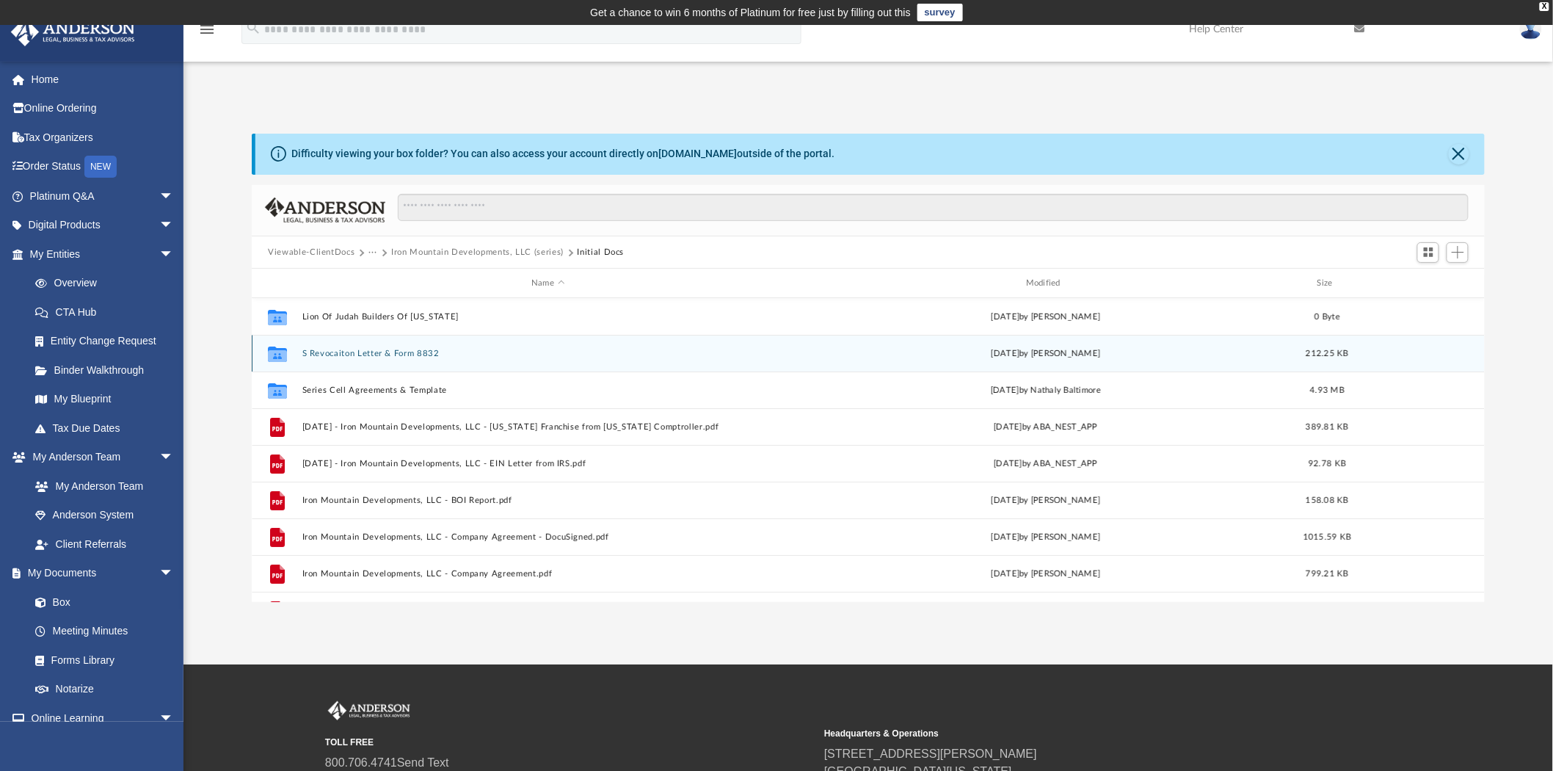
click at [390, 355] on button "S Revocaiton Letter & Form 8832" at bounding box center [548, 354] width 492 height 10
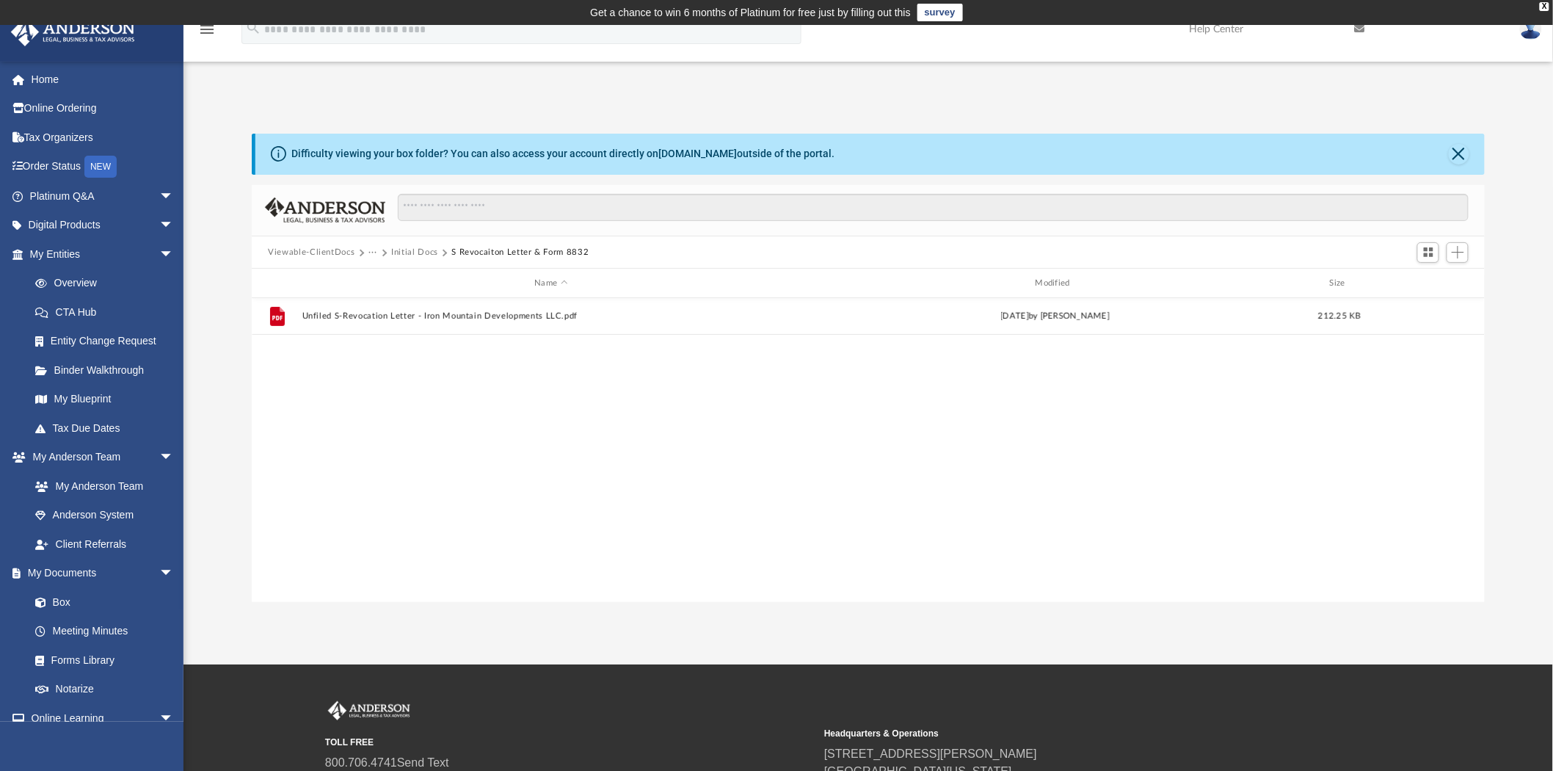
click at [421, 255] on button "Initial Docs" at bounding box center [414, 252] width 47 height 13
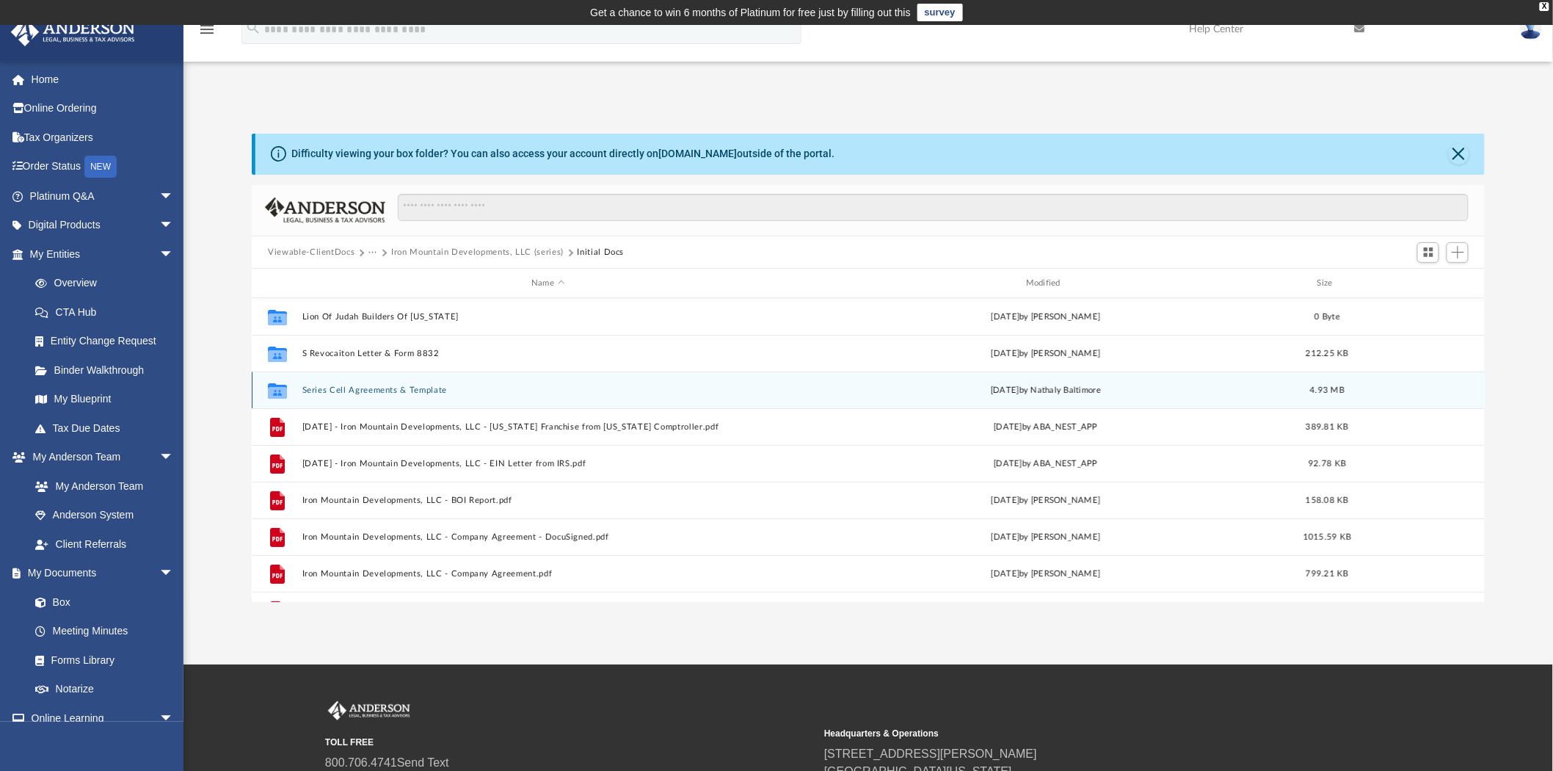
click at [357, 394] on button "Series Cell Agreements & Template" at bounding box center [548, 390] width 492 height 10
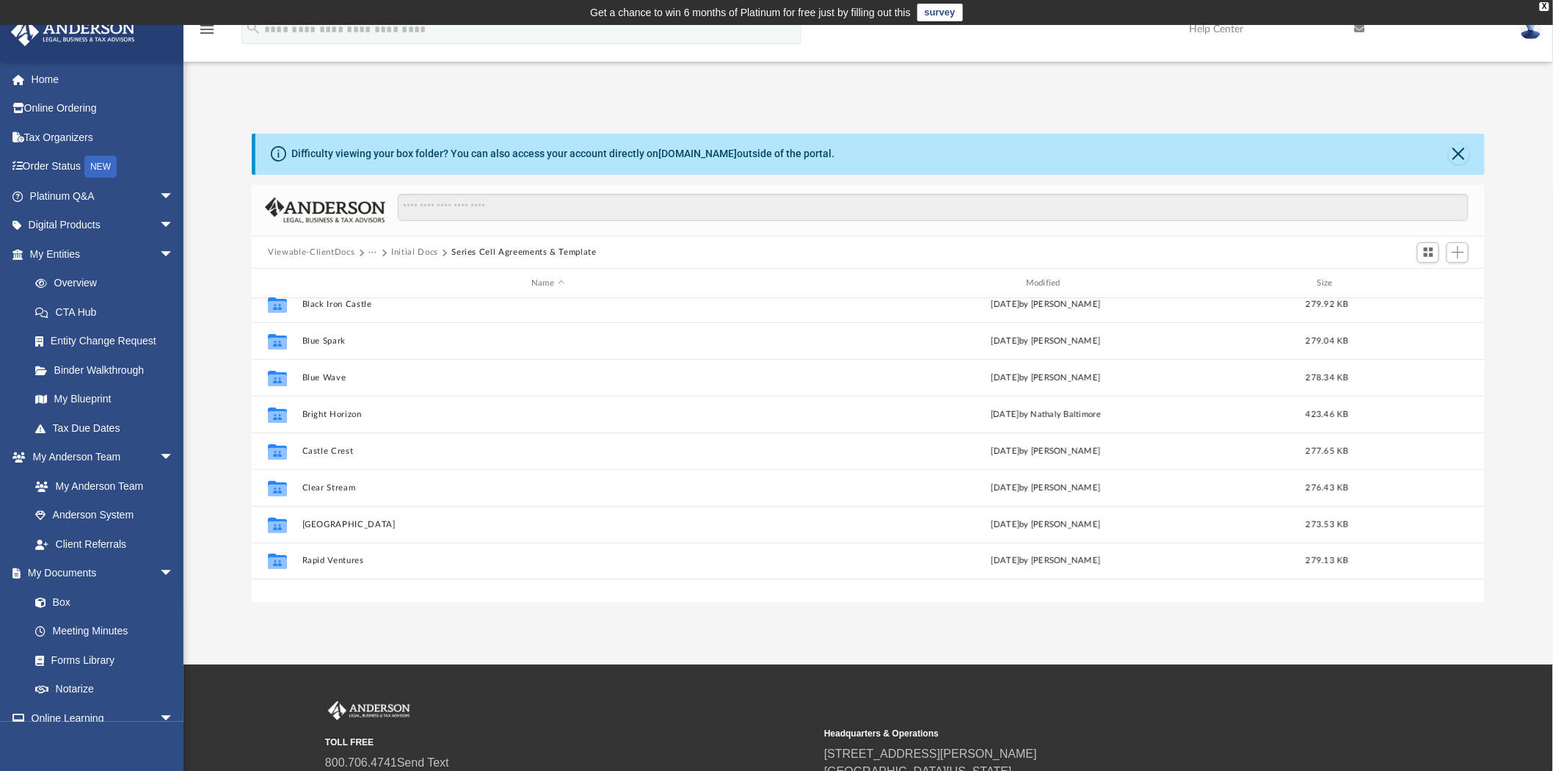
scroll to position [0, 0]
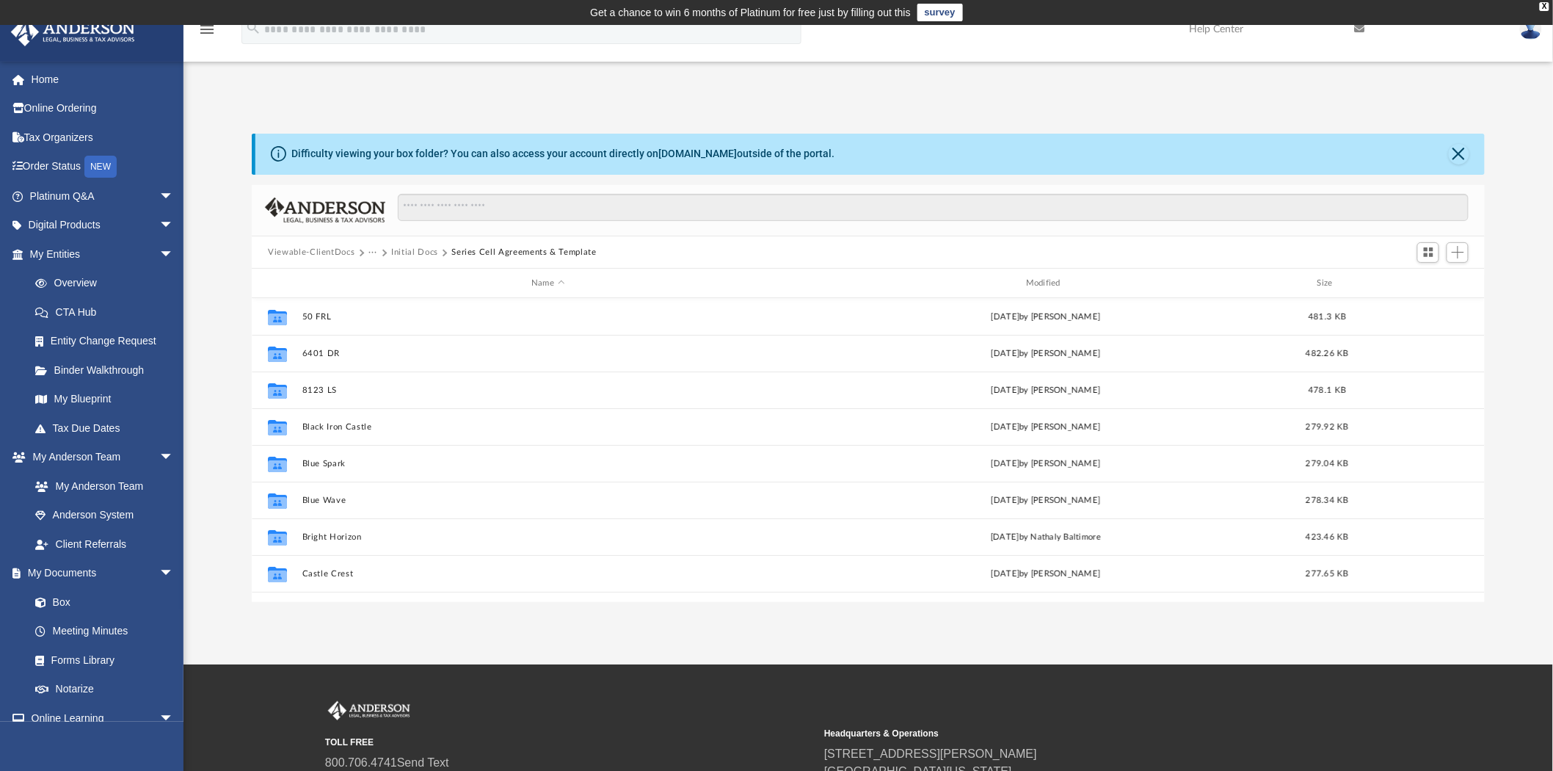
click at [420, 258] on button "Initial Docs" at bounding box center [414, 252] width 47 height 13
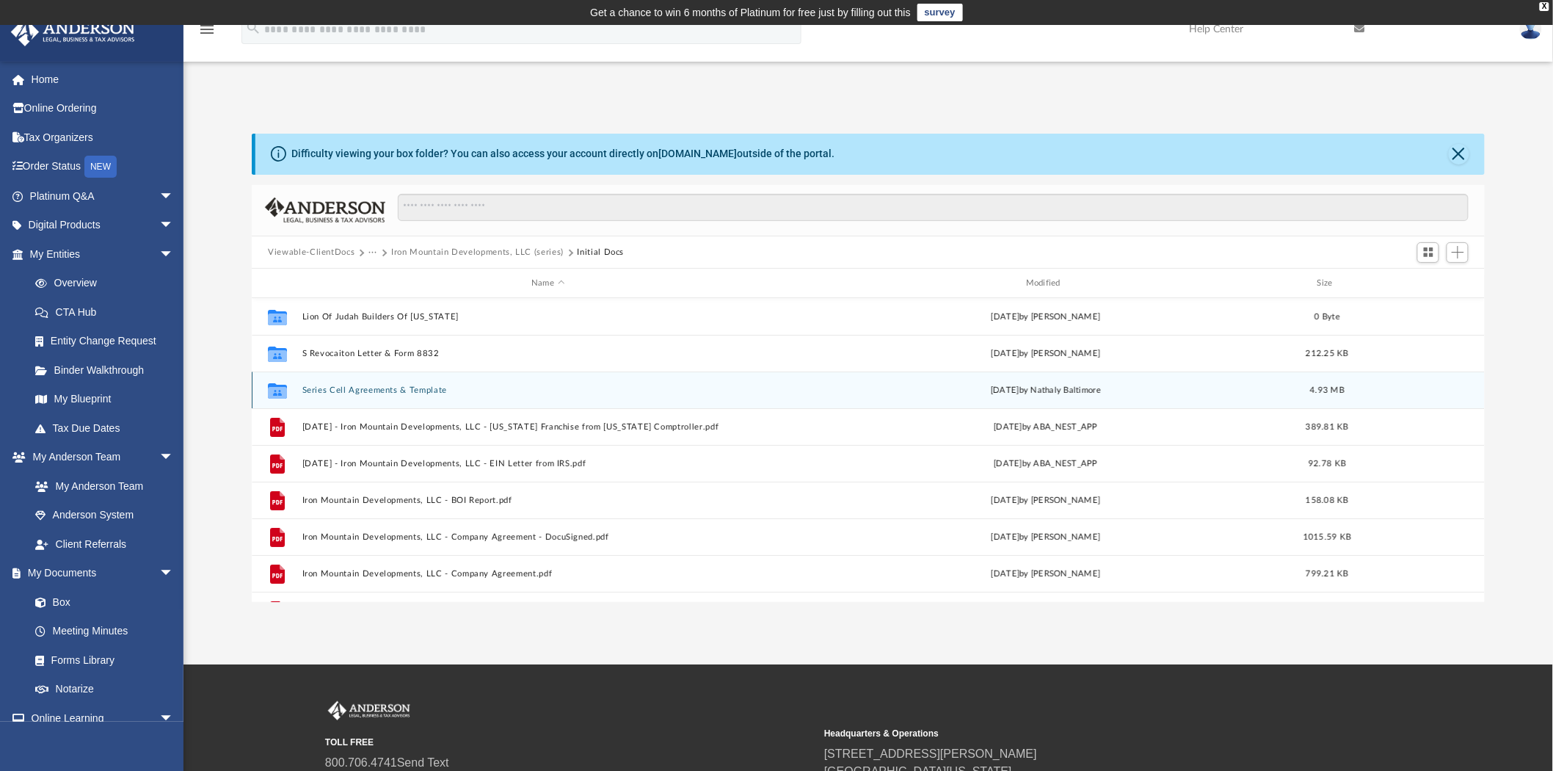
click at [393, 394] on button "Series Cell Agreements & Template" at bounding box center [548, 390] width 492 height 10
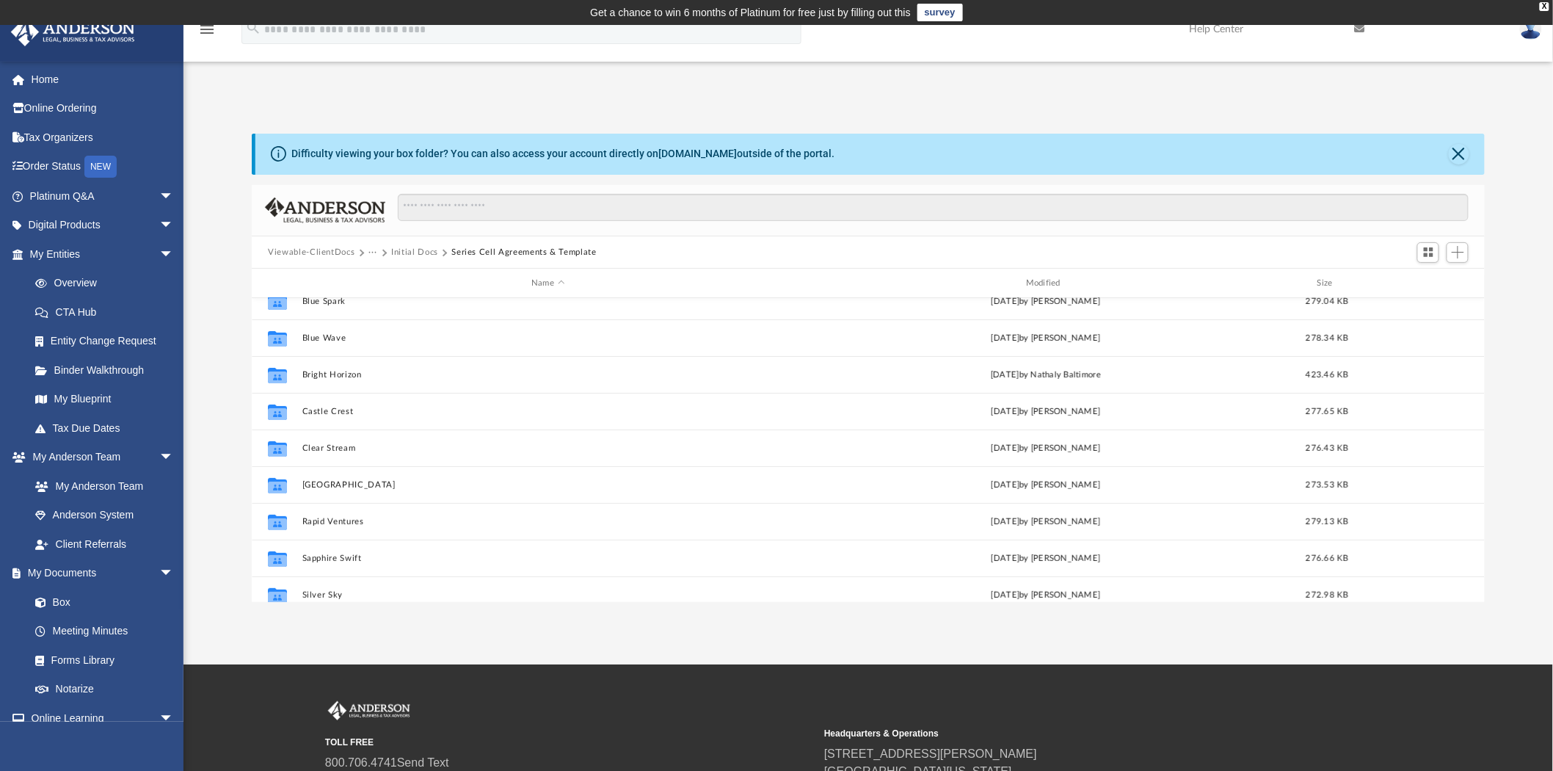
scroll to position [163, 0]
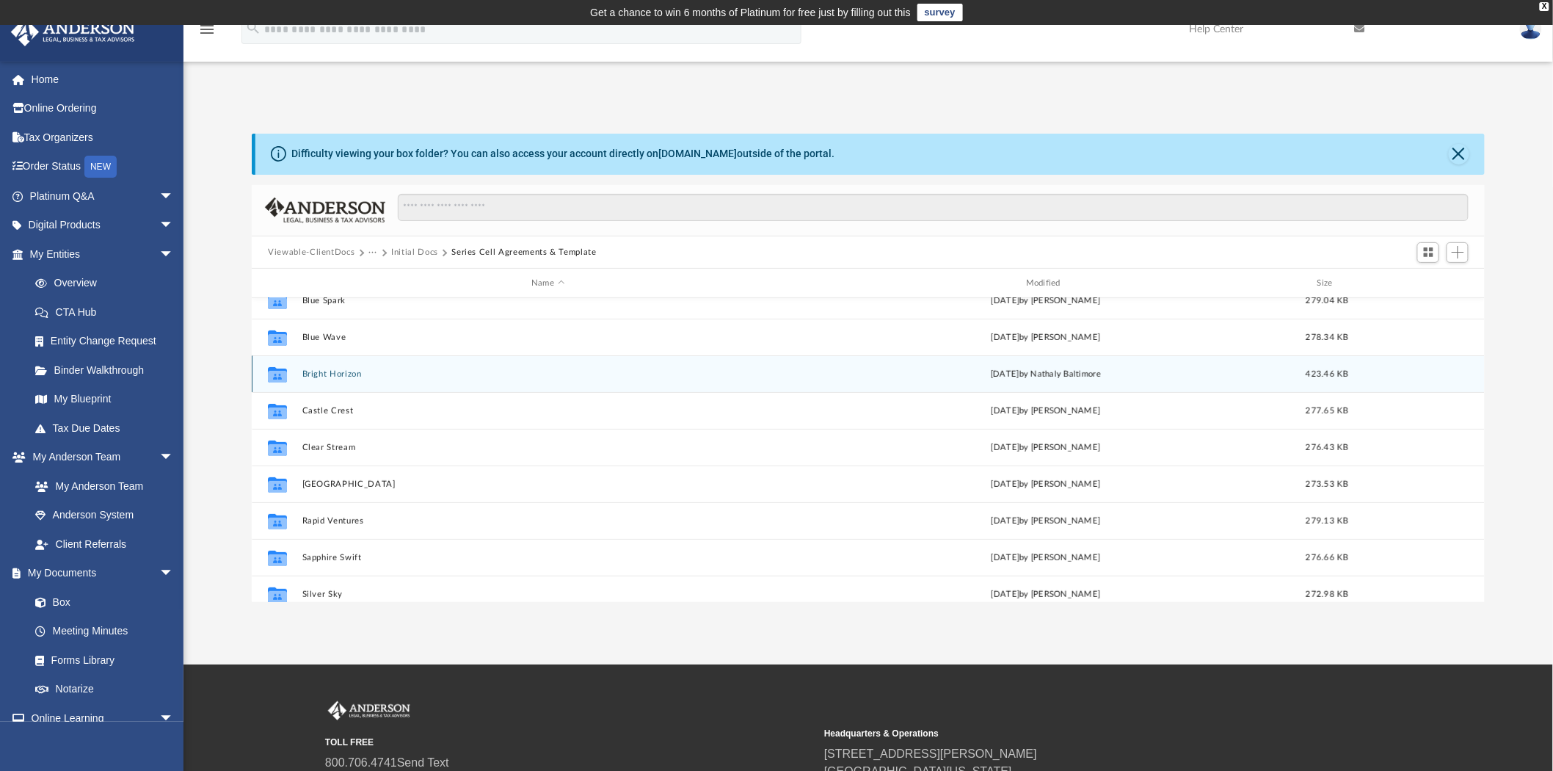
click at [376, 374] on button "Bright Horizon" at bounding box center [548, 374] width 492 height 10
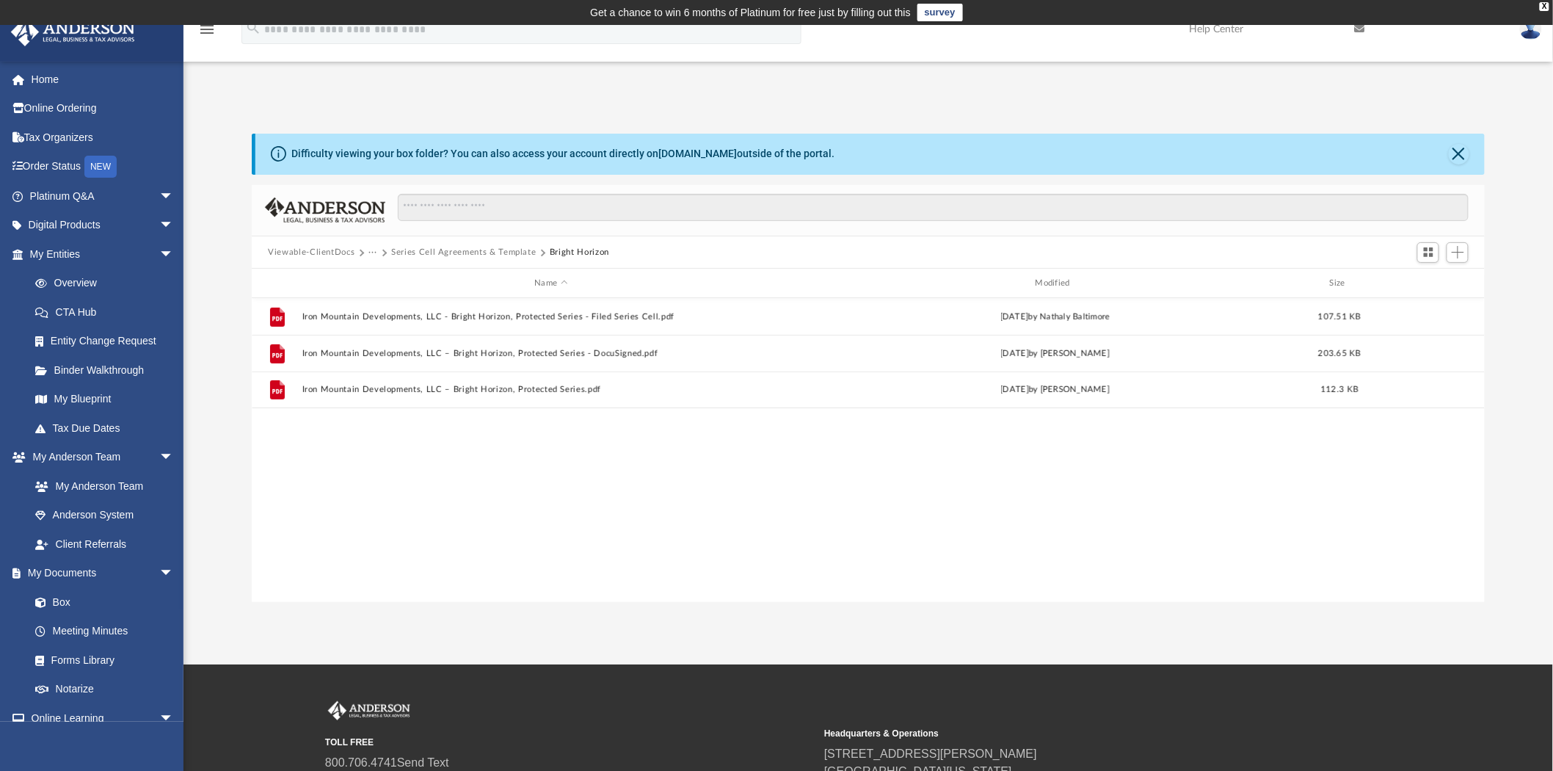
scroll to position [0, 0]
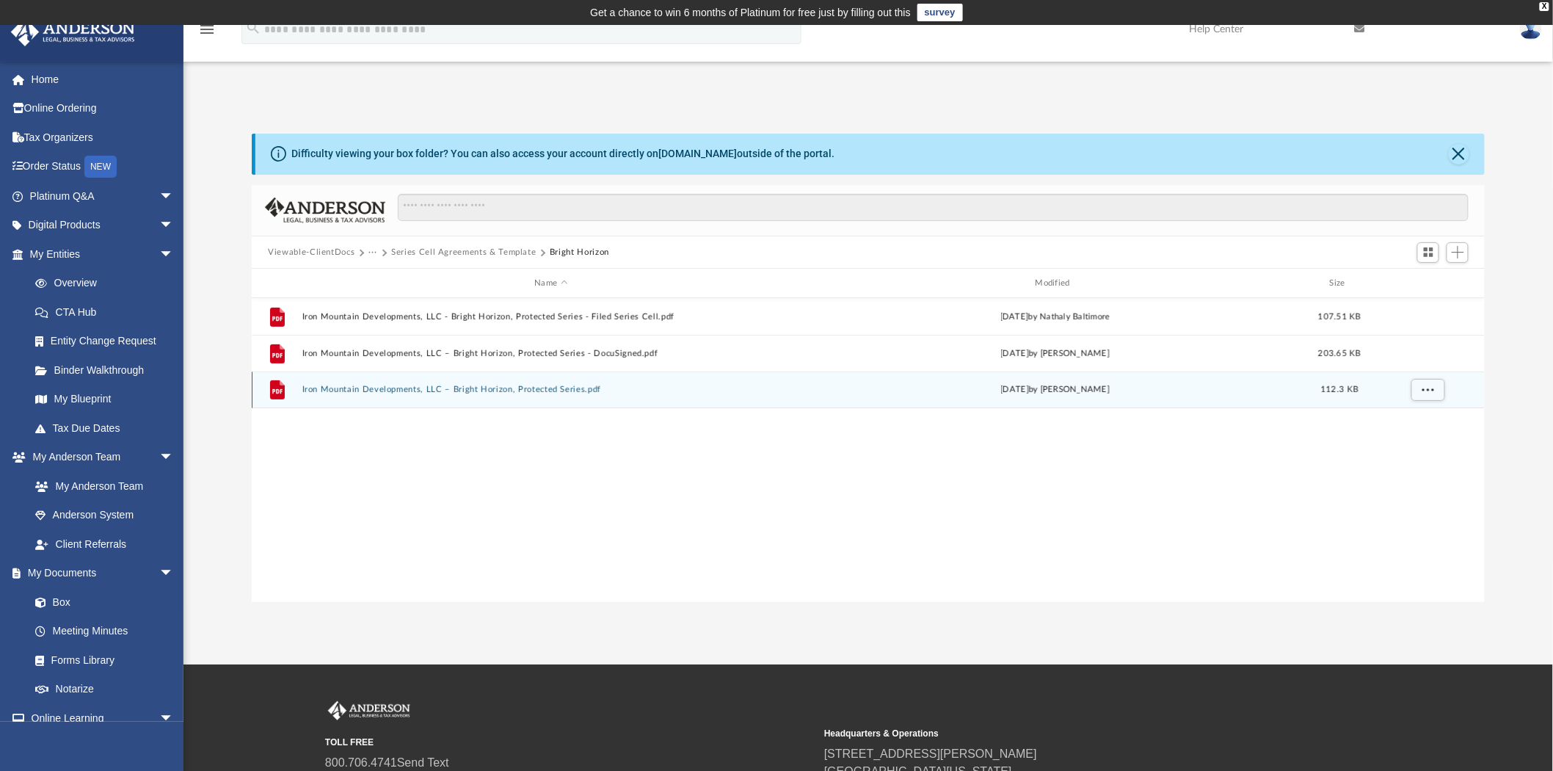
click at [462, 388] on button "Iron Mountain Developments, LLC – Bright Horizon, Protected Series.pdf" at bounding box center [551, 390] width 498 height 10
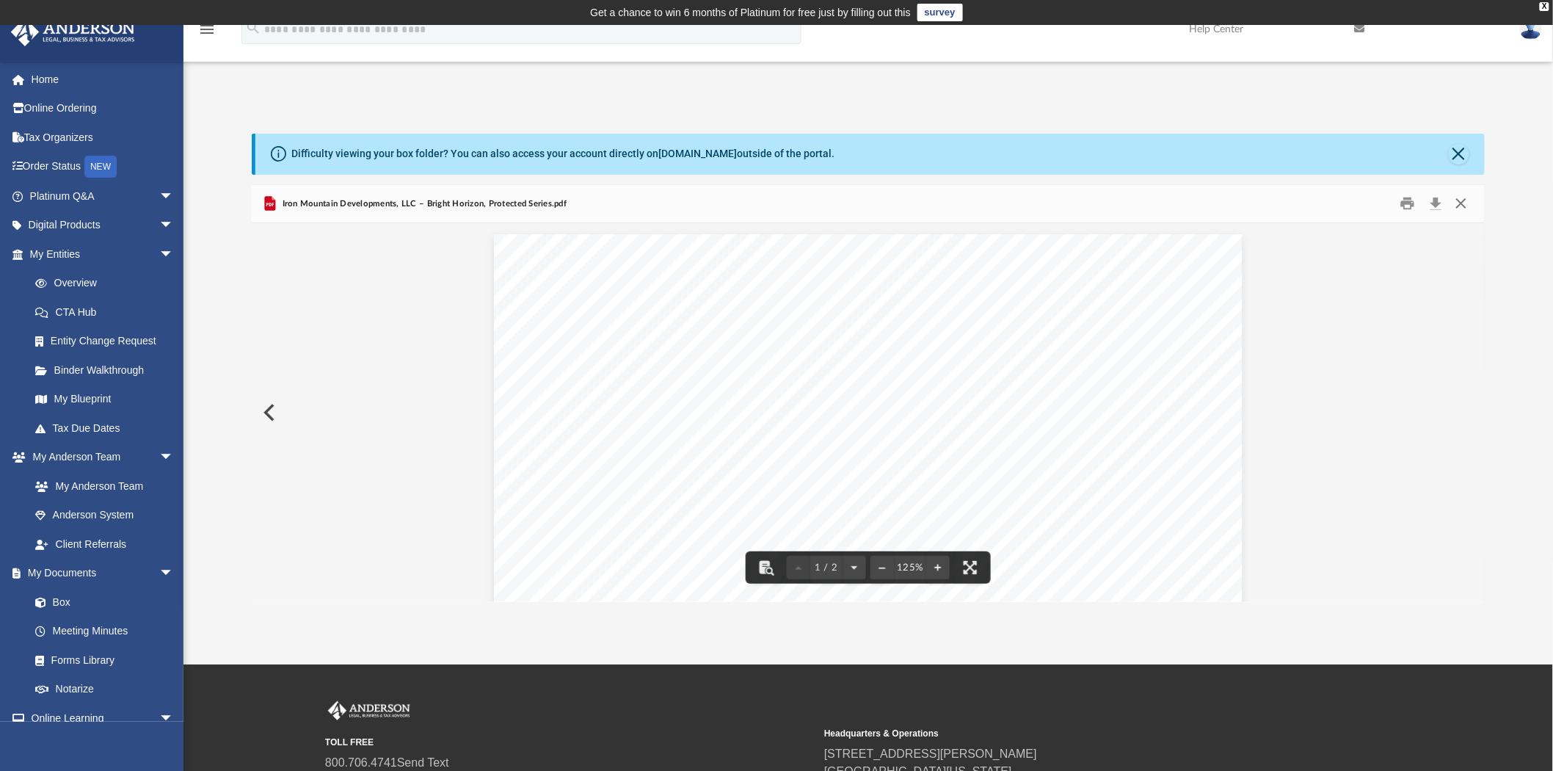
click at [1469, 194] on button "Close" at bounding box center [1461, 203] width 26 height 23
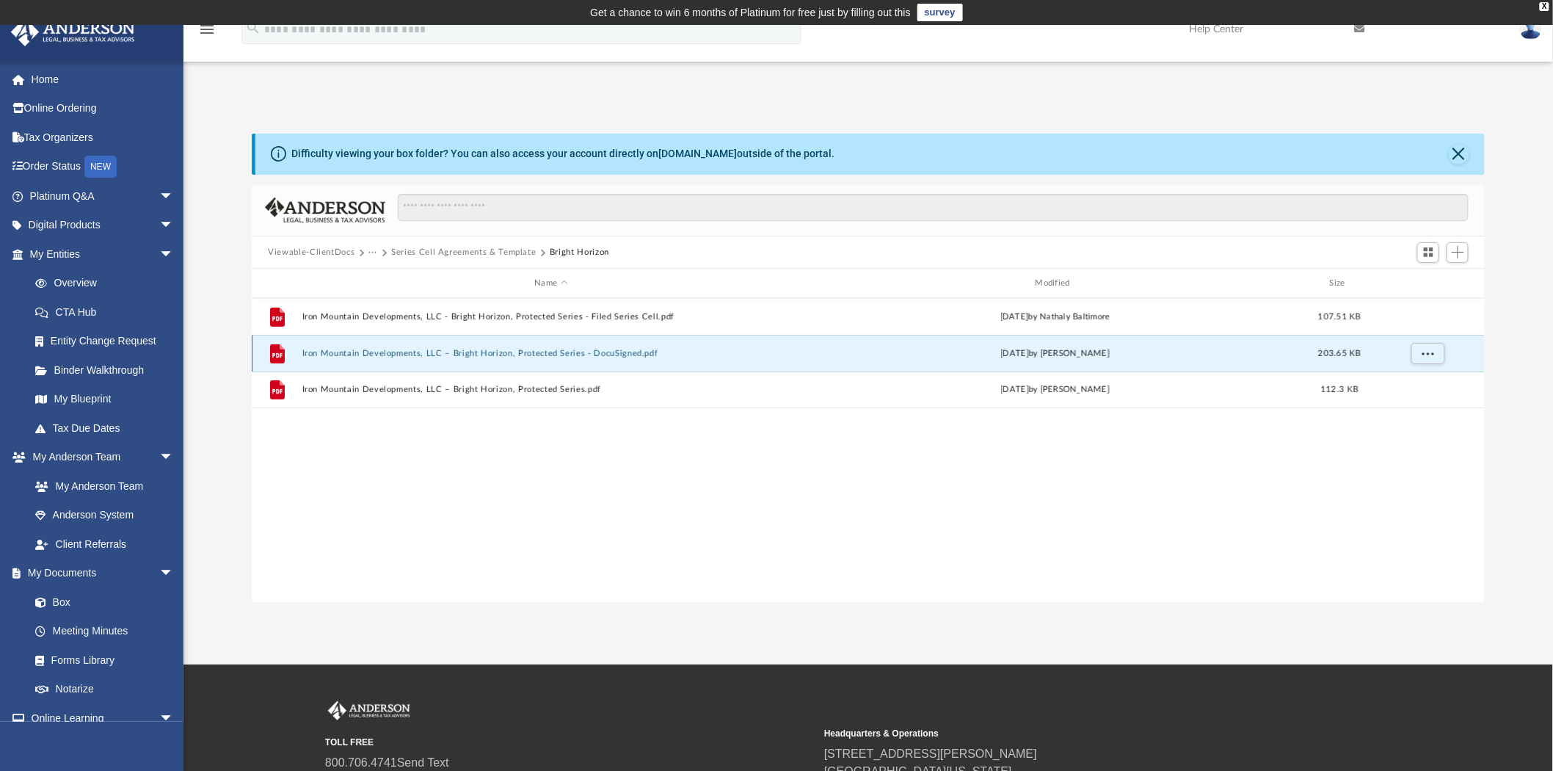
click at [463, 355] on button "Iron Mountain Developments, LLC – Bright Horizon, Protected Series - DocuSigned…" at bounding box center [551, 354] width 498 height 10
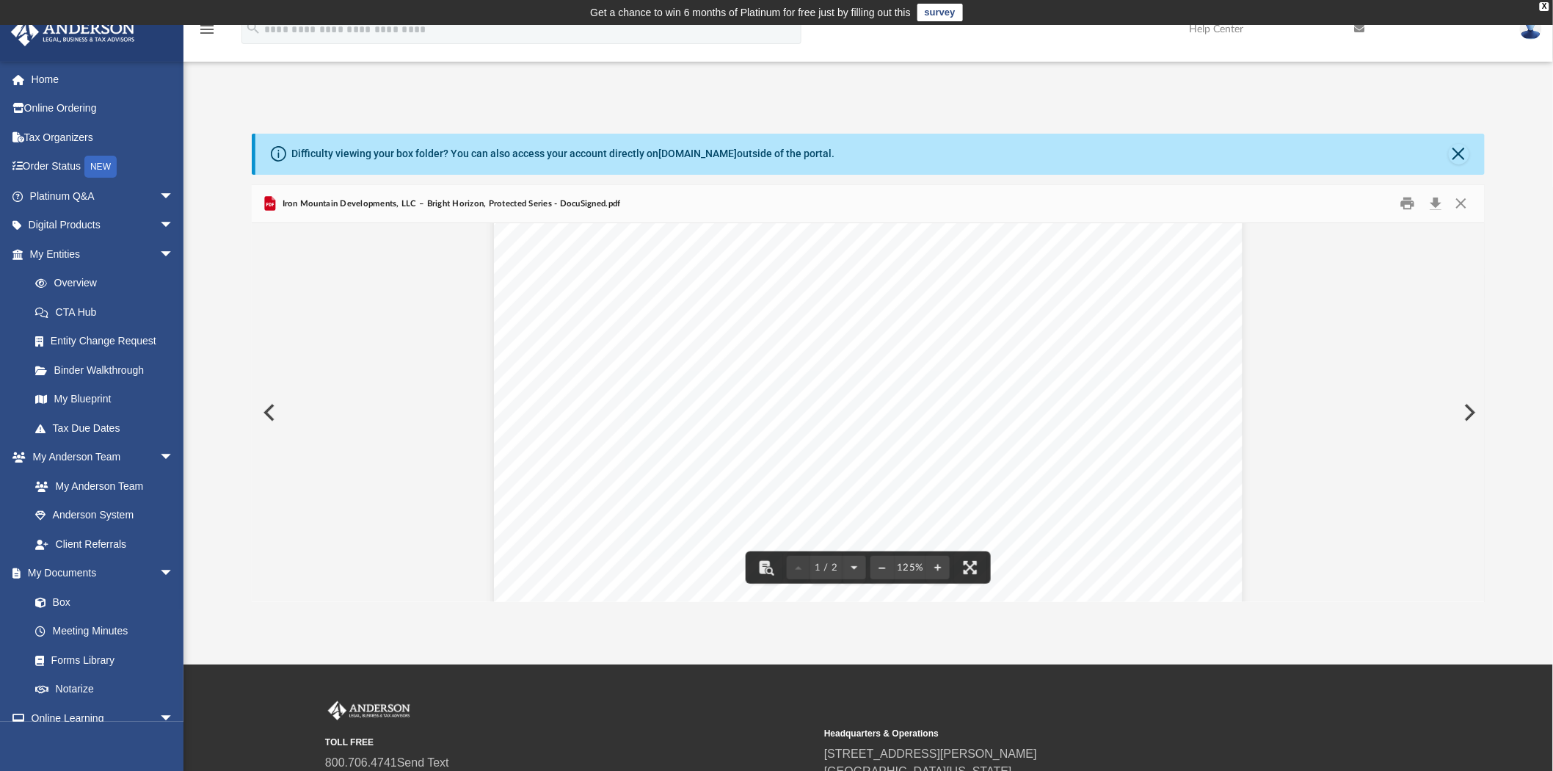
scroll to position [787, 0]
click at [1466, 211] on button "Close" at bounding box center [1461, 203] width 26 height 23
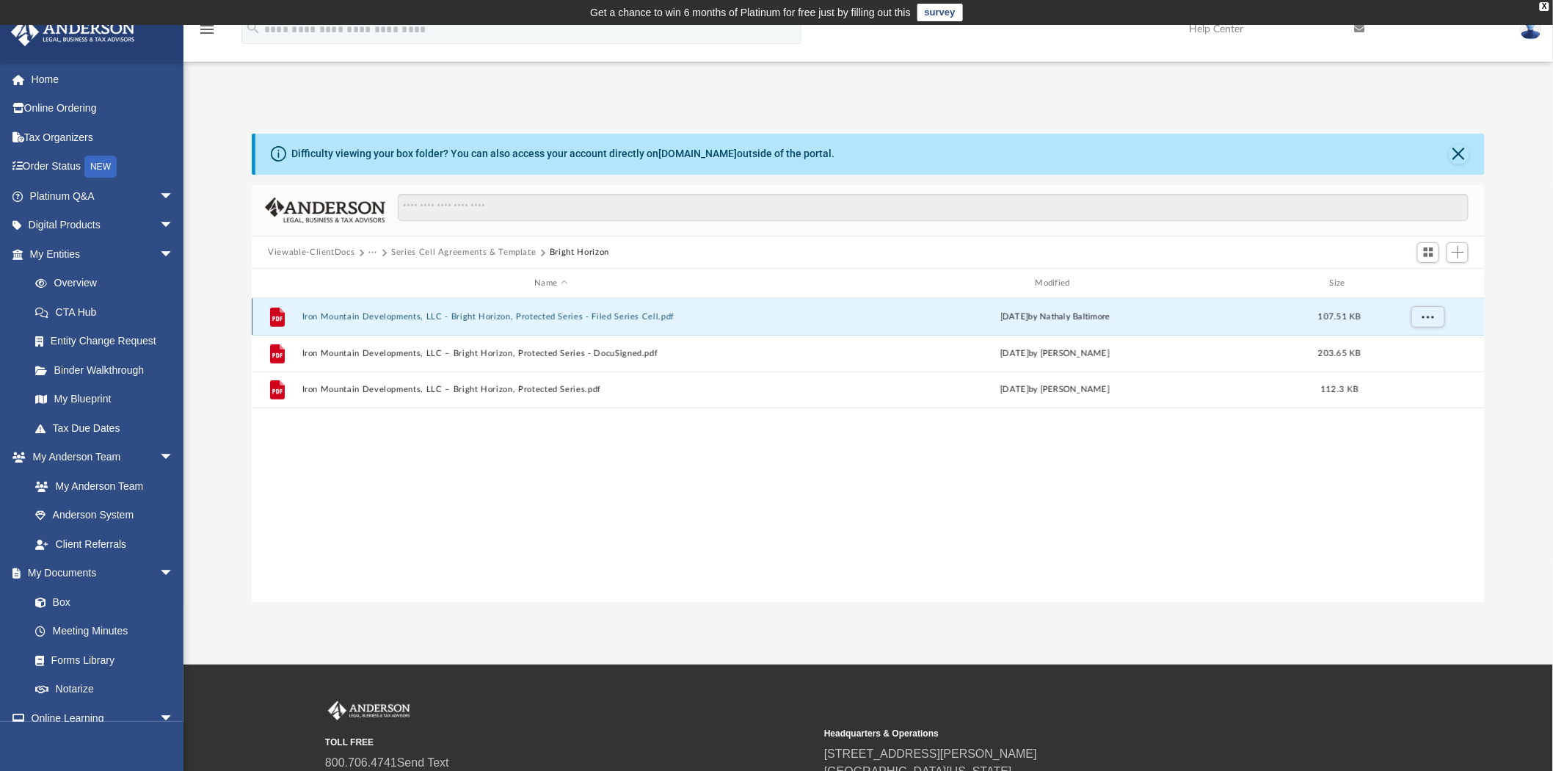
click at [438, 321] on button "Iron Mountain Developments, LLC - Bright Horizon, Protected Series - Filed Seri…" at bounding box center [551, 317] width 498 height 10
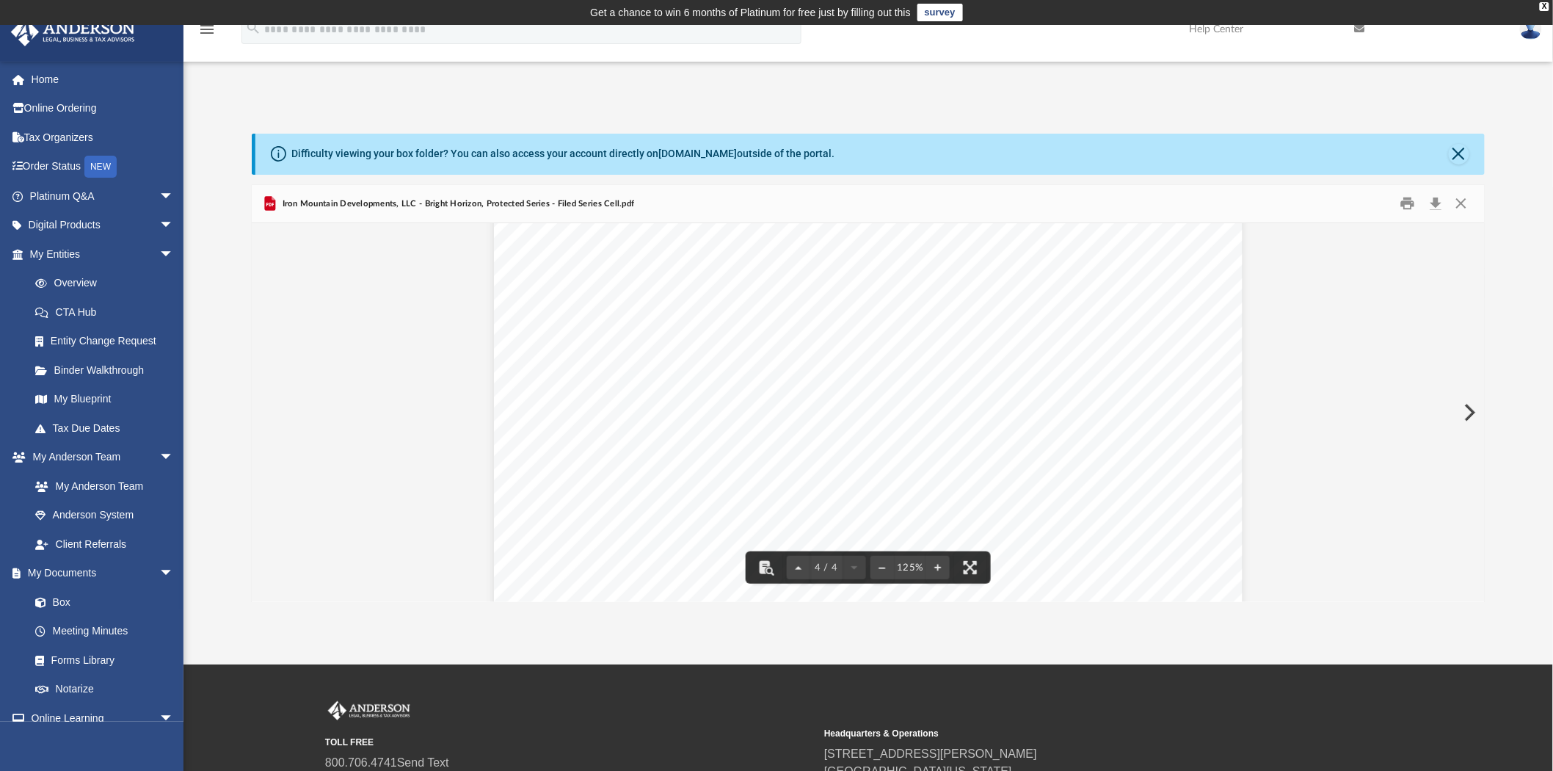
scroll to position [3584, 0]
click at [1549, 16] on td "Get a chance to win 6 months of Platinum for free just by filling out this surv…" at bounding box center [776, 12] width 1553 height 25
click at [1539, 11] on td "Get a chance to win 6 months of Platinum for free just by filling out this surv…" at bounding box center [776, 12] width 1553 height 25
click at [1549, 8] on div "X" at bounding box center [1545, 6] width 10 height 9
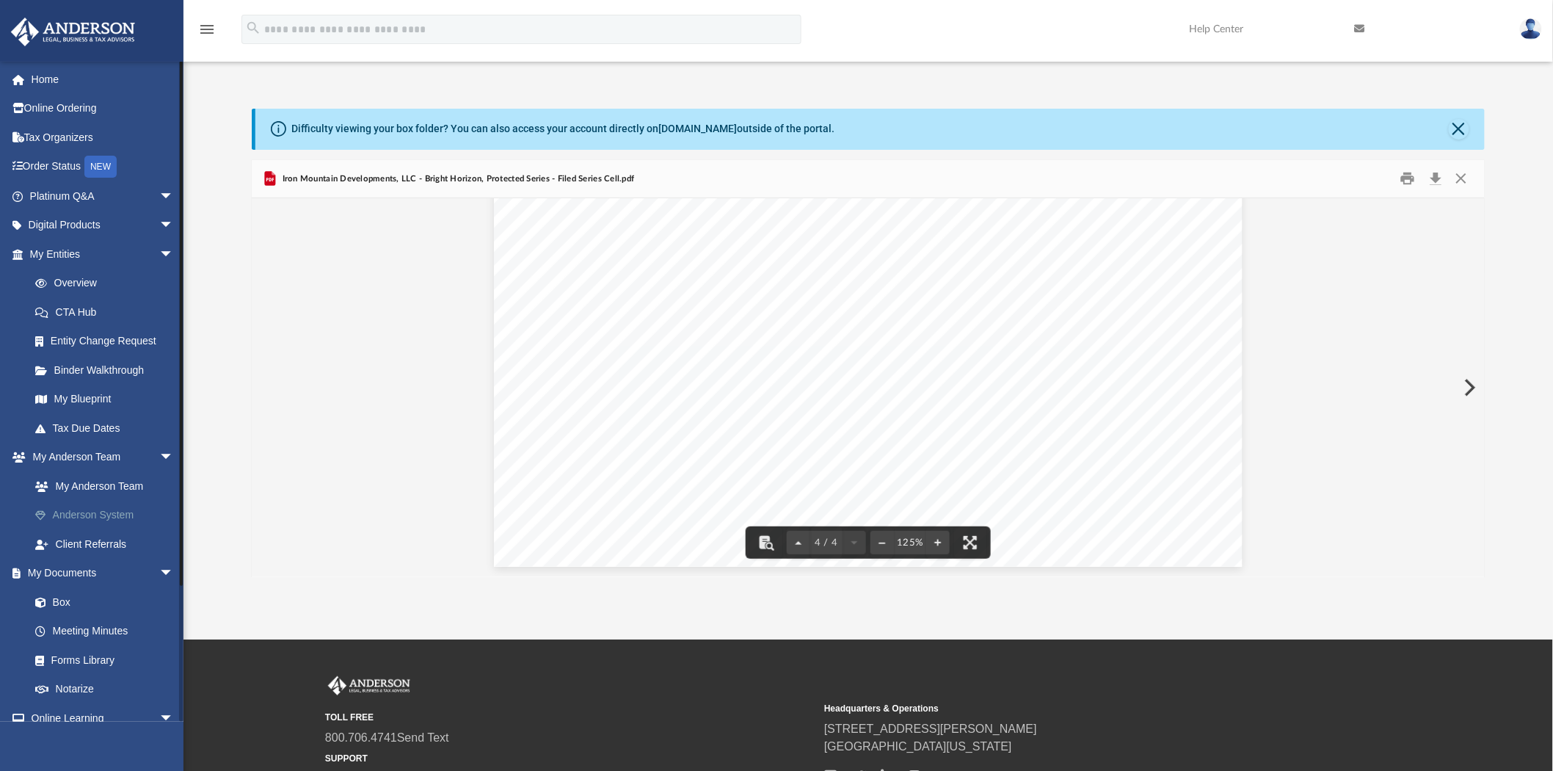
click at [37, 501] on link "Anderson System" at bounding box center [108, 515] width 175 height 29
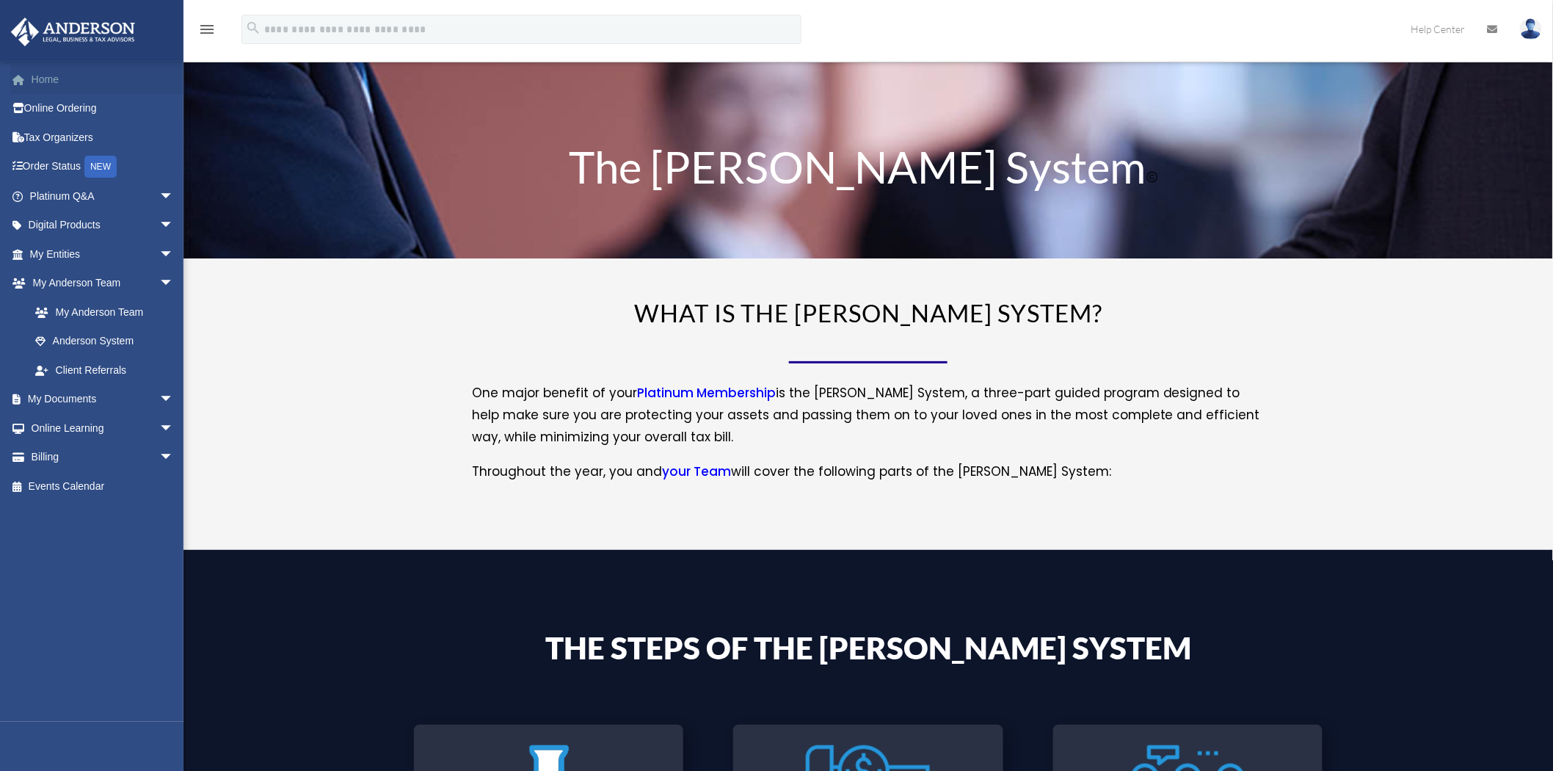
click at [64, 81] on link "Home" at bounding box center [103, 79] width 186 height 29
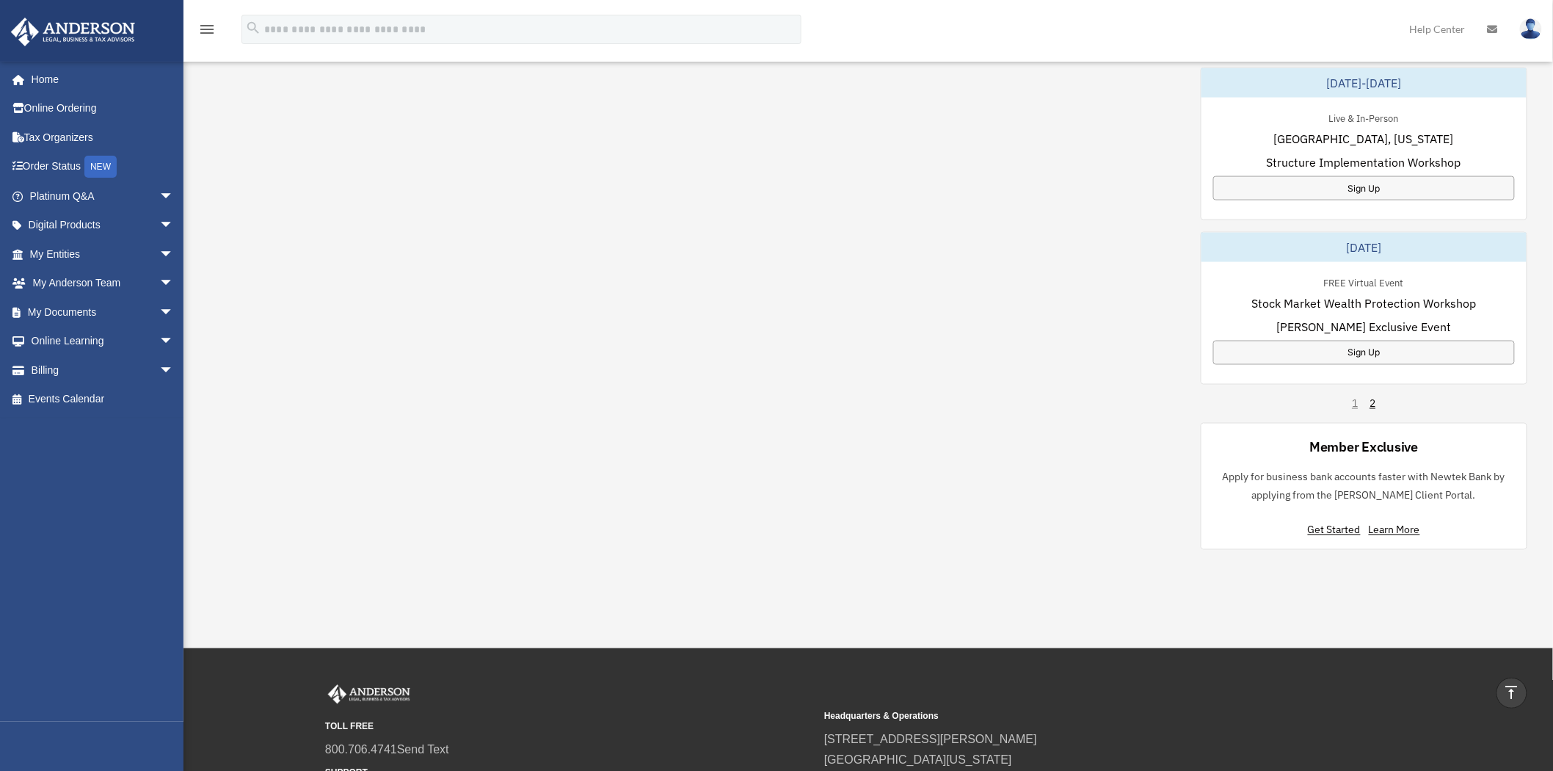
scroll to position [815, 0]
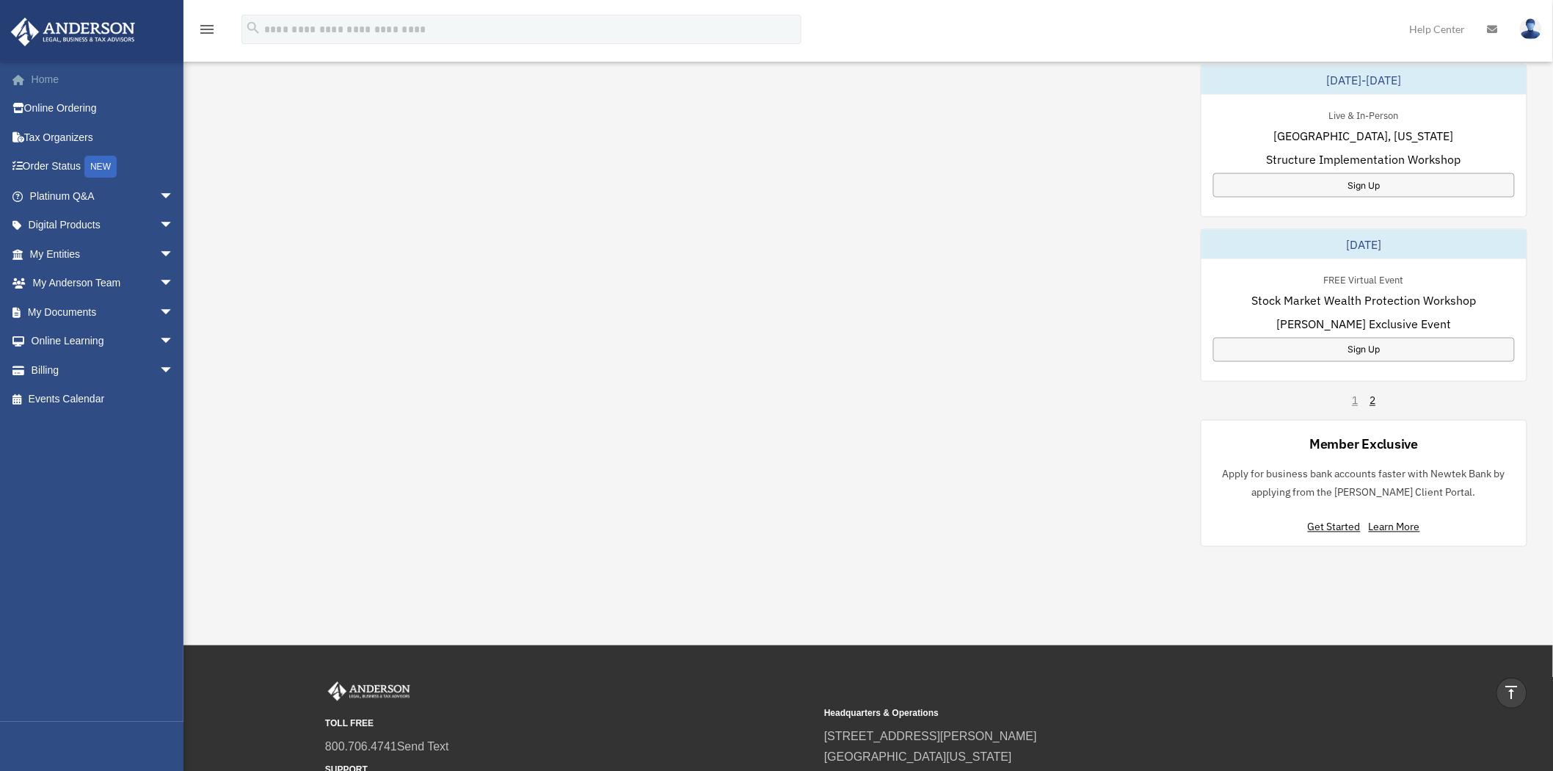
click at [19, 68] on link "Home" at bounding box center [103, 79] width 186 height 29
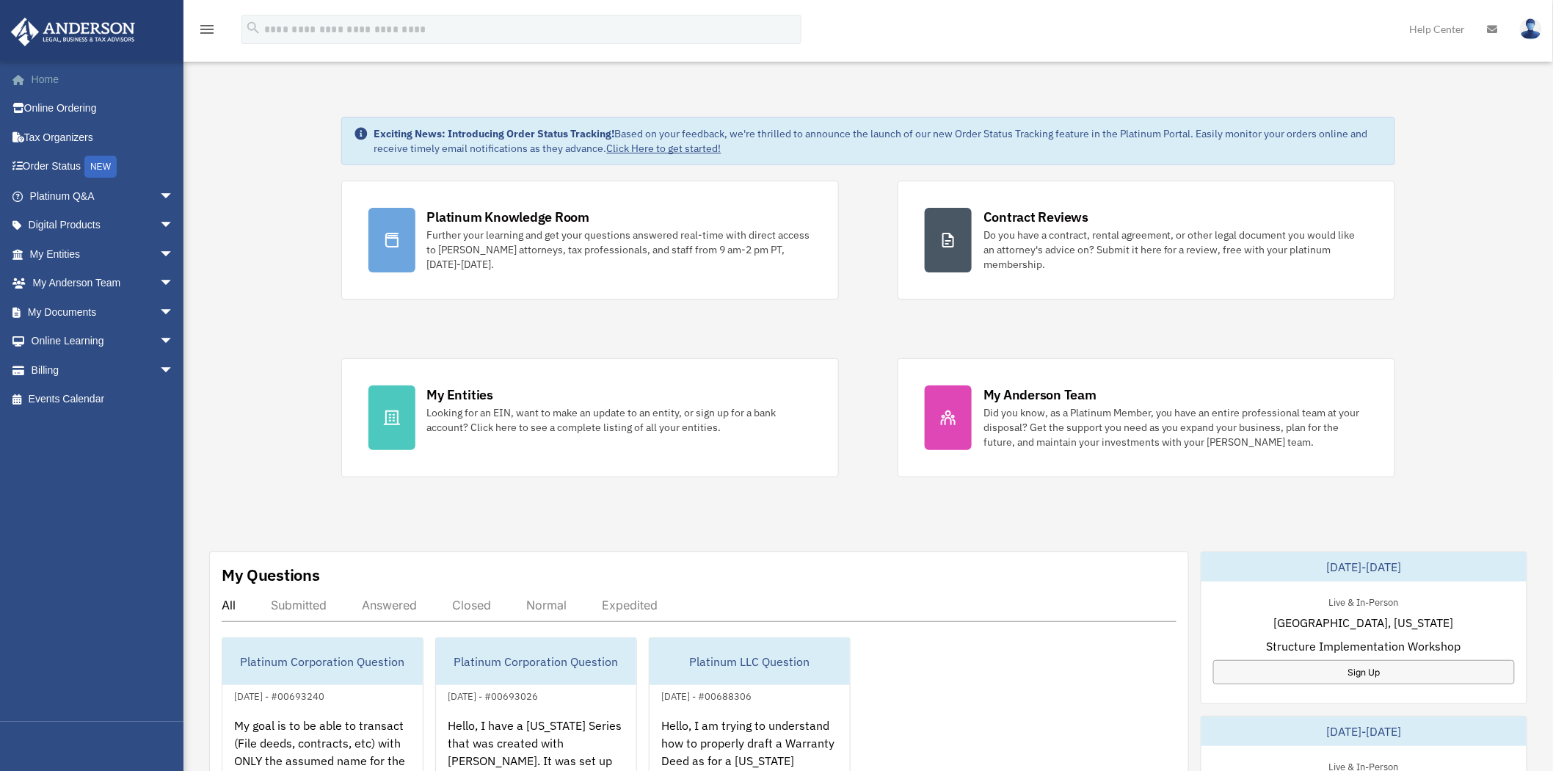
click at [71, 77] on link "Home" at bounding box center [103, 79] width 186 height 29
